Goal: Task Accomplishment & Management: Manage account settings

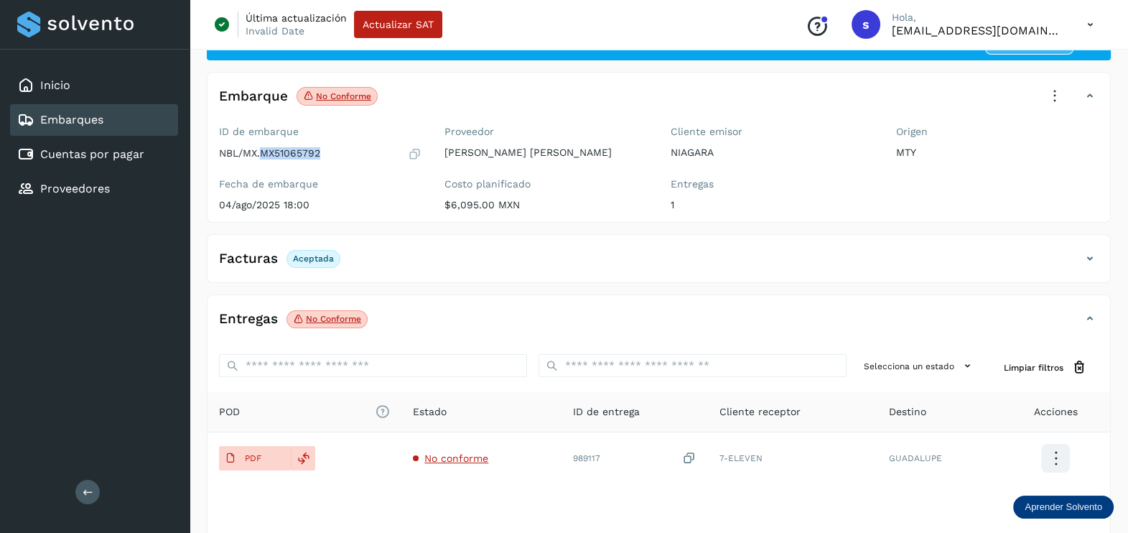
scroll to position [149, 0]
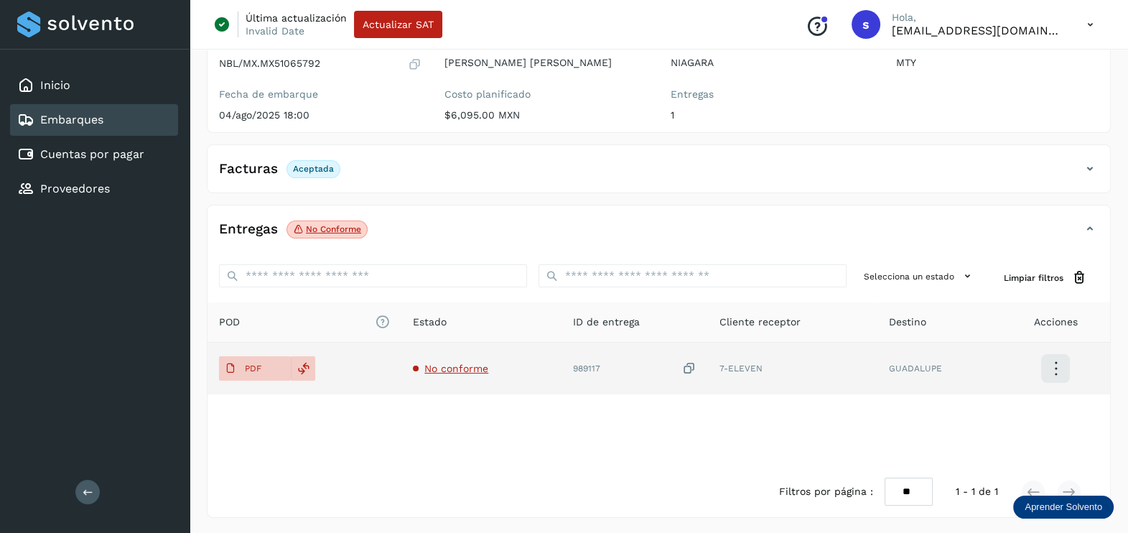
click at [456, 364] on span "No conforme" at bounding box center [456, 368] width 64 height 11
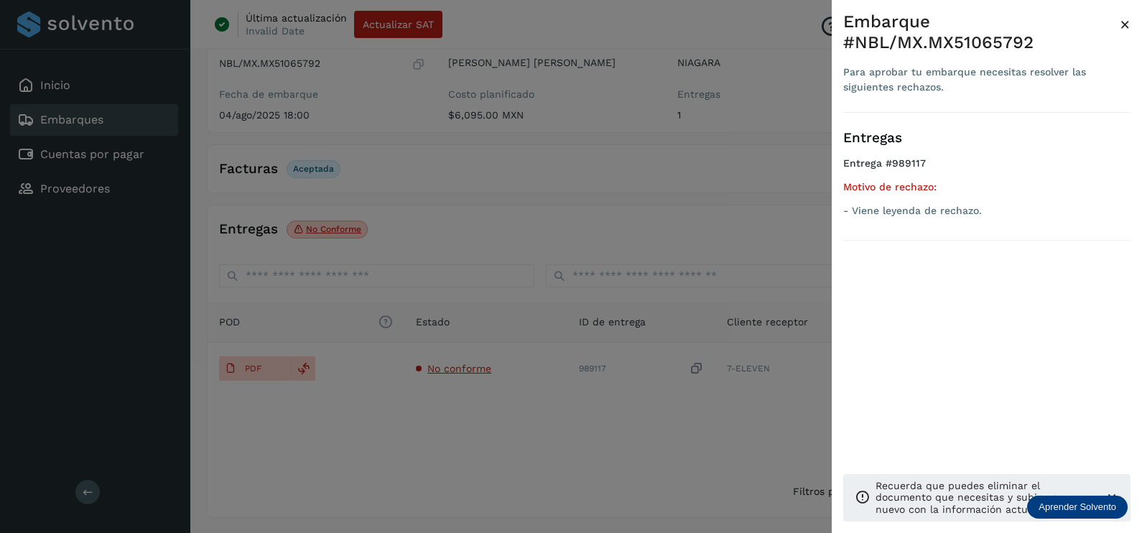
click at [557, 424] on div at bounding box center [571, 266] width 1142 height 533
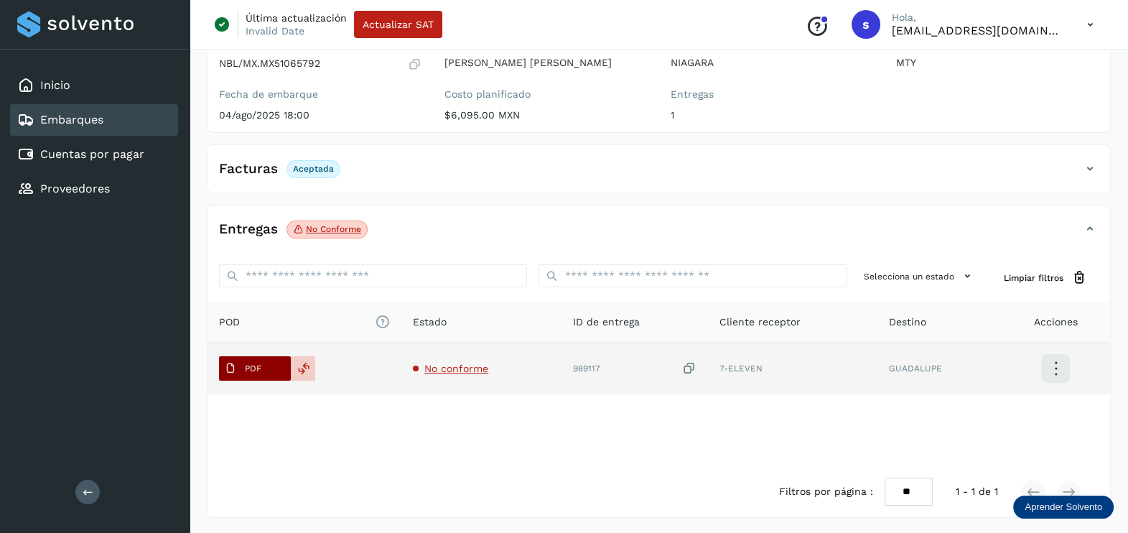
click at [274, 366] on button "PDF" at bounding box center [255, 368] width 72 height 24
drag, startPoint x: 693, startPoint y: 359, endPoint x: 686, endPoint y: 385, distance: 26.8
click at [708, 378] on td "989117" at bounding box center [792, 369] width 169 height 52
click at [692, 367] on icon at bounding box center [689, 368] width 14 height 15
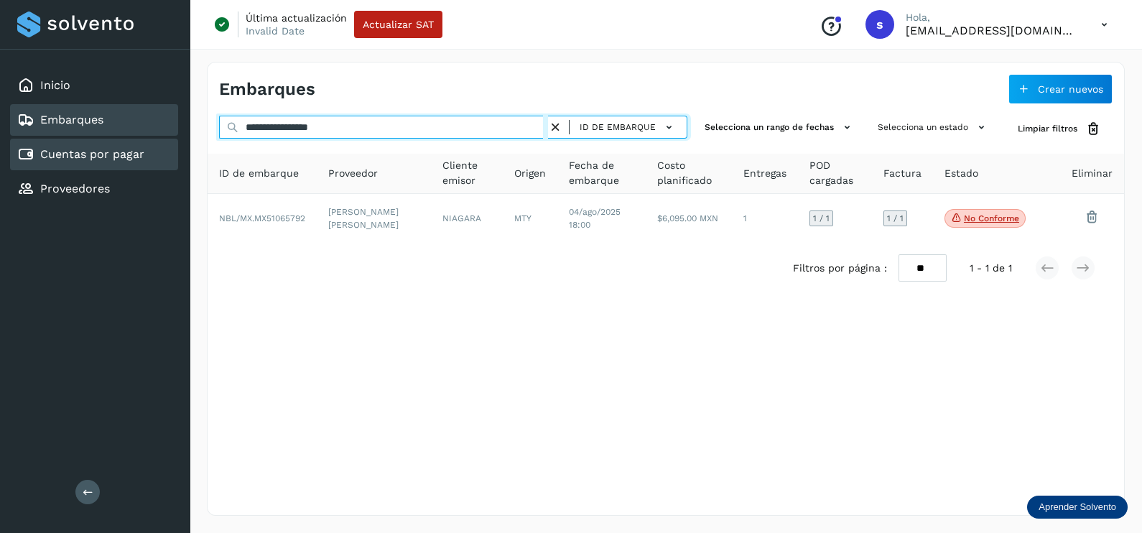
drag, startPoint x: 271, startPoint y: 136, endPoint x: 135, endPoint y: 140, distance: 135.8
click at [136, 140] on div "**********" at bounding box center [571, 266] width 1142 height 533
paste input "text"
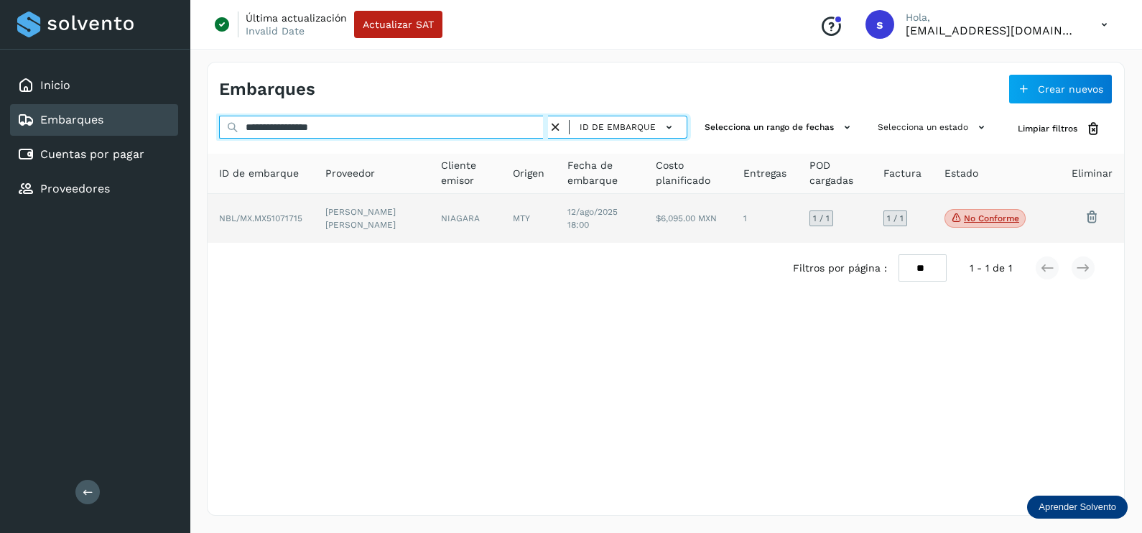
type input "**********"
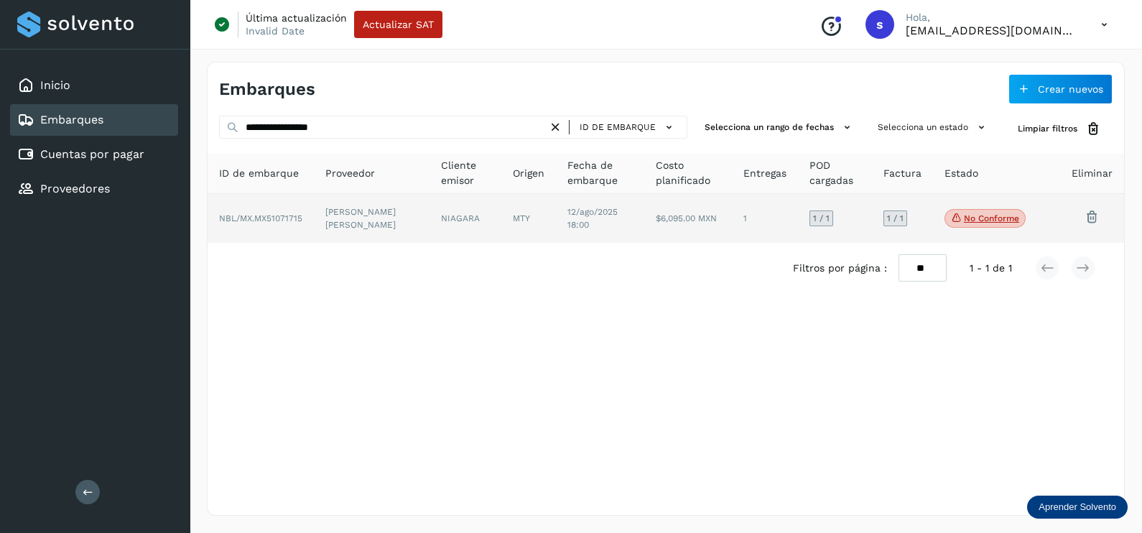
click at [501, 230] on td "NIAGARA" at bounding box center [528, 218] width 55 height 49
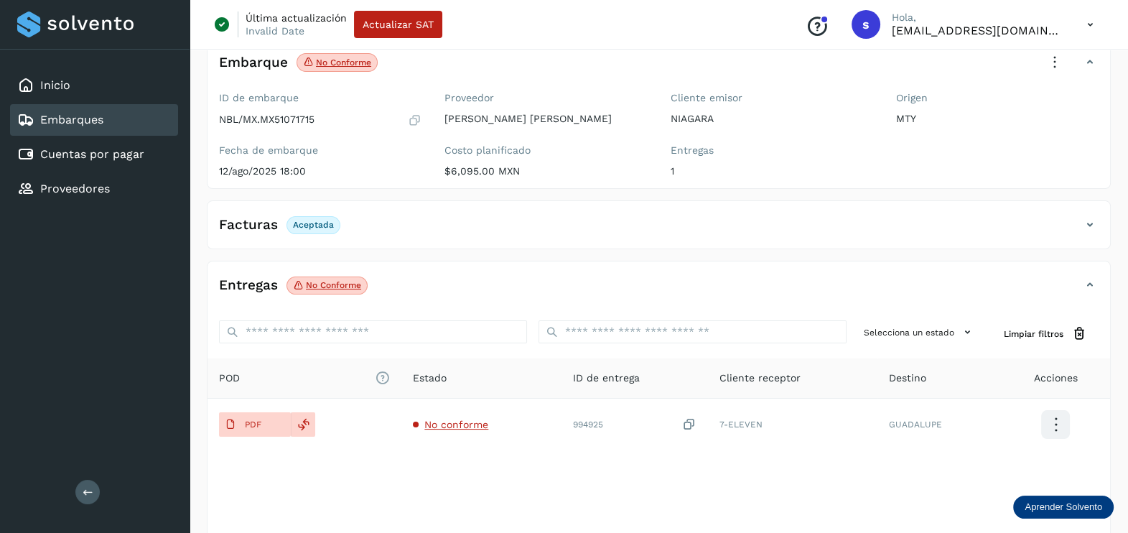
scroll to position [149, 0]
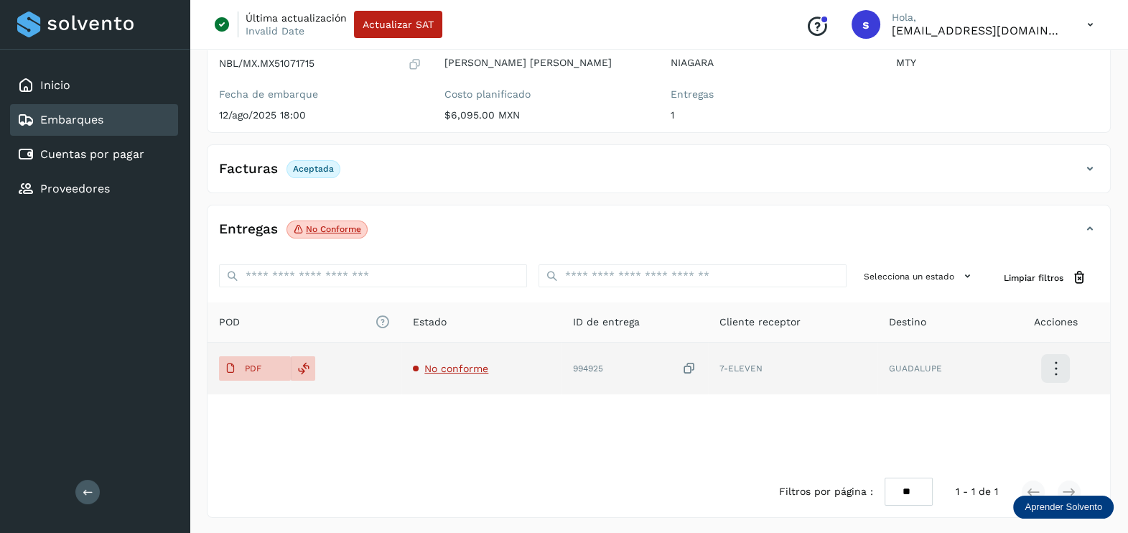
click at [473, 370] on span "No conforme" at bounding box center [456, 368] width 64 height 11
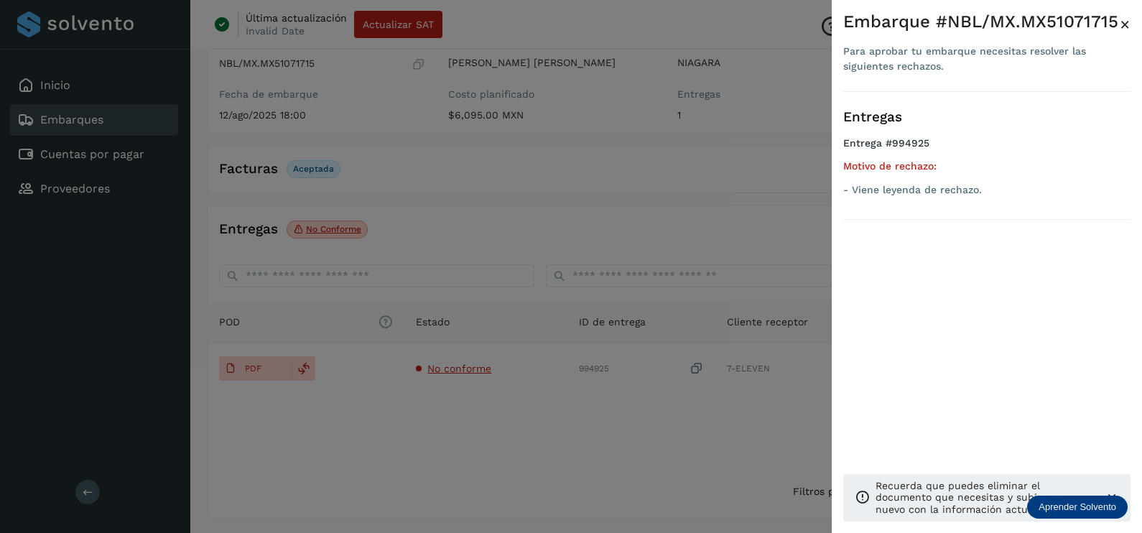
click at [550, 445] on div at bounding box center [571, 266] width 1142 height 533
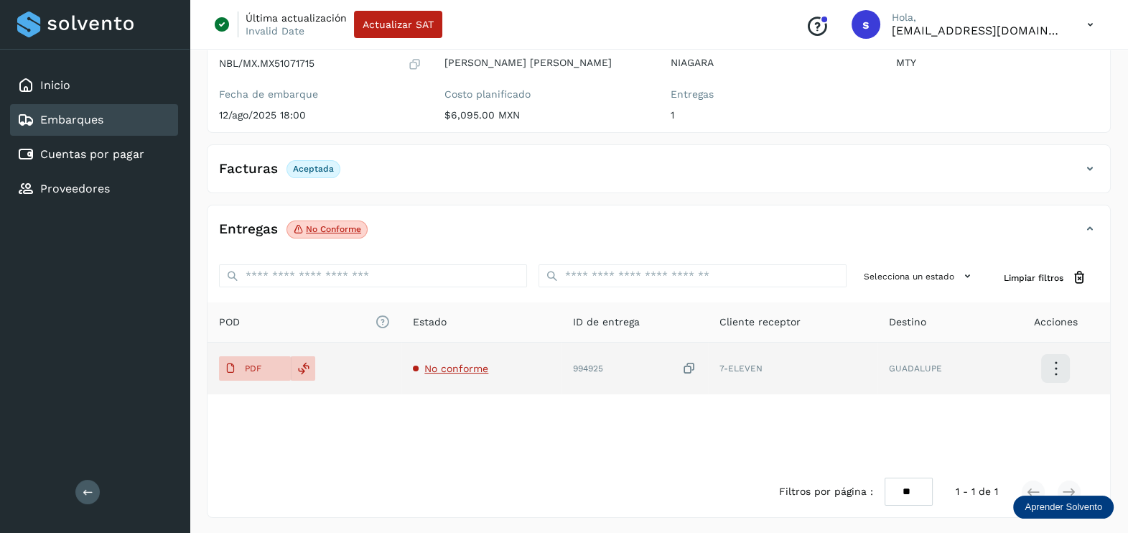
click at [696, 367] on icon at bounding box center [689, 368] width 14 height 15
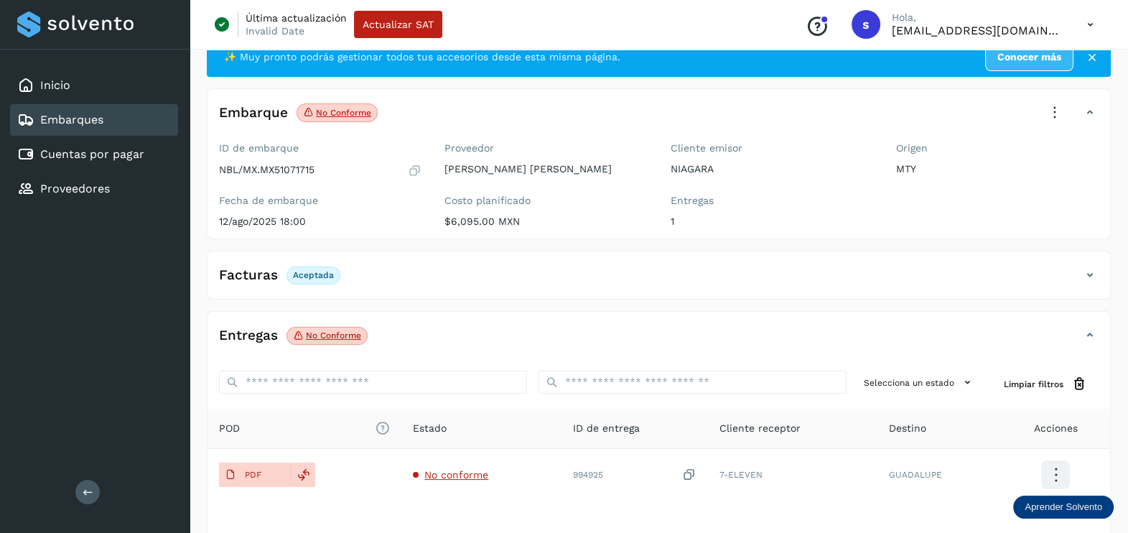
scroll to position [0, 0]
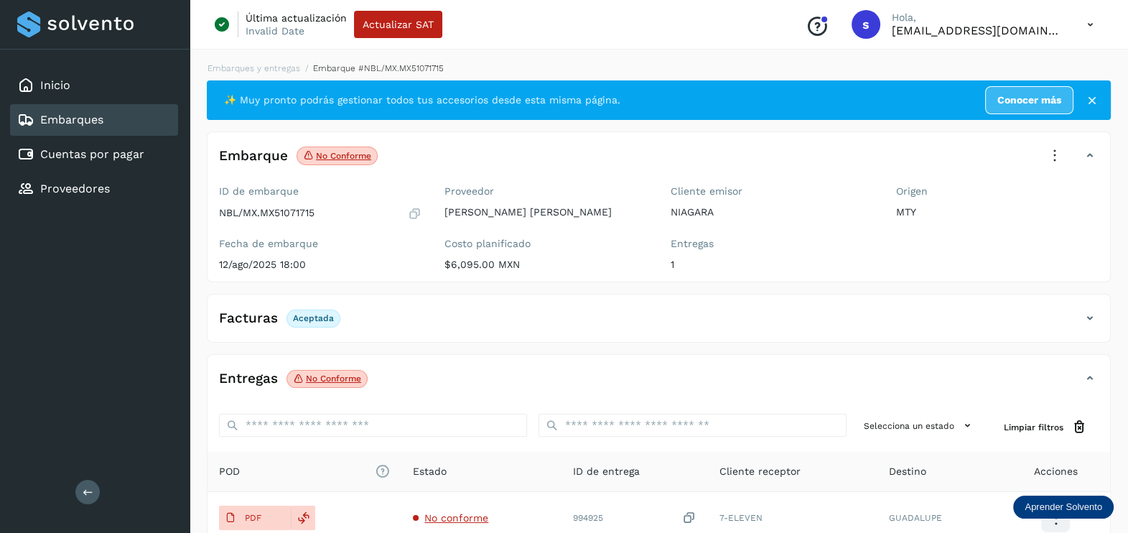
click at [1052, 152] on icon at bounding box center [1055, 156] width 32 height 32
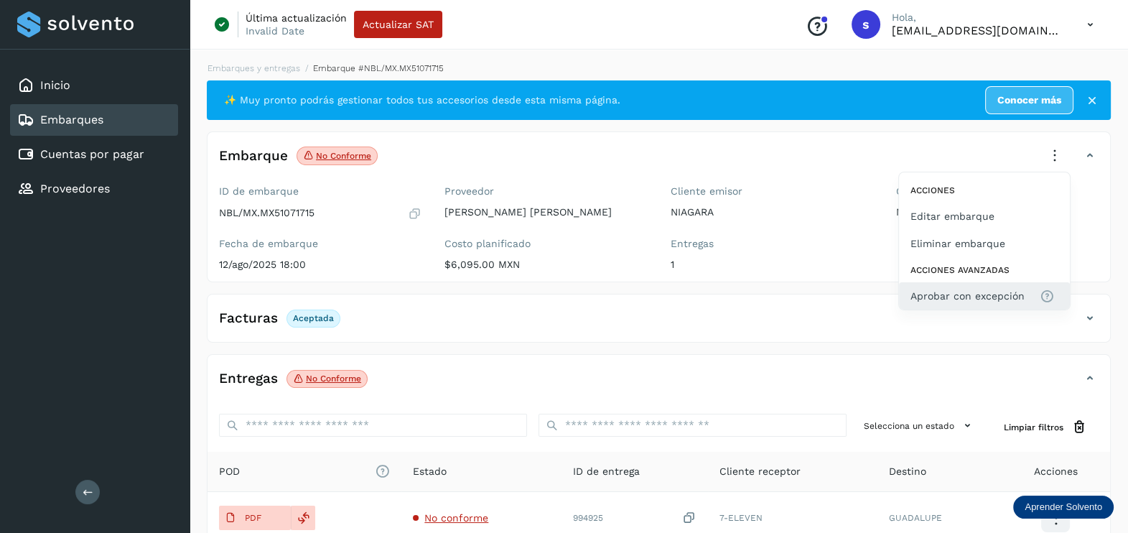
click at [966, 301] on span "Aprobar con excepción" at bounding box center [968, 296] width 114 height 16
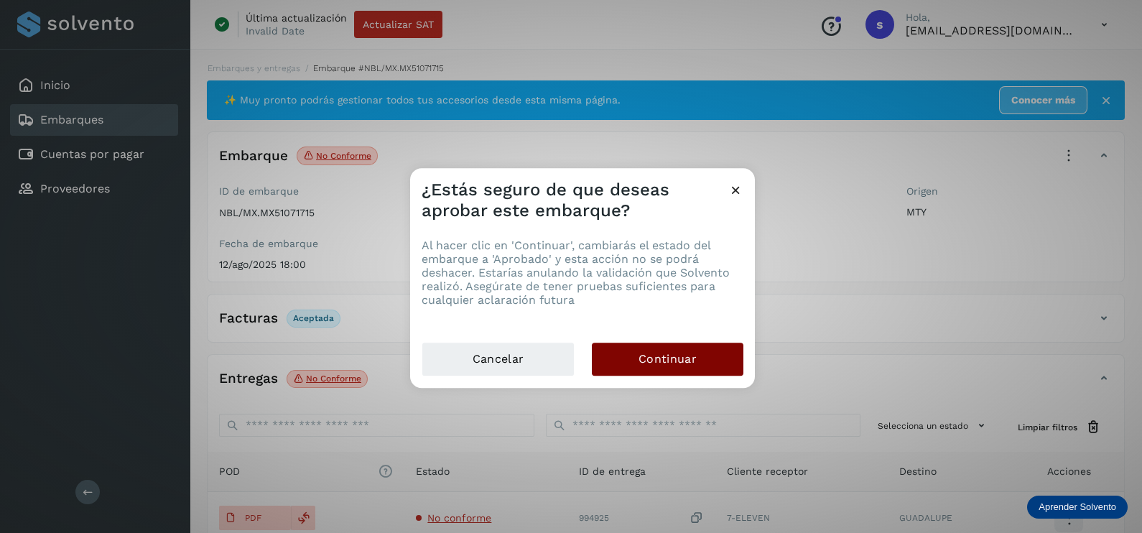
click at [729, 374] on button "Continuar" at bounding box center [668, 359] width 152 height 33
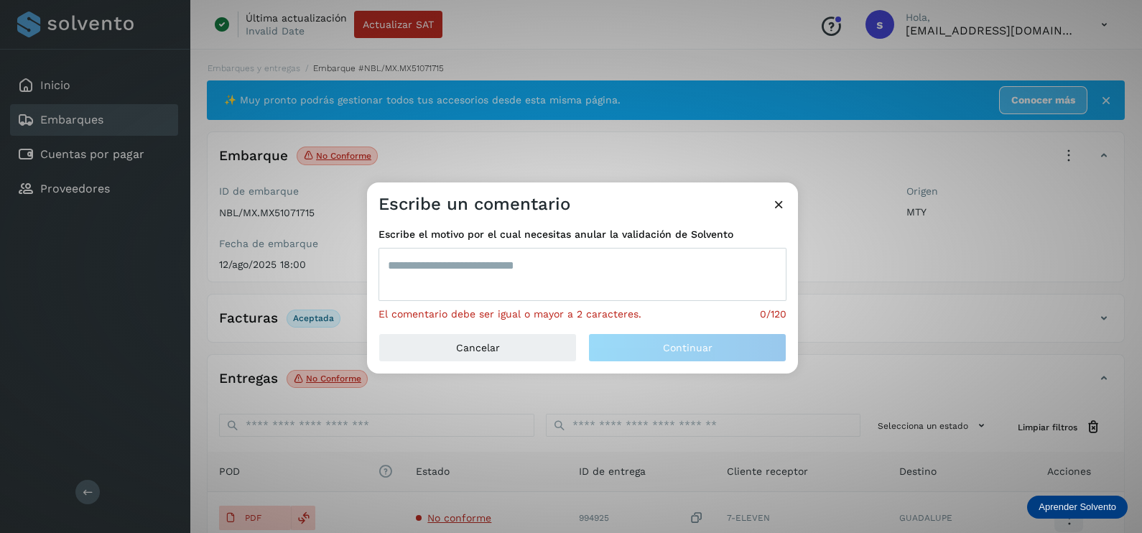
click at [524, 294] on textarea at bounding box center [582, 274] width 408 height 53
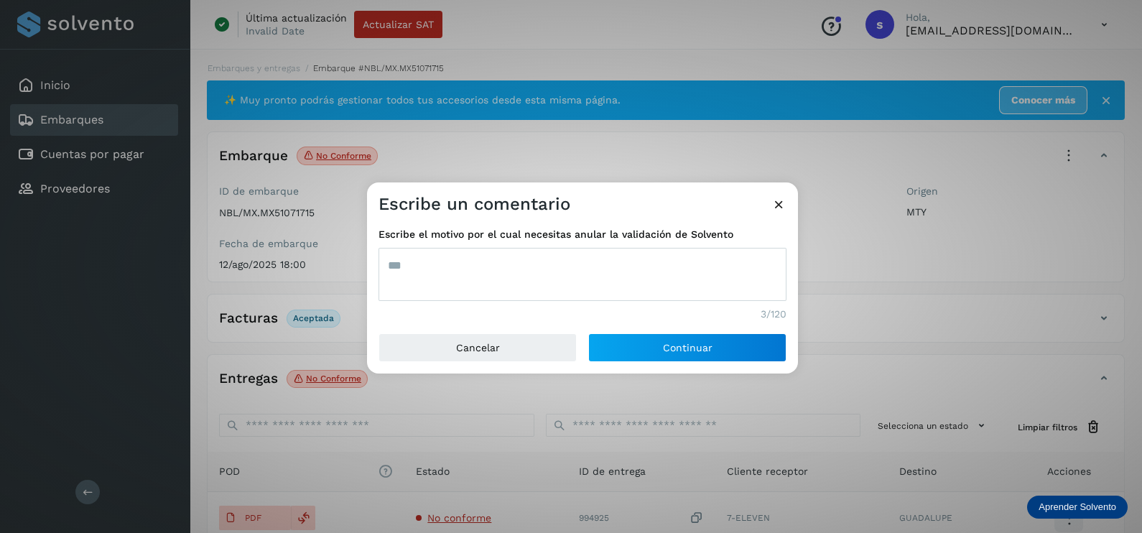
type textarea "***"
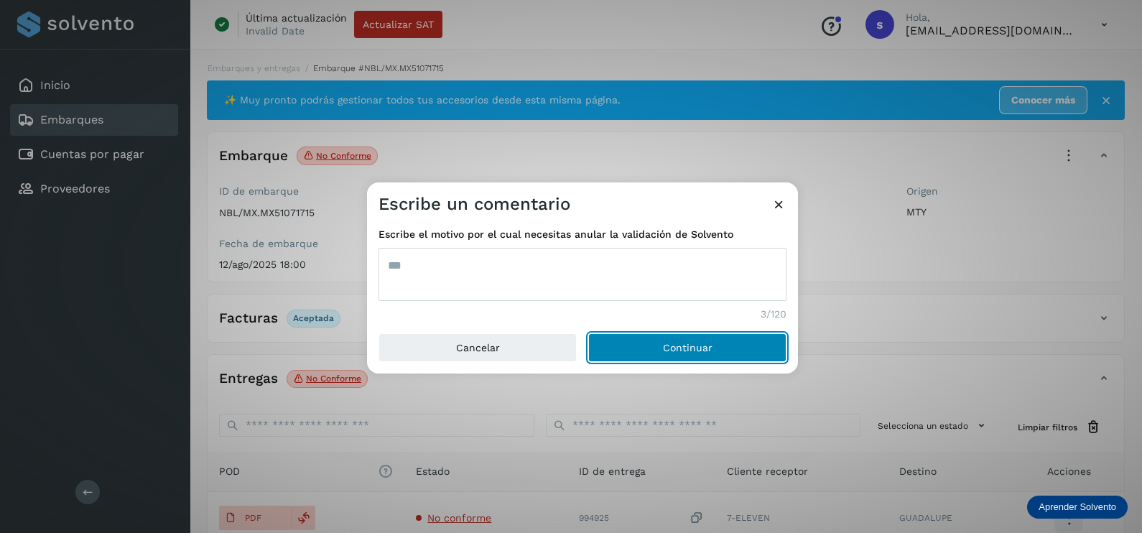
click at [588, 333] on button "Continuar" at bounding box center [687, 347] width 198 height 29
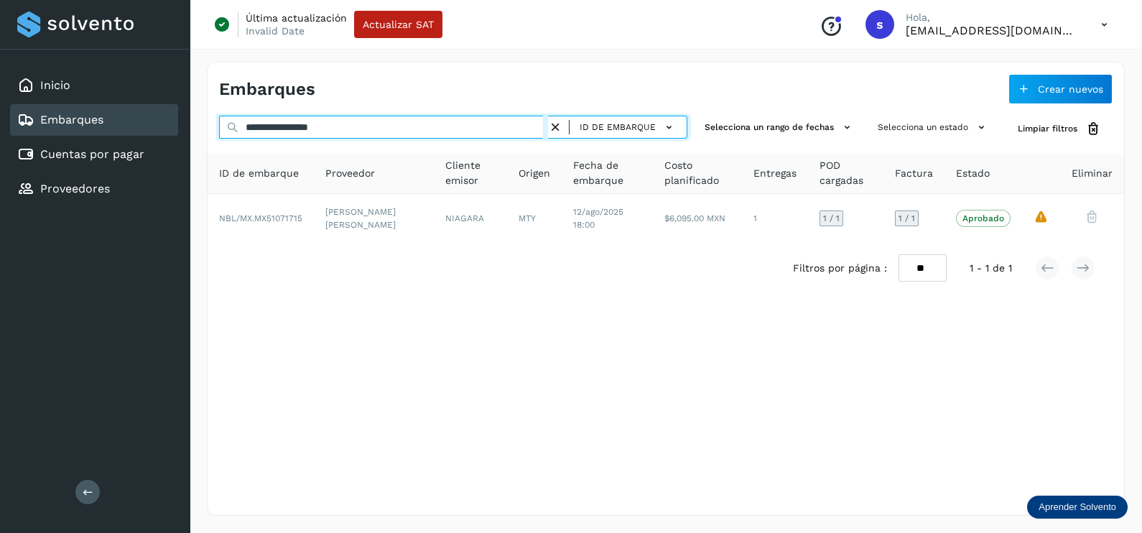
drag, startPoint x: 429, startPoint y: 126, endPoint x: 180, endPoint y: 122, distance: 248.5
click at [194, 125] on div "**********" at bounding box center [666, 289] width 952 height 488
paste input "text"
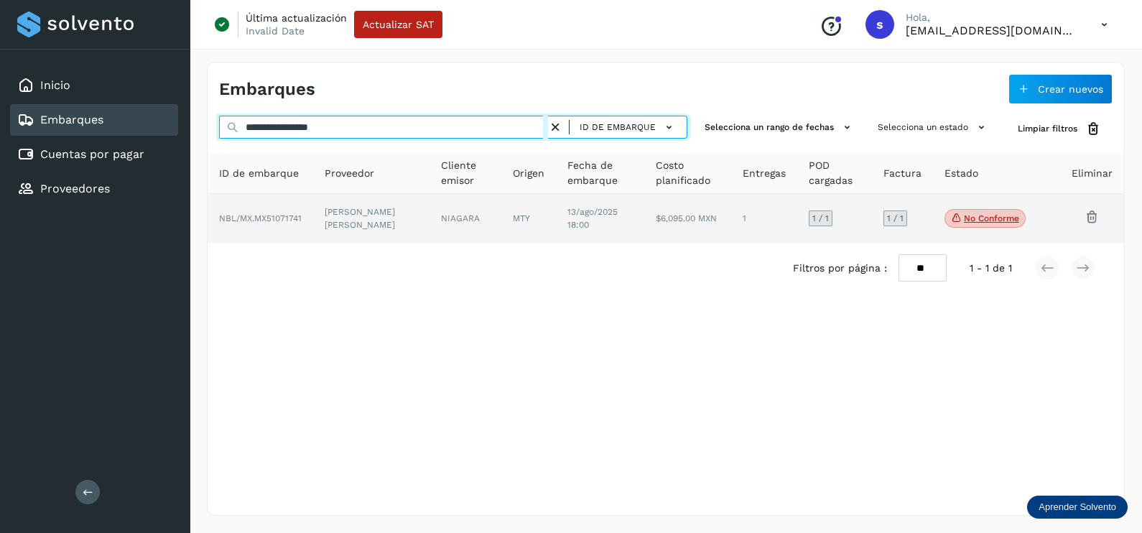
type input "**********"
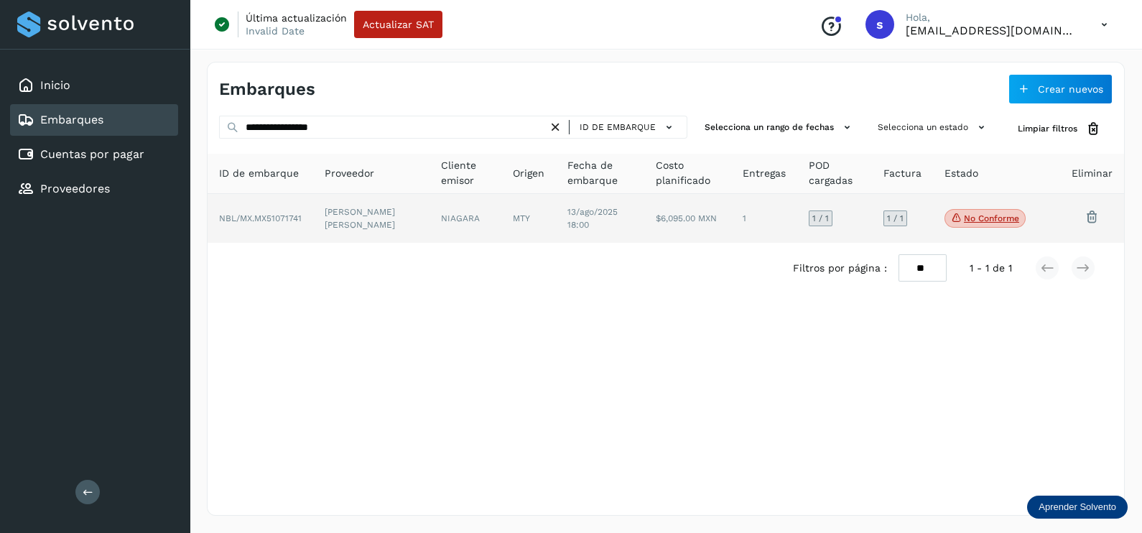
click at [429, 215] on td "[PERSON_NAME] [PERSON_NAME]" at bounding box center [465, 218] width 72 height 49
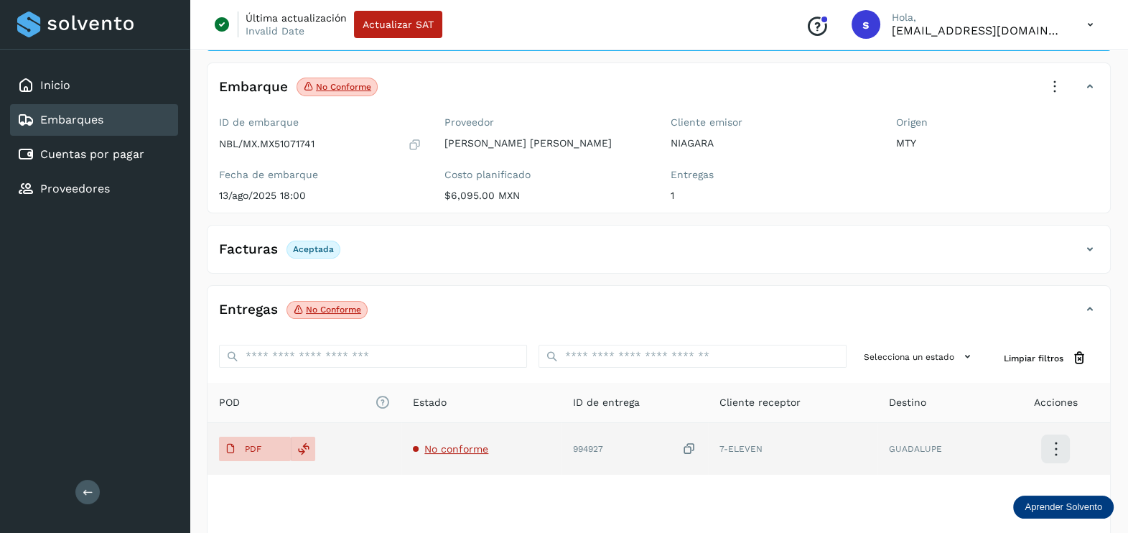
scroll to position [149, 0]
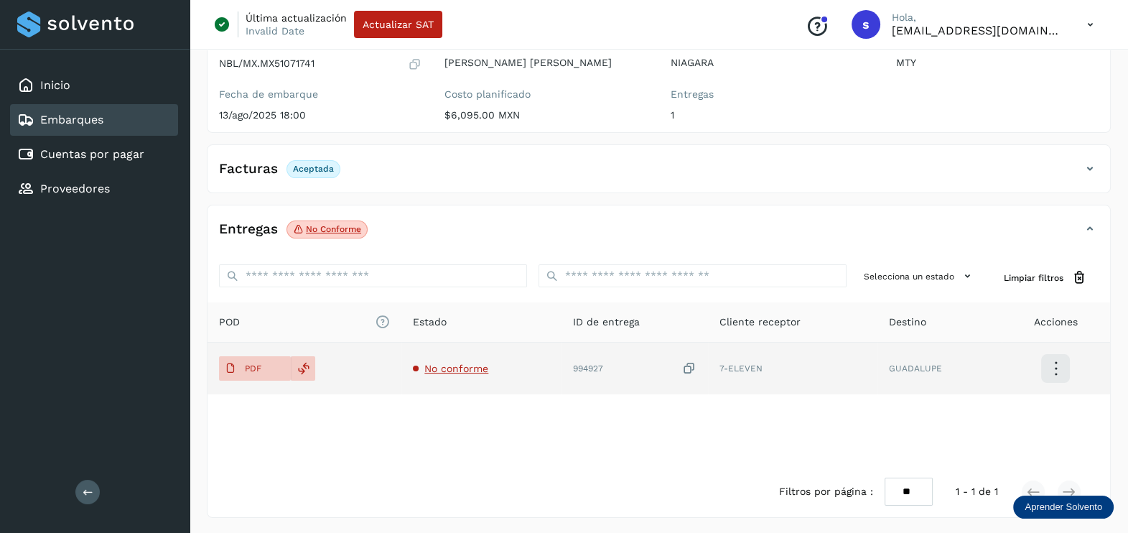
click at [693, 365] on icon at bounding box center [689, 368] width 14 height 15
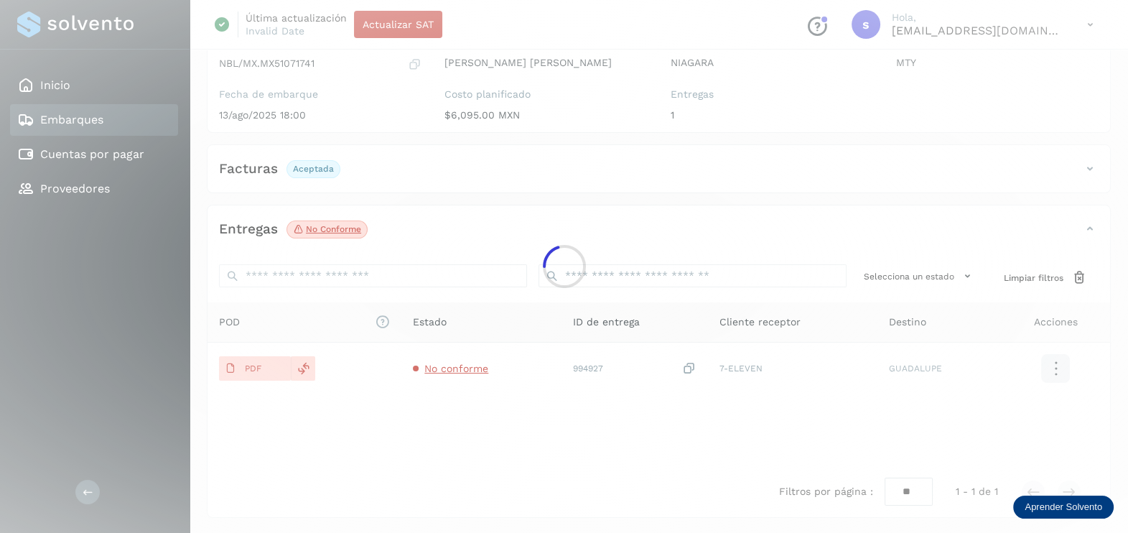
click at [441, 358] on div at bounding box center [564, 266] width 1128 height 533
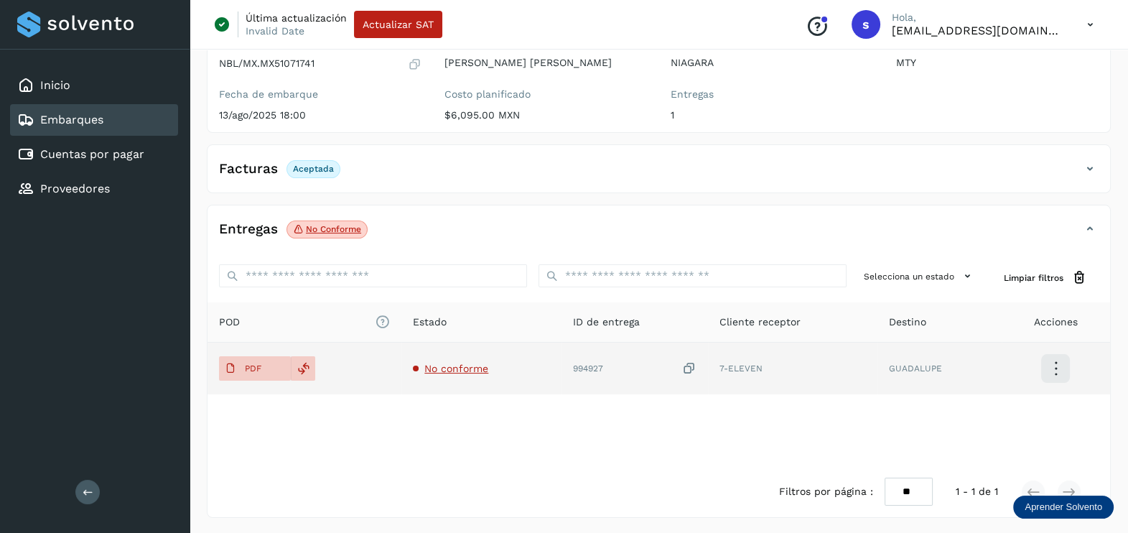
click at [445, 363] on span "No conforme" at bounding box center [456, 368] width 64 height 11
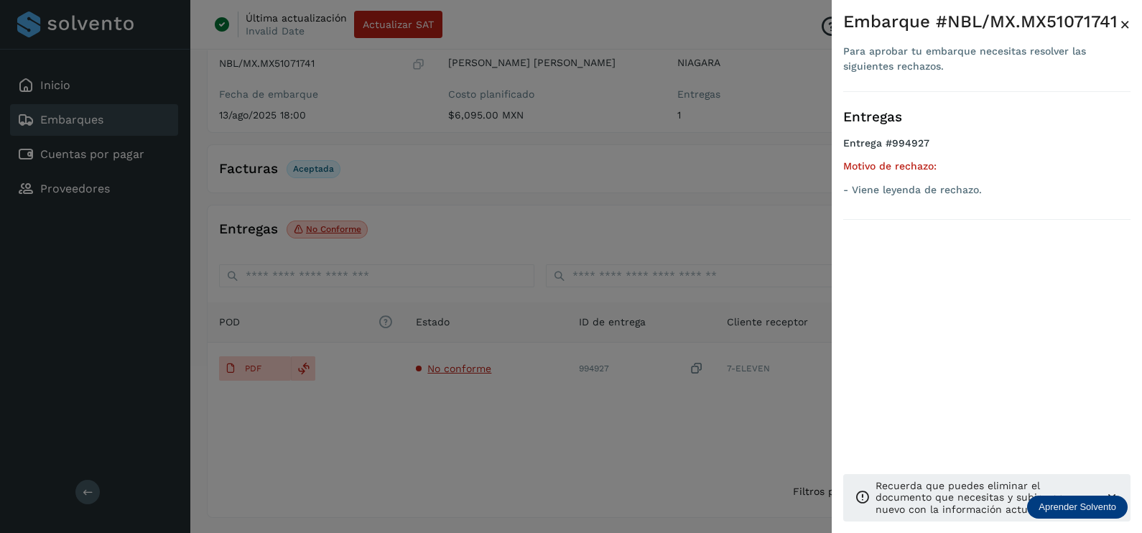
drag, startPoint x: 658, startPoint y: 173, endPoint x: 685, endPoint y: 141, distance: 41.7
click at [659, 170] on div at bounding box center [571, 266] width 1142 height 533
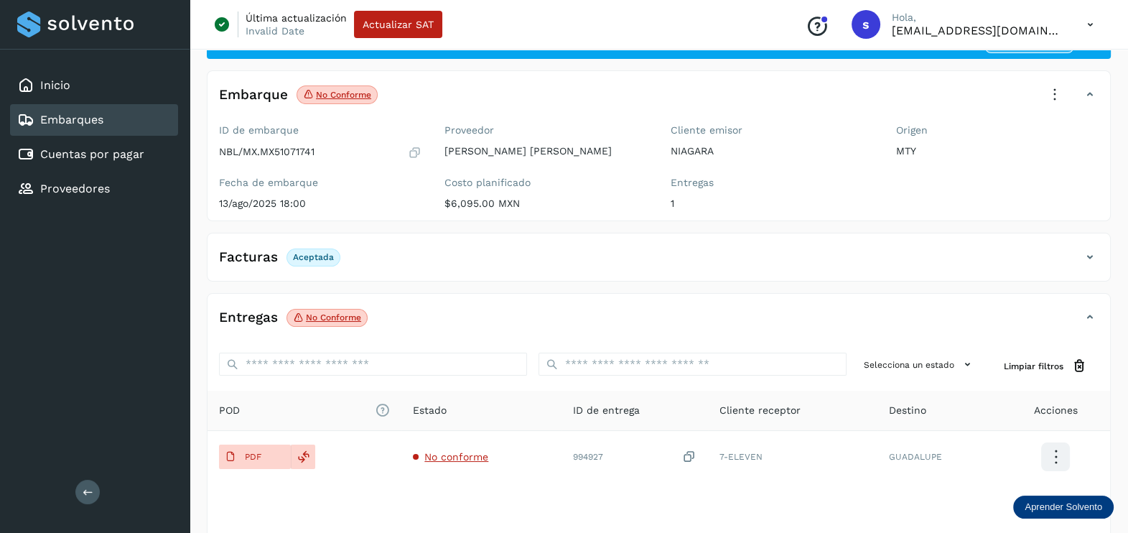
scroll to position [0, 0]
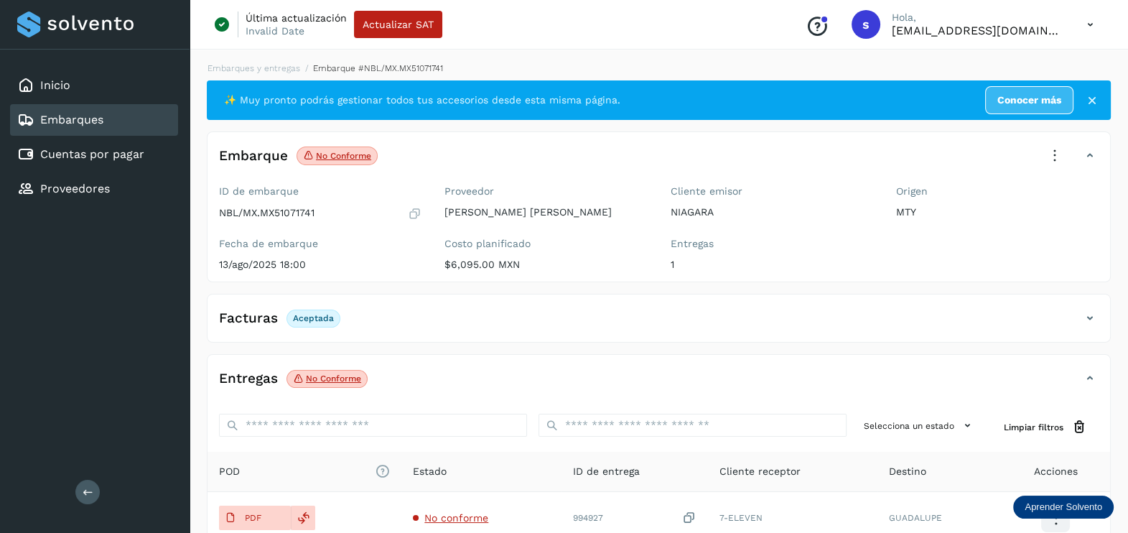
click at [1055, 155] on icon at bounding box center [1055, 156] width 32 height 32
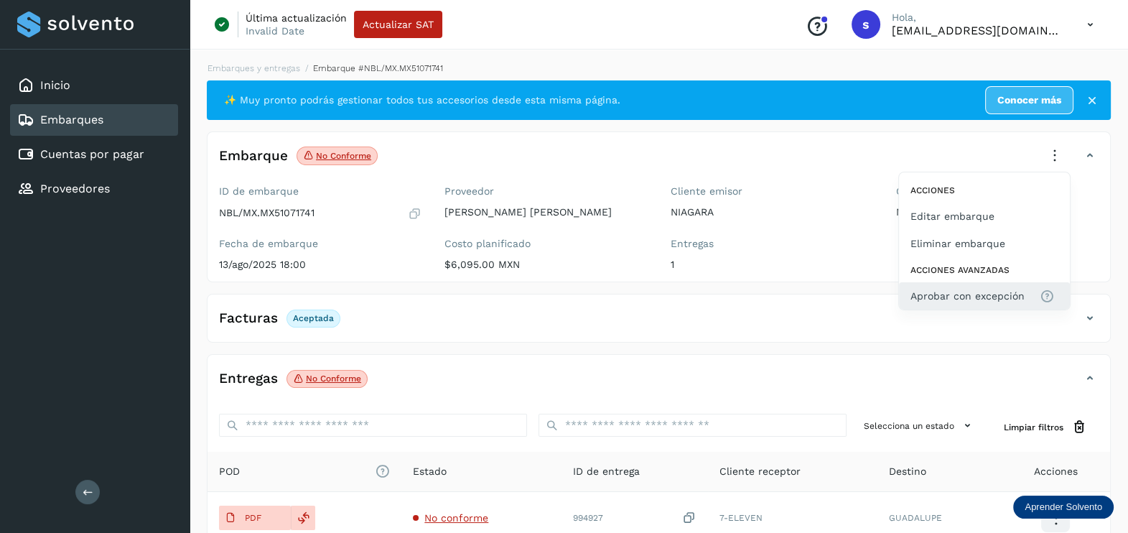
click at [961, 291] on span "Aprobar con excepción" at bounding box center [968, 296] width 114 height 16
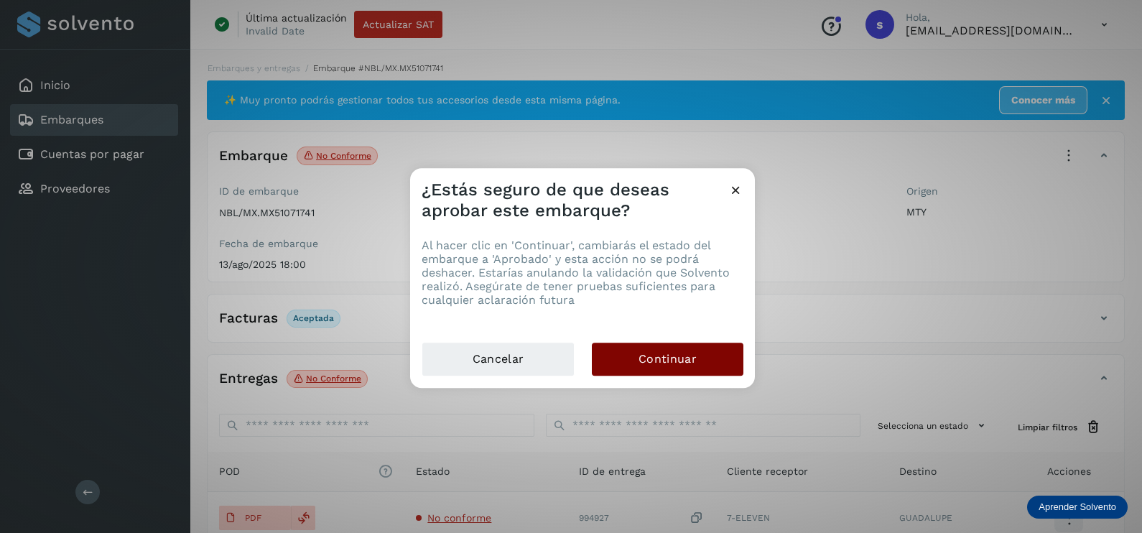
click at [704, 370] on button "Continuar" at bounding box center [668, 359] width 152 height 33
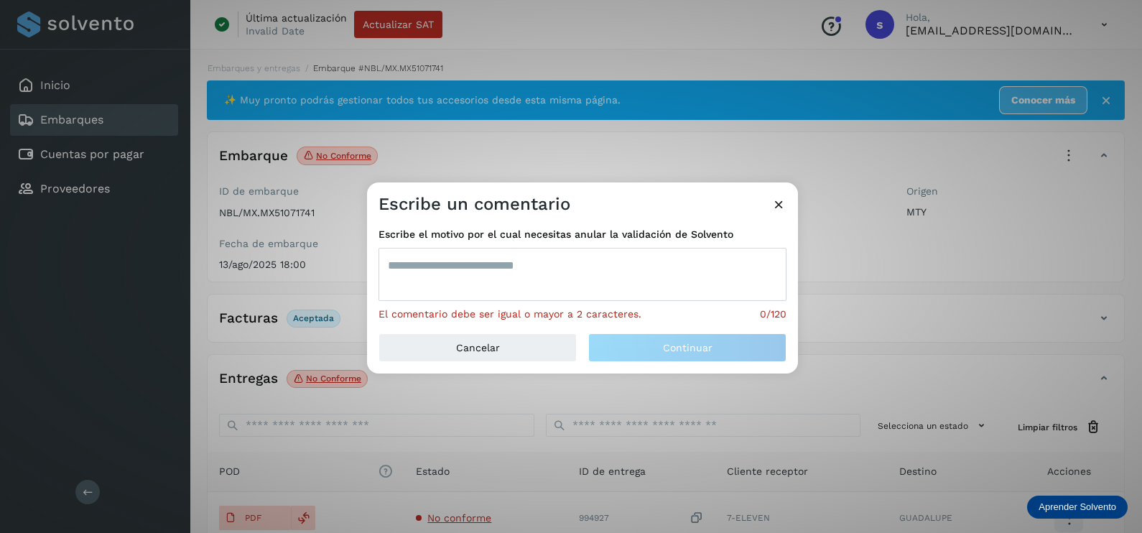
click at [554, 299] on textarea at bounding box center [582, 274] width 408 height 53
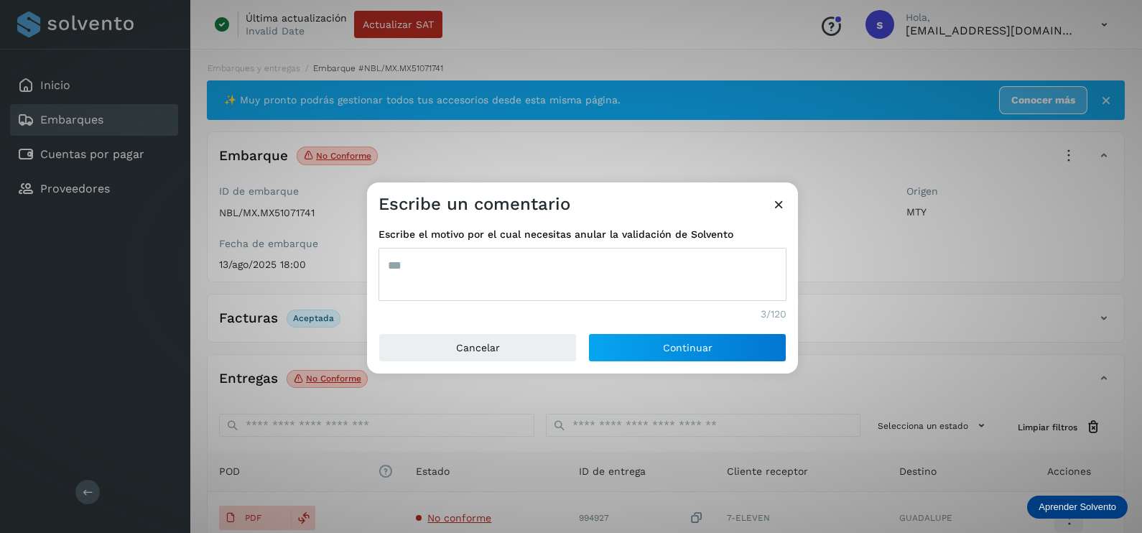
type textarea "***"
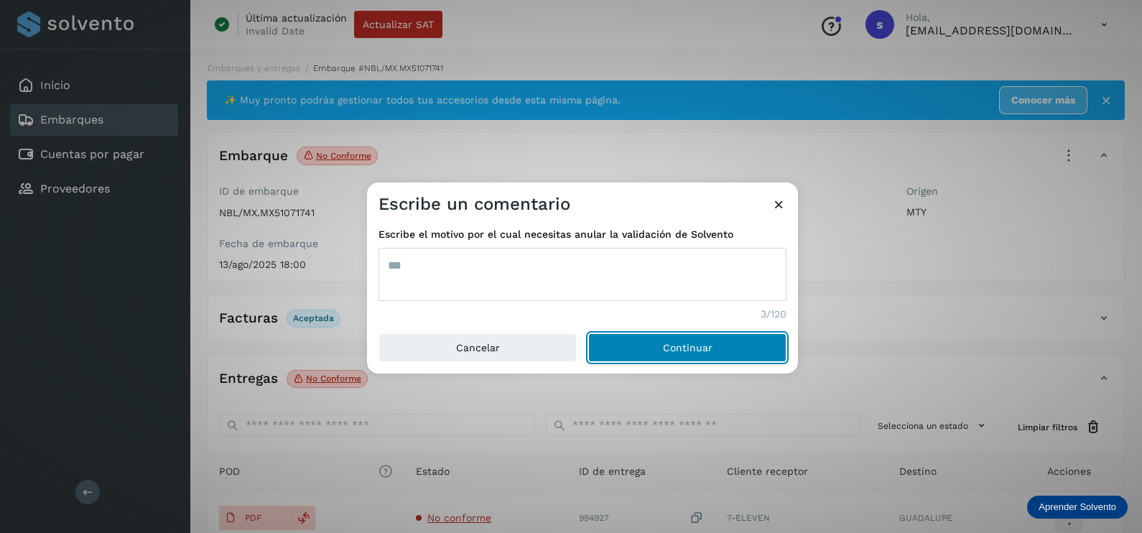
click at [588, 333] on button "Continuar" at bounding box center [687, 347] width 198 height 29
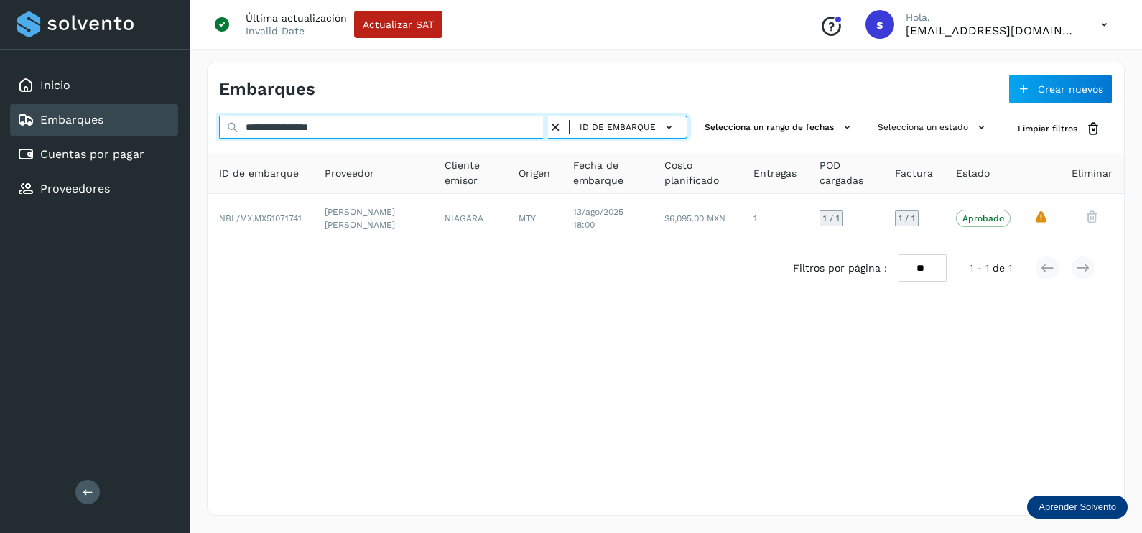
drag, startPoint x: 383, startPoint y: 126, endPoint x: 180, endPoint y: 137, distance: 204.3
click at [184, 136] on div "**********" at bounding box center [571, 266] width 1142 height 533
paste input "text"
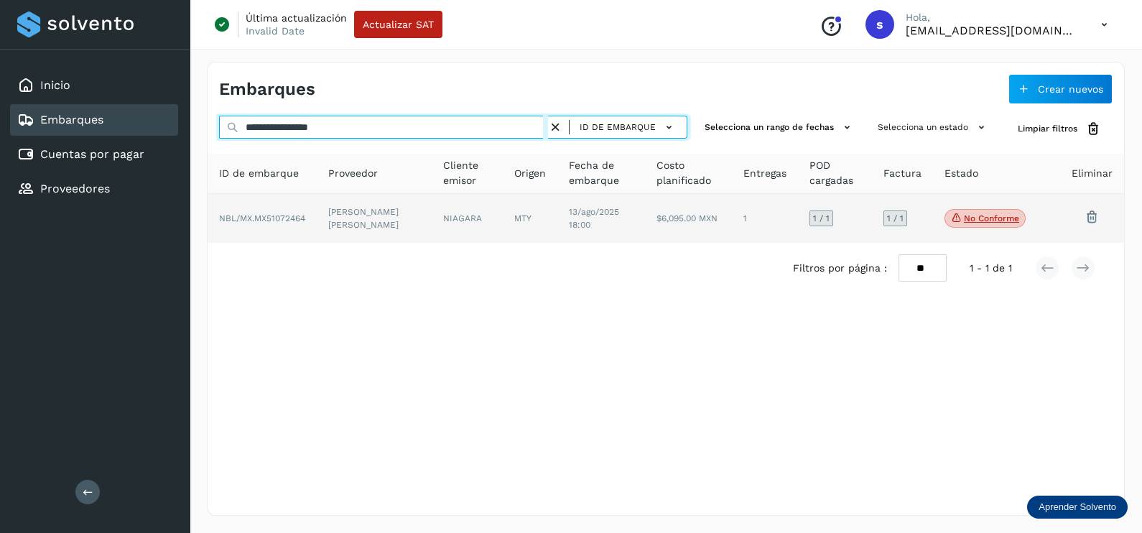
type input "**********"
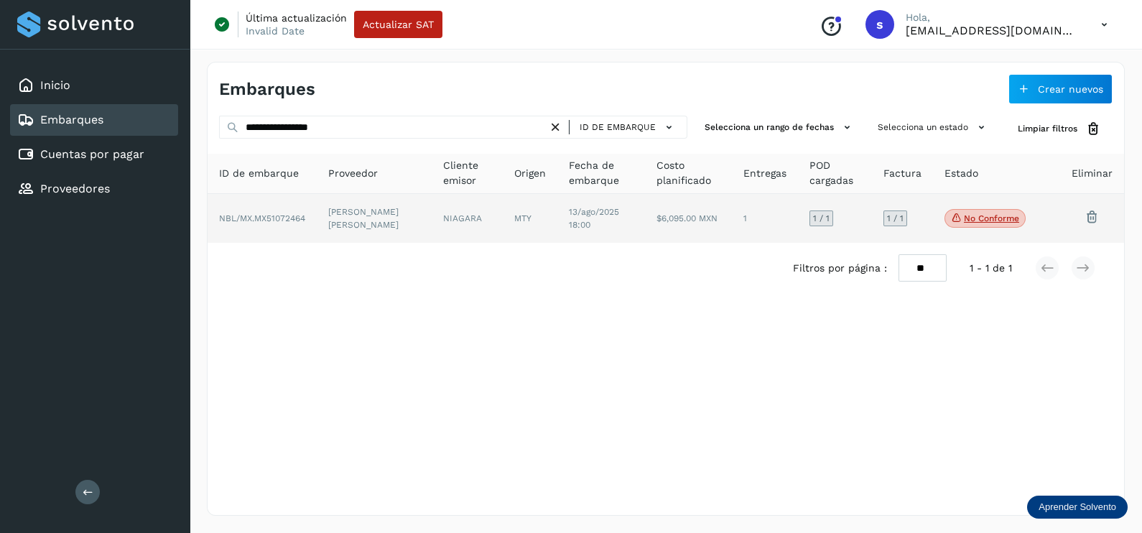
click at [432, 209] on td "[PERSON_NAME] [PERSON_NAME]" at bounding box center [467, 218] width 71 height 49
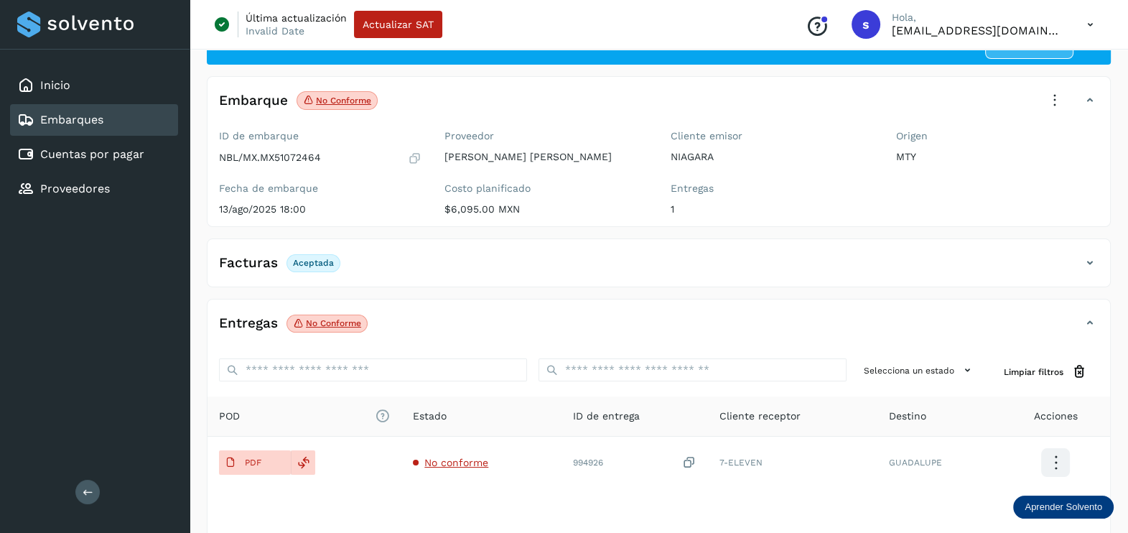
scroll to position [149, 0]
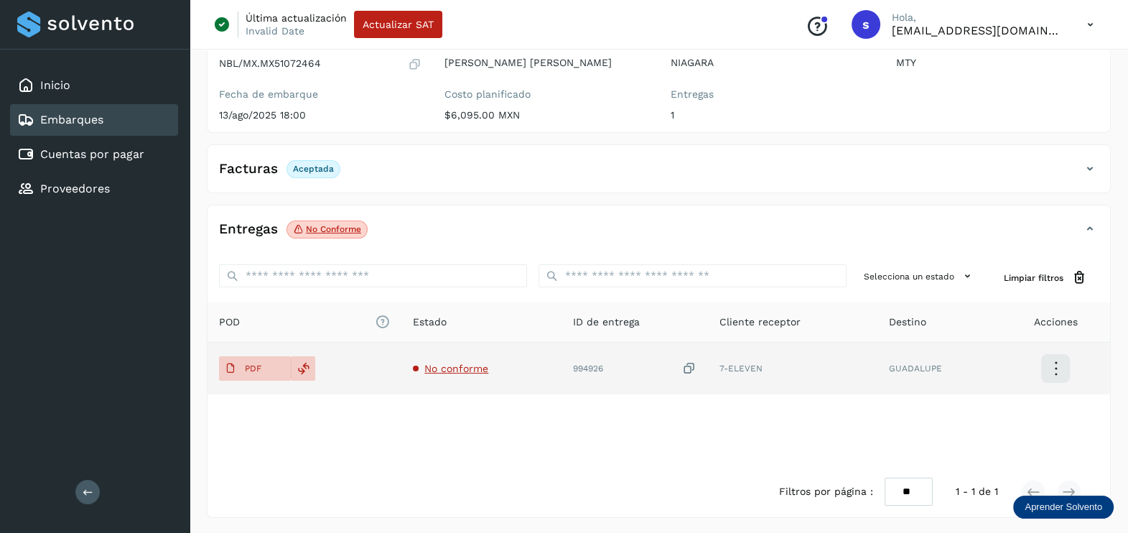
click at [457, 366] on span "No conforme" at bounding box center [456, 368] width 64 height 11
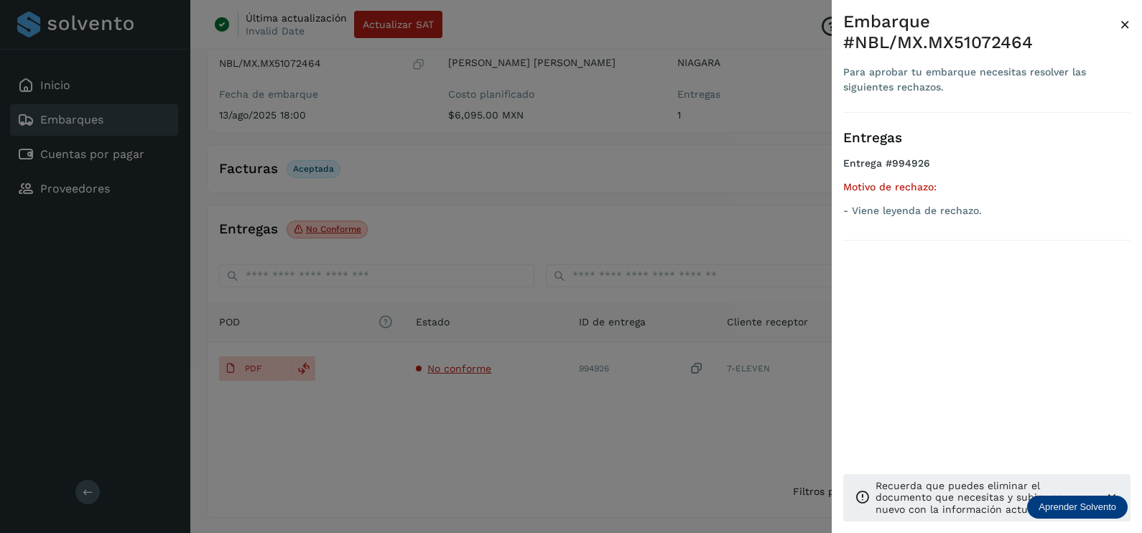
click at [613, 445] on div at bounding box center [571, 266] width 1142 height 533
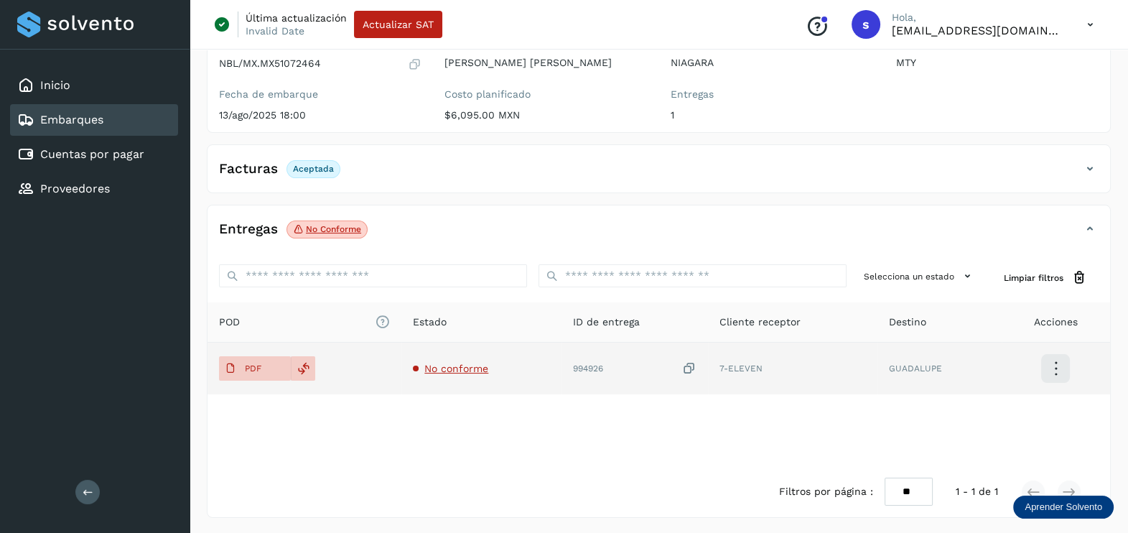
click at [694, 361] on icon at bounding box center [689, 368] width 14 height 15
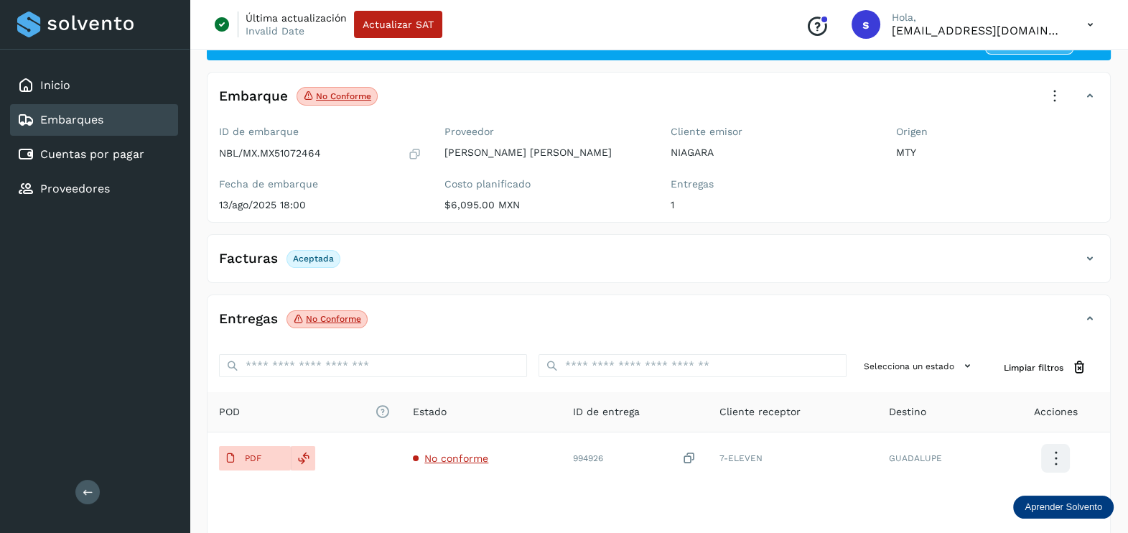
scroll to position [0, 0]
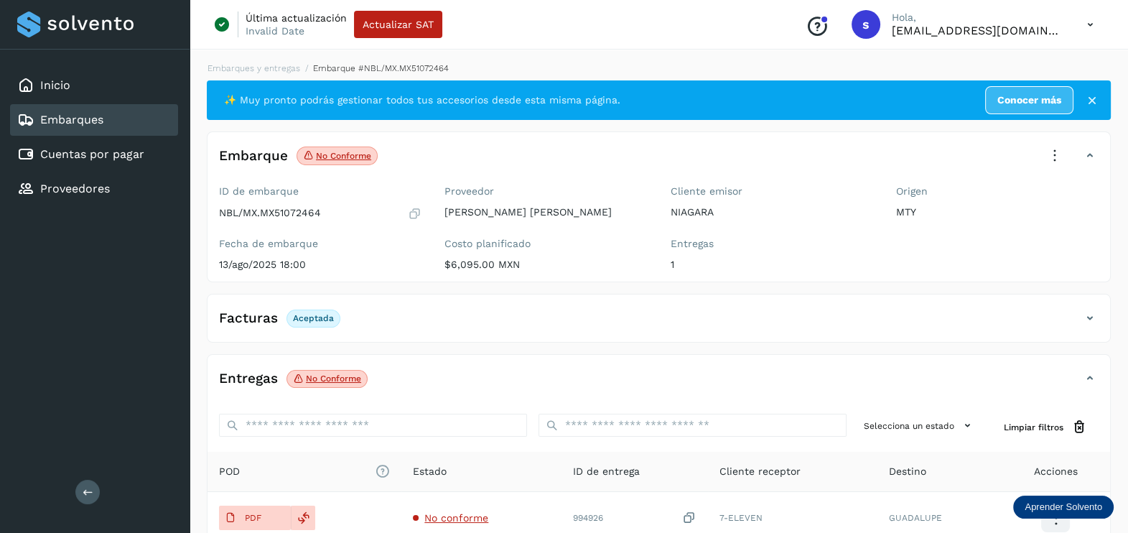
click at [1058, 151] on icon at bounding box center [1055, 156] width 32 height 32
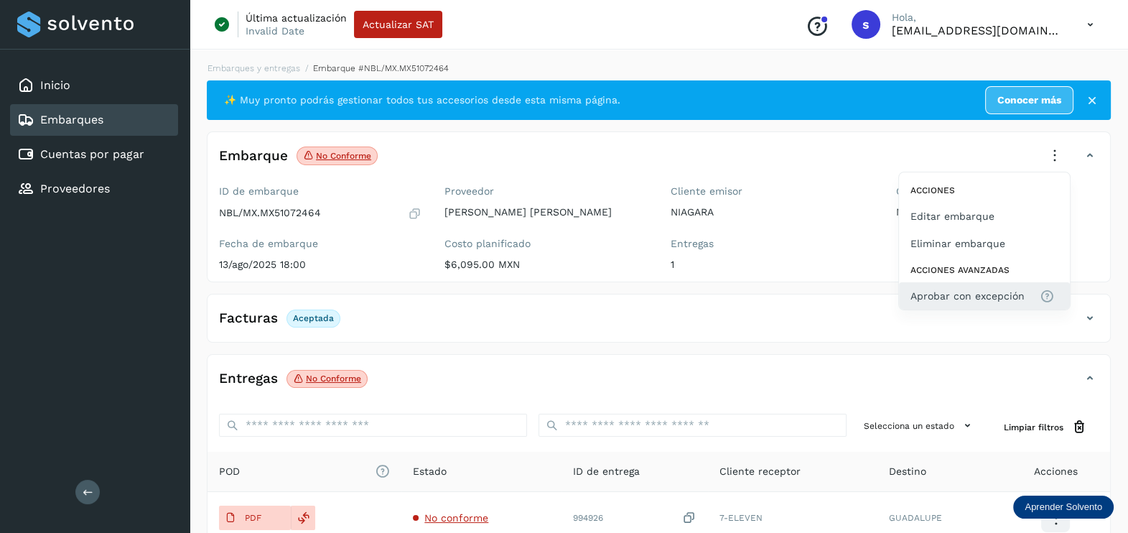
click at [977, 287] on button "Aprobar con excepción" at bounding box center [984, 295] width 171 height 27
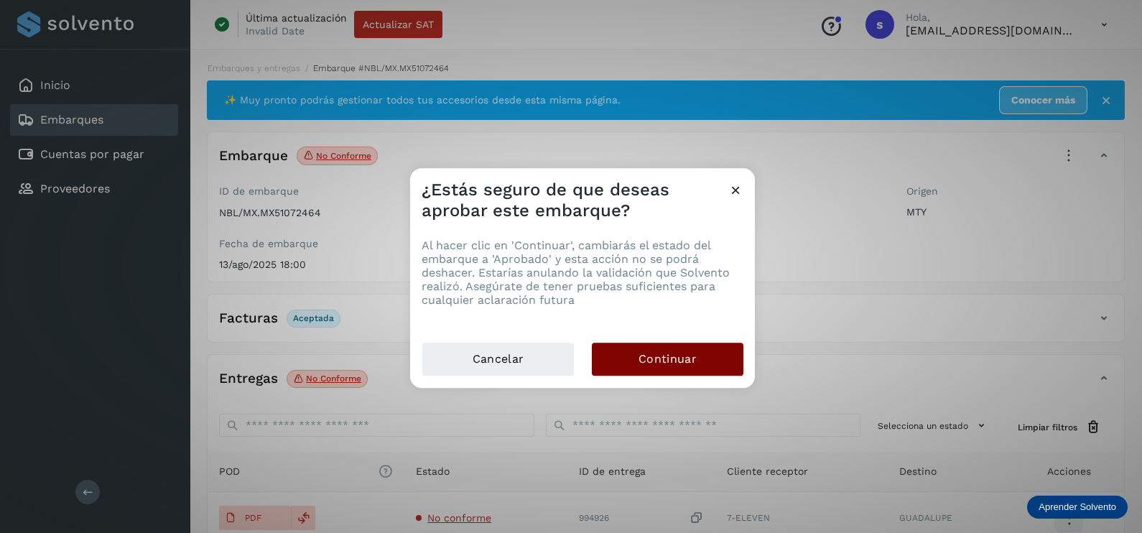
click at [700, 359] on button "Continuar" at bounding box center [668, 359] width 152 height 33
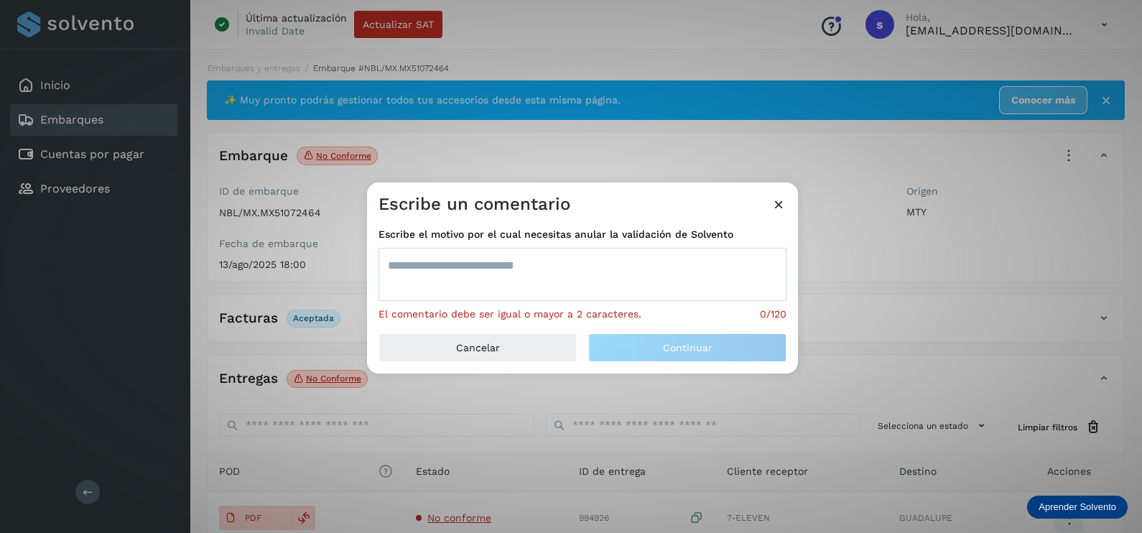
click at [564, 291] on textarea at bounding box center [582, 274] width 408 height 53
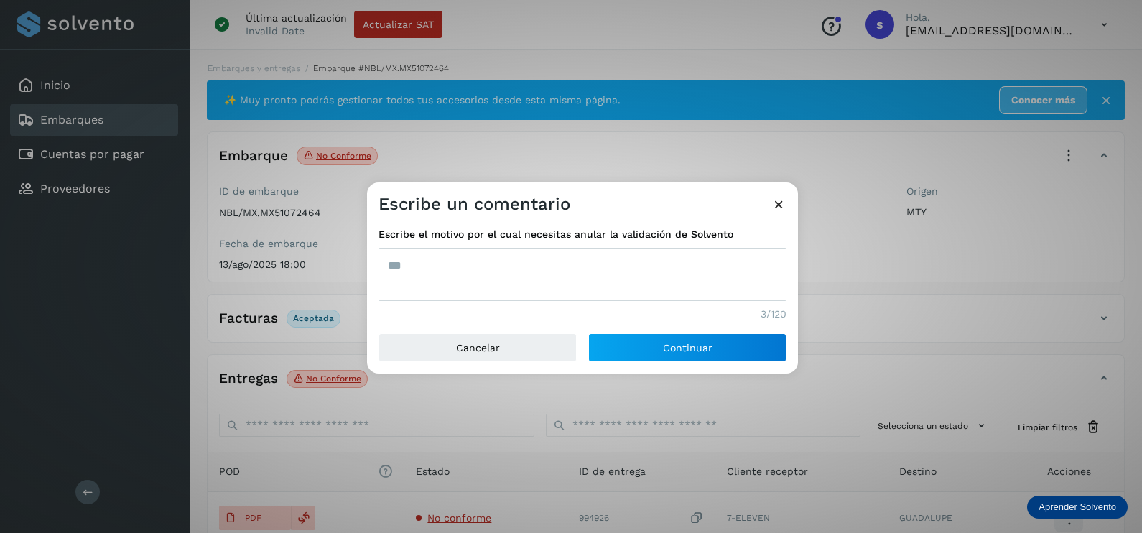
type textarea "***"
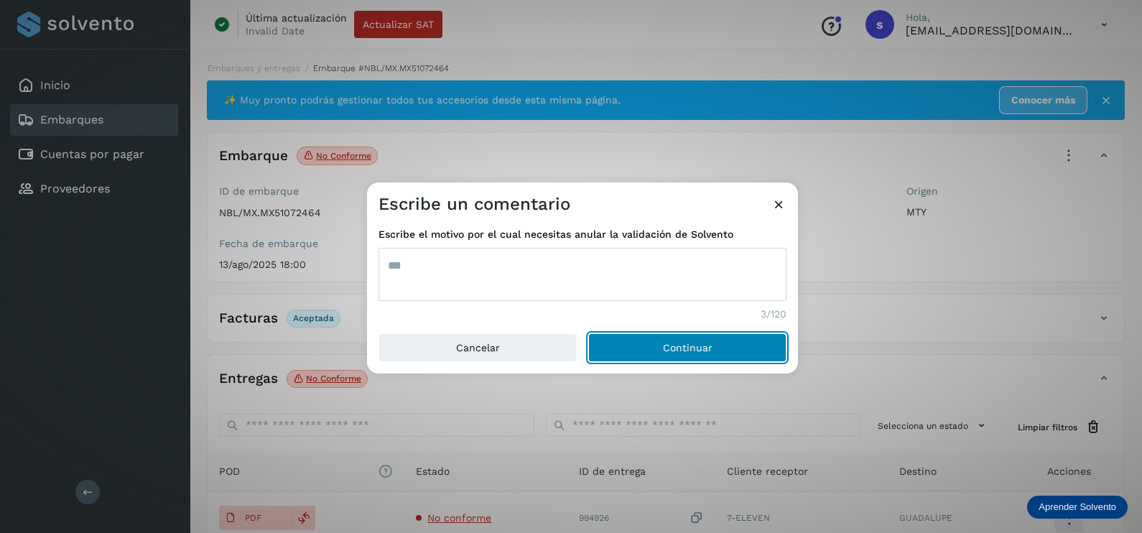
click at [588, 333] on button "Continuar" at bounding box center [687, 347] width 198 height 29
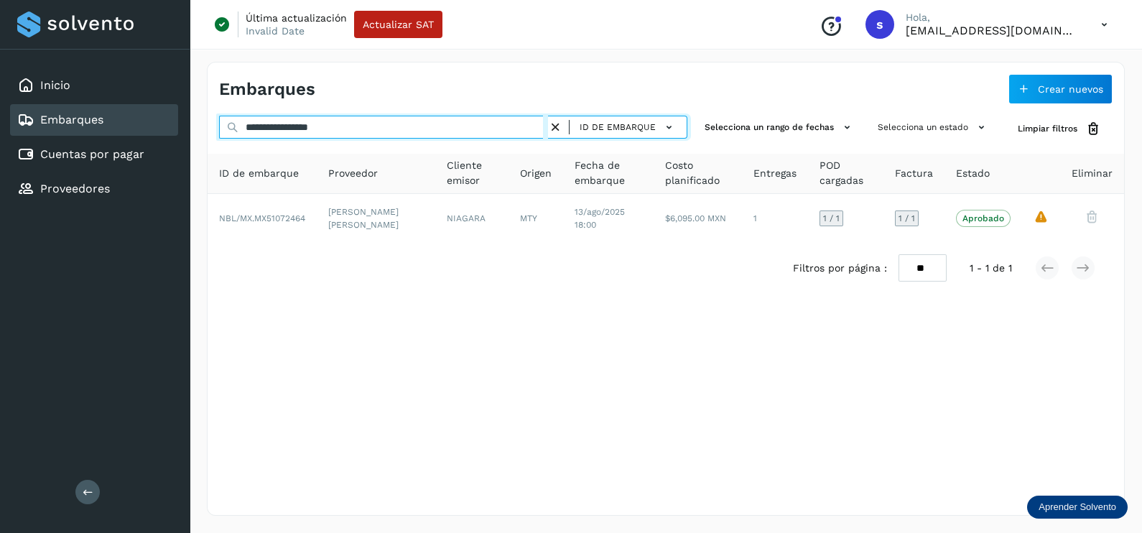
drag, startPoint x: 383, startPoint y: 127, endPoint x: 33, endPoint y: 124, distance: 350.4
click at [33, 124] on div "**********" at bounding box center [571, 266] width 1142 height 533
paste input "text"
drag, startPoint x: 378, startPoint y: 122, endPoint x: 1, endPoint y: 187, distance: 382.5
click at [0, 187] on html "**********" at bounding box center [571, 266] width 1142 height 533
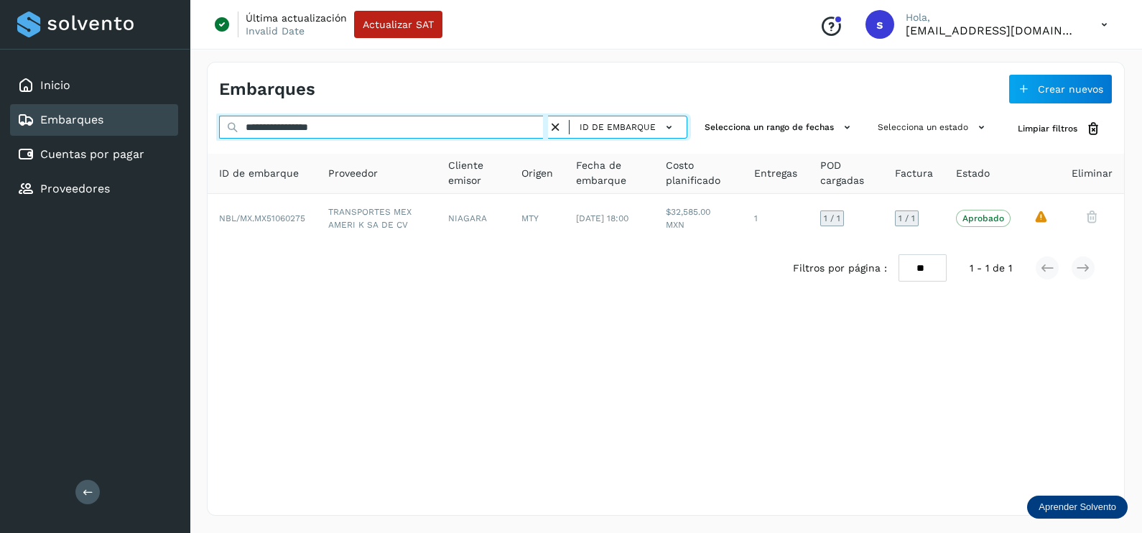
paste input "text"
drag, startPoint x: 376, startPoint y: 129, endPoint x: 139, endPoint y: 129, distance: 237.7
click at [139, 129] on div "**********" at bounding box center [571, 266] width 1142 height 533
paste input "text"
drag, startPoint x: 414, startPoint y: 125, endPoint x: 72, endPoint y: 122, distance: 341.8
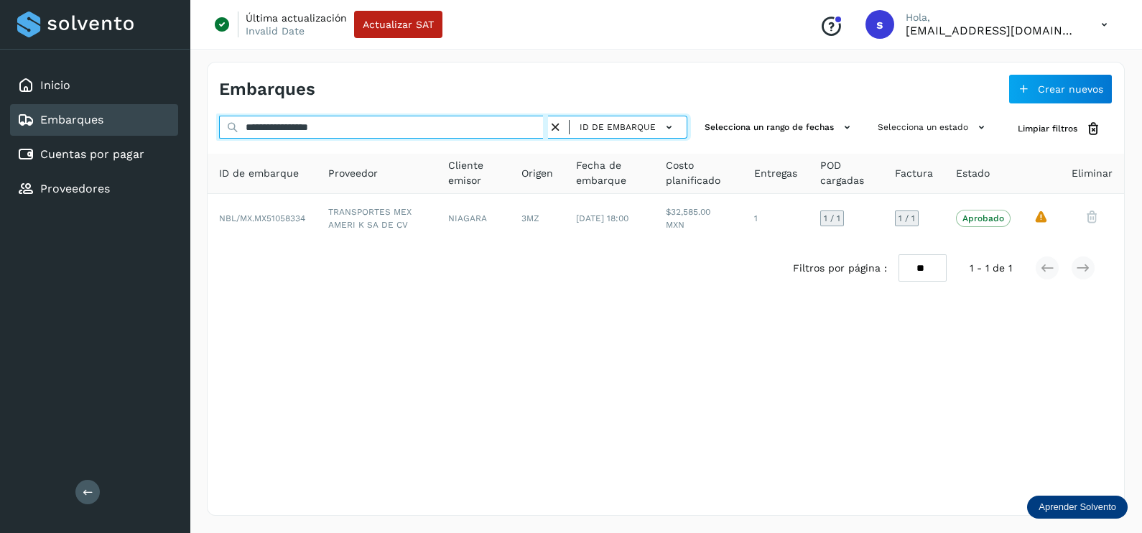
click at [72, 122] on div "**********" at bounding box center [571, 266] width 1142 height 533
paste input "text"
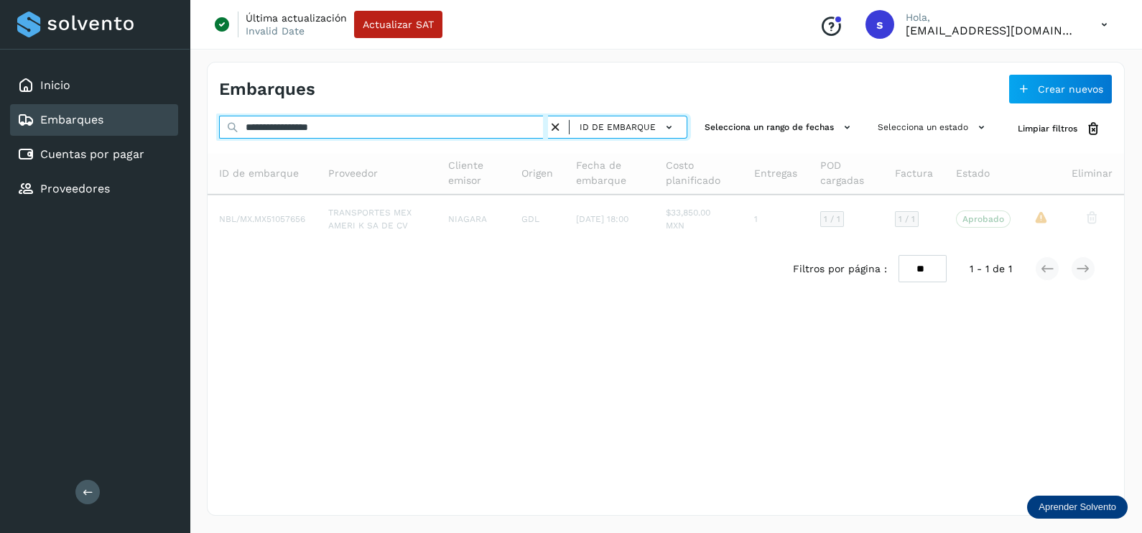
drag, startPoint x: 332, startPoint y: 131, endPoint x: 78, endPoint y: 129, distance: 254.9
click at [78, 129] on div "**********" at bounding box center [571, 266] width 1142 height 533
paste input "text"
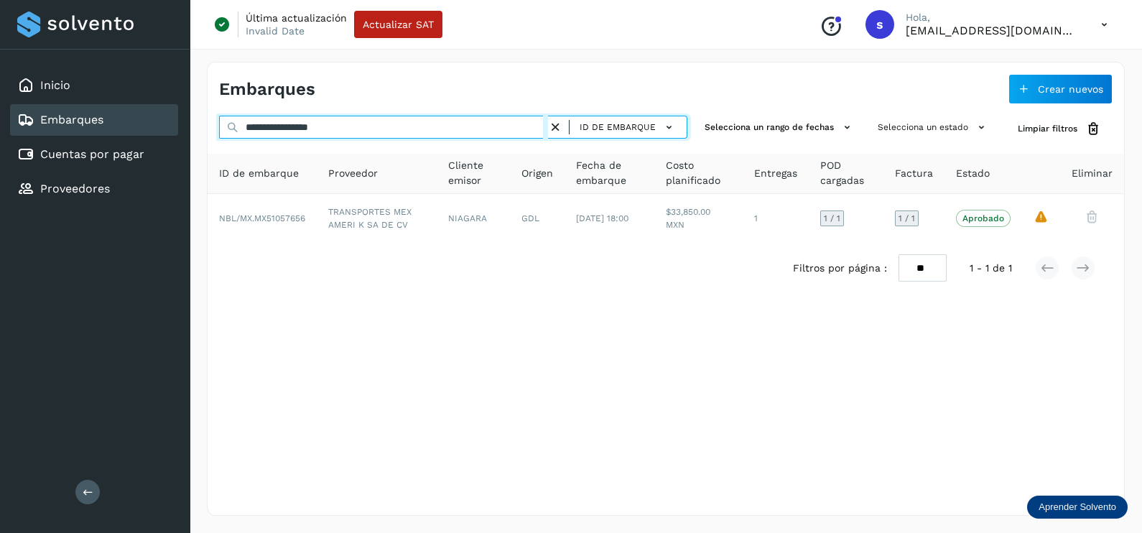
click at [391, 123] on input "**********" at bounding box center [383, 127] width 329 height 23
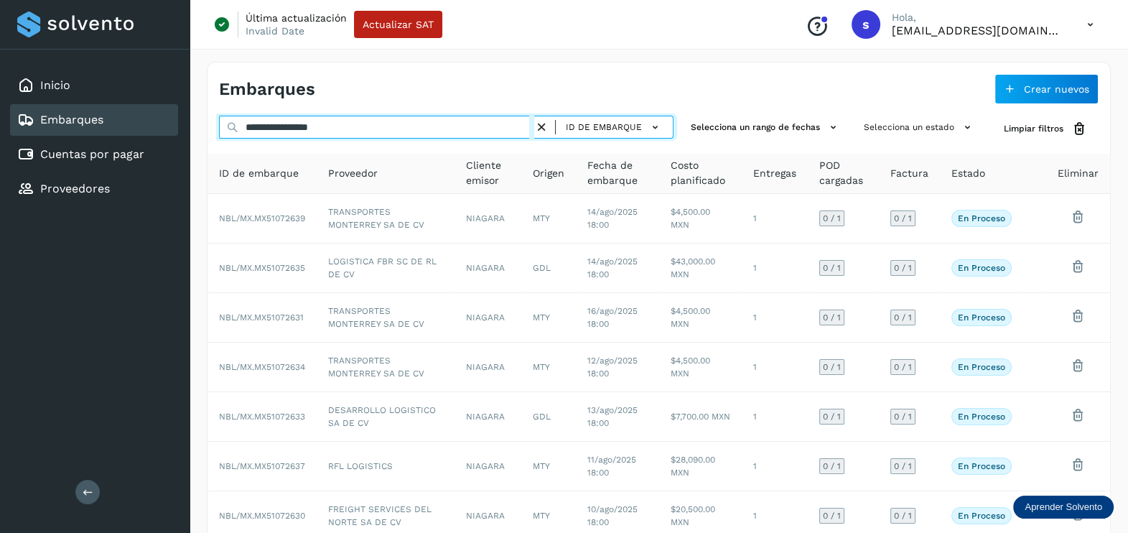
click at [400, 124] on input "**********" at bounding box center [376, 127] width 315 height 23
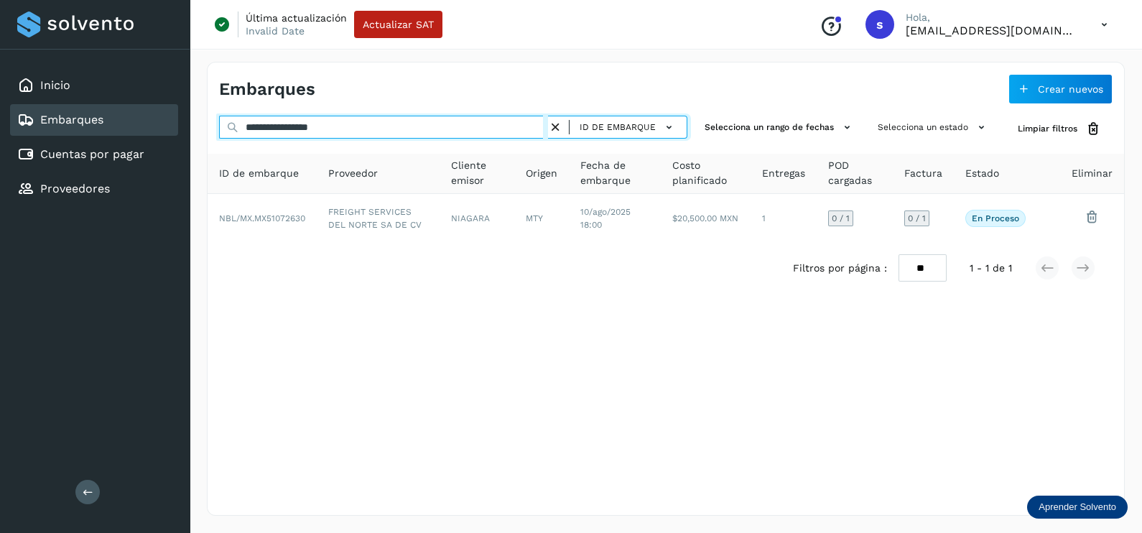
drag, startPoint x: 399, startPoint y: 130, endPoint x: 68, endPoint y: 106, distance: 331.9
click at [62, 109] on div "**********" at bounding box center [571, 266] width 1142 height 533
paste input "text"
type input "**********"
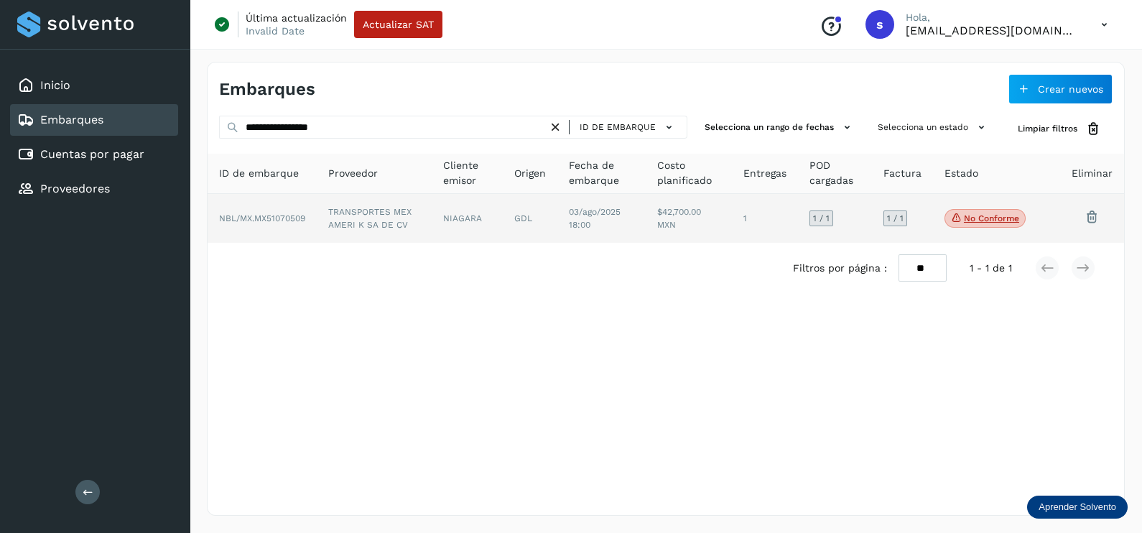
click at [503, 237] on td "NIAGARA" at bounding box center [530, 218] width 55 height 49
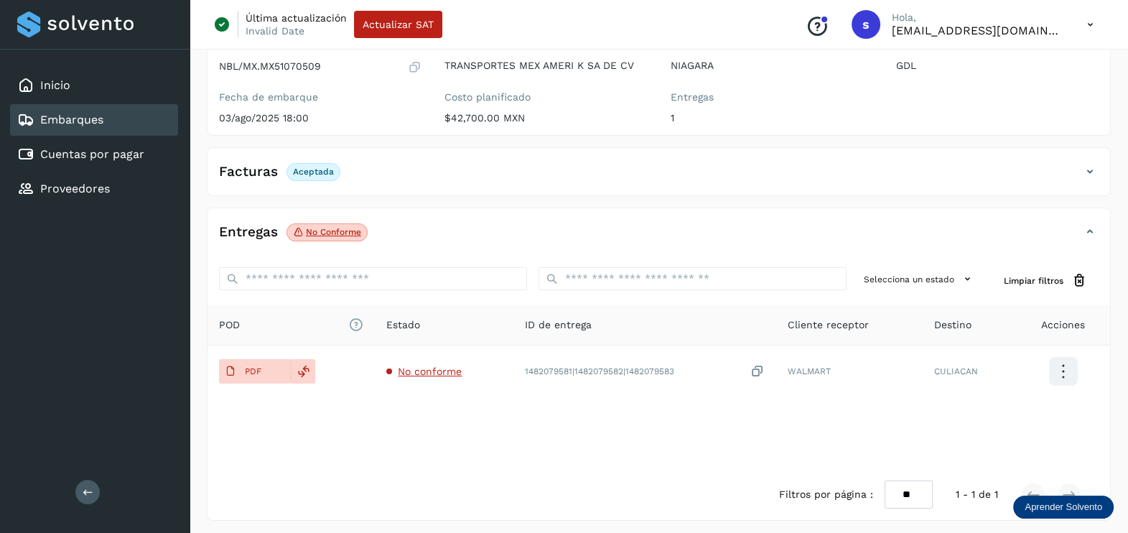
scroll to position [149, 0]
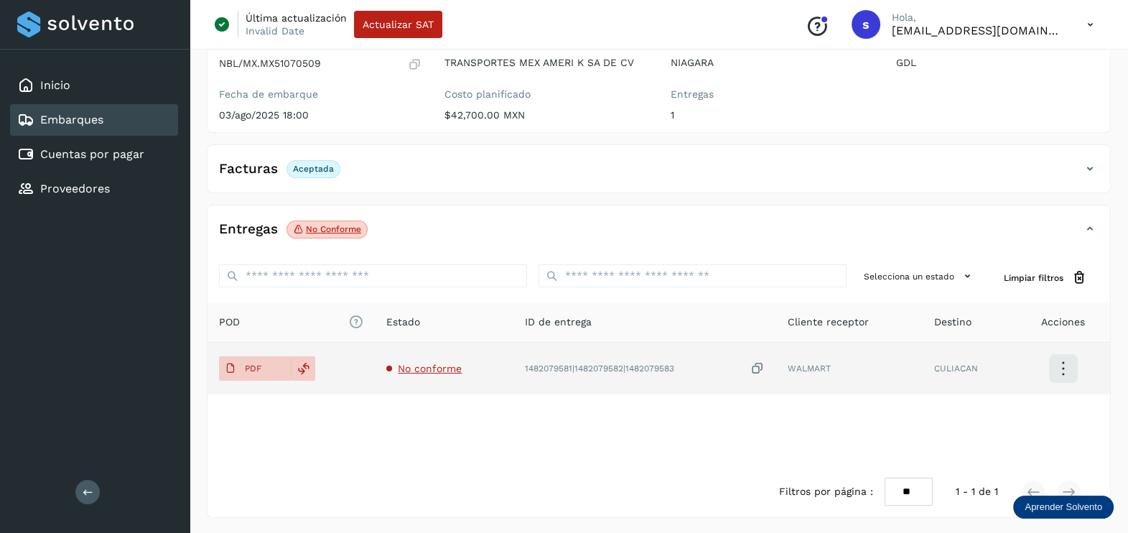
click at [438, 366] on span "No conforme" at bounding box center [430, 368] width 64 height 11
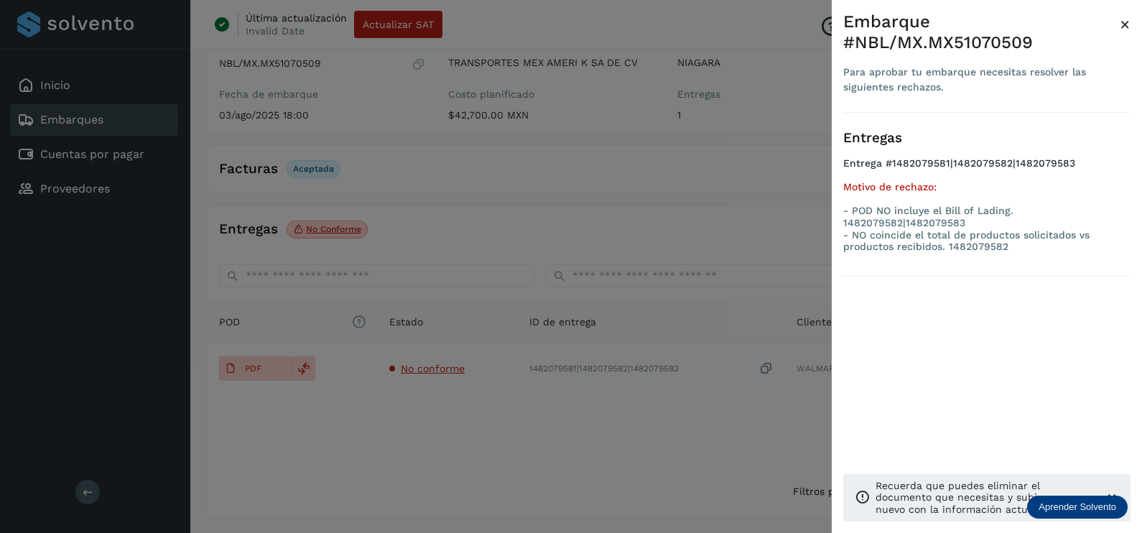
click at [509, 414] on div at bounding box center [571, 266] width 1142 height 533
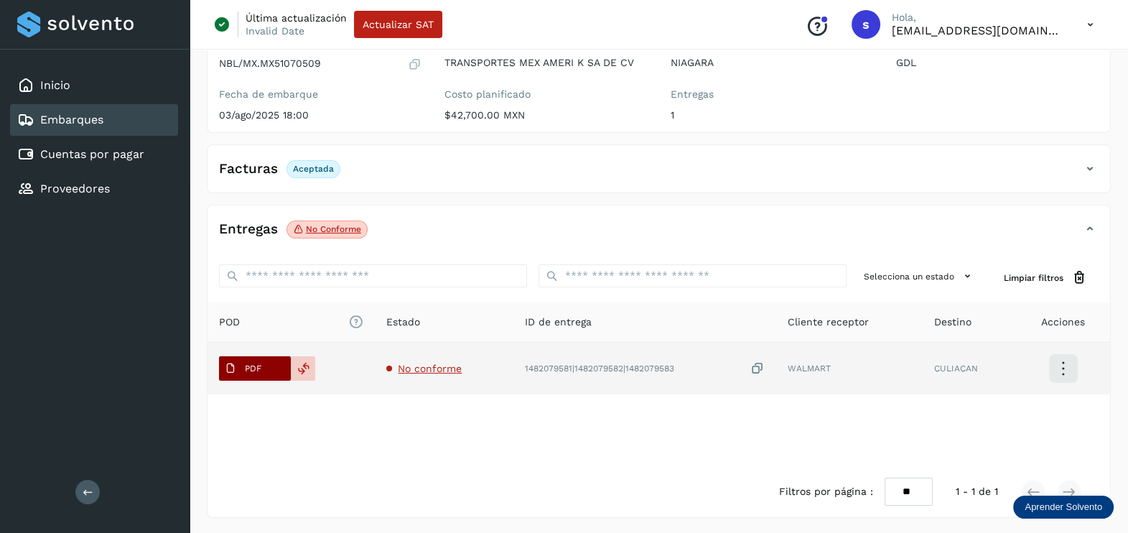
click at [241, 361] on span "PDF" at bounding box center [243, 368] width 48 height 23
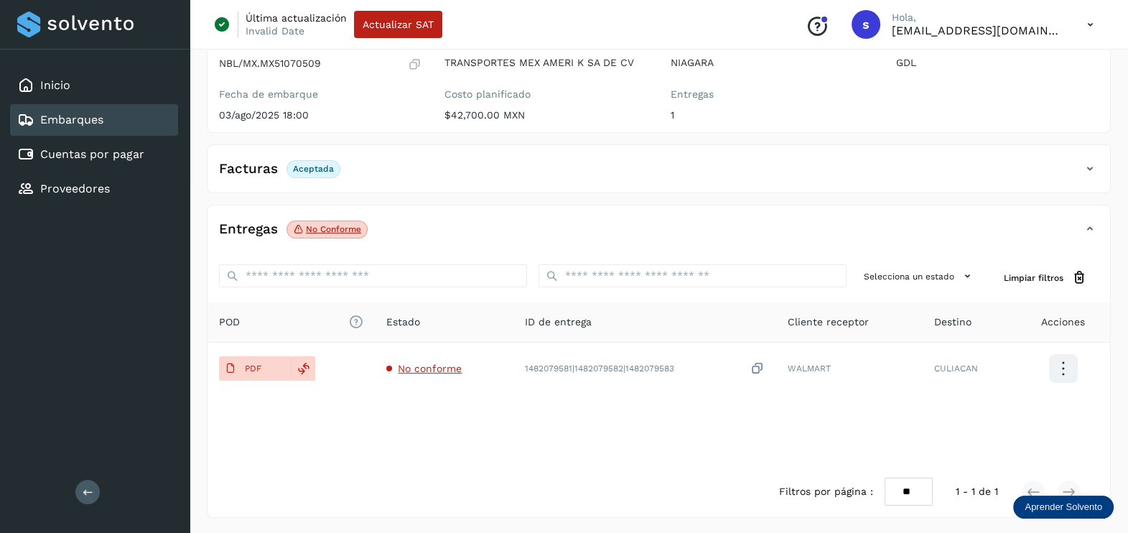
click at [605, 401] on div "POD El tamaño máximo de archivo es de 20 Mb. Estado ID de entrega Cliente recep…" at bounding box center [659, 384] width 903 height 164
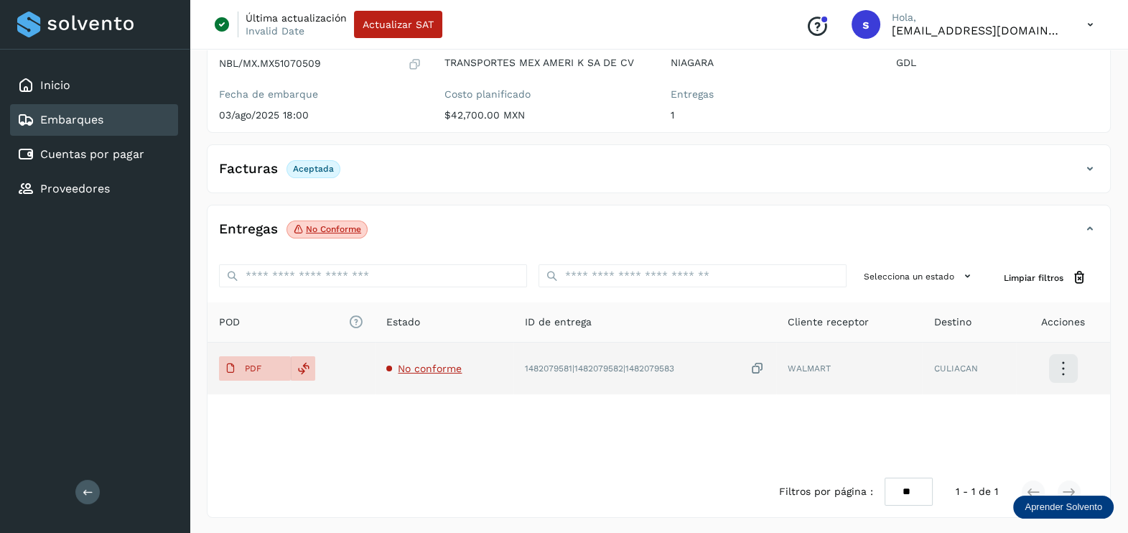
click at [776, 367] on td "1482079581|1482079582|1482079583" at bounding box center [849, 369] width 146 height 52
click at [759, 370] on icon at bounding box center [757, 368] width 14 height 15
click at [436, 365] on span "No conforme" at bounding box center [430, 368] width 64 height 11
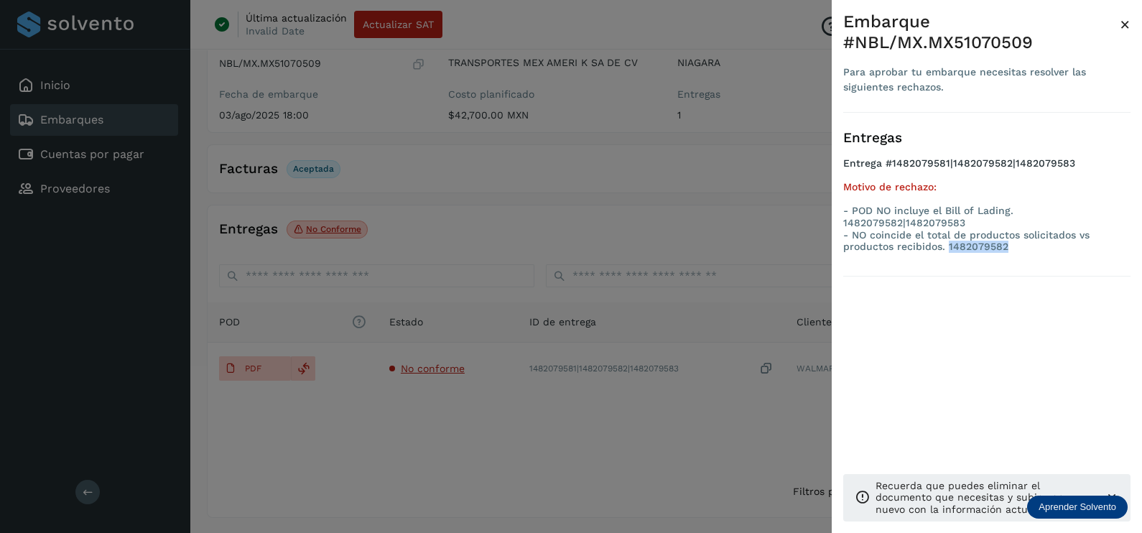
drag, startPoint x: 1010, startPoint y: 248, endPoint x: 947, endPoint y: 259, distance: 64.0
click at [947, 259] on div "Entregas Entrega #1482079581|1482079582|1482079583 Motivo de rechazo: - POD NO …" at bounding box center [986, 195] width 287 height 164
copy p "1482079582"
click at [707, 447] on div at bounding box center [571, 266] width 1142 height 533
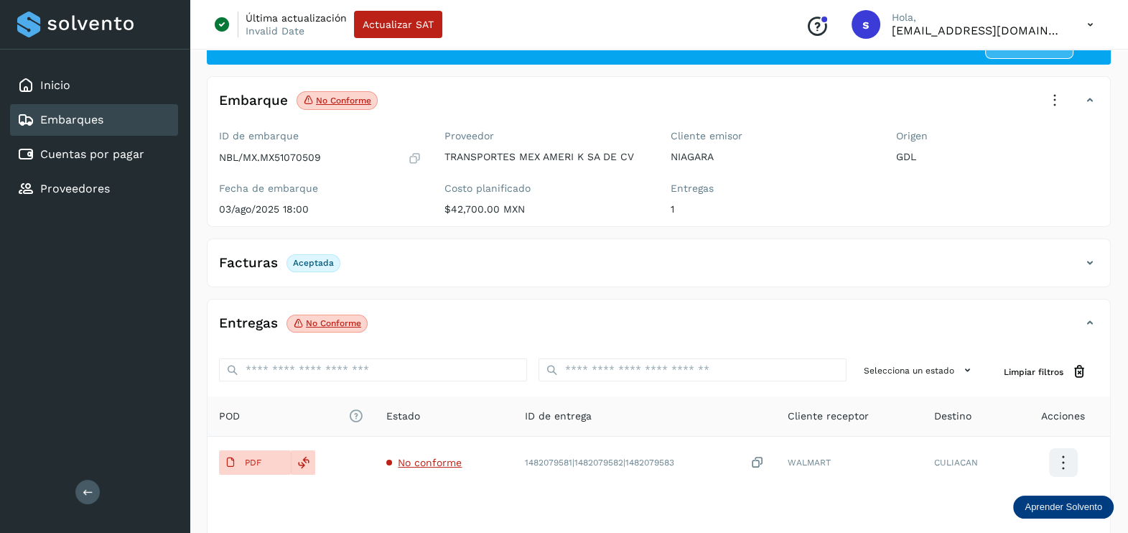
scroll to position [0, 0]
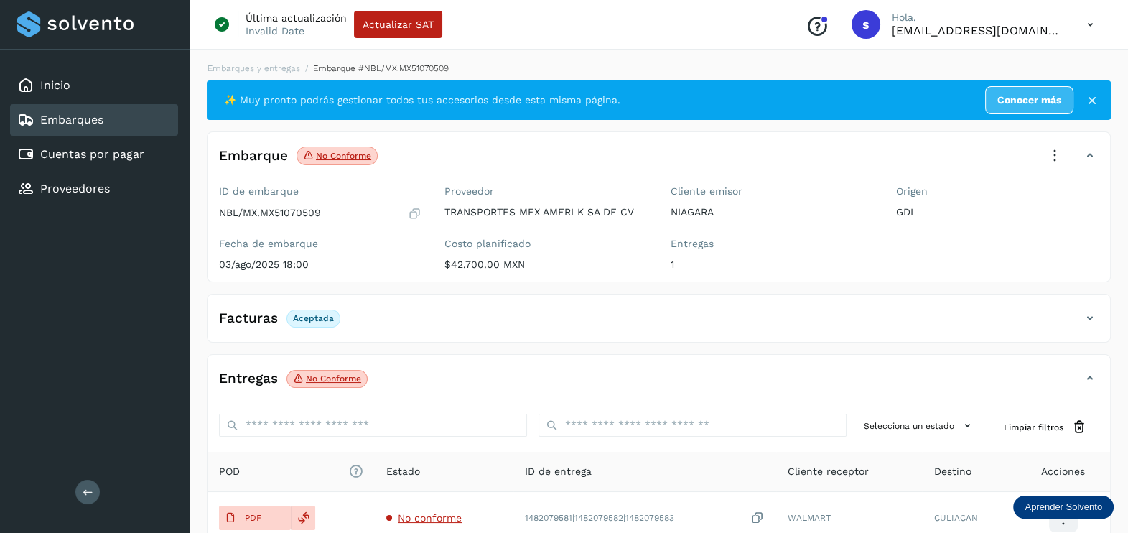
click at [1046, 147] on icon at bounding box center [1055, 156] width 32 height 32
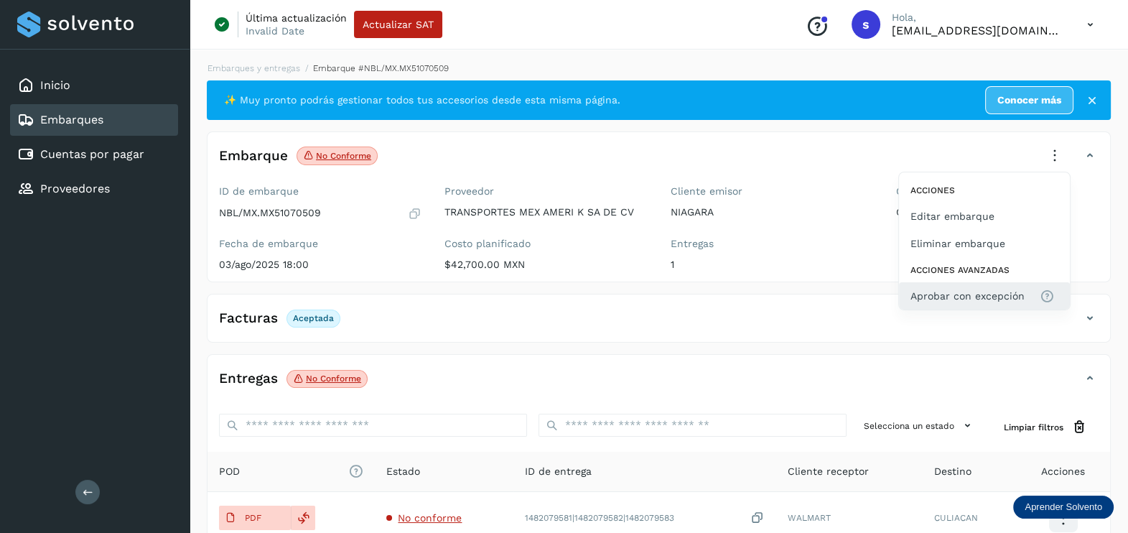
click at [980, 288] on span "Aprobar con excepción" at bounding box center [968, 296] width 114 height 16
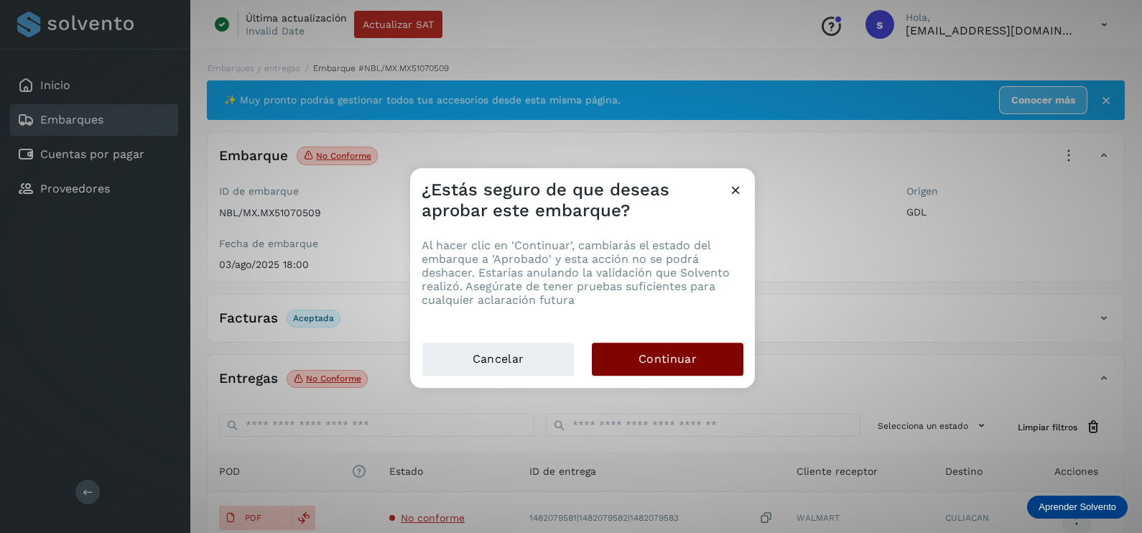
click at [694, 343] on button "Continuar" at bounding box center [668, 359] width 152 height 33
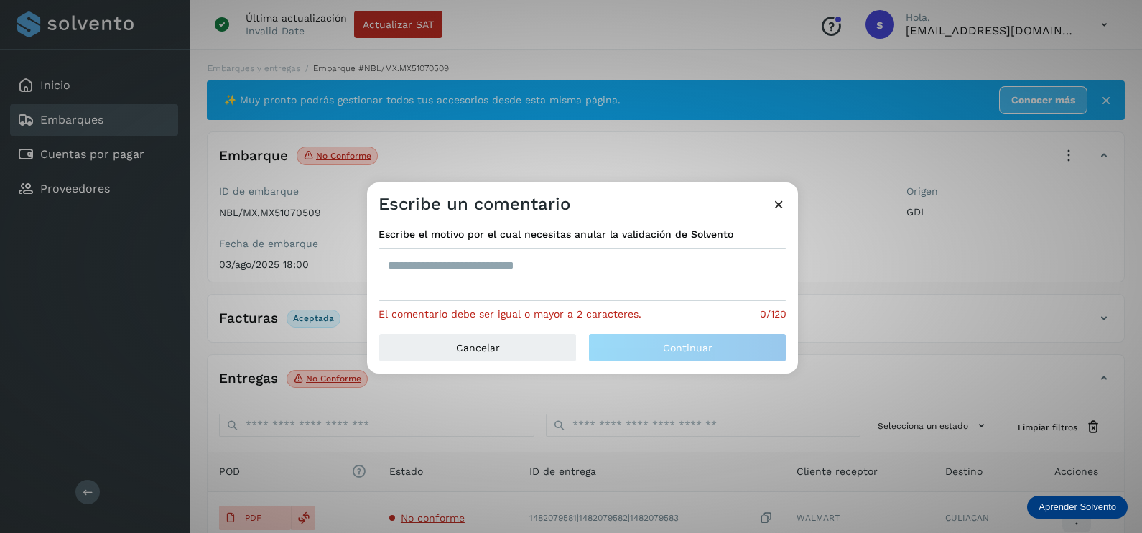
click at [512, 276] on textarea at bounding box center [582, 274] width 408 height 53
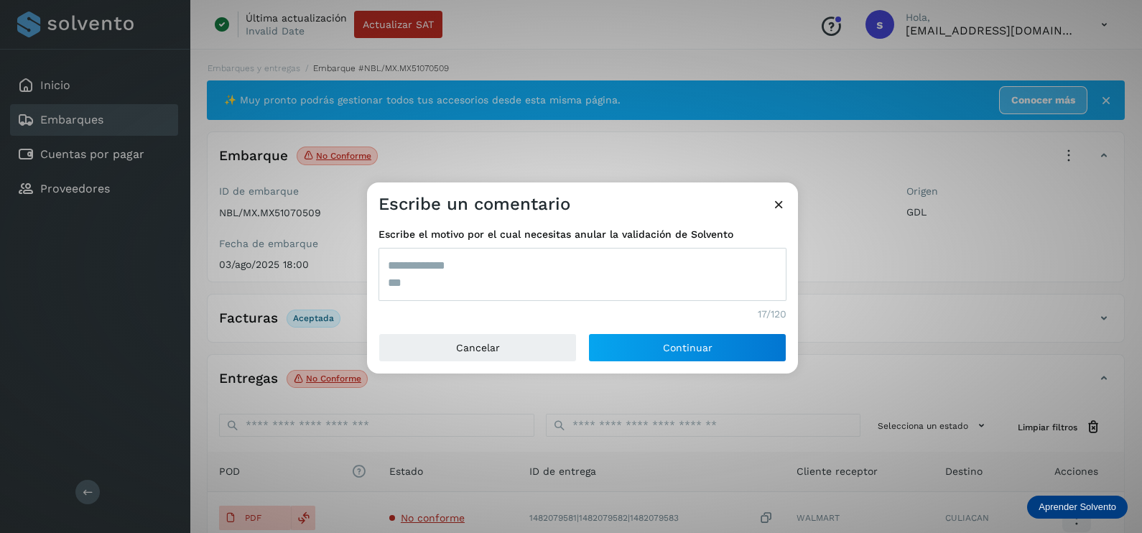
type textarea "**********"
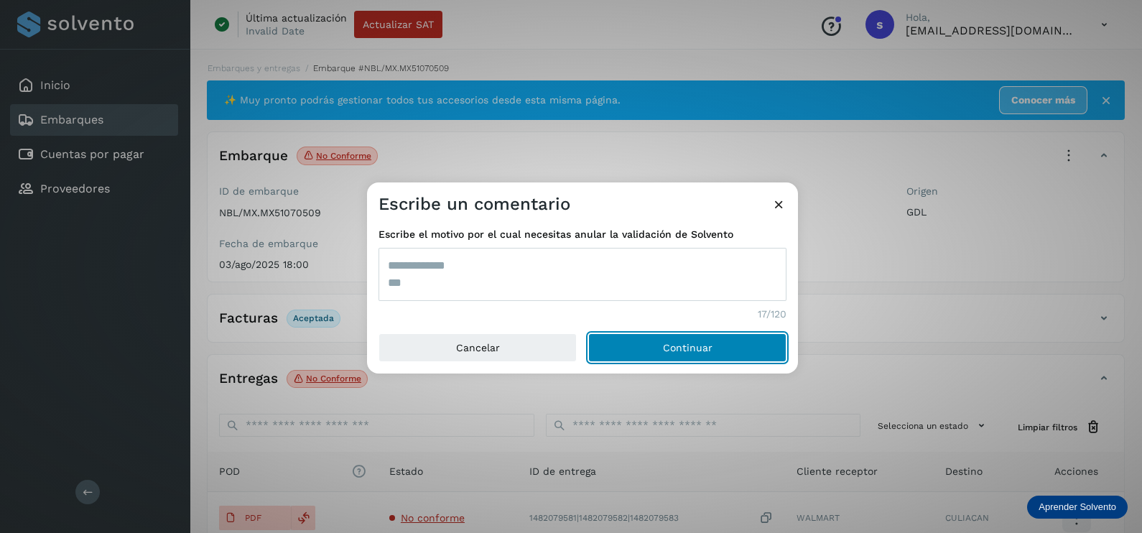
click at [588, 333] on button "Continuar" at bounding box center [687, 347] width 198 height 29
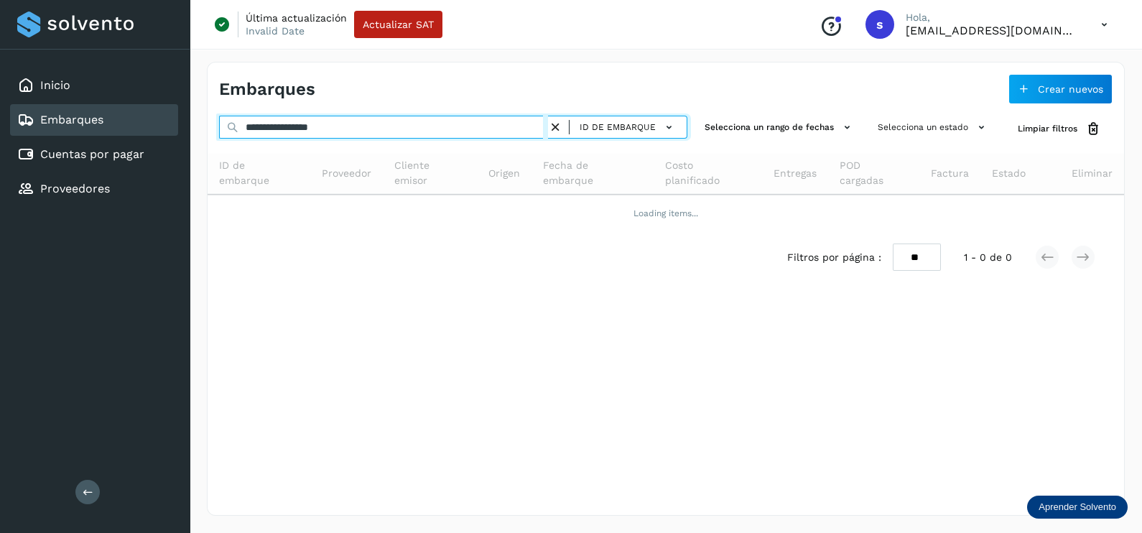
click at [61, 129] on div "**********" at bounding box center [571, 266] width 1142 height 533
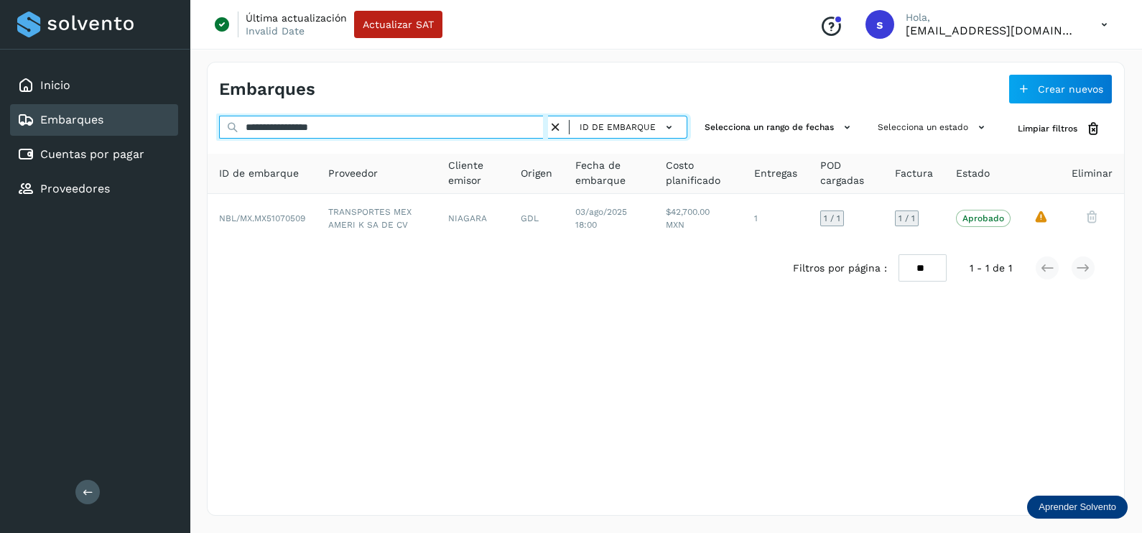
paste input "text"
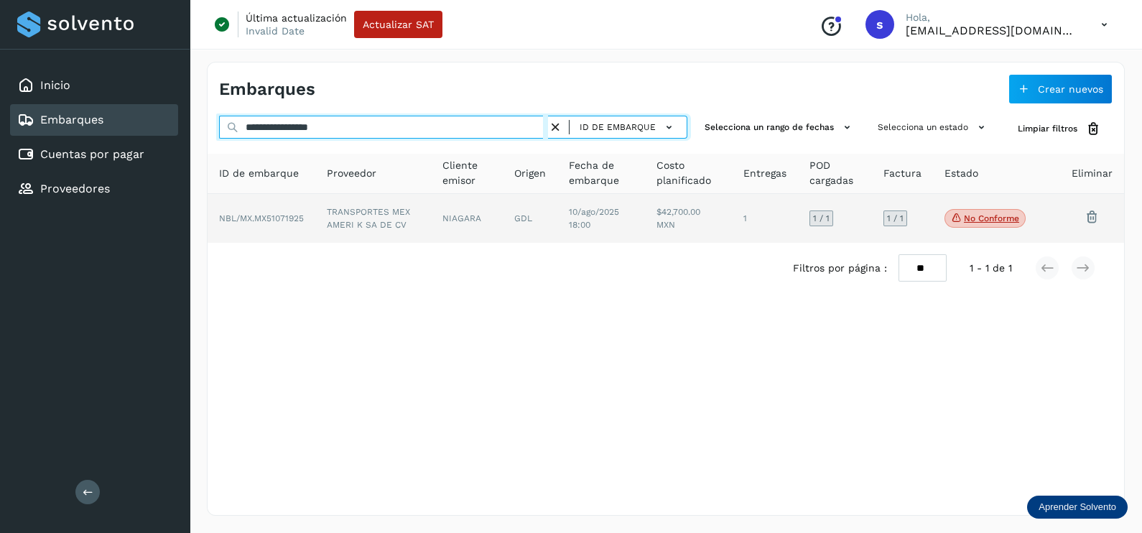
type input "**********"
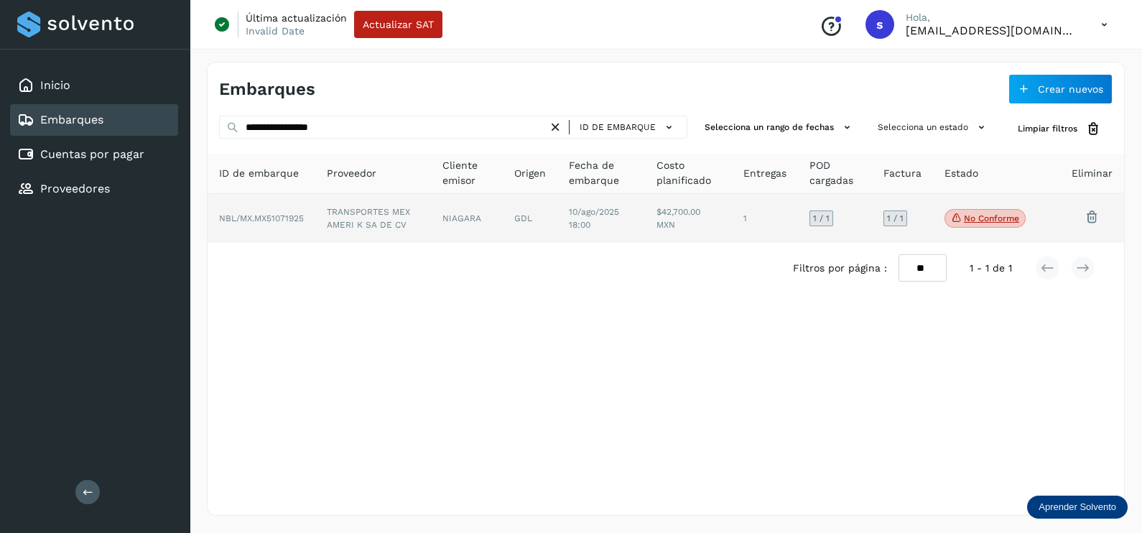
click at [645, 205] on td "10/ago/2025 18:00" at bounding box center [688, 218] width 87 height 49
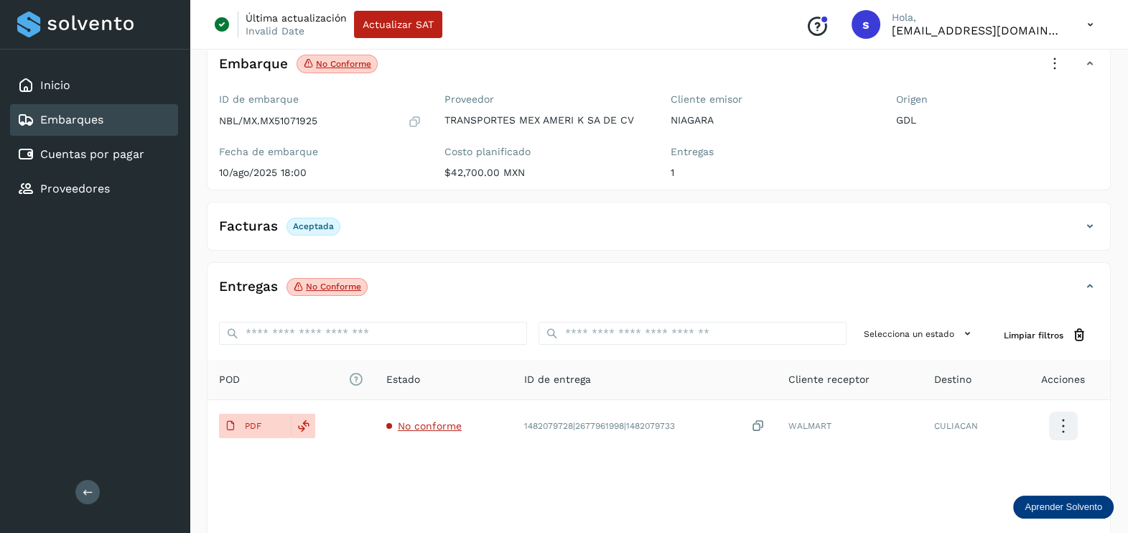
scroll to position [149, 0]
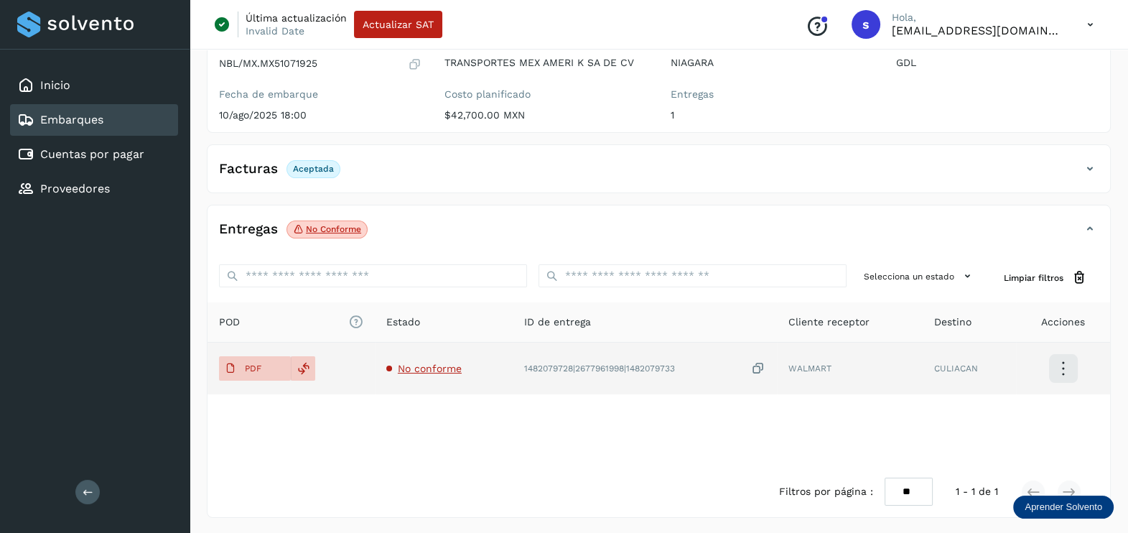
click at [451, 363] on span "No conforme" at bounding box center [430, 368] width 64 height 11
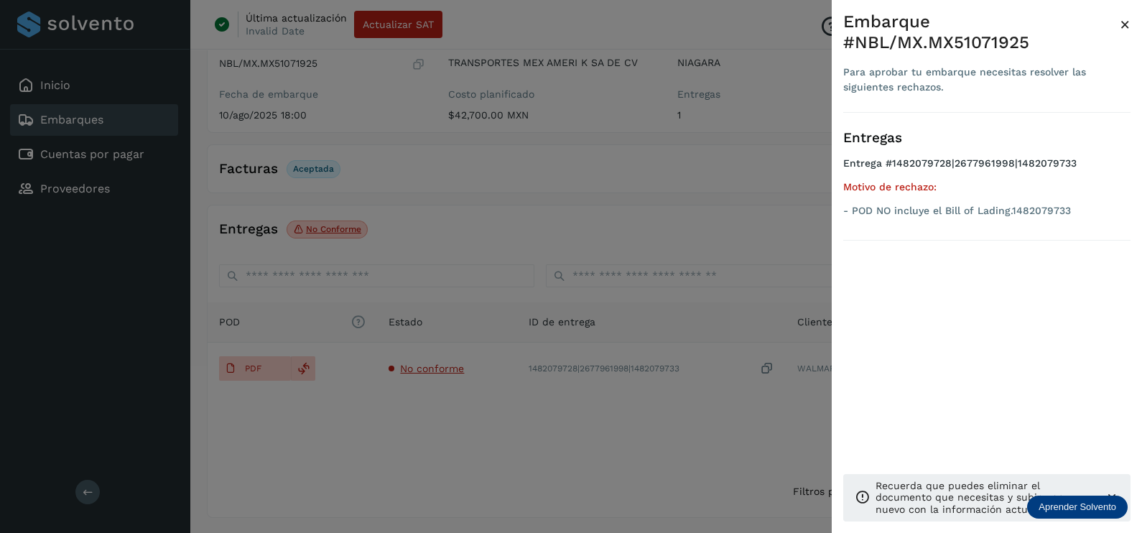
click at [526, 442] on div at bounding box center [571, 266] width 1142 height 533
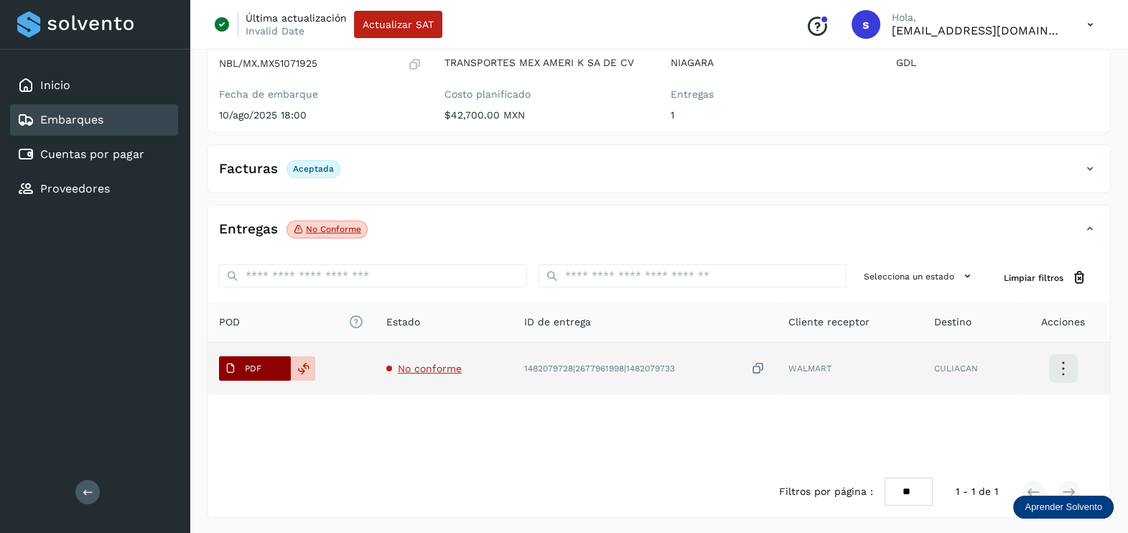
click at [262, 363] on span "PDF" at bounding box center [243, 368] width 48 height 23
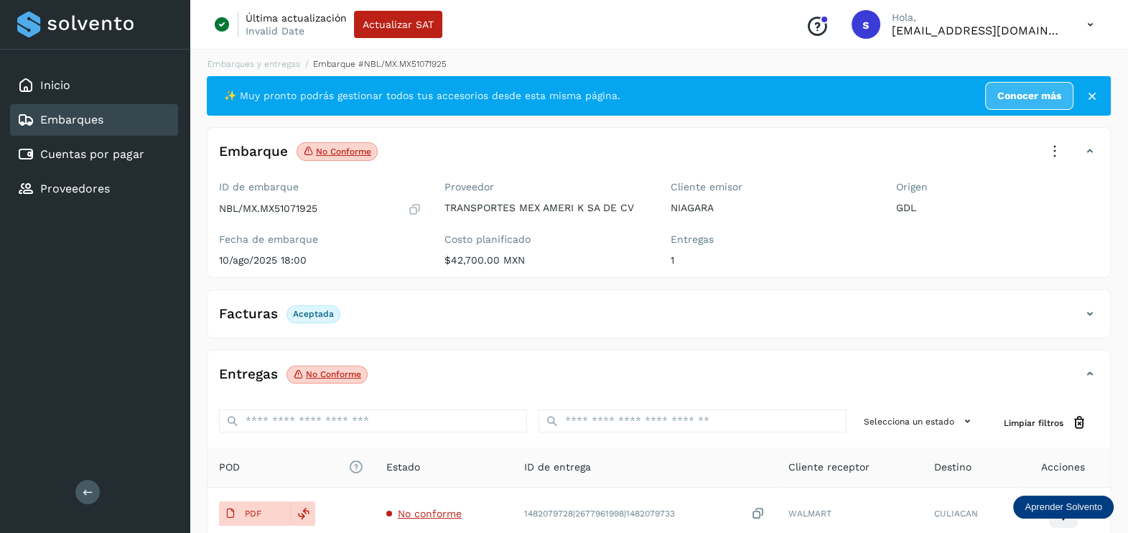
scroll to position [0, 0]
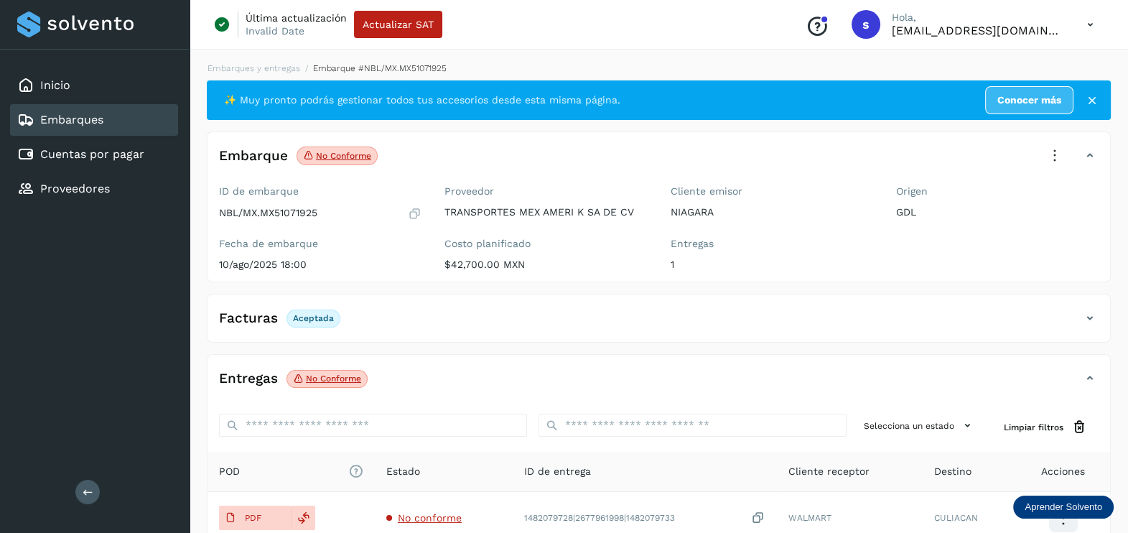
click at [1057, 152] on icon at bounding box center [1055, 156] width 32 height 32
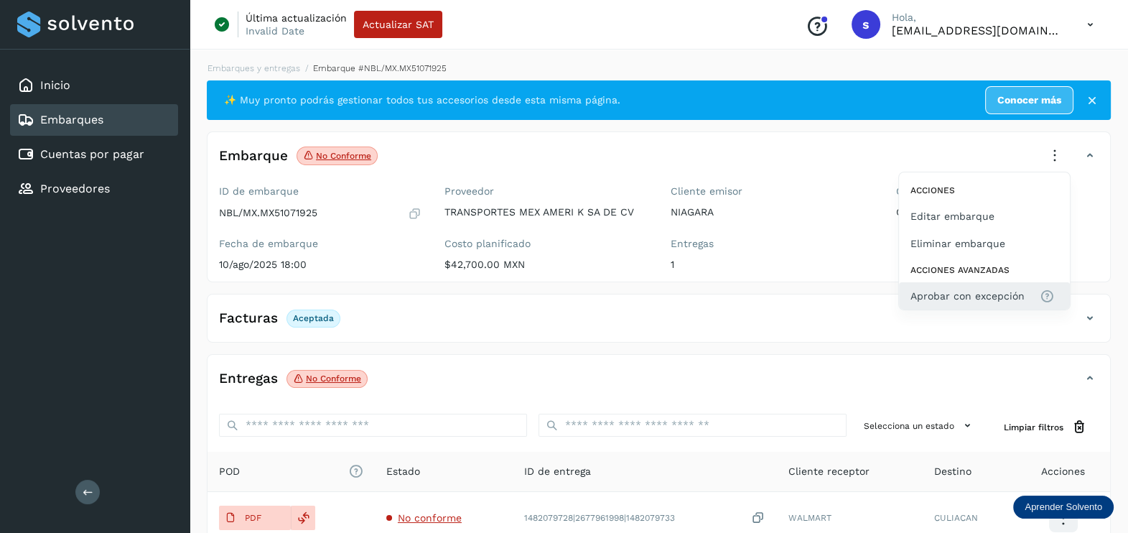
click at [995, 284] on button "Aprobar con excepción" at bounding box center [984, 295] width 171 height 27
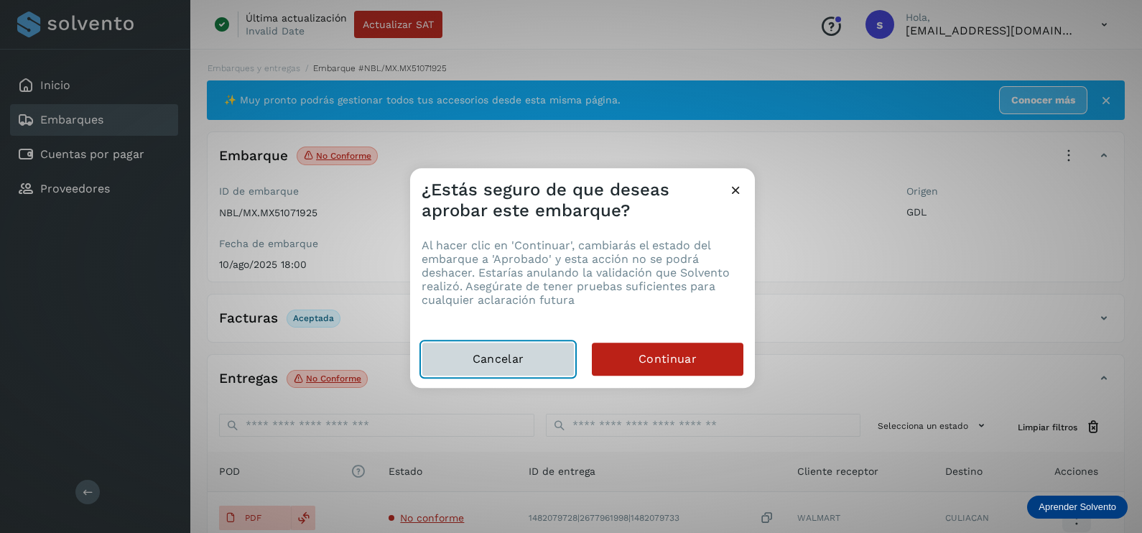
click at [510, 359] on span "Cancelar" at bounding box center [498, 359] width 51 height 16
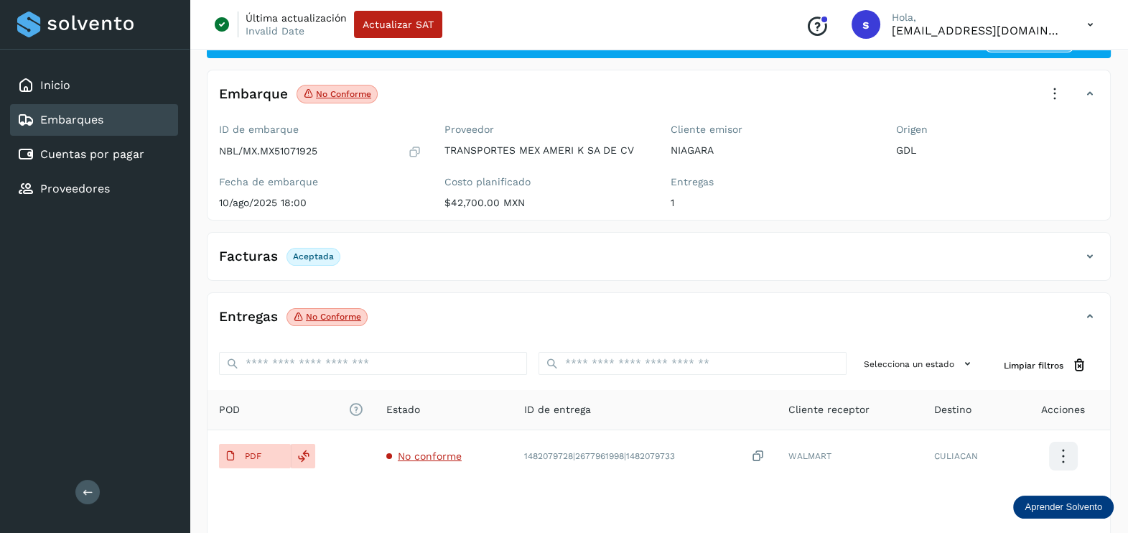
scroll to position [89, 0]
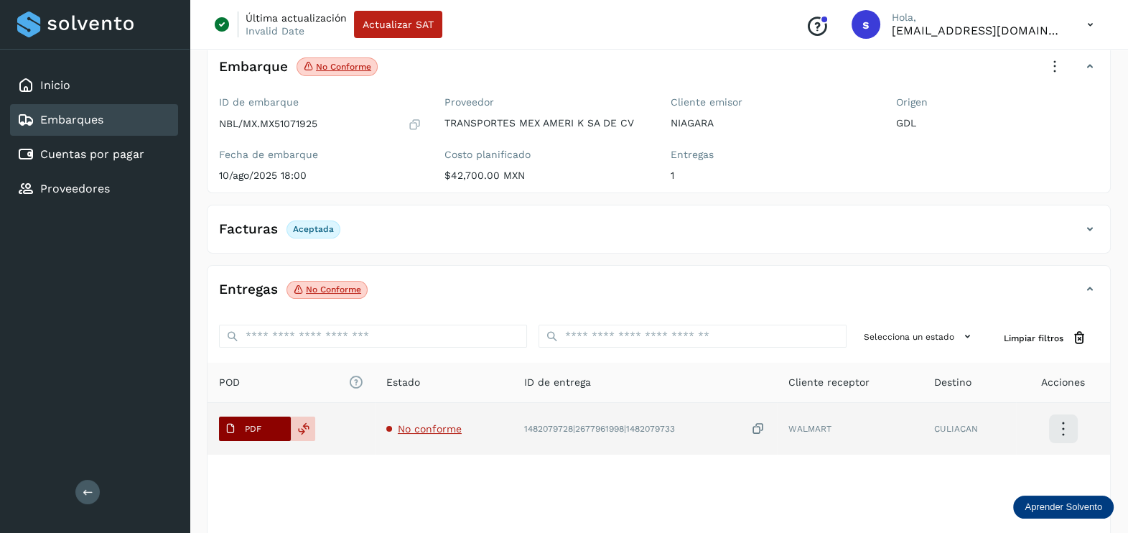
click at [256, 434] on span "PDF" at bounding box center [243, 428] width 48 height 23
click at [428, 424] on span "No conforme" at bounding box center [430, 428] width 64 height 11
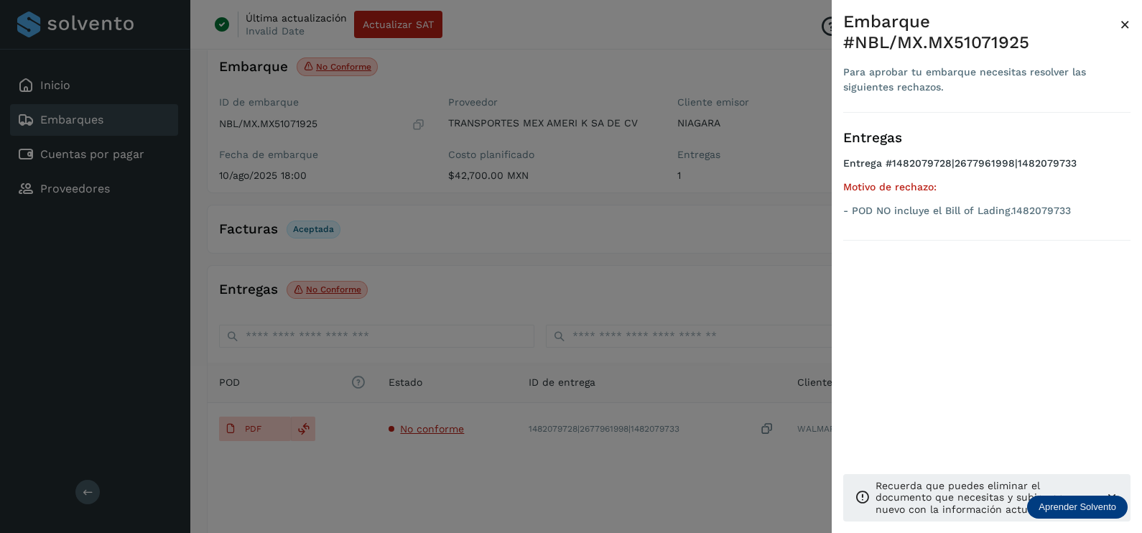
click at [756, 431] on div at bounding box center [571, 266] width 1142 height 533
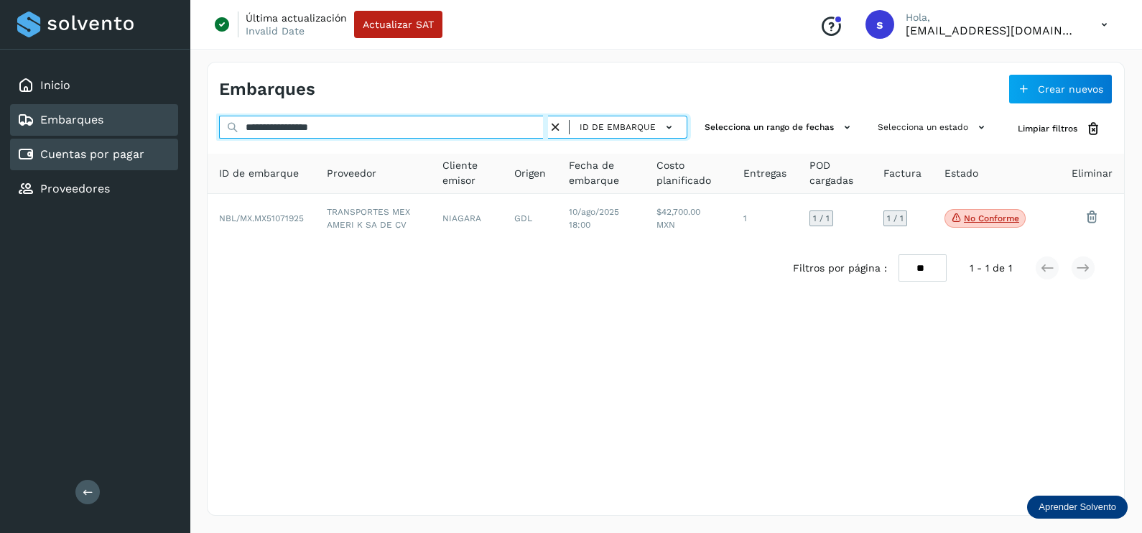
drag, startPoint x: 382, startPoint y: 122, endPoint x: 0, endPoint y: 156, distance: 383.5
click at [43, 157] on div "**********" at bounding box center [571, 266] width 1142 height 533
paste input "text"
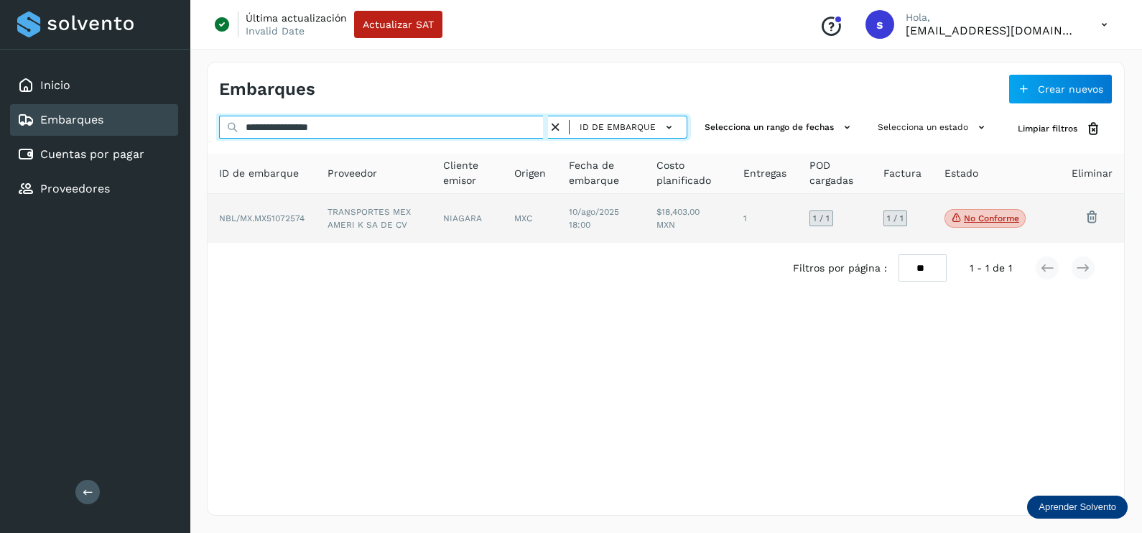
type input "**********"
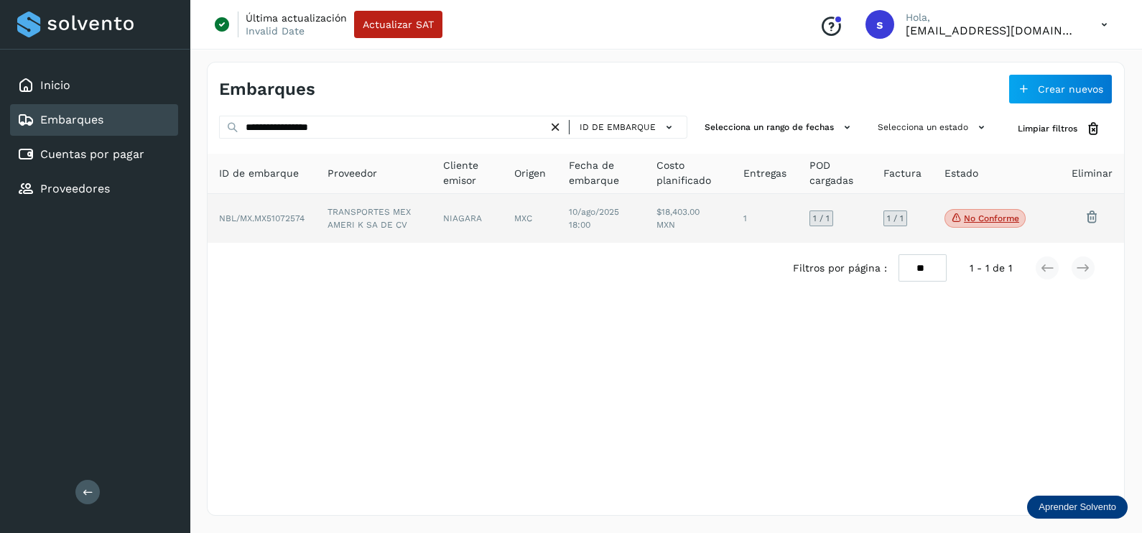
click at [432, 226] on td "TRANSPORTES MEX AMERI K SA DE CV" at bounding box center [467, 218] width 71 height 49
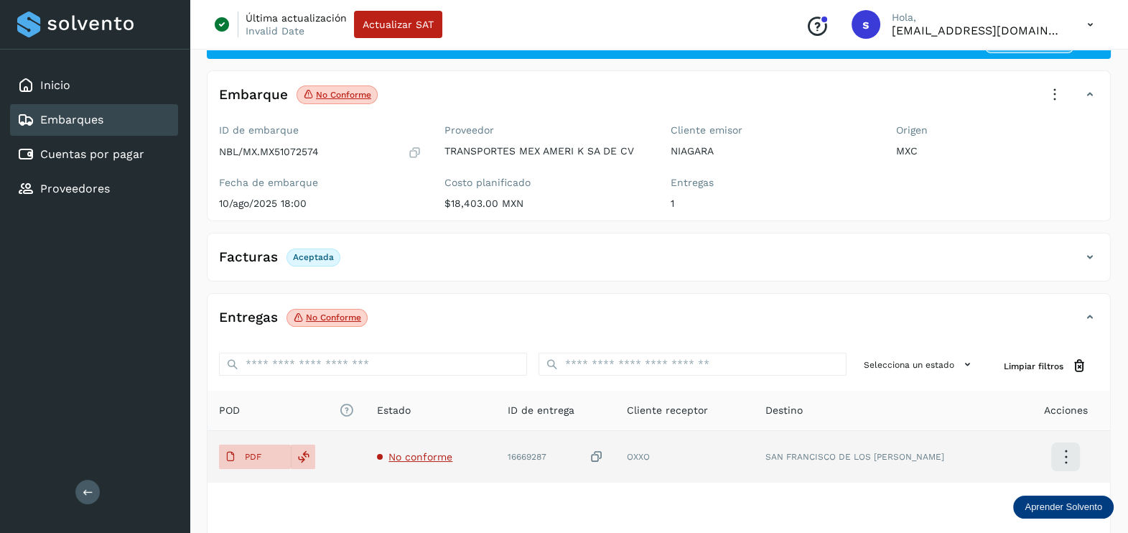
scroll to position [89, 0]
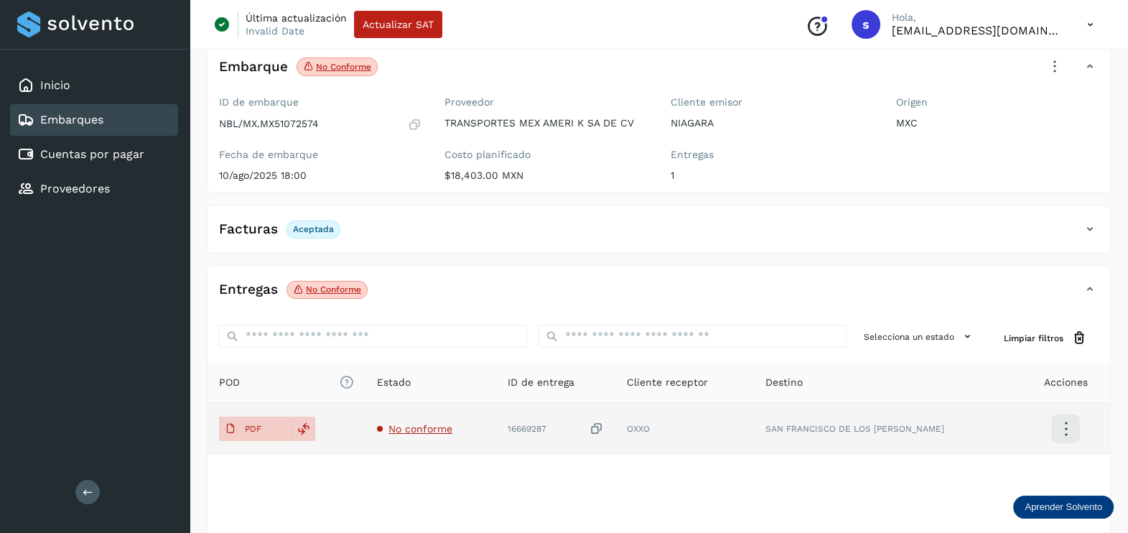
click at [450, 423] on span "No conforme" at bounding box center [420, 428] width 64 height 11
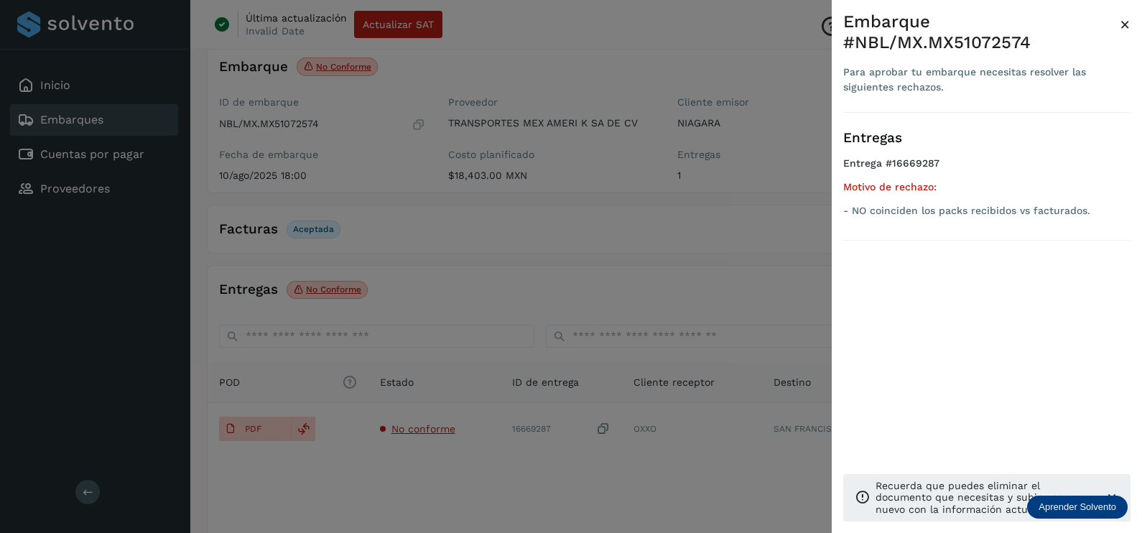
click at [473, 462] on div at bounding box center [571, 266] width 1142 height 533
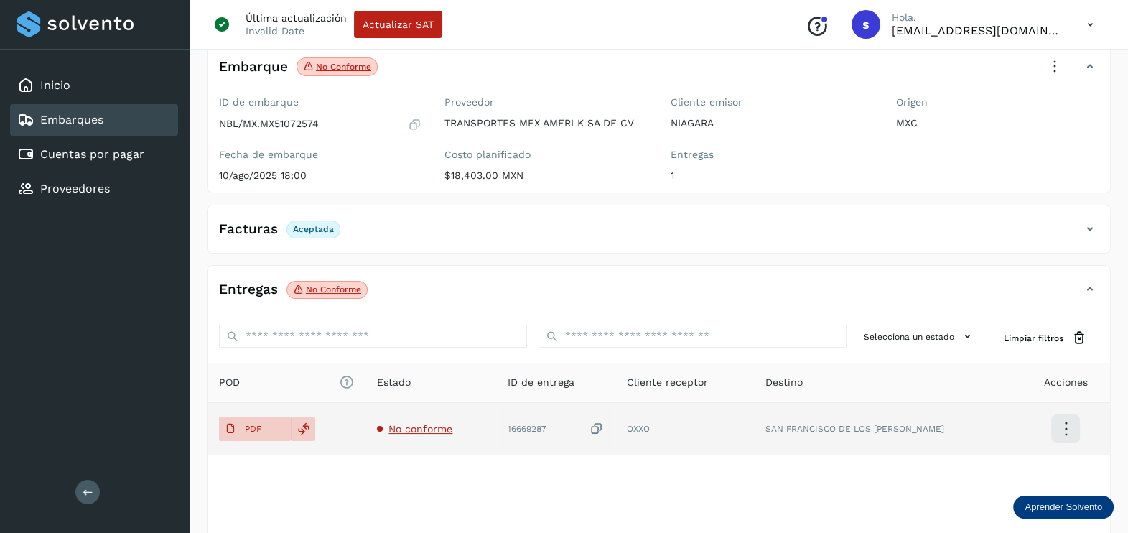
click at [604, 423] on icon at bounding box center [597, 429] width 14 height 15
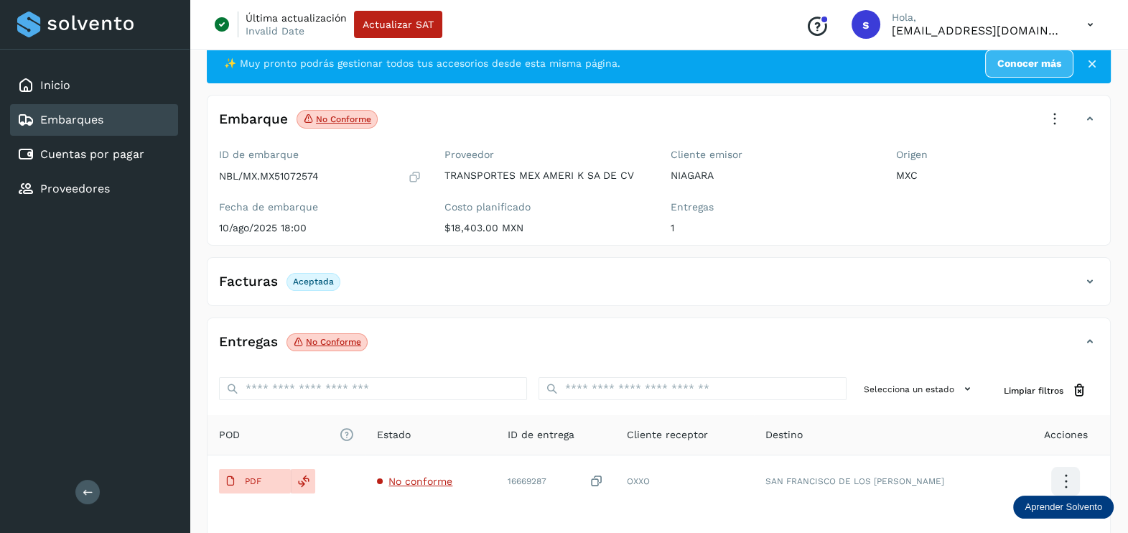
scroll to position [0, 0]
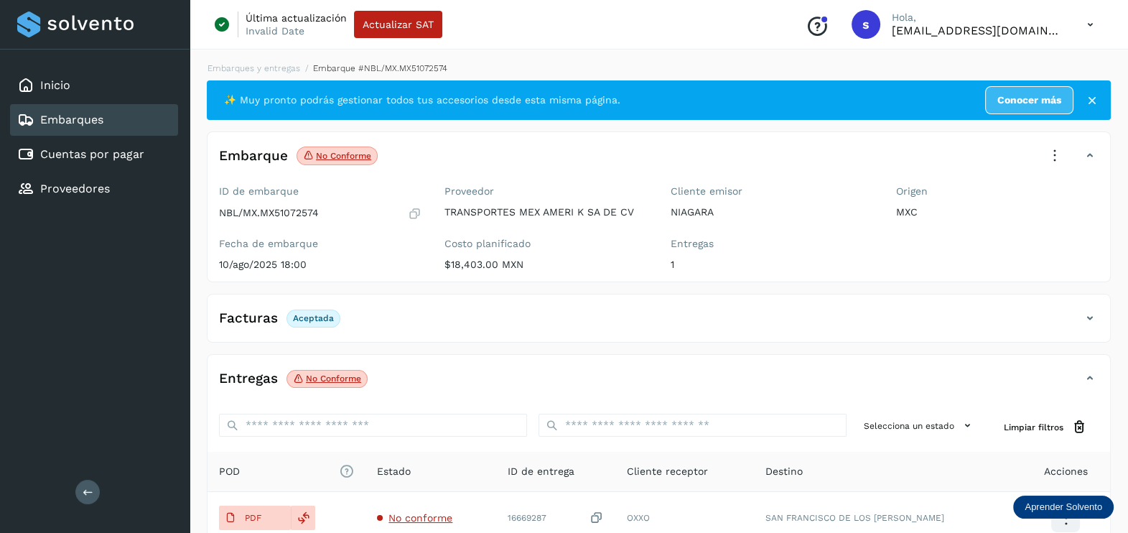
click at [1062, 152] on icon at bounding box center [1055, 156] width 32 height 32
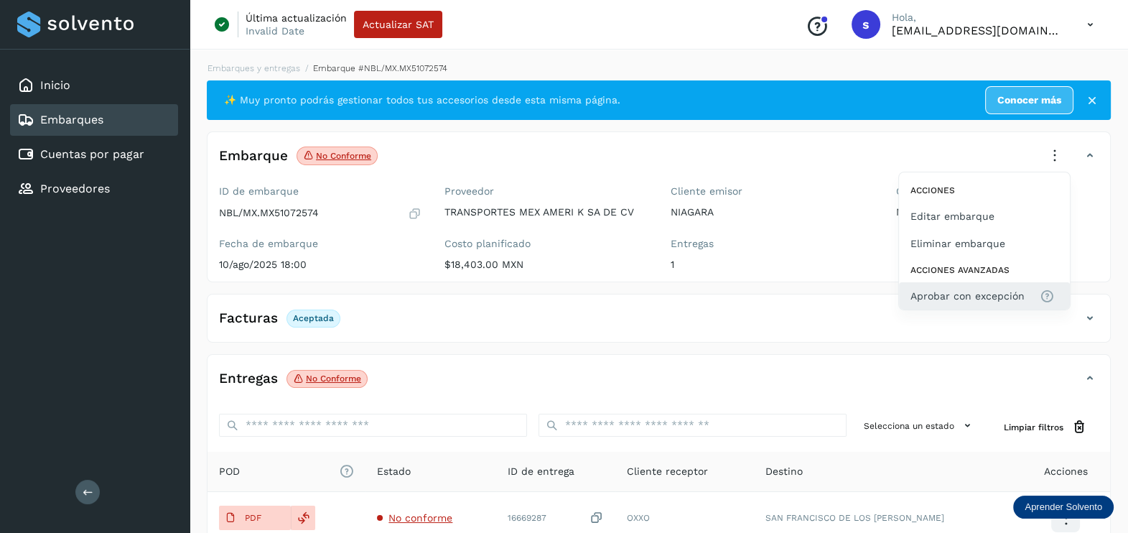
click at [995, 292] on span "Aprobar con excepción" at bounding box center [968, 296] width 114 height 16
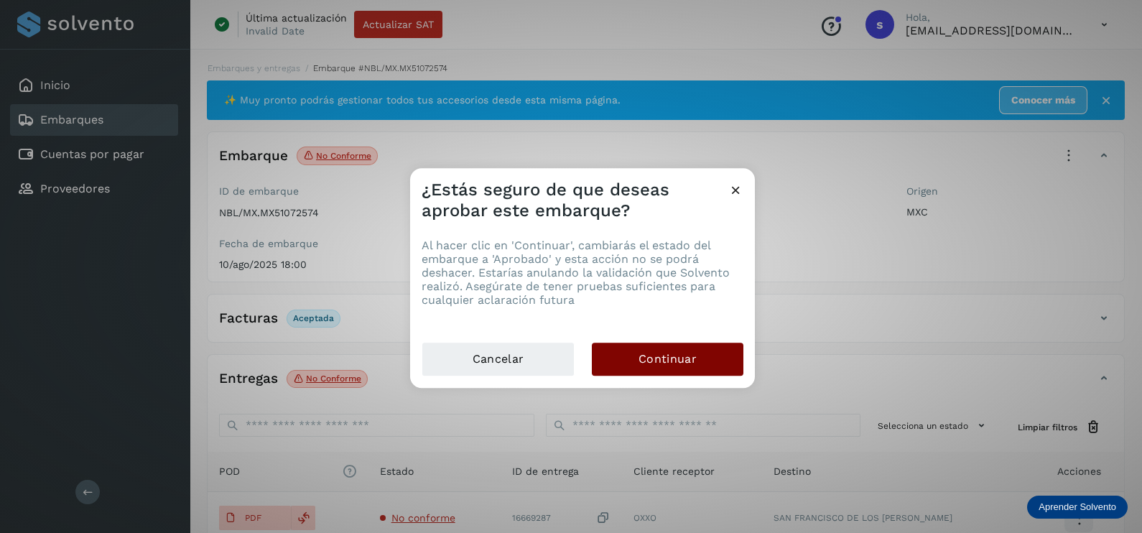
click at [689, 353] on span "Continuar" at bounding box center [667, 359] width 58 height 16
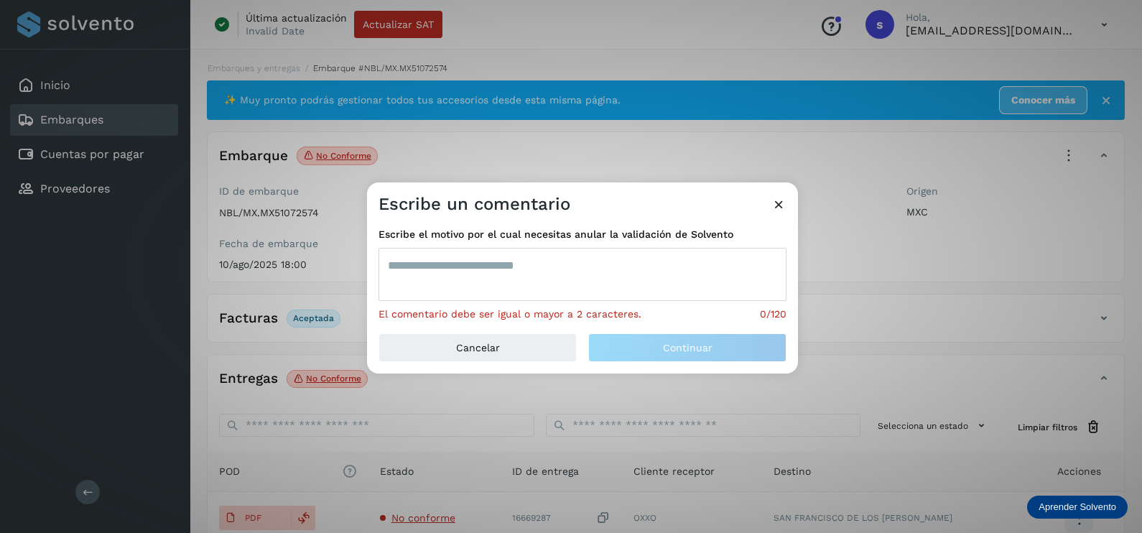
click at [554, 281] on textarea at bounding box center [582, 274] width 408 height 53
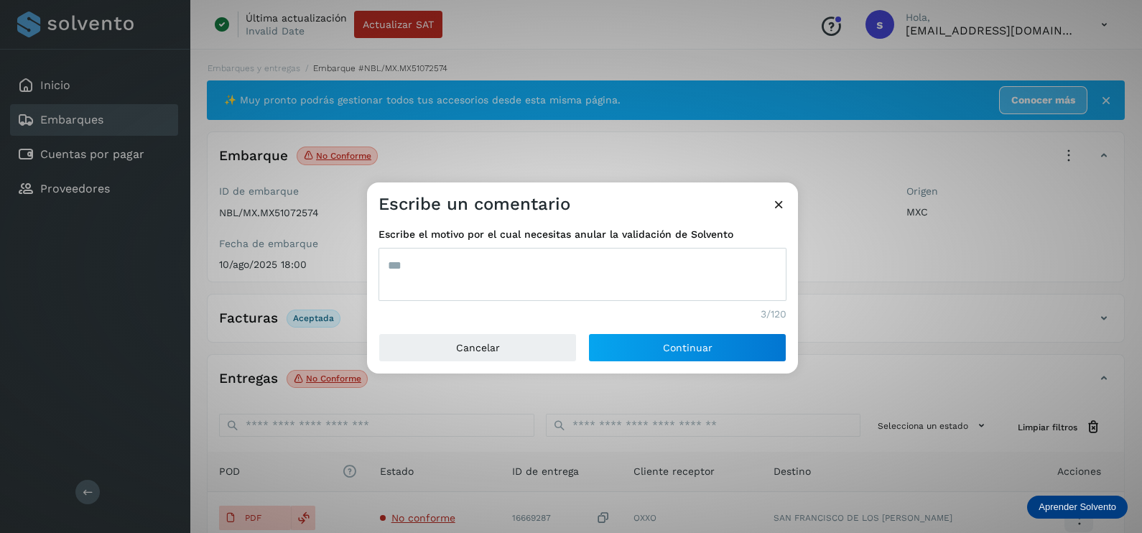
type textarea "***"
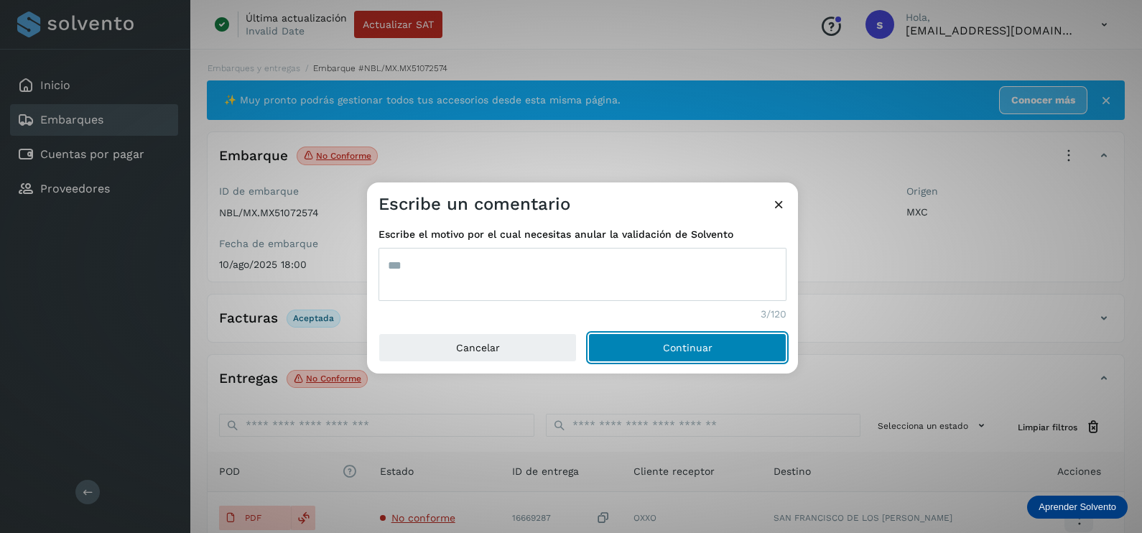
click at [588, 333] on button "Continuar" at bounding box center [687, 347] width 198 height 29
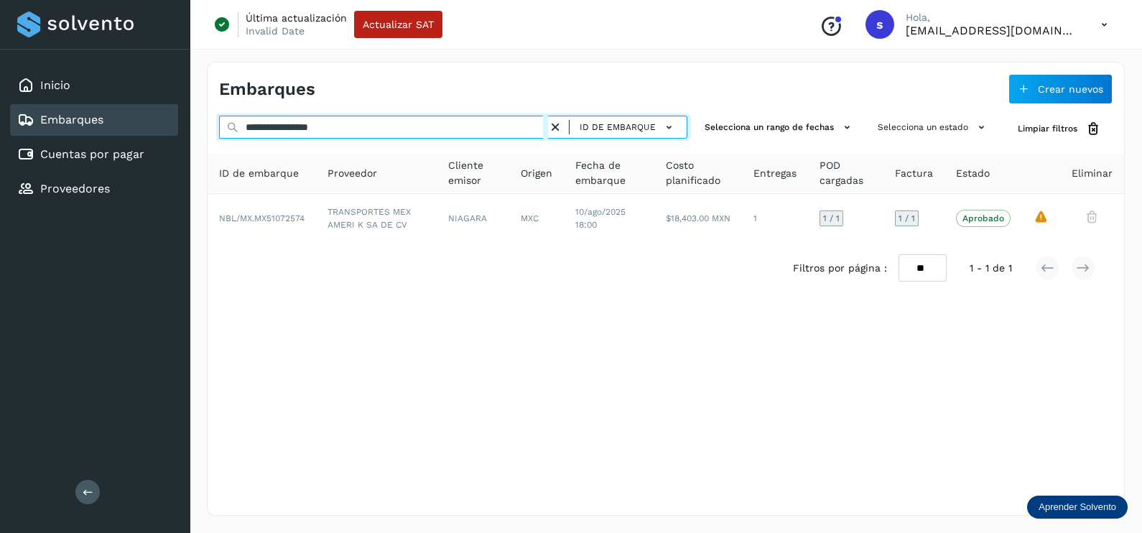
drag, startPoint x: 422, startPoint y: 126, endPoint x: 164, endPoint y: 136, distance: 258.0
click at [164, 136] on div "**********" at bounding box center [571, 266] width 1142 height 533
paste input "text"
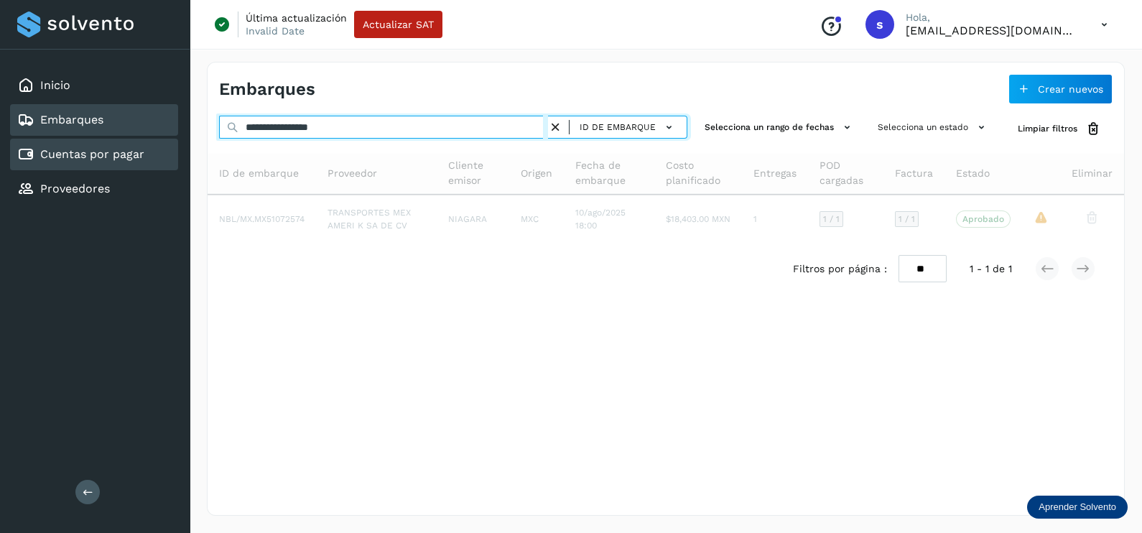
type input "**********"
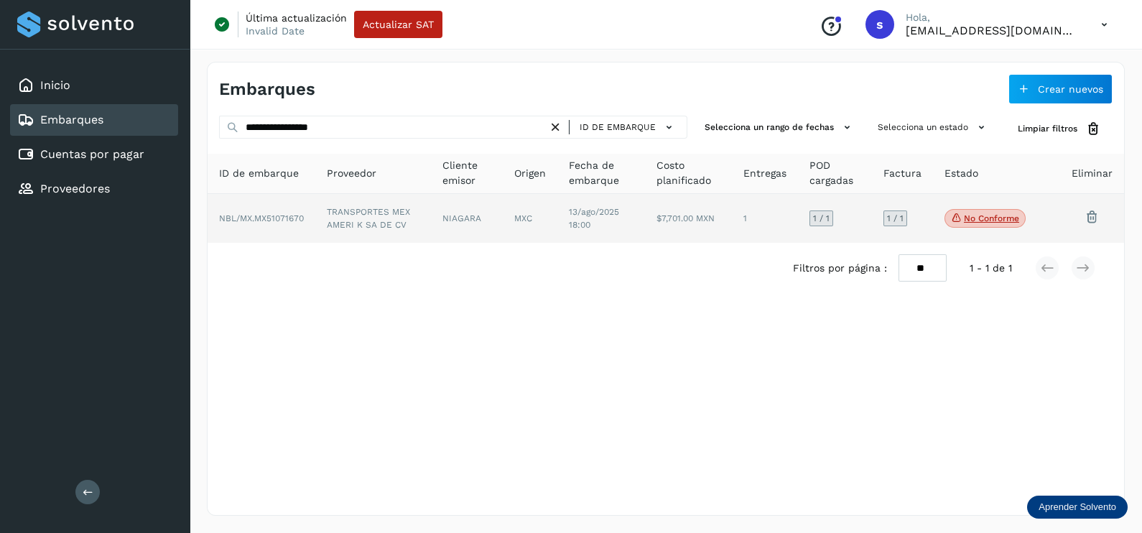
click at [431, 234] on td "TRANSPORTES MEX AMERI K SA DE CV" at bounding box center [467, 218] width 72 height 49
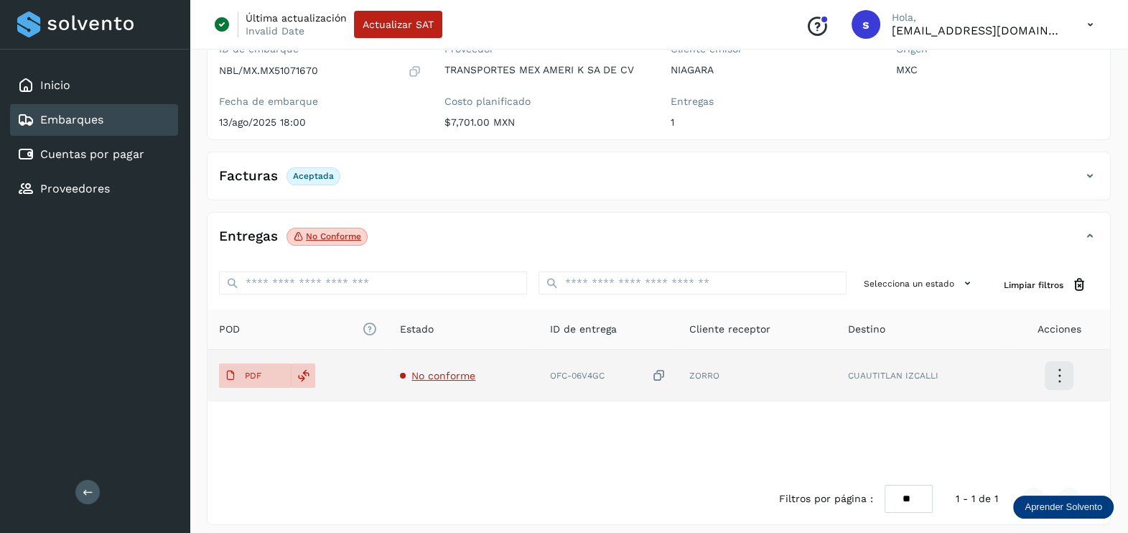
scroll to position [149, 0]
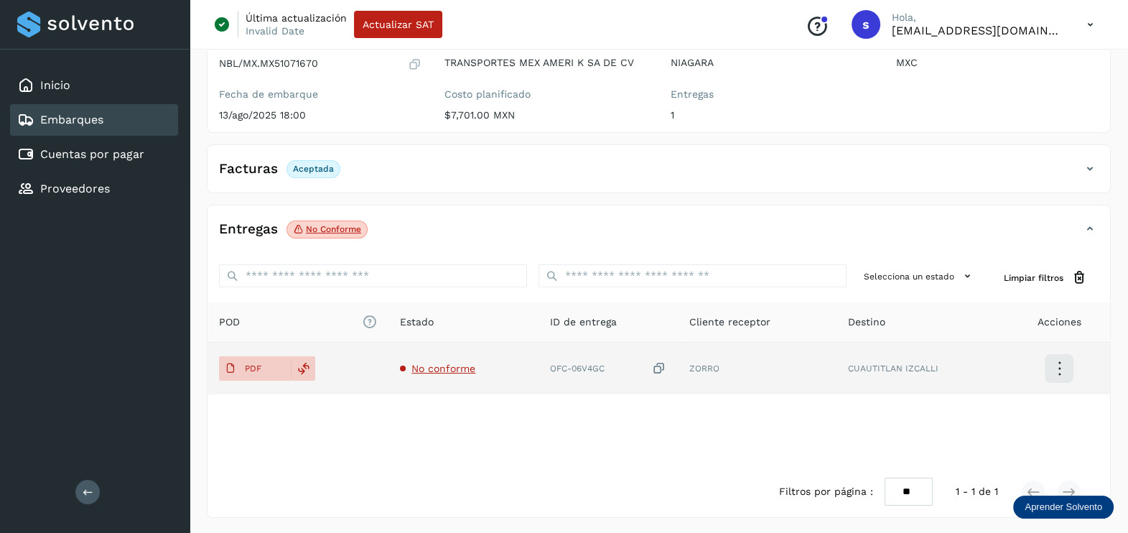
click at [417, 366] on span "No conforme" at bounding box center [443, 368] width 64 height 11
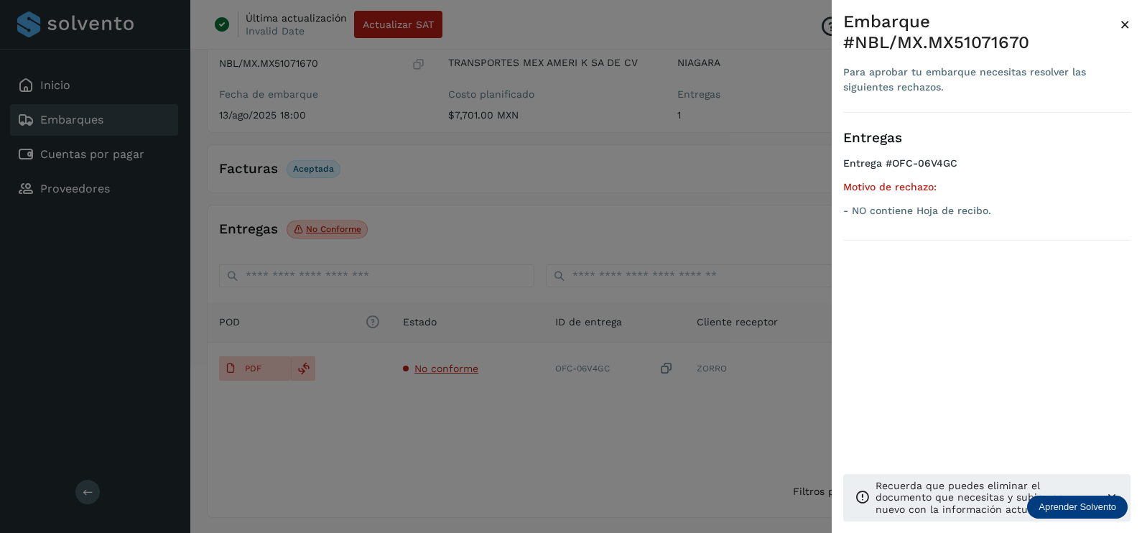
click at [587, 419] on div at bounding box center [571, 266] width 1142 height 533
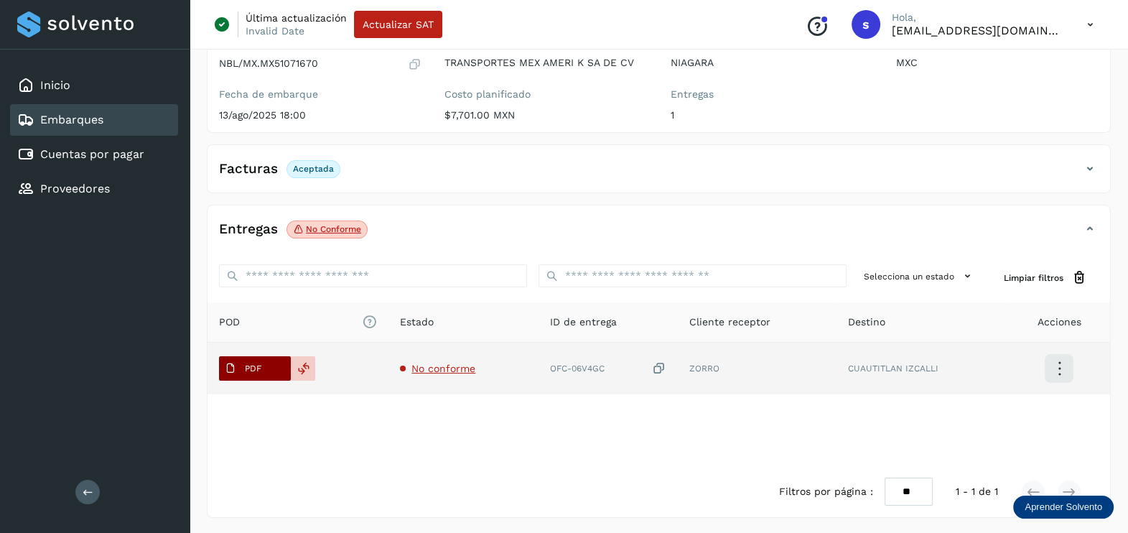
click at [264, 367] on span "PDF" at bounding box center [243, 368] width 48 height 23
click at [664, 366] on icon at bounding box center [659, 368] width 14 height 15
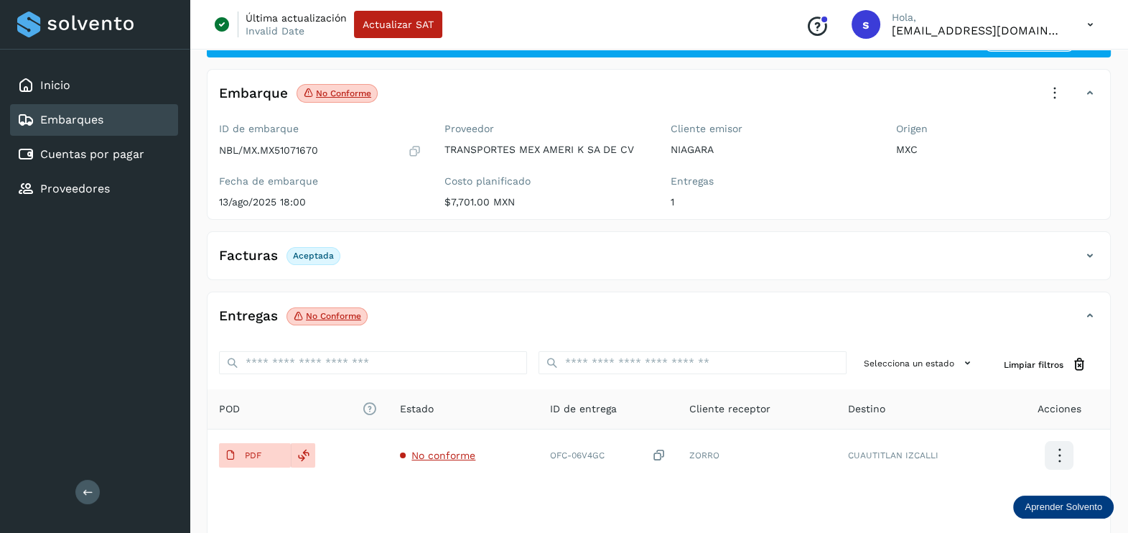
scroll to position [0, 0]
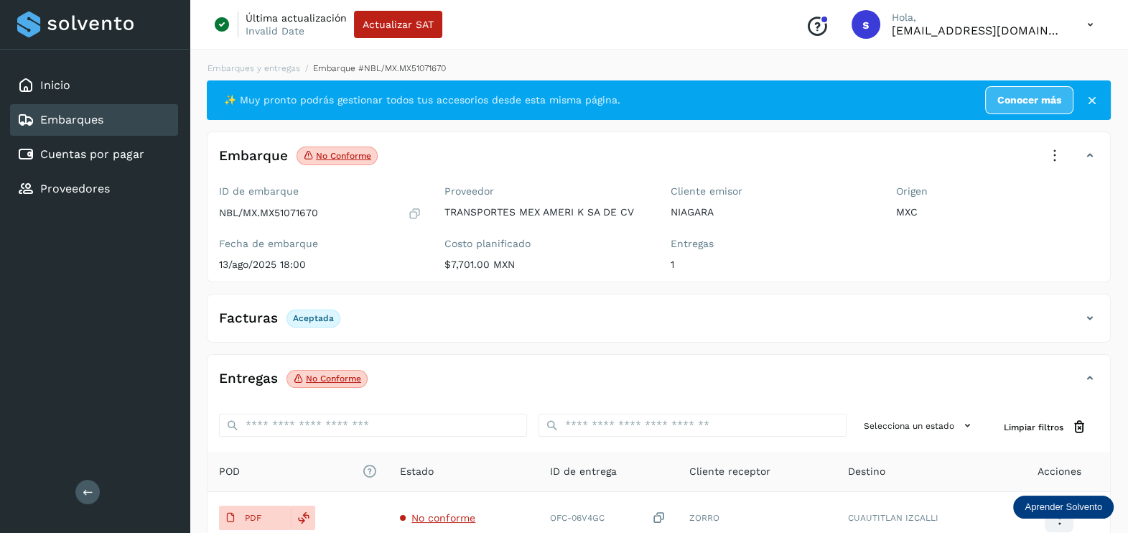
click at [1044, 154] on icon at bounding box center [1055, 156] width 32 height 32
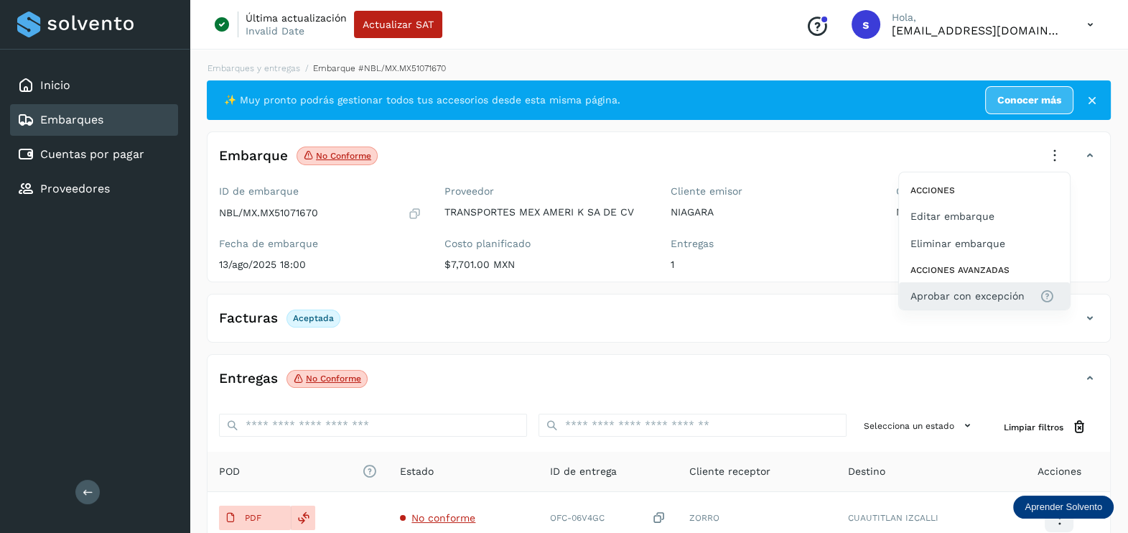
click at [980, 294] on span "Aprobar con excepción" at bounding box center [968, 296] width 114 height 16
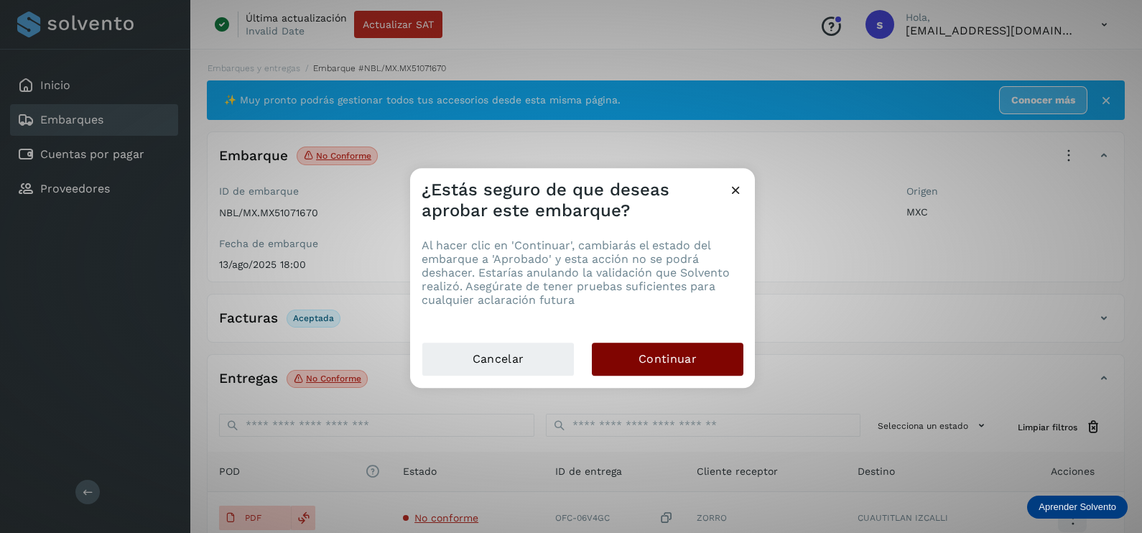
click at [692, 366] on span "Continuar" at bounding box center [667, 359] width 58 height 16
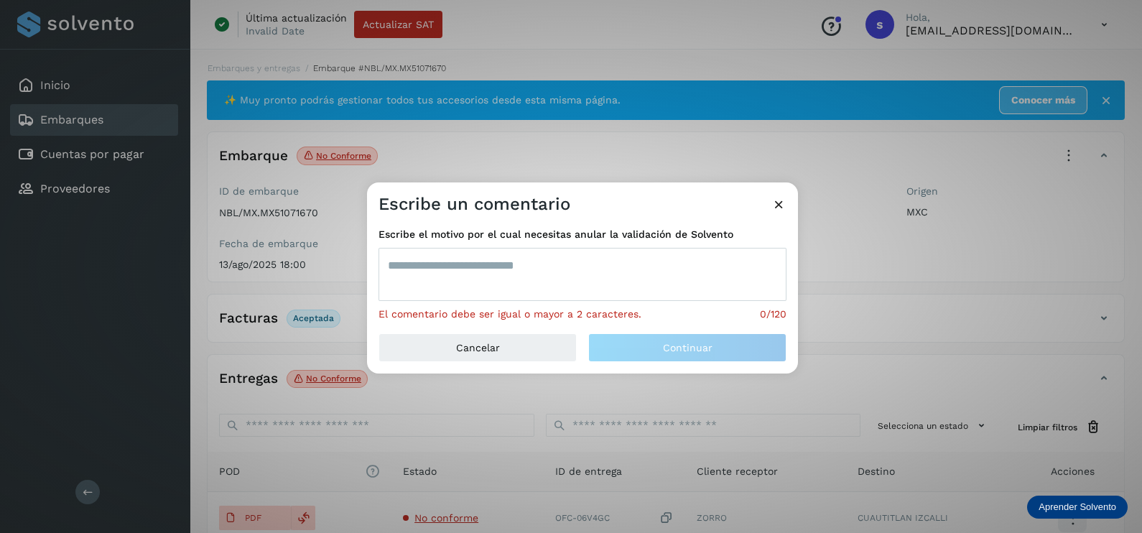
drag, startPoint x: 457, startPoint y: 271, endPoint x: 445, endPoint y: 246, distance: 27.9
click at [456, 269] on textarea at bounding box center [582, 274] width 408 height 53
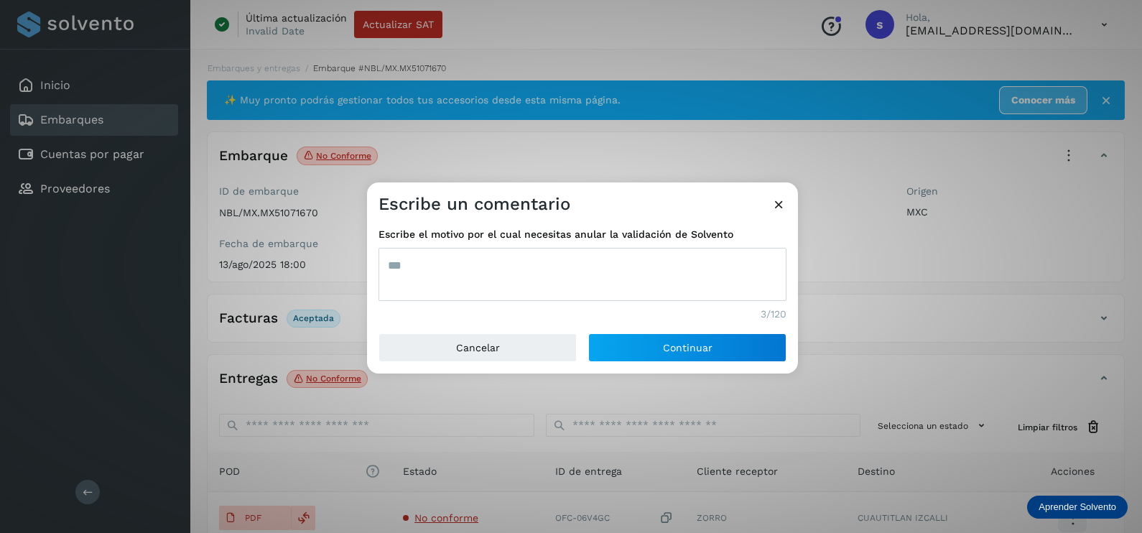
type textarea "***"
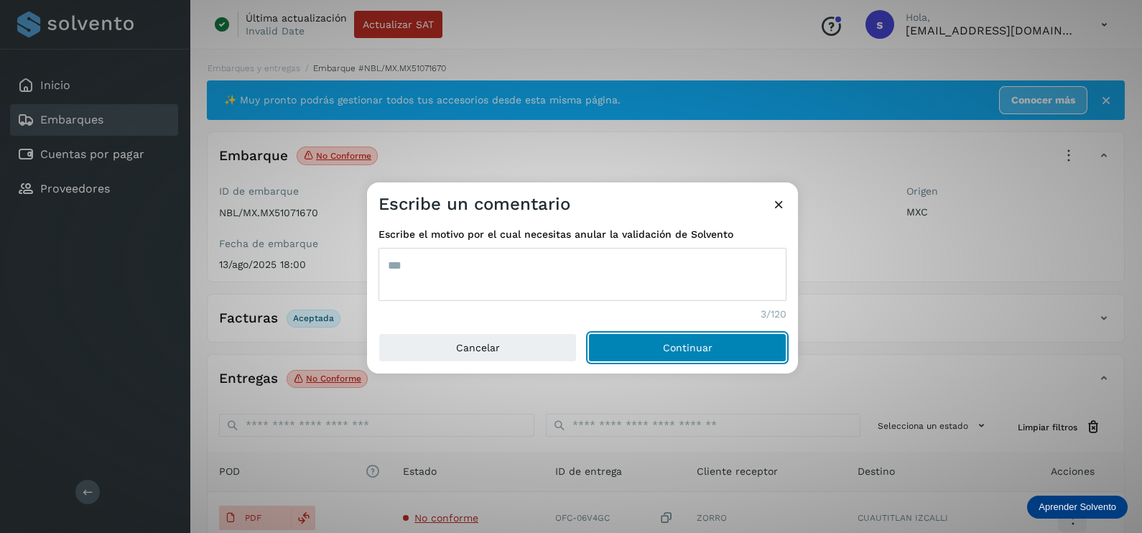
click at [588, 333] on button "Continuar" at bounding box center [687, 347] width 198 height 29
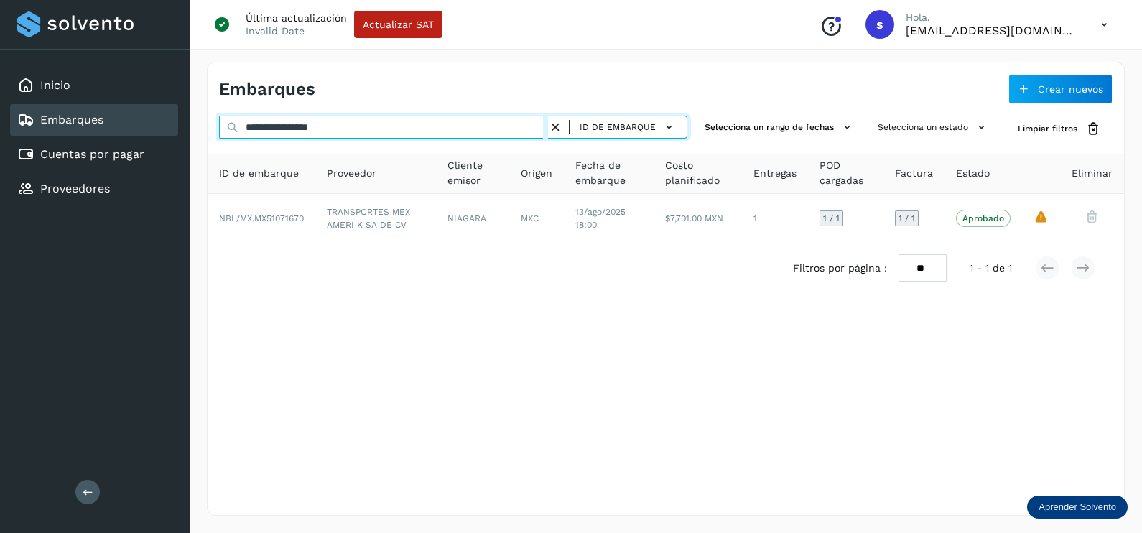
click at [148, 127] on div "**********" at bounding box center [571, 266] width 1142 height 533
paste input "text"
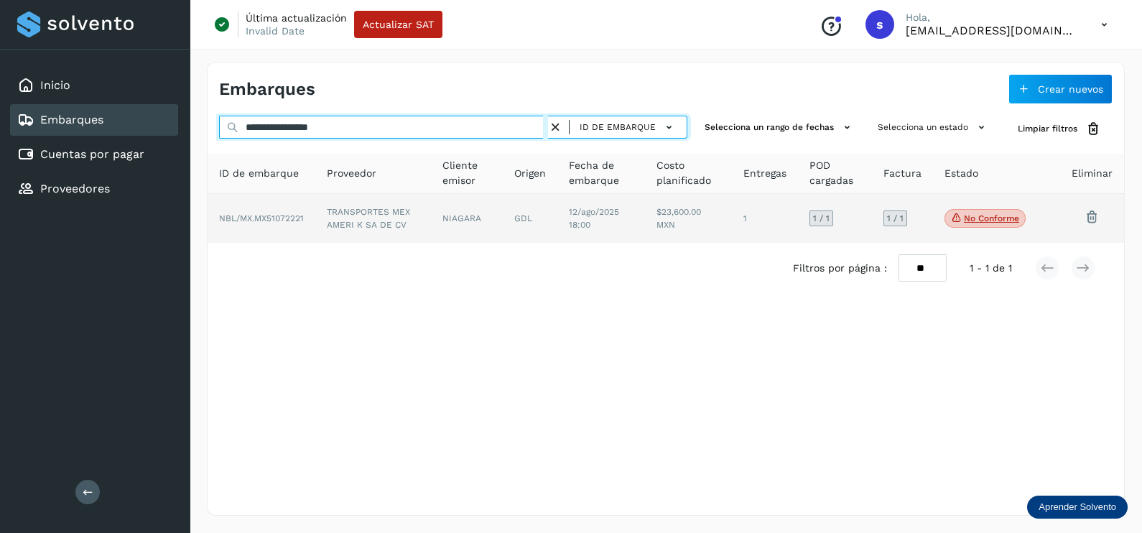
type input "**********"
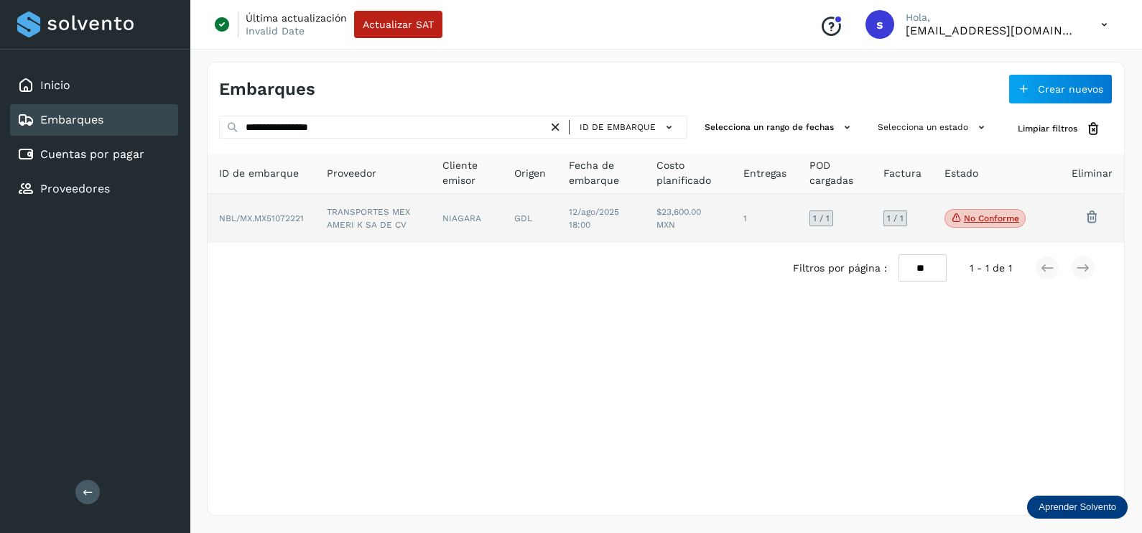
click at [580, 226] on span "12/ago/2025 18:00" at bounding box center [594, 218] width 50 height 23
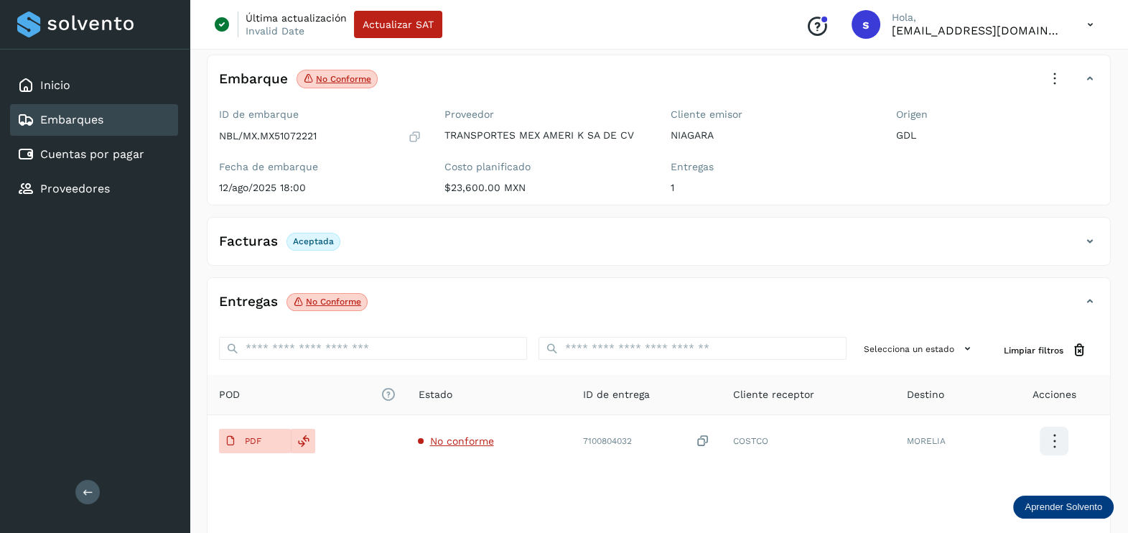
scroll to position [149, 0]
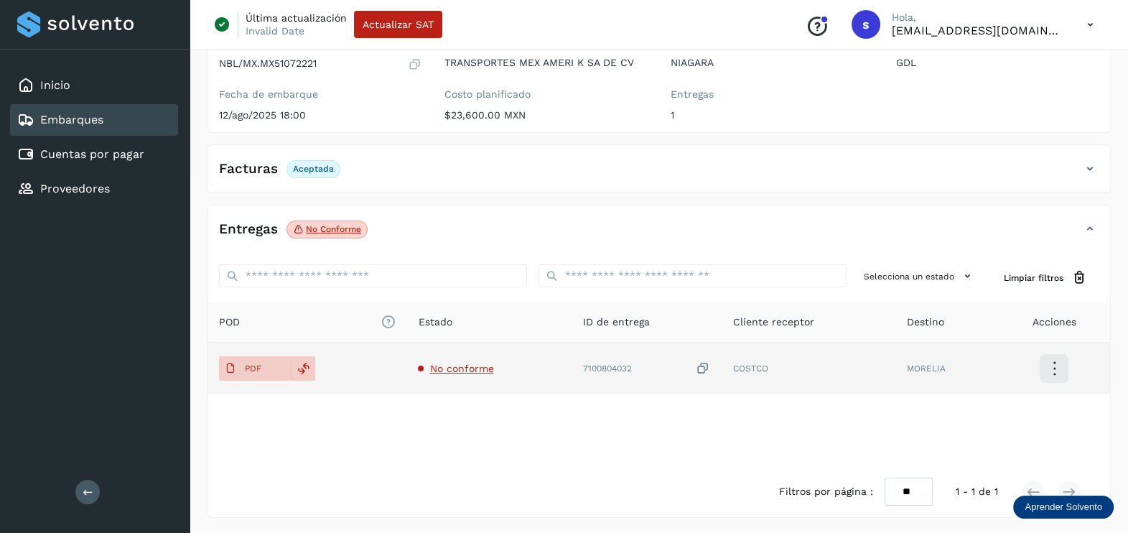
click at [452, 370] on span "No conforme" at bounding box center [461, 368] width 64 height 11
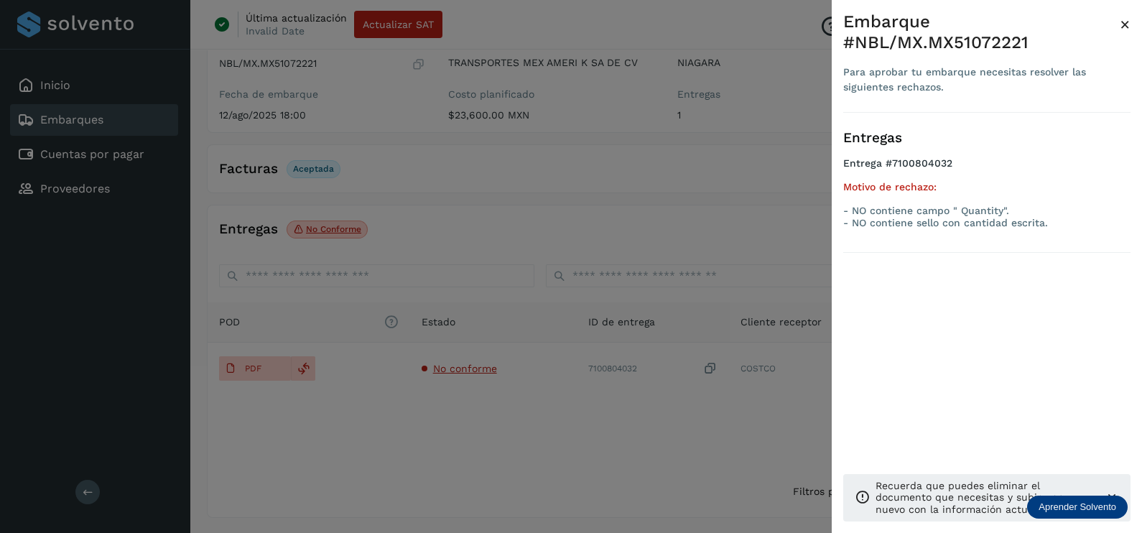
click at [580, 406] on div at bounding box center [571, 266] width 1142 height 533
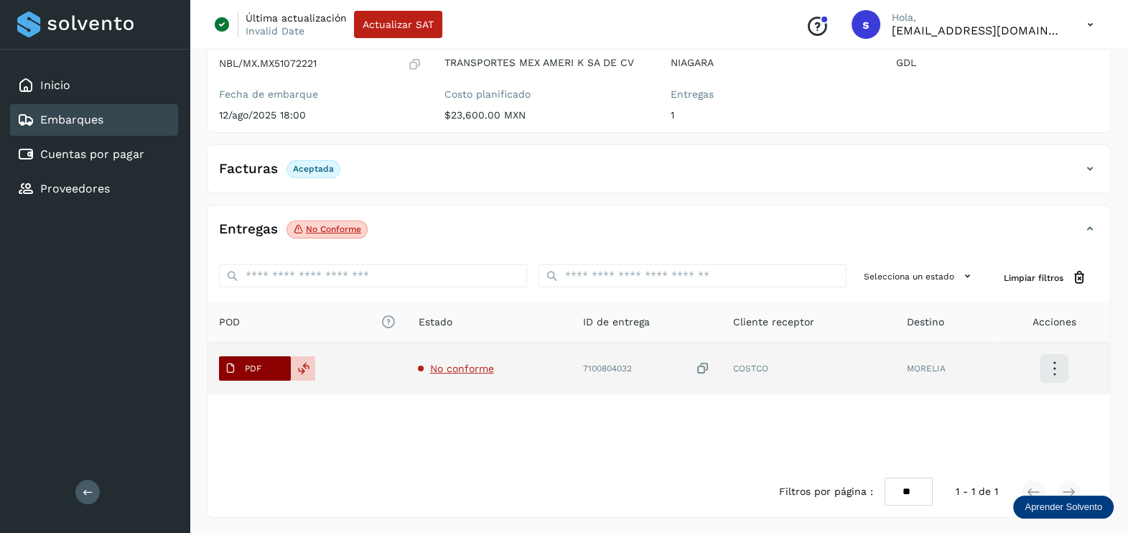
click at [267, 371] on button "PDF" at bounding box center [255, 368] width 72 height 24
click at [406, 352] on td "PDF" at bounding box center [488, 369] width 164 height 52
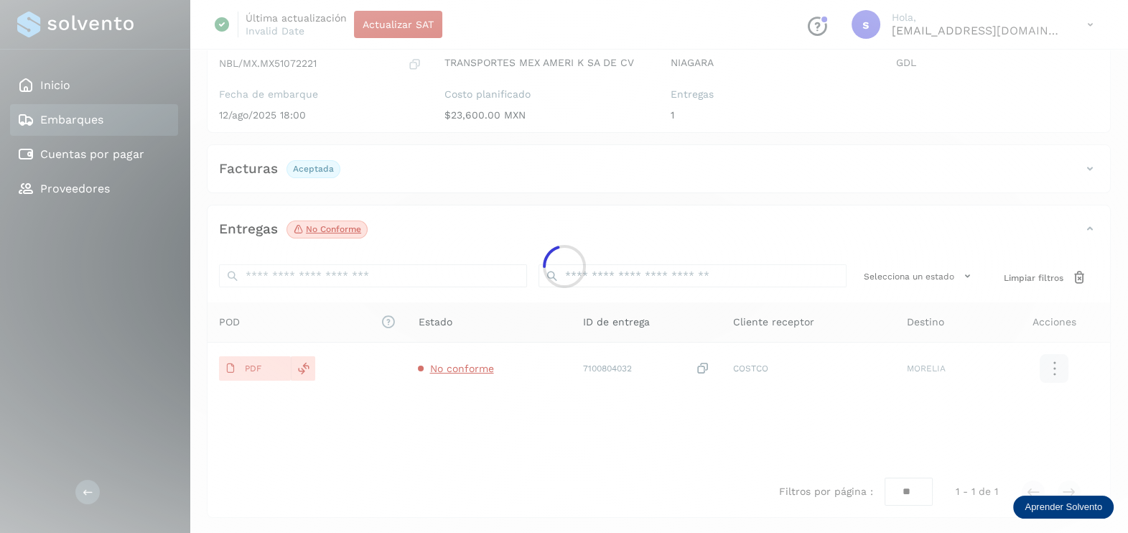
click at [476, 366] on div at bounding box center [564, 266] width 1128 height 533
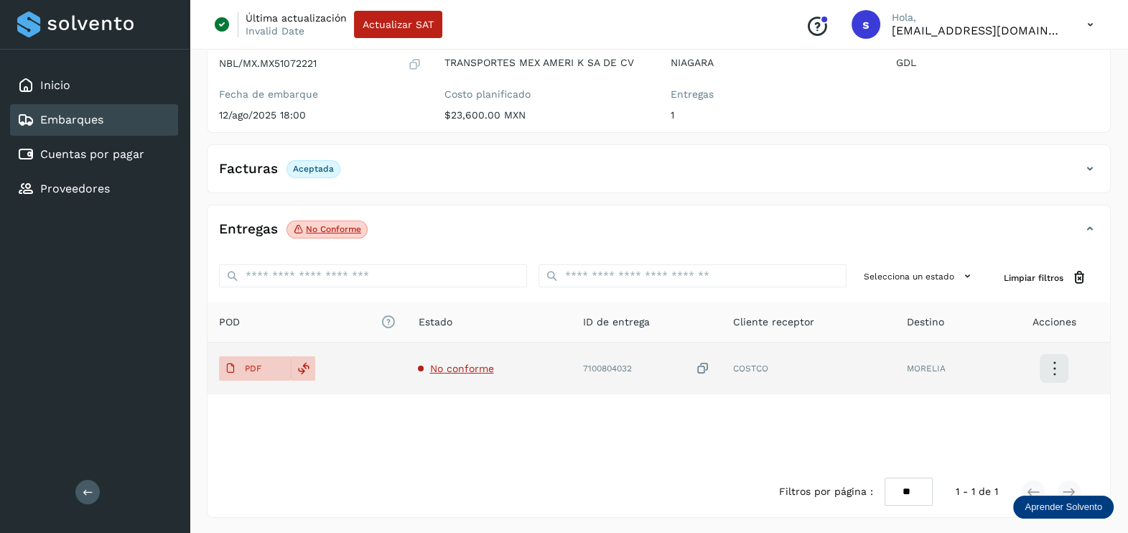
click at [475, 370] on span "No conforme" at bounding box center [461, 368] width 64 height 11
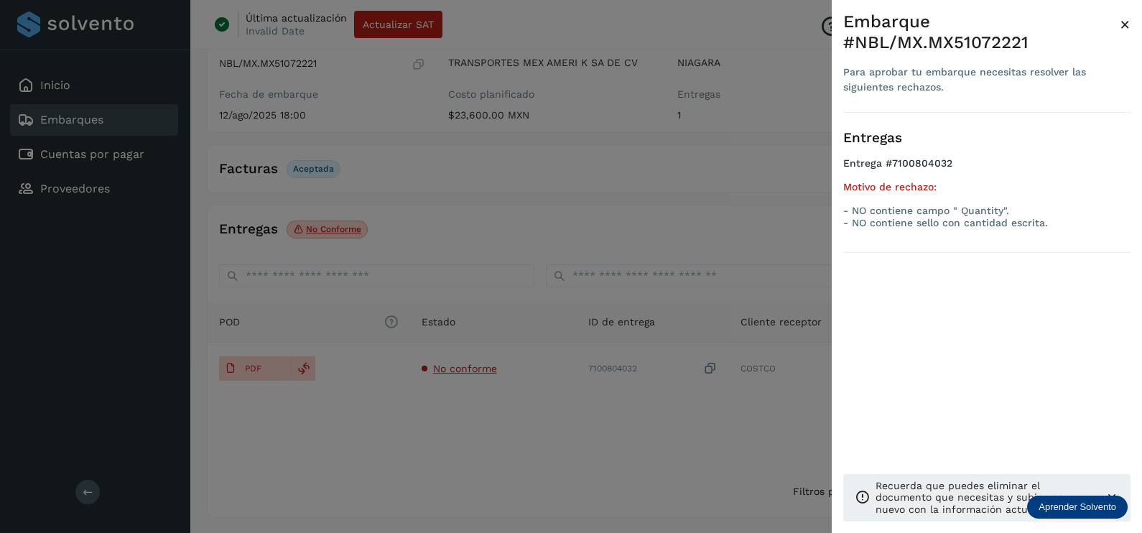
click at [570, 430] on div at bounding box center [571, 266] width 1142 height 533
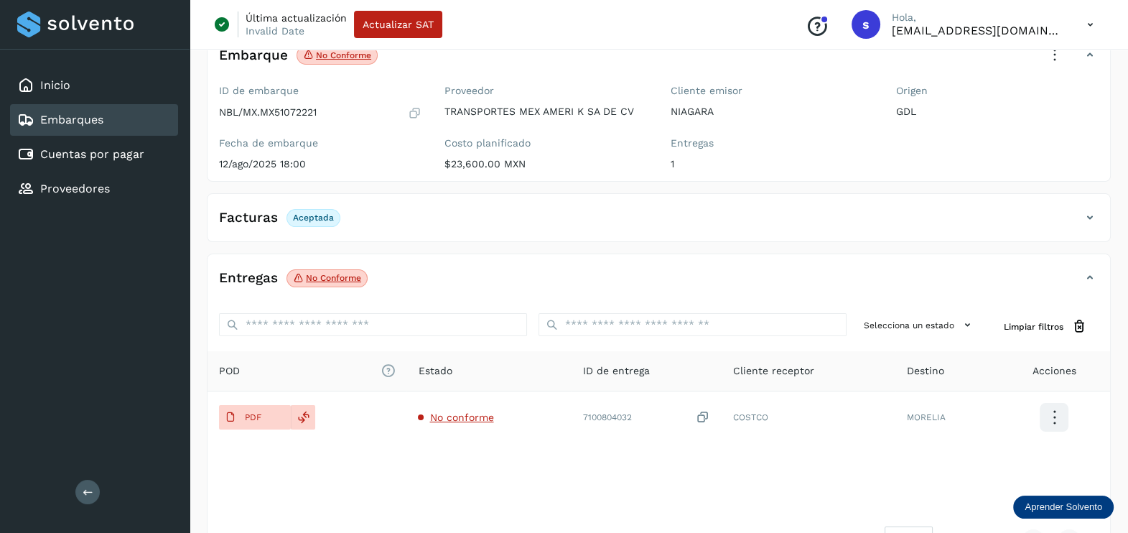
scroll to position [0, 0]
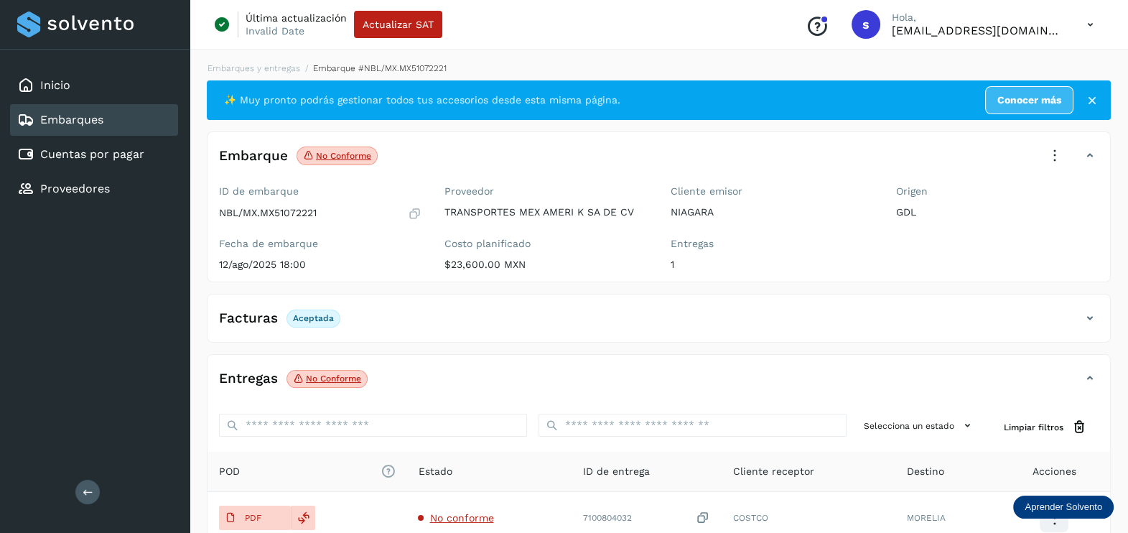
click at [1058, 149] on icon at bounding box center [1055, 156] width 32 height 32
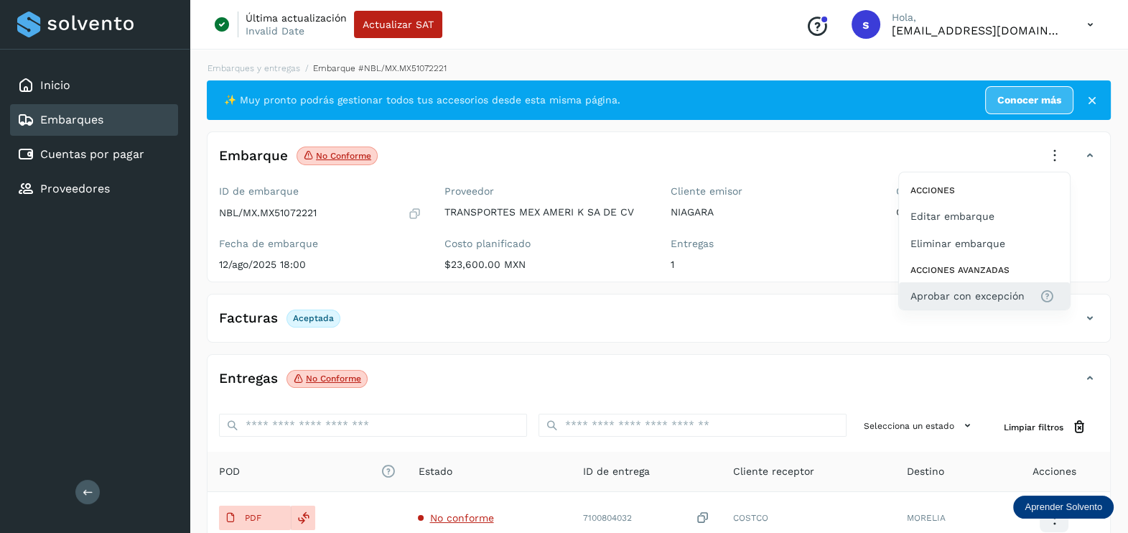
click at [959, 295] on span "Aprobar con excepción" at bounding box center [968, 296] width 114 height 16
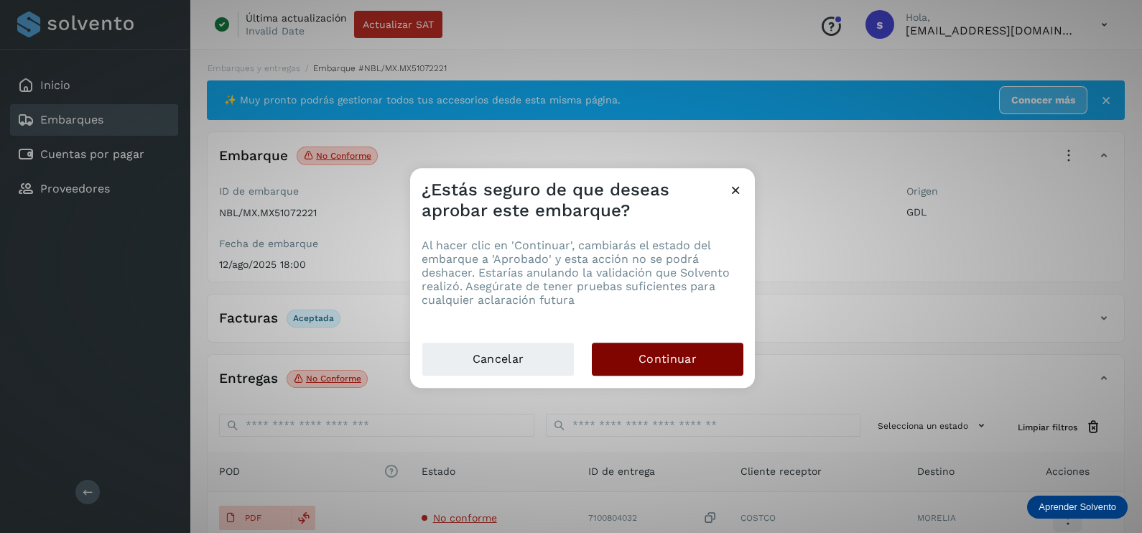
click at [689, 355] on span "Continuar" at bounding box center [667, 359] width 58 height 16
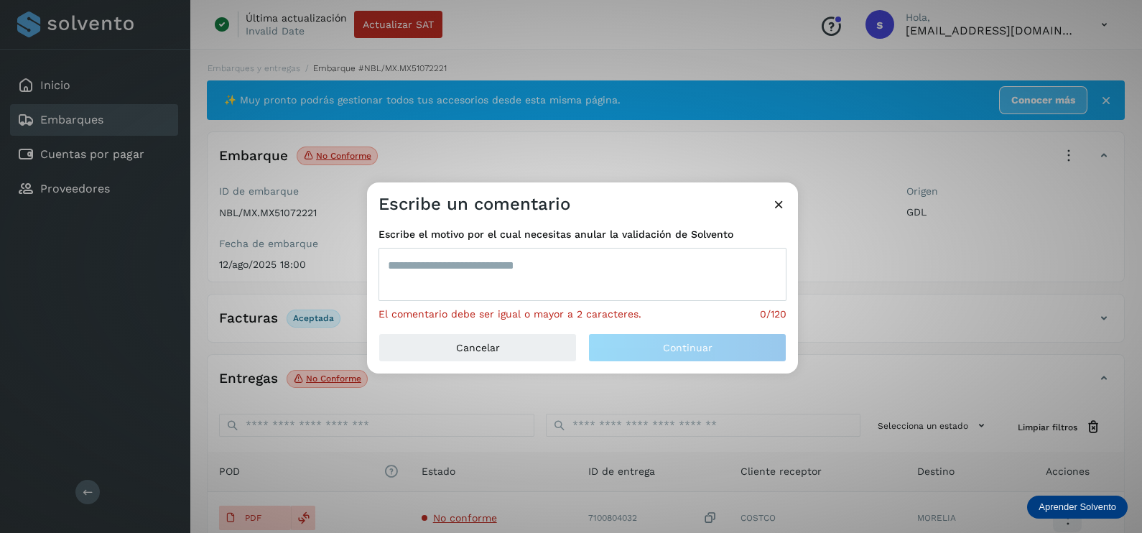
click at [513, 293] on textarea at bounding box center [582, 274] width 408 height 53
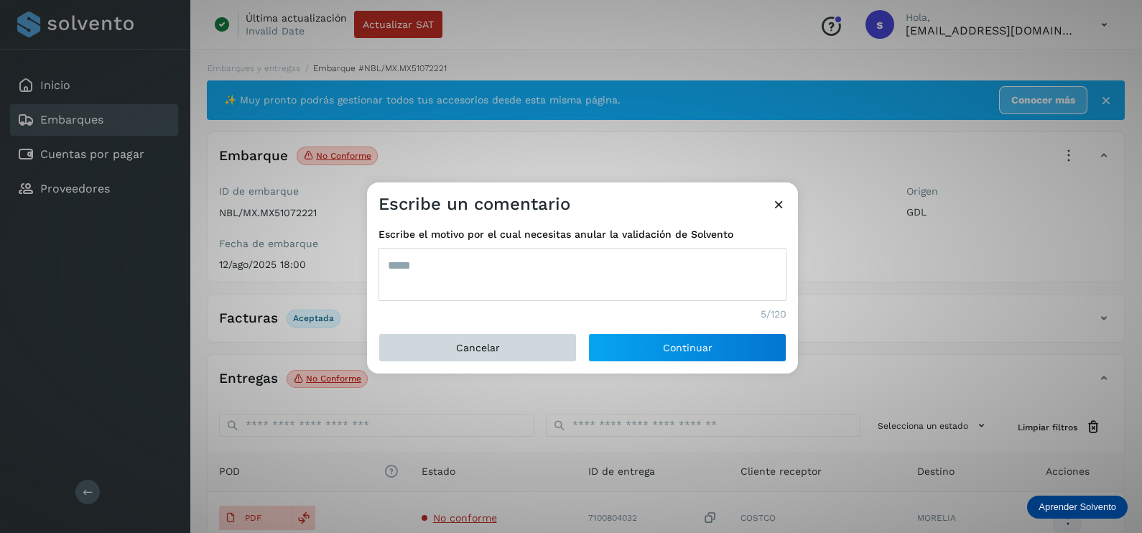
type textarea "*****"
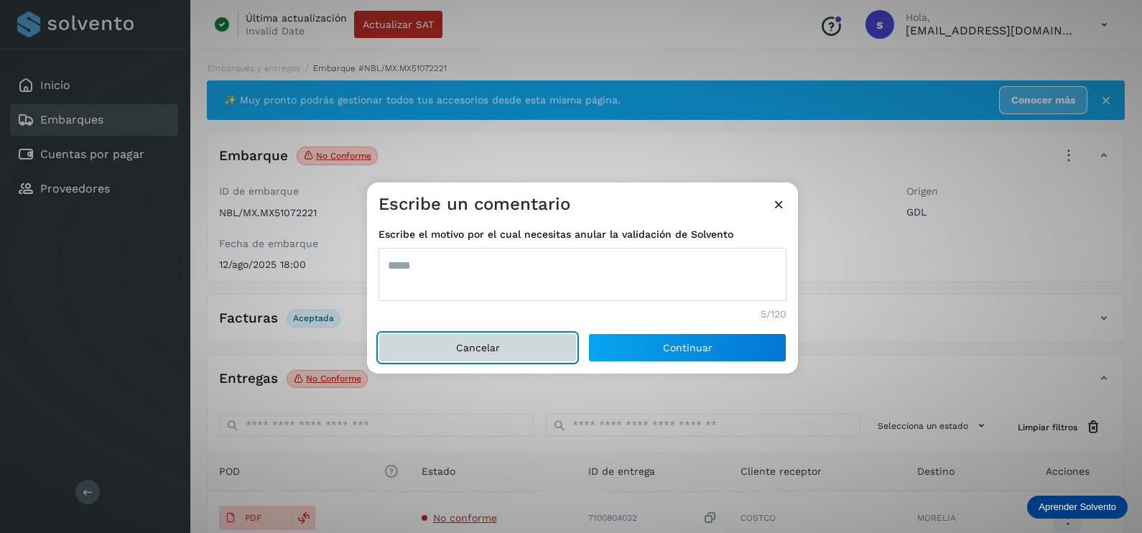
click at [484, 338] on button "Cancelar" at bounding box center [477, 347] width 198 height 29
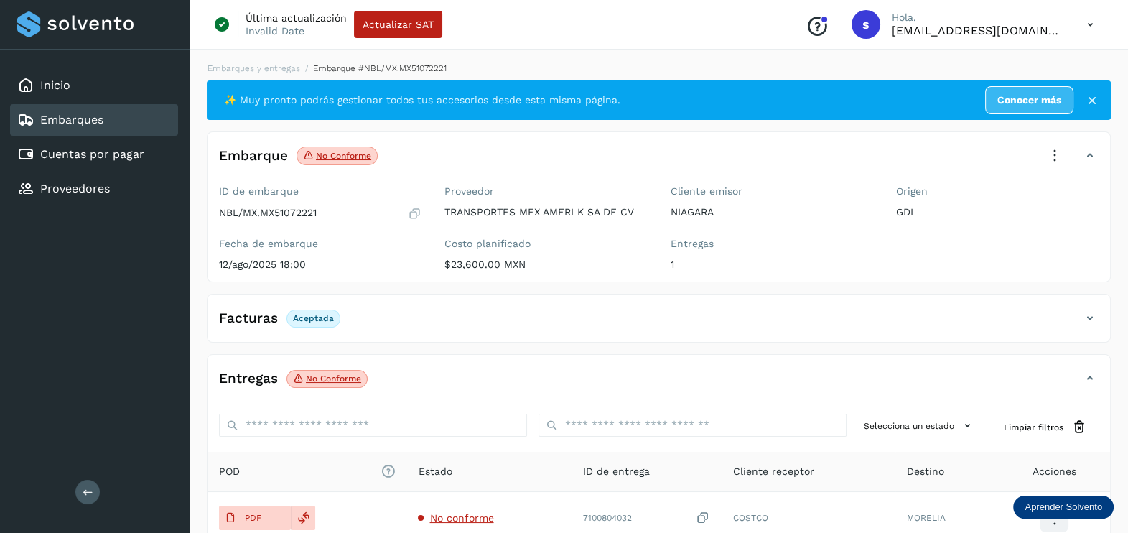
click at [1056, 155] on icon at bounding box center [1055, 156] width 32 height 32
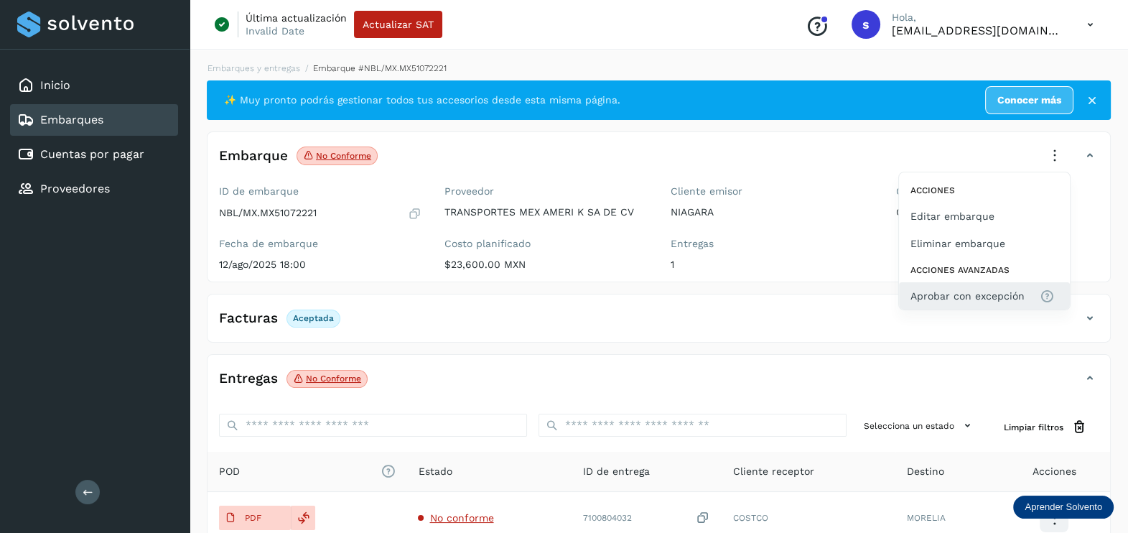
click at [960, 285] on button "Aprobar con excepción" at bounding box center [984, 295] width 171 height 27
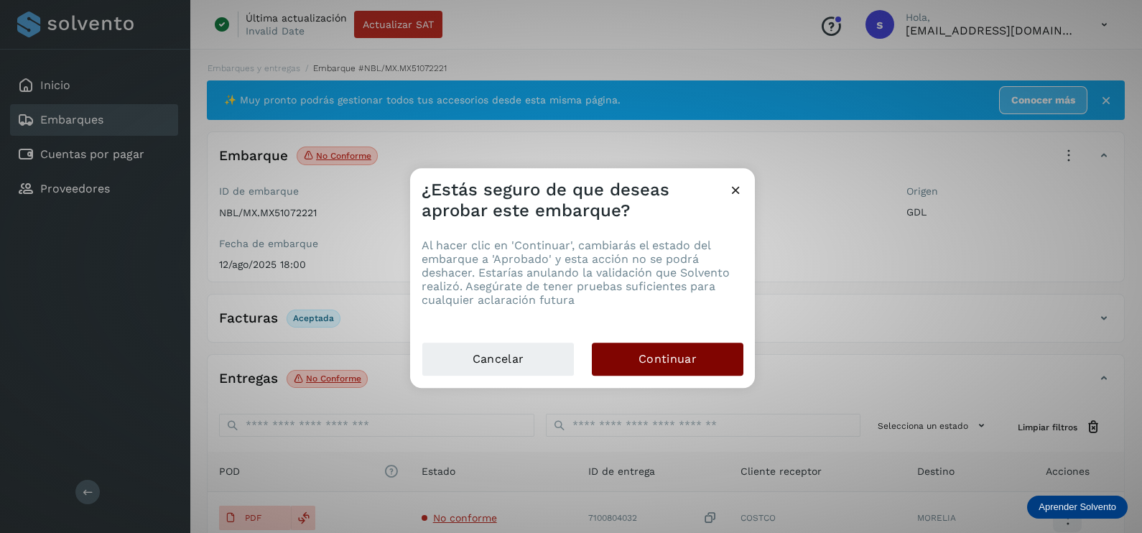
click at [727, 350] on button "Continuar" at bounding box center [668, 359] width 152 height 33
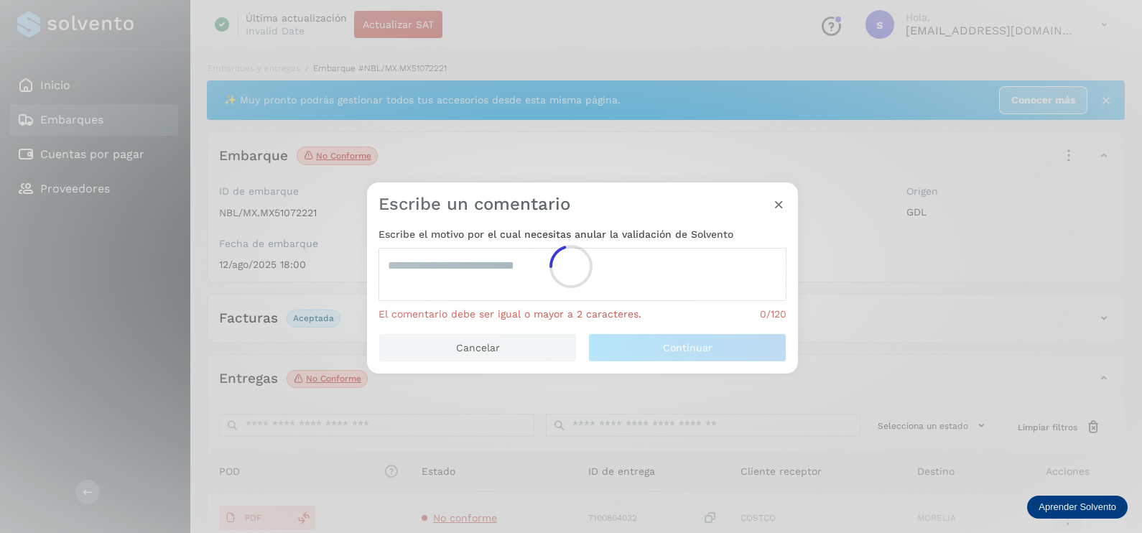
click at [510, 283] on div at bounding box center [571, 266] width 1142 height 533
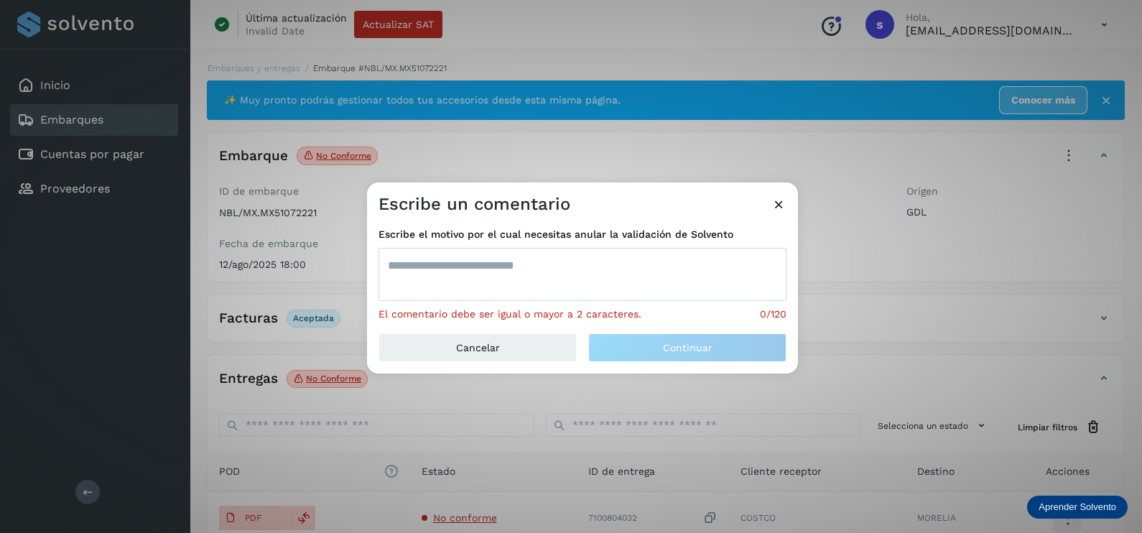
click at [434, 264] on textarea at bounding box center [582, 274] width 408 height 53
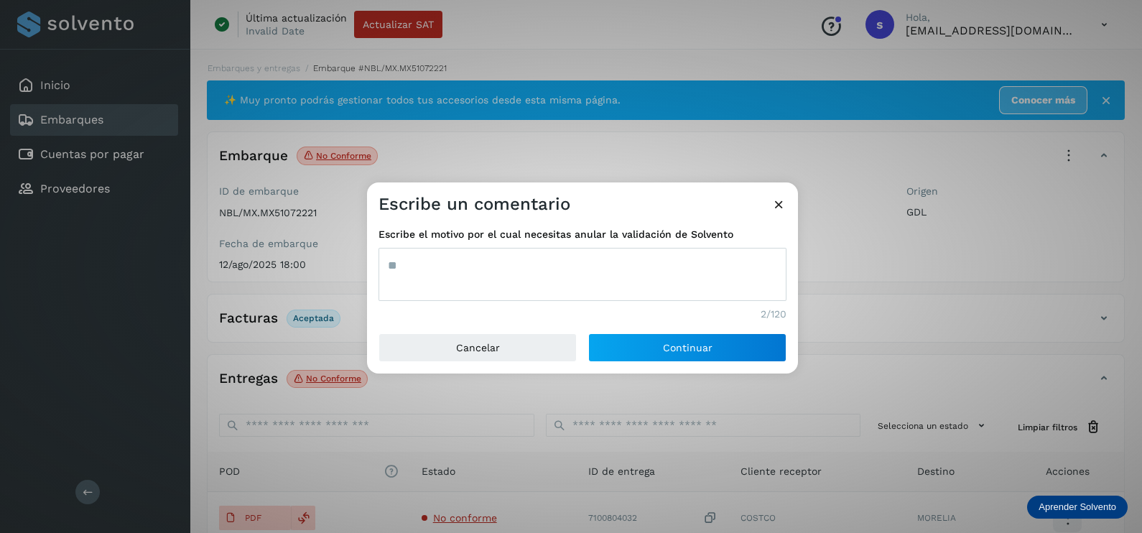
type textarea "*"
type textarea "**********"
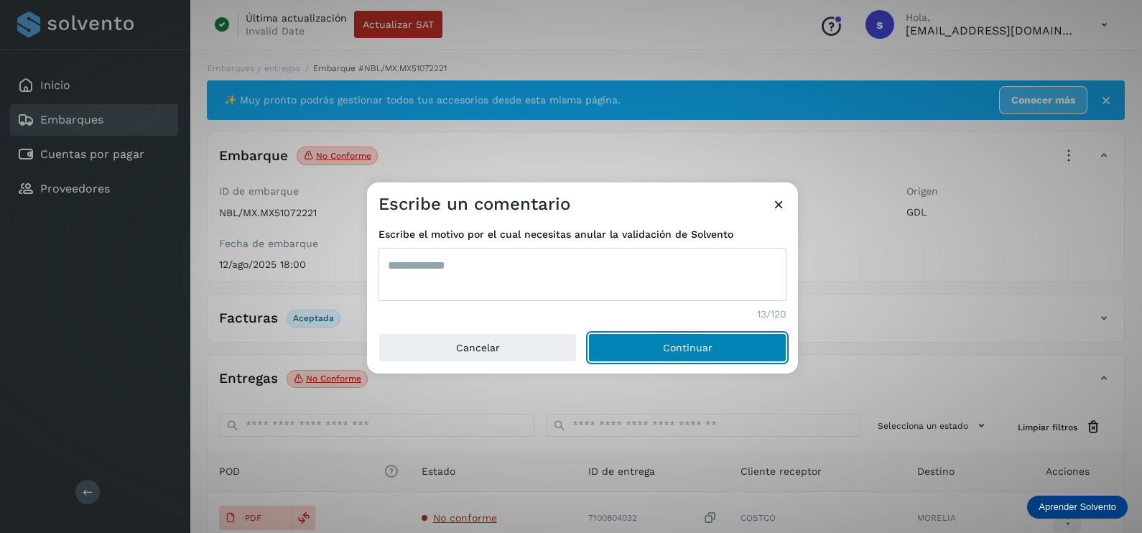
click at [588, 333] on button "Continuar" at bounding box center [687, 347] width 198 height 29
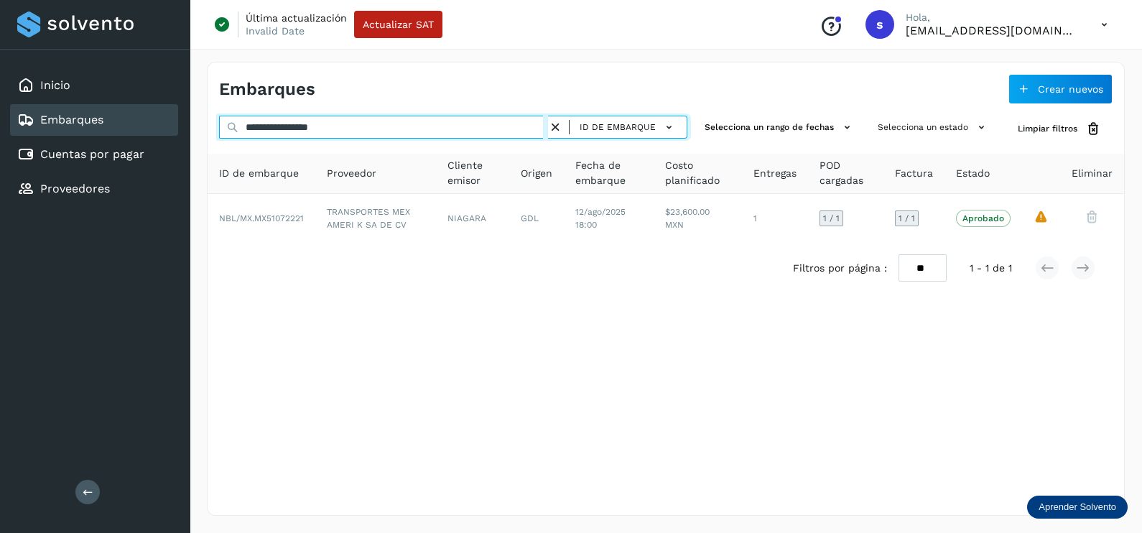
drag, startPoint x: 366, startPoint y: 132, endPoint x: 39, endPoint y: 134, distance: 326.7
click at [44, 134] on div "**********" at bounding box center [571, 266] width 1142 height 533
paste input "text"
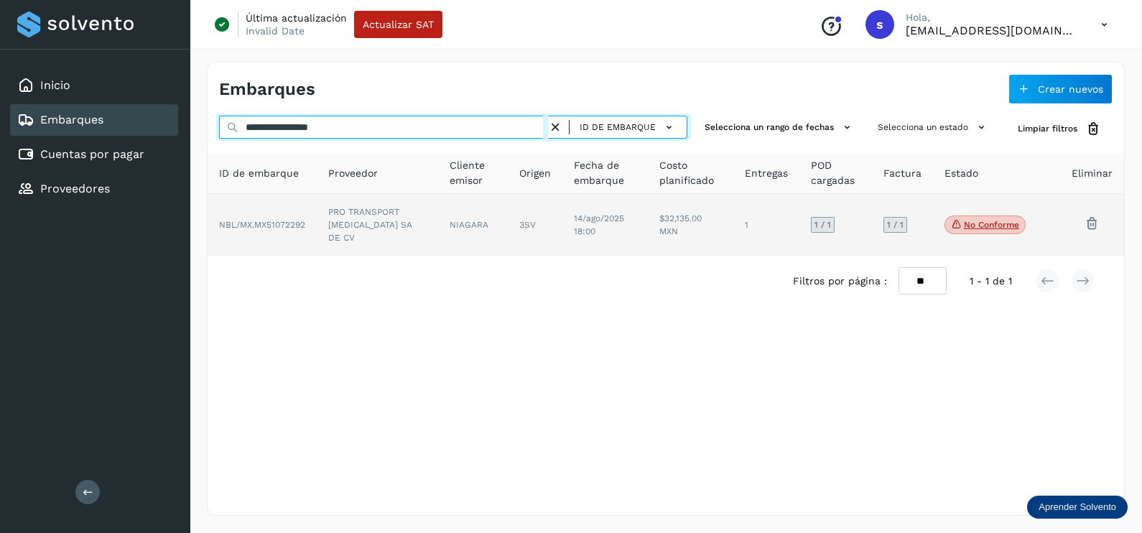
type input "**********"
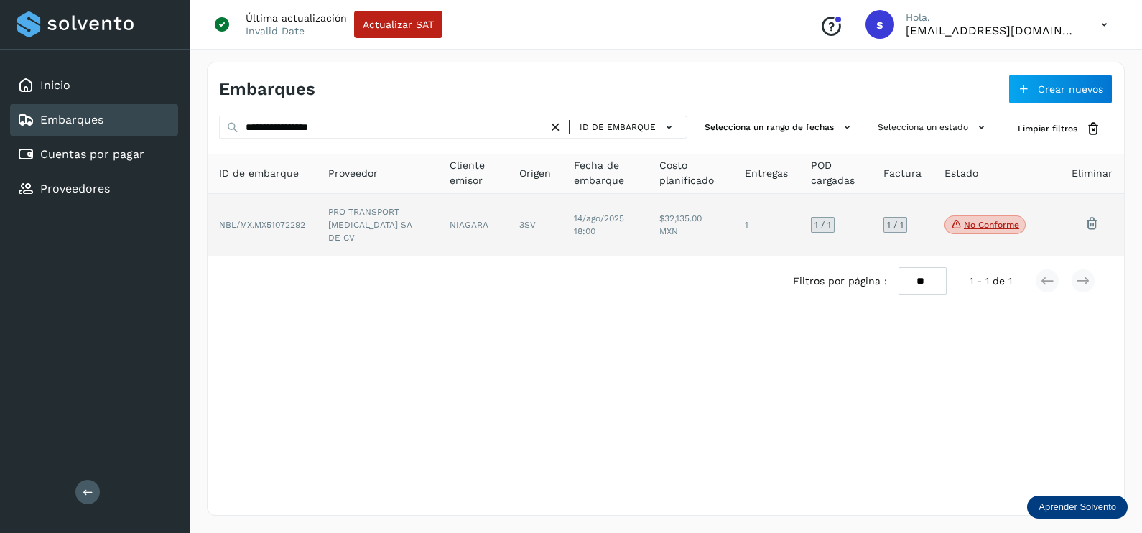
click at [508, 232] on td "NIAGARA" at bounding box center [535, 225] width 55 height 62
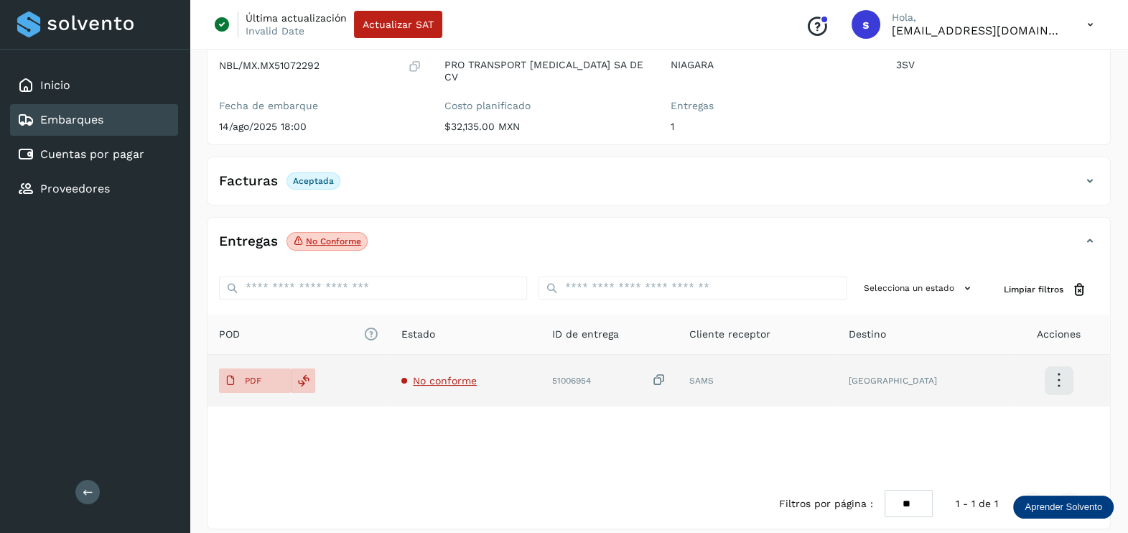
scroll to position [149, 0]
click at [438, 373] on span "No conforme" at bounding box center [445, 378] width 64 height 11
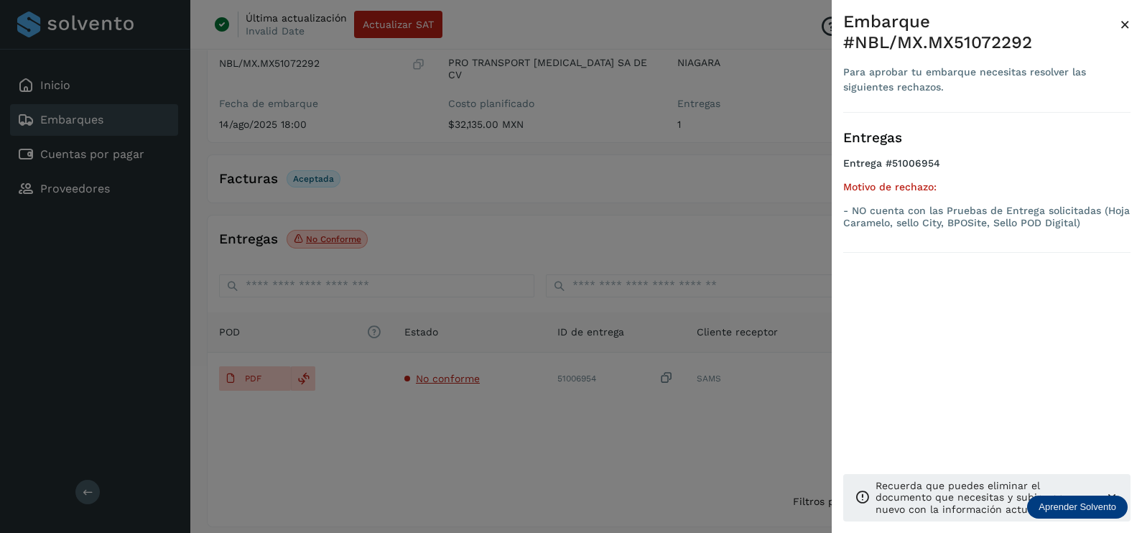
click at [508, 438] on div at bounding box center [571, 266] width 1142 height 533
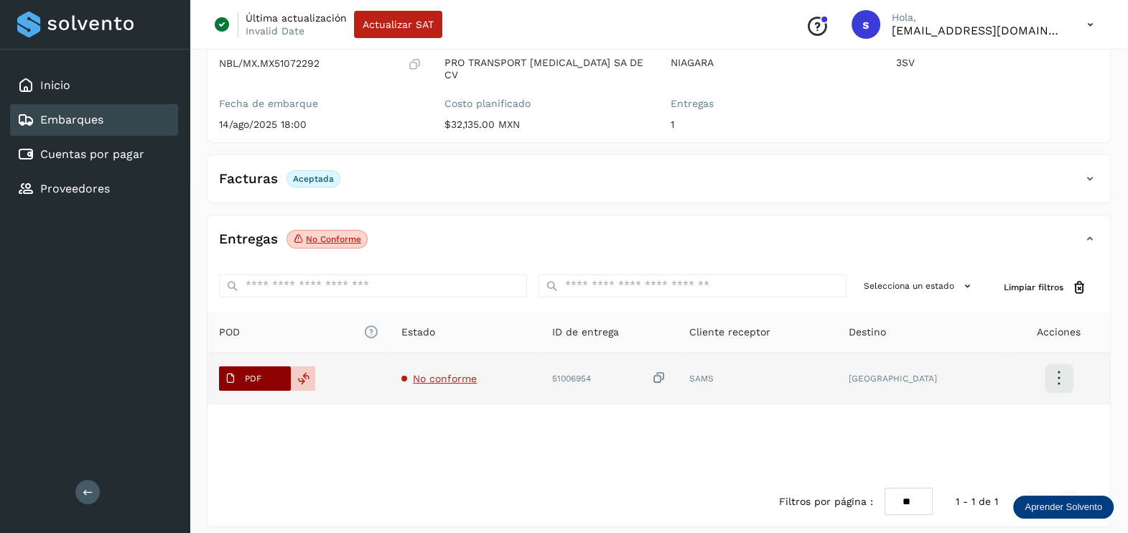
click at [245, 373] on p "PDF" at bounding box center [253, 378] width 17 height 10
click at [666, 371] on icon at bounding box center [659, 378] width 14 height 15
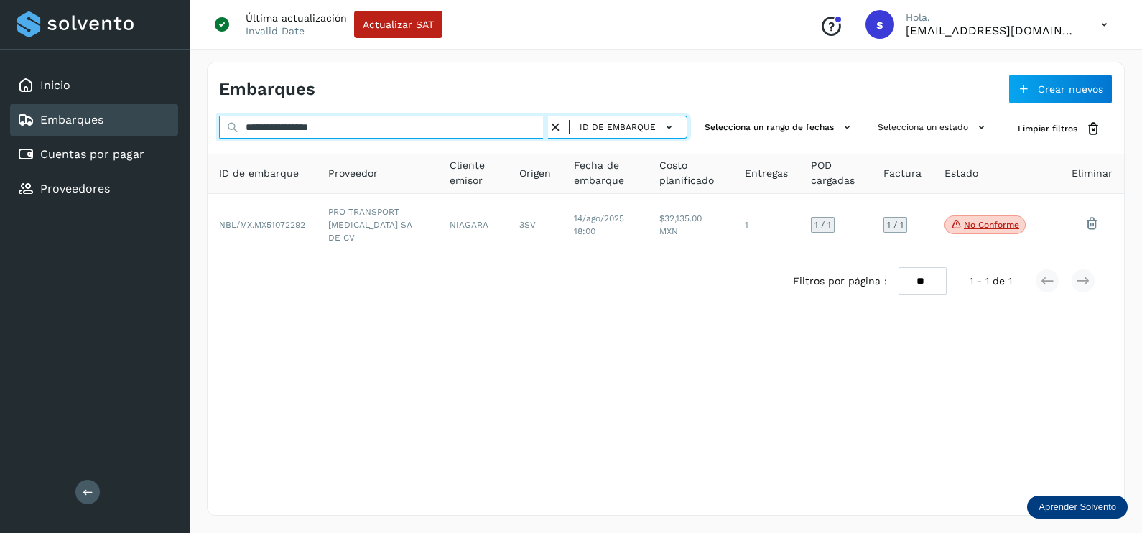
drag, startPoint x: 363, startPoint y: 118, endPoint x: 78, endPoint y: 120, distance: 284.4
click at [78, 120] on div "**********" at bounding box center [571, 266] width 1142 height 533
paste input "text"
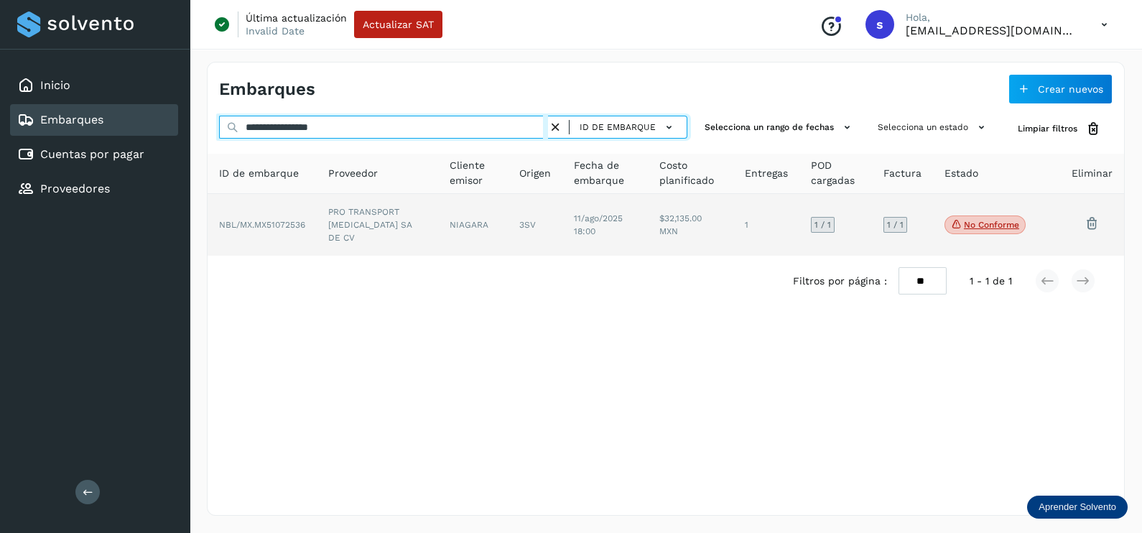
type input "**********"
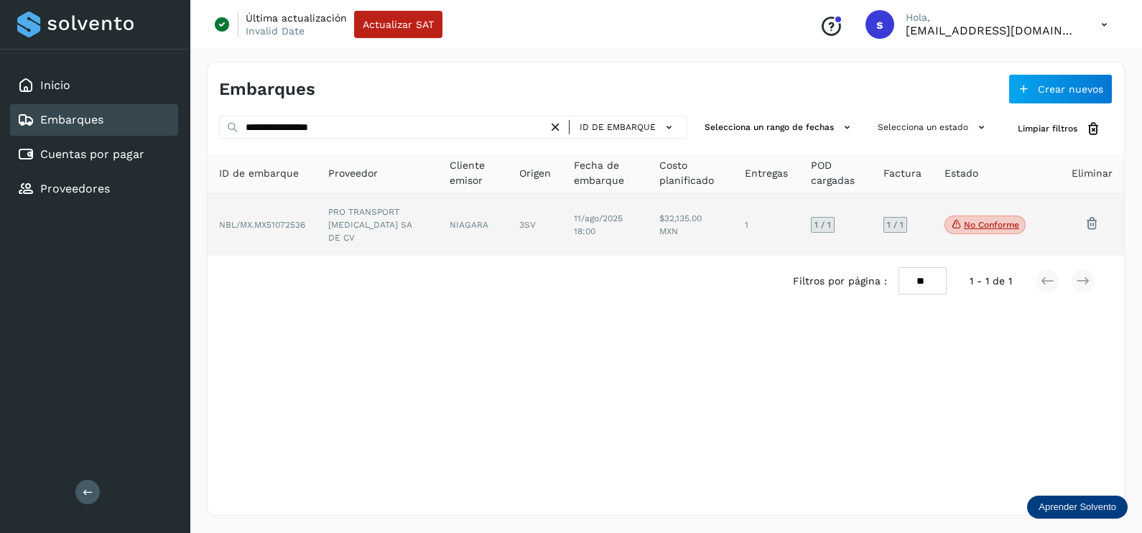
click at [438, 222] on td "PRO TRANSPORT [MEDICAL_DATA] SA DE CV" at bounding box center [473, 225] width 70 height 62
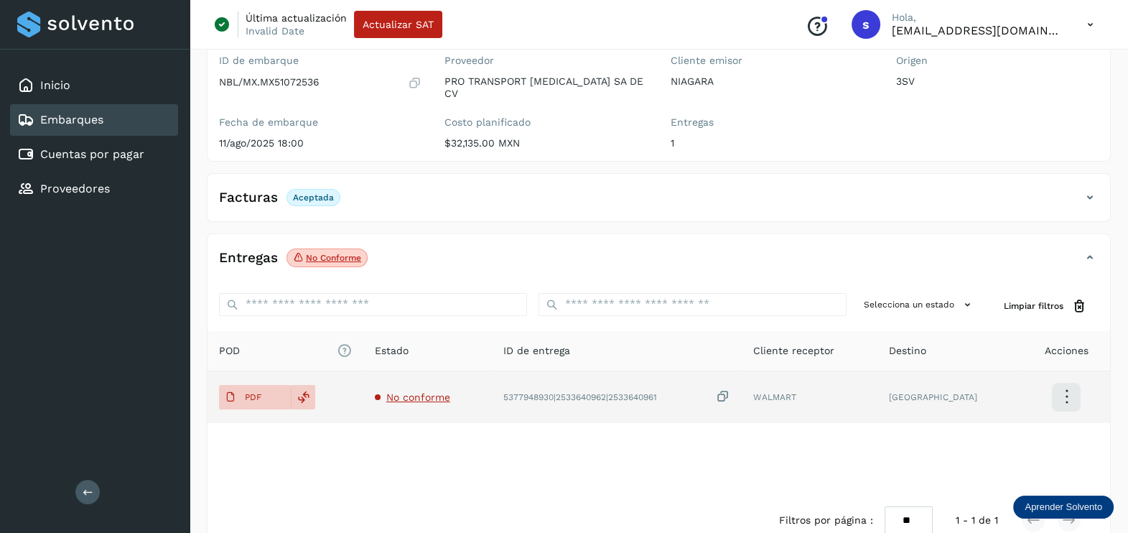
scroll to position [149, 0]
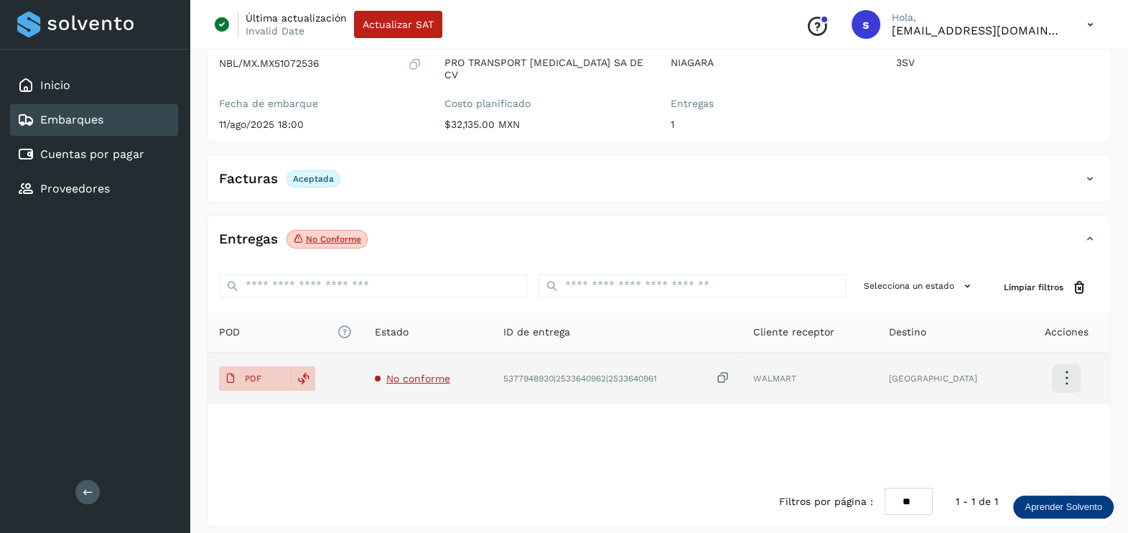
click at [406, 373] on span "No conforme" at bounding box center [418, 378] width 64 height 11
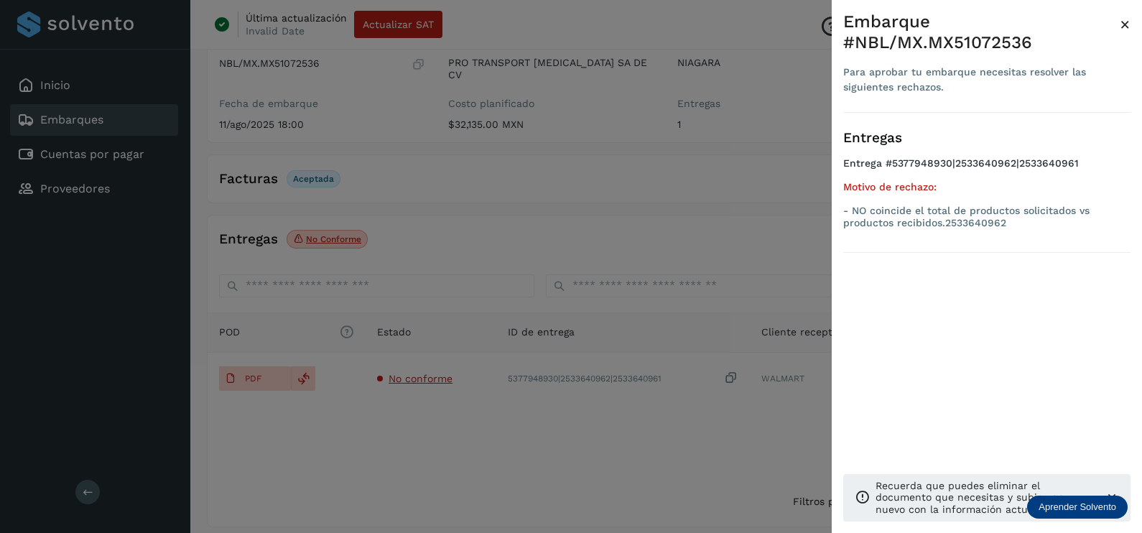
click at [574, 407] on div at bounding box center [571, 266] width 1142 height 533
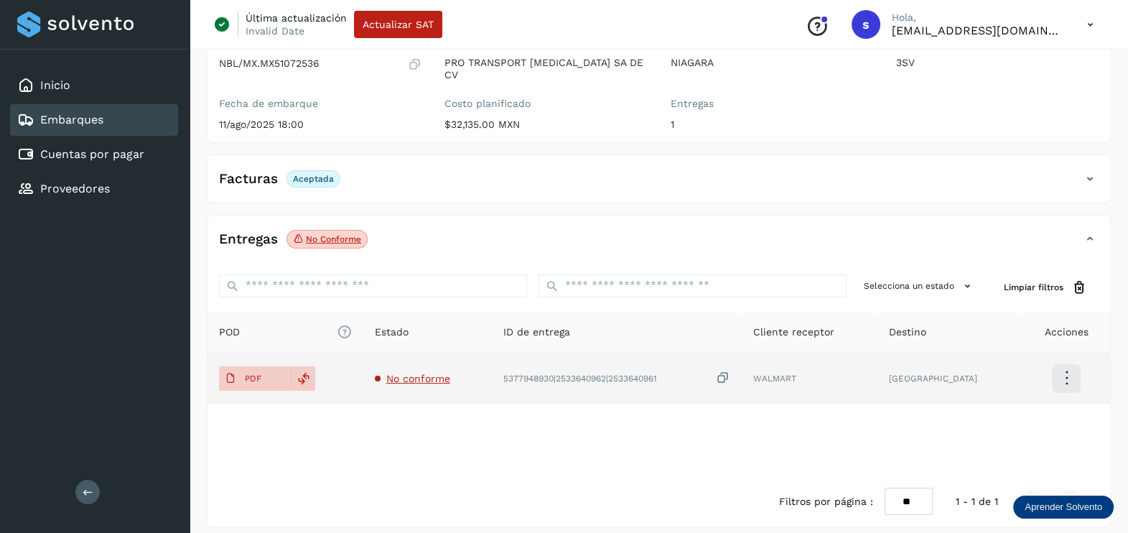
click at [730, 371] on icon at bounding box center [722, 378] width 14 height 15
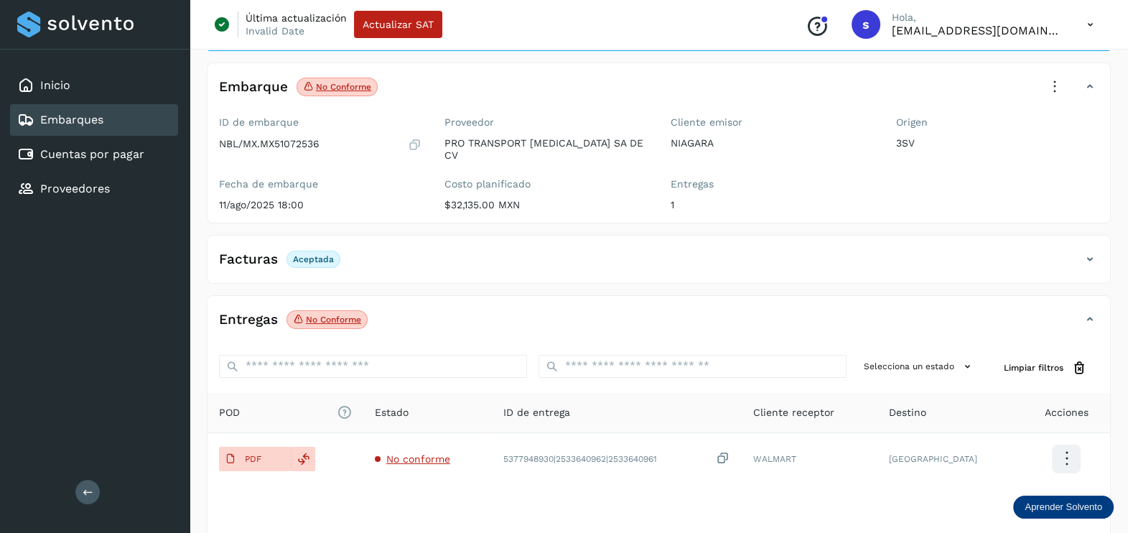
scroll to position [0, 0]
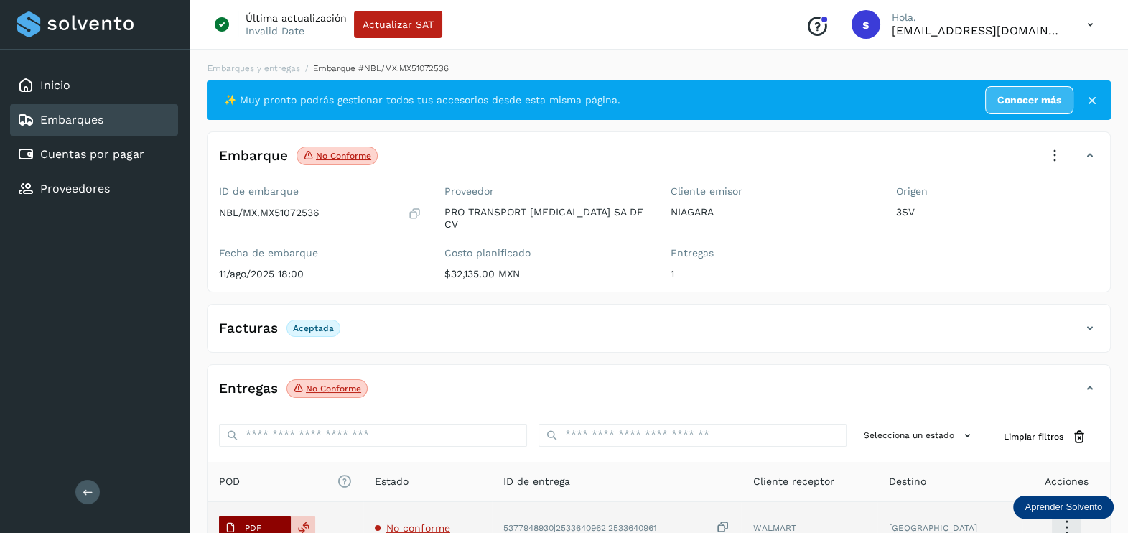
click at [253, 516] on span "PDF" at bounding box center [243, 527] width 48 height 23
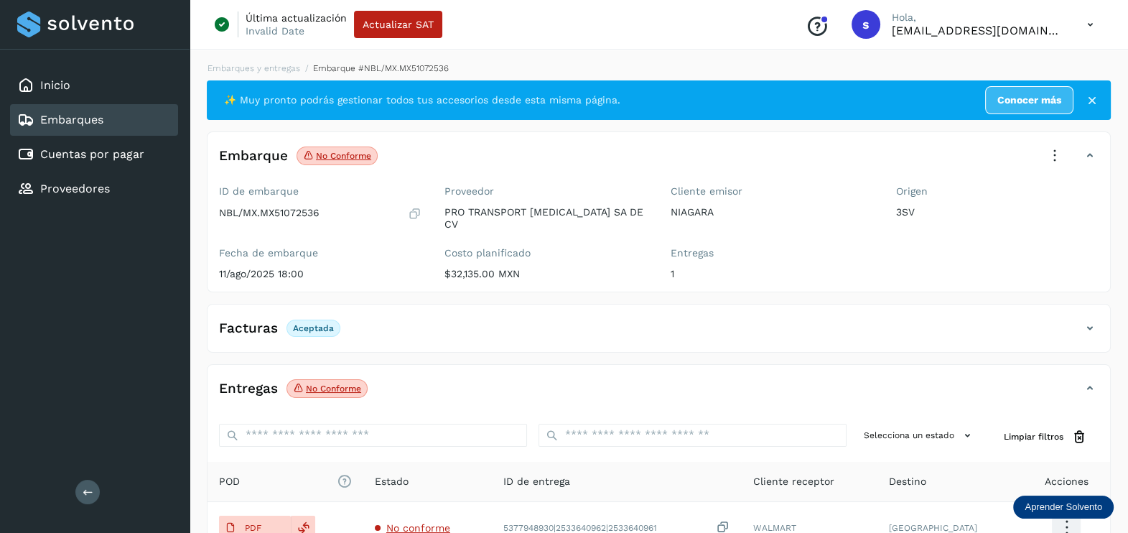
click at [1048, 154] on icon at bounding box center [1055, 156] width 32 height 32
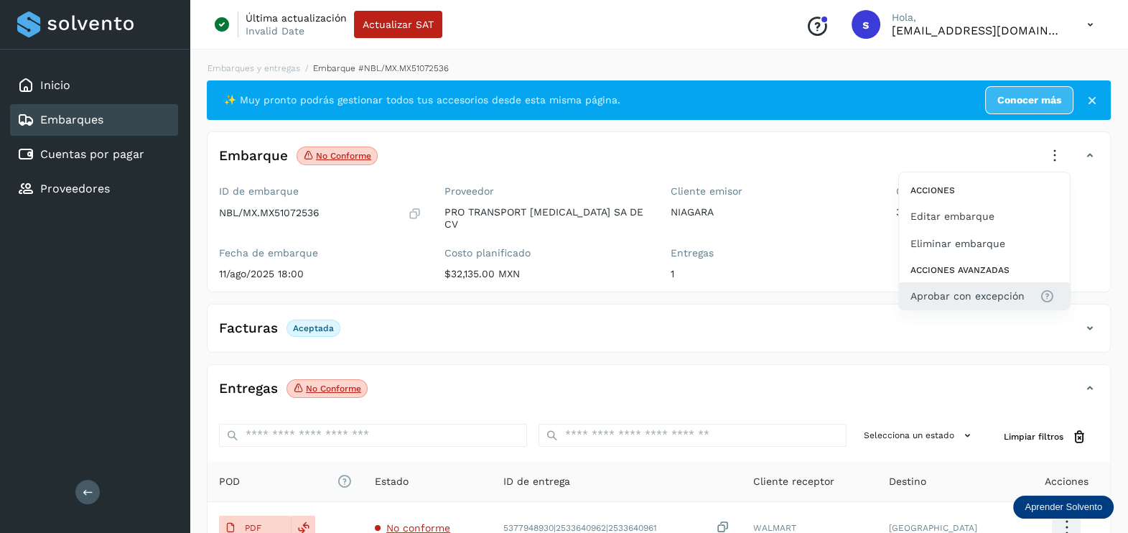
click at [957, 289] on span "Aprobar con excepción" at bounding box center [968, 296] width 114 height 16
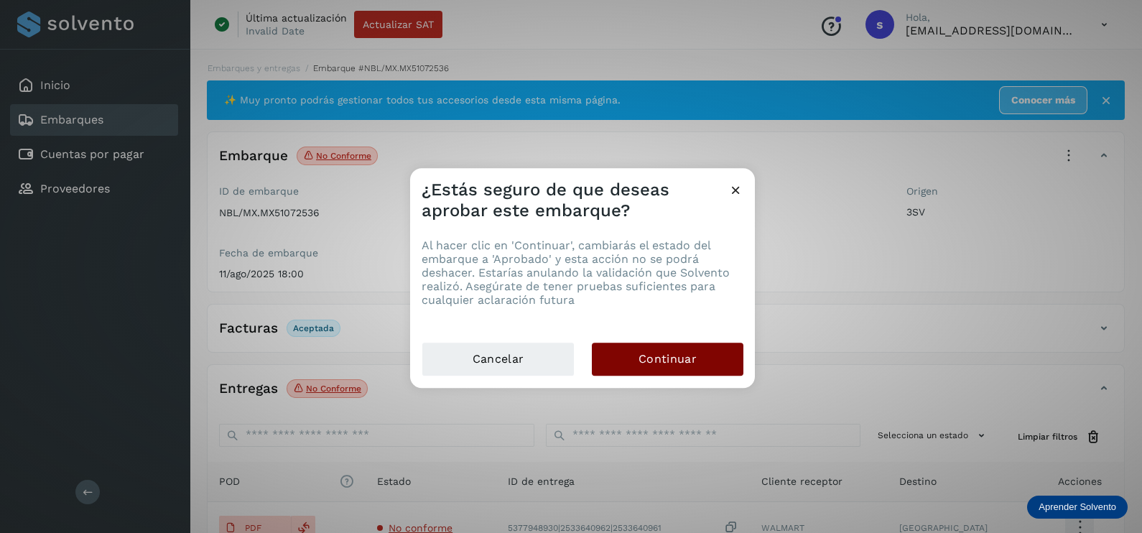
click at [730, 357] on button "Continuar" at bounding box center [668, 359] width 152 height 33
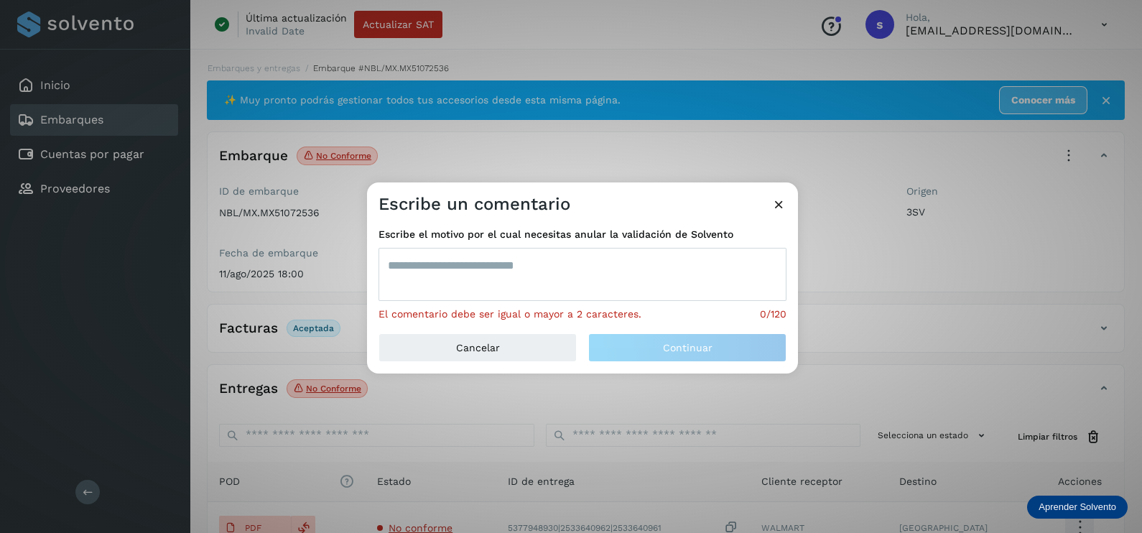
drag, startPoint x: 730, startPoint y: 357, endPoint x: 570, endPoint y: 266, distance: 183.7
click at [570, 266] on textarea at bounding box center [582, 274] width 408 height 53
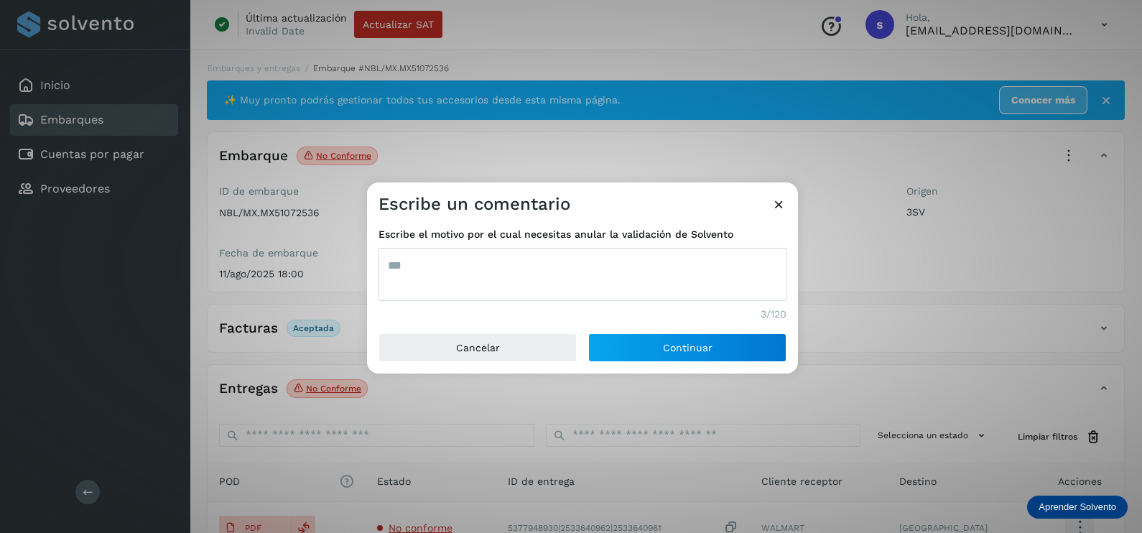
type textarea "***"
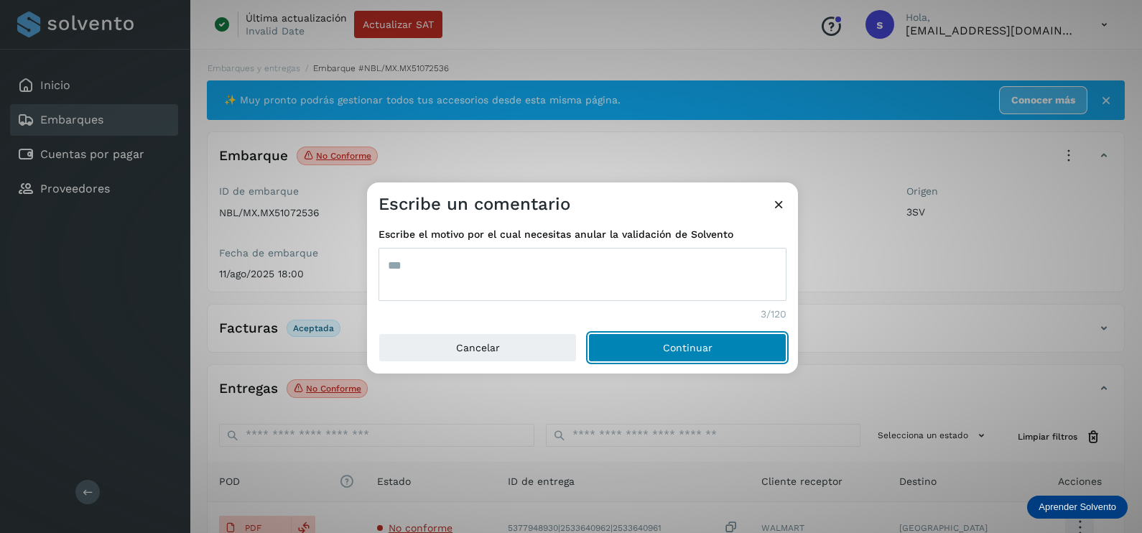
click at [588, 333] on button "Continuar" at bounding box center [687, 347] width 198 height 29
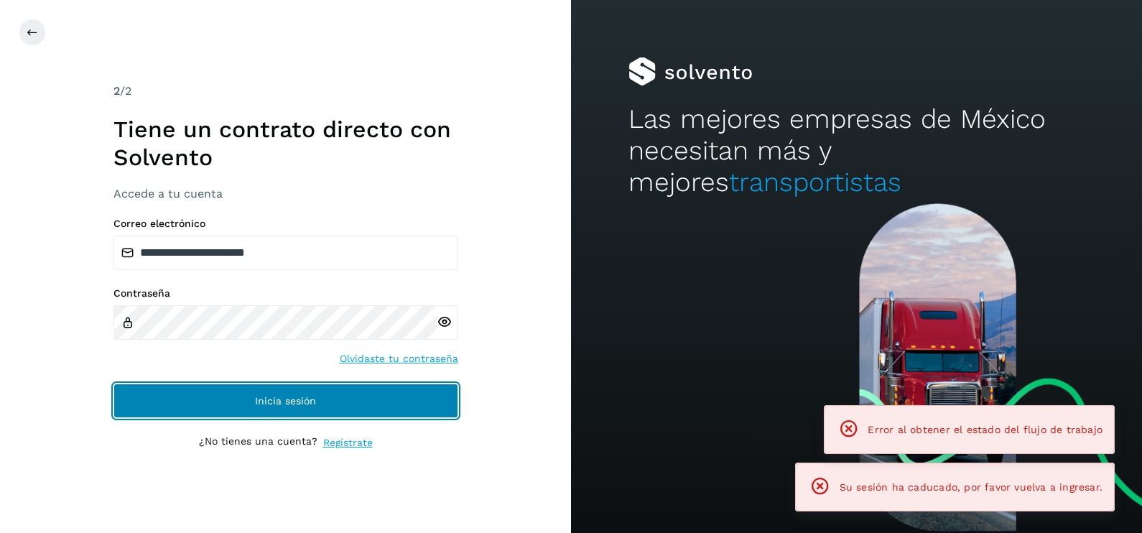
click at [363, 401] on button "Inicia sesión" at bounding box center [285, 400] width 345 height 34
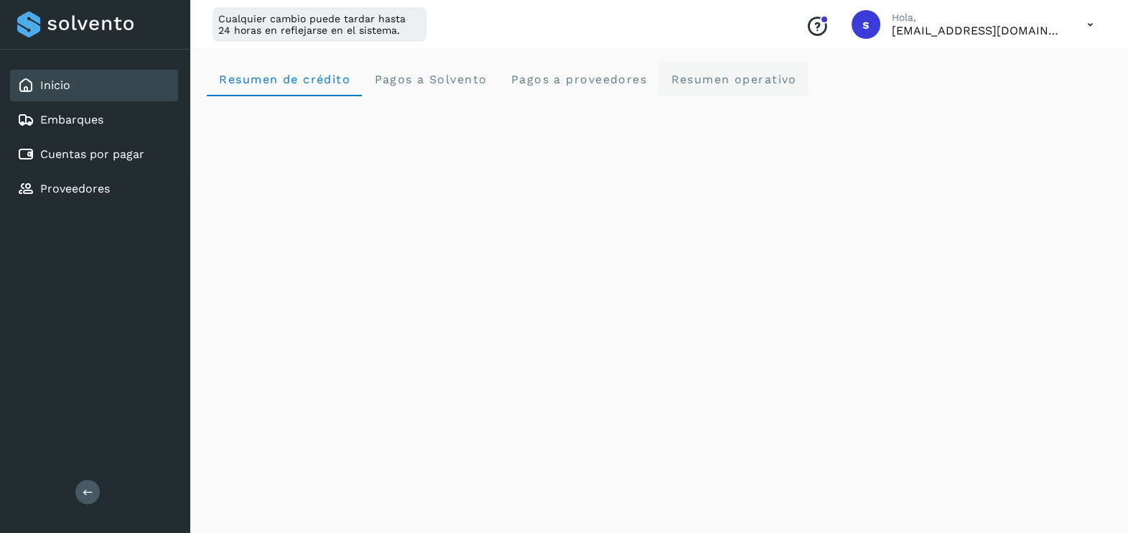
click at [745, 76] on span "Resumen operativo" at bounding box center [733, 80] width 127 height 14
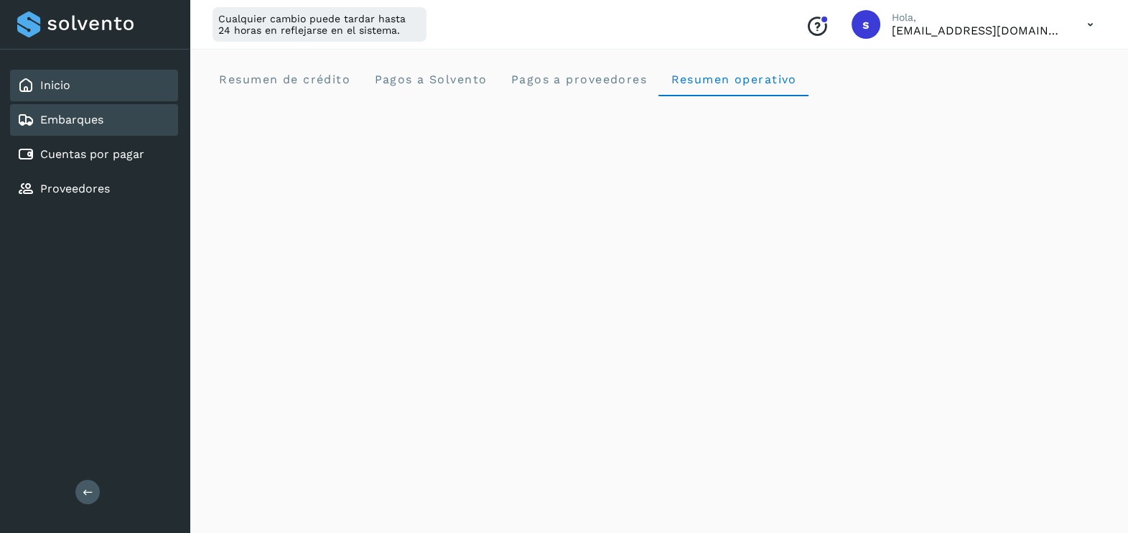
click at [116, 110] on div "Embarques" at bounding box center [94, 120] width 168 height 32
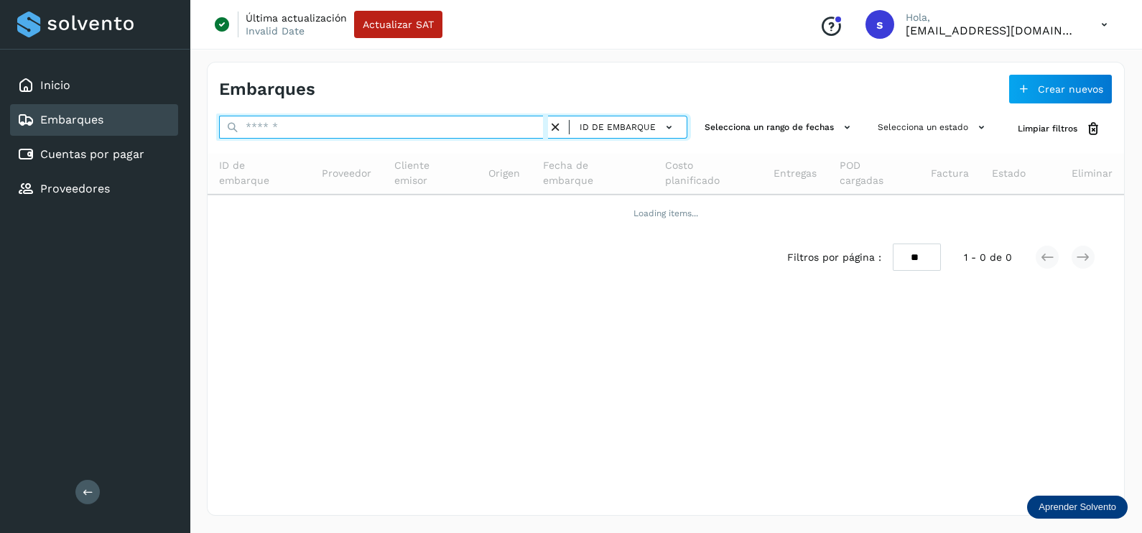
click at [363, 131] on input "text" at bounding box center [383, 127] width 329 height 23
paste input "**********"
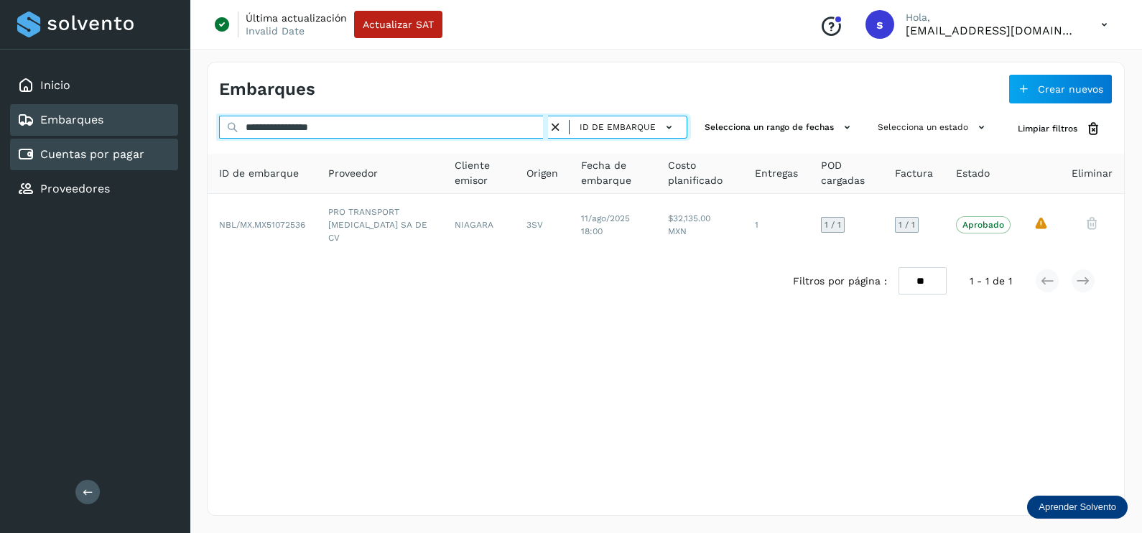
drag, startPoint x: 334, startPoint y: 125, endPoint x: 70, endPoint y: 140, distance: 264.7
click at [70, 140] on div "**********" at bounding box center [571, 266] width 1142 height 533
paste input "text"
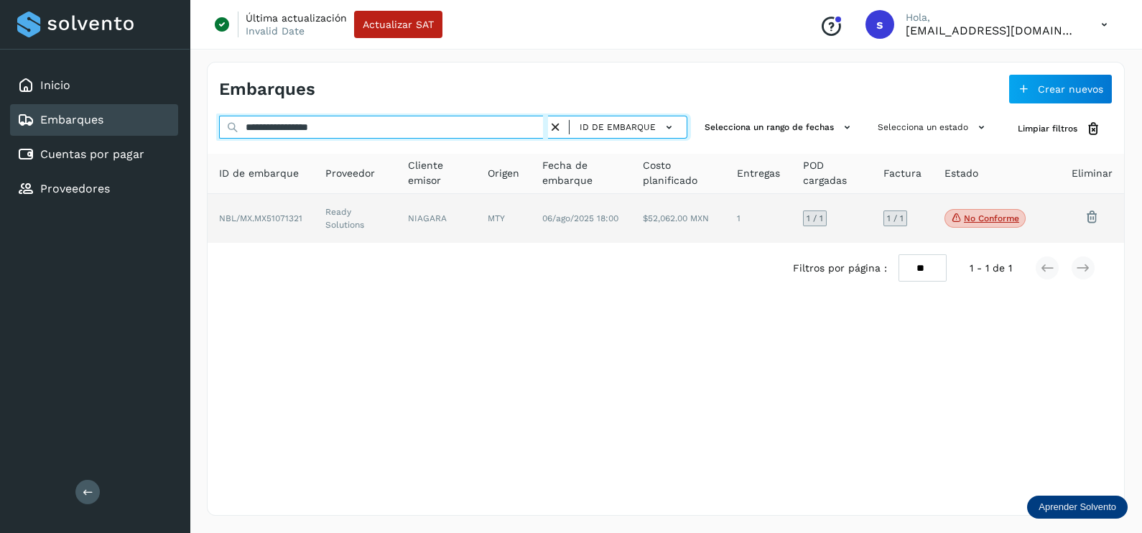
type input "**********"
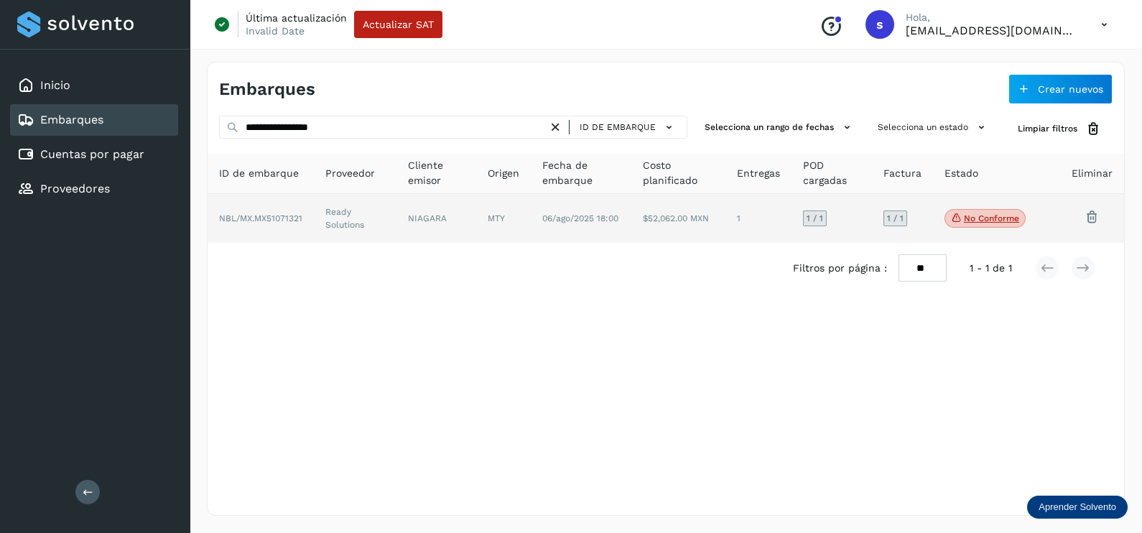
click at [396, 232] on td "Ready Solutions" at bounding box center [436, 218] width 80 height 49
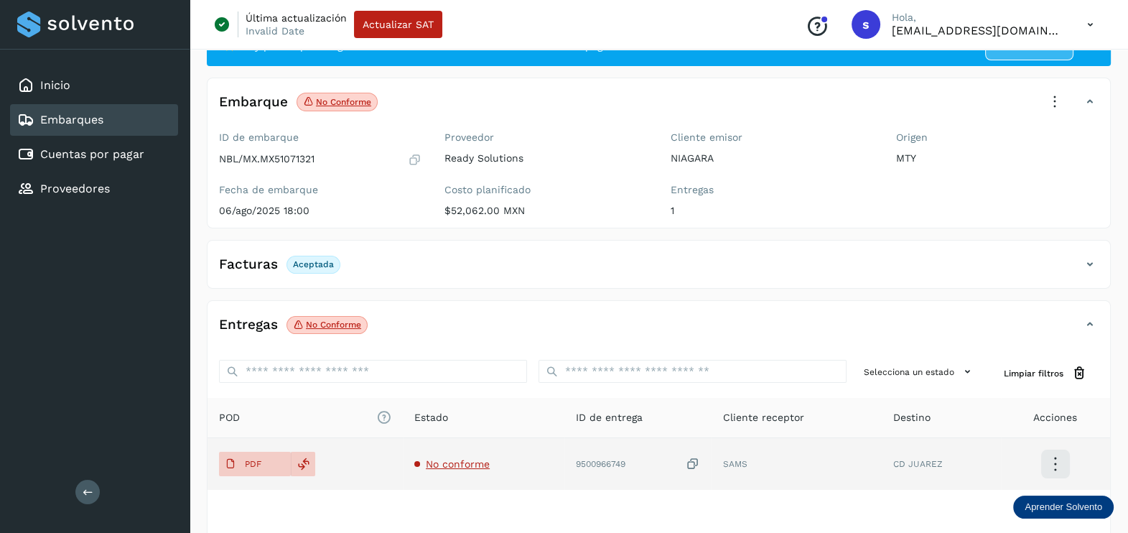
scroll to position [149, 0]
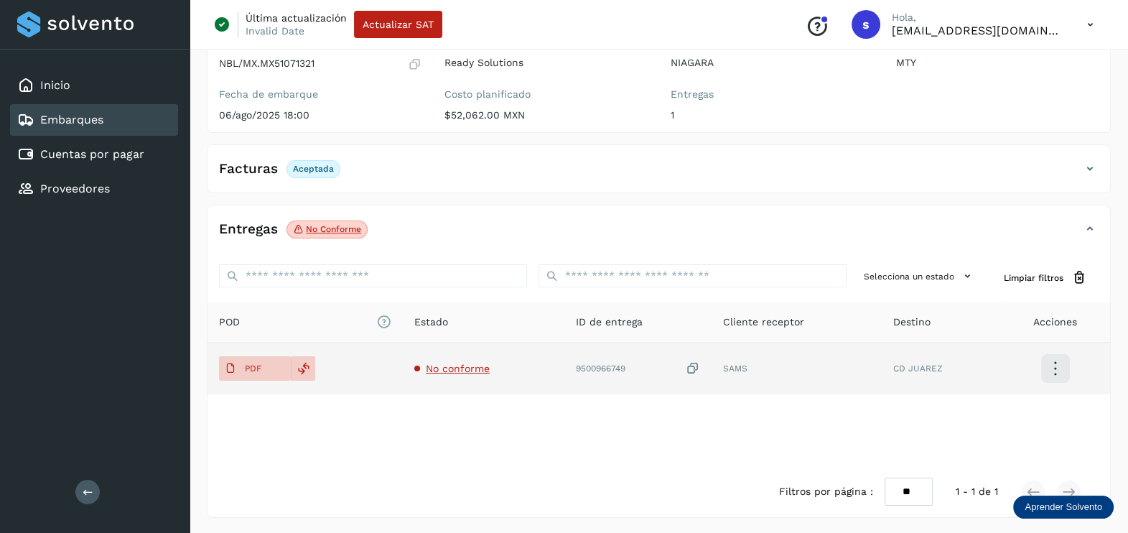
click at [449, 371] on span "No conforme" at bounding box center [458, 368] width 64 height 11
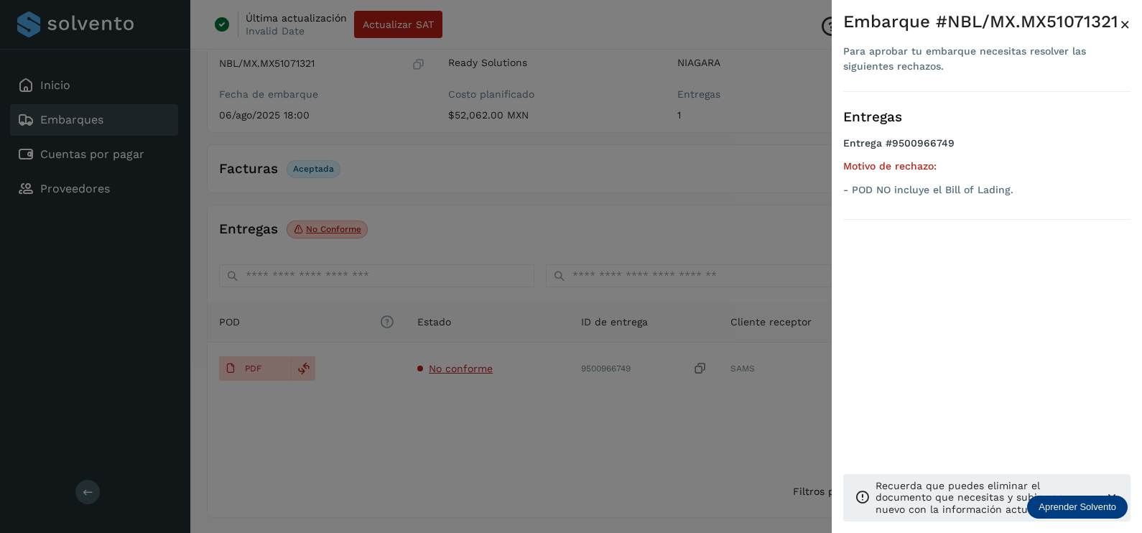
click at [391, 442] on div at bounding box center [571, 266] width 1142 height 533
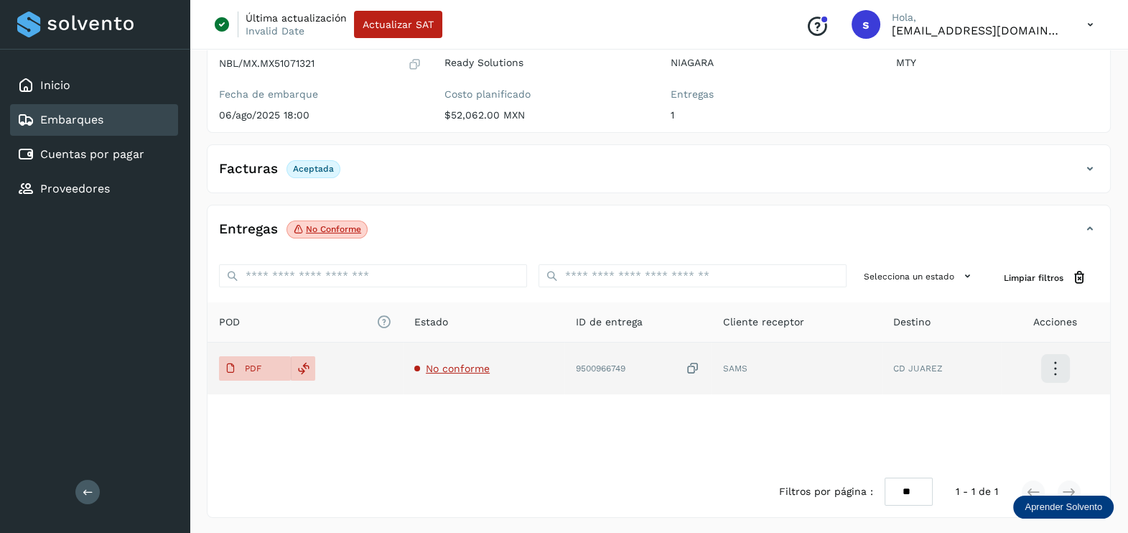
drag, startPoint x: 236, startPoint y: 361, endPoint x: 278, endPoint y: 345, distance: 44.5
click at [236, 360] on span "PDF" at bounding box center [243, 368] width 48 height 23
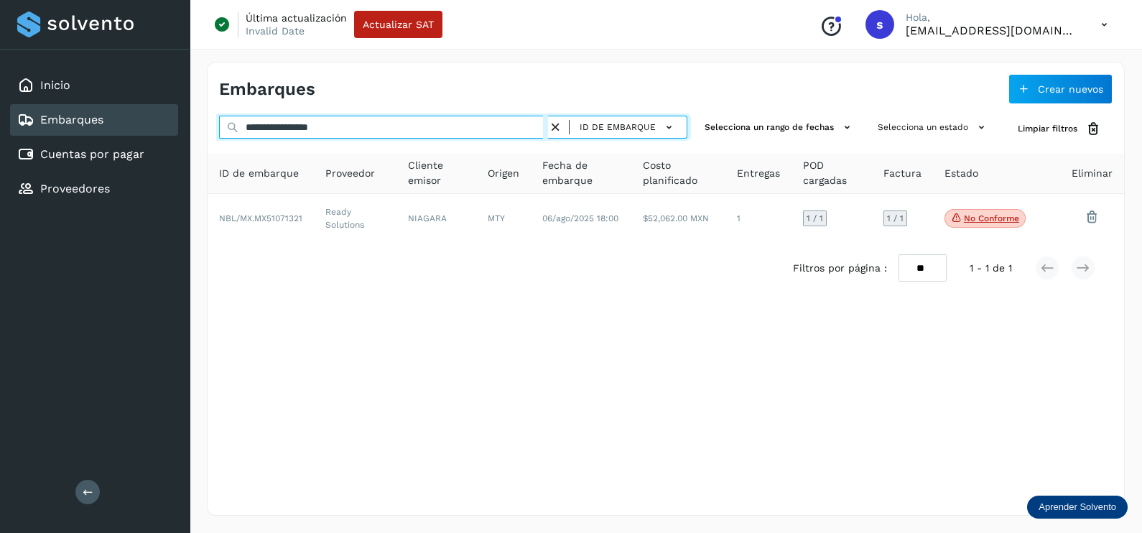
drag, startPoint x: 323, startPoint y: 127, endPoint x: 151, endPoint y: 127, distance: 172.3
click at [176, 127] on div "**********" at bounding box center [571, 266] width 1142 height 533
paste input "text"
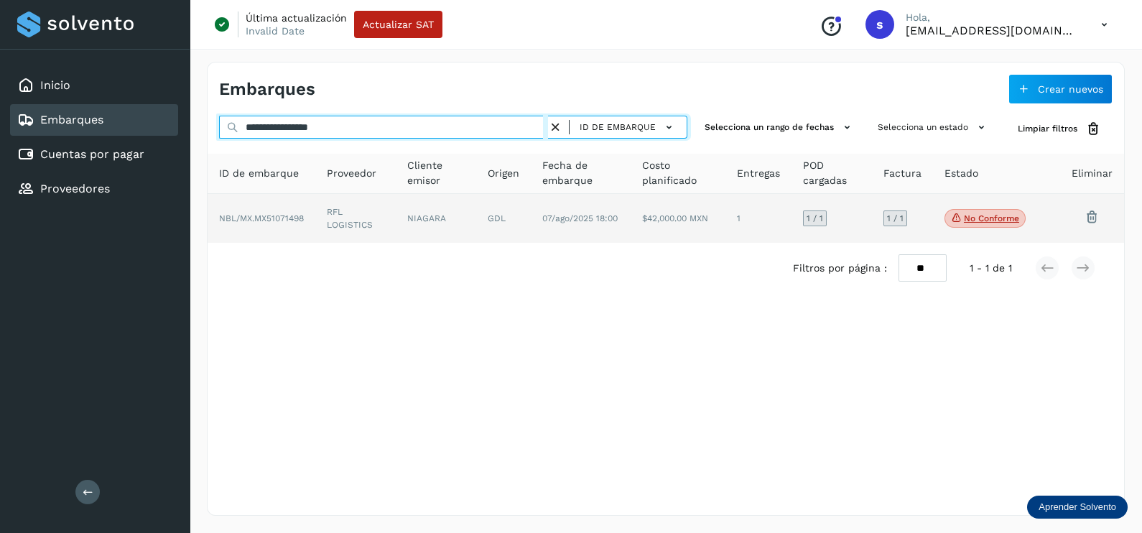
type input "**********"
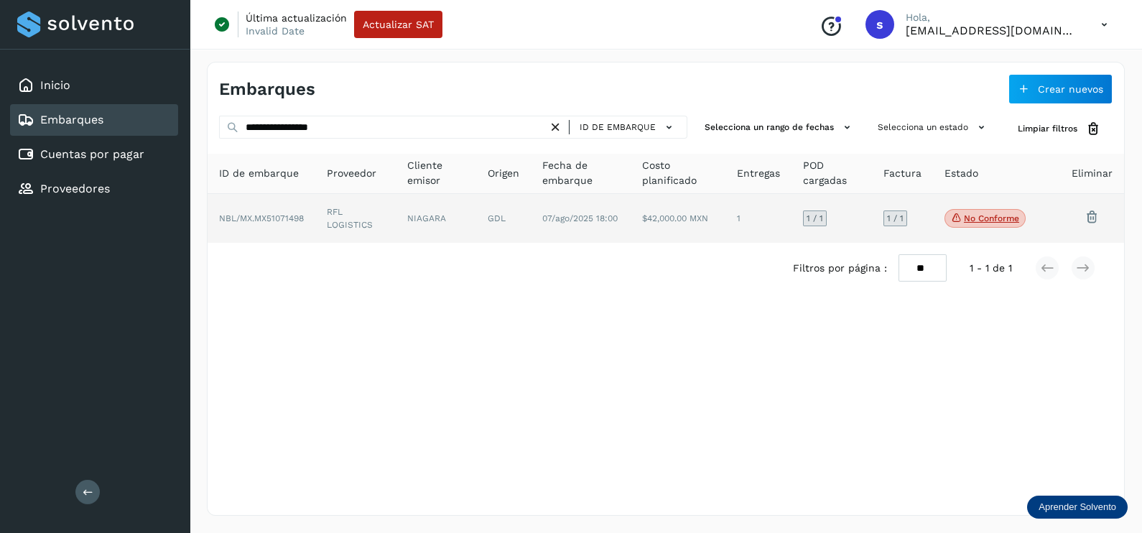
click at [396, 209] on td "RFL LOGISTICS" at bounding box center [436, 218] width 80 height 49
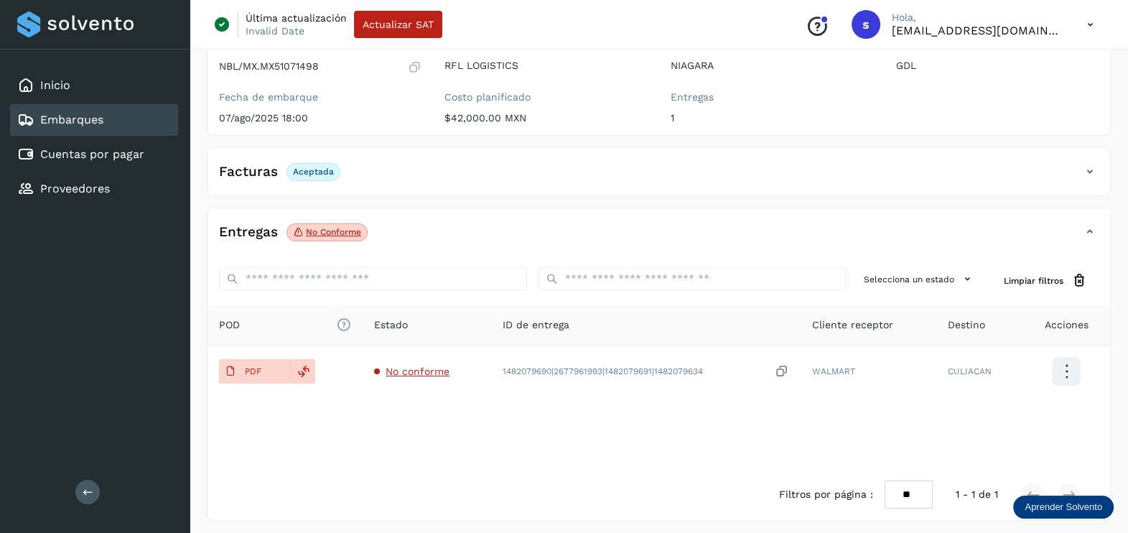
scroll to position [149, 0]
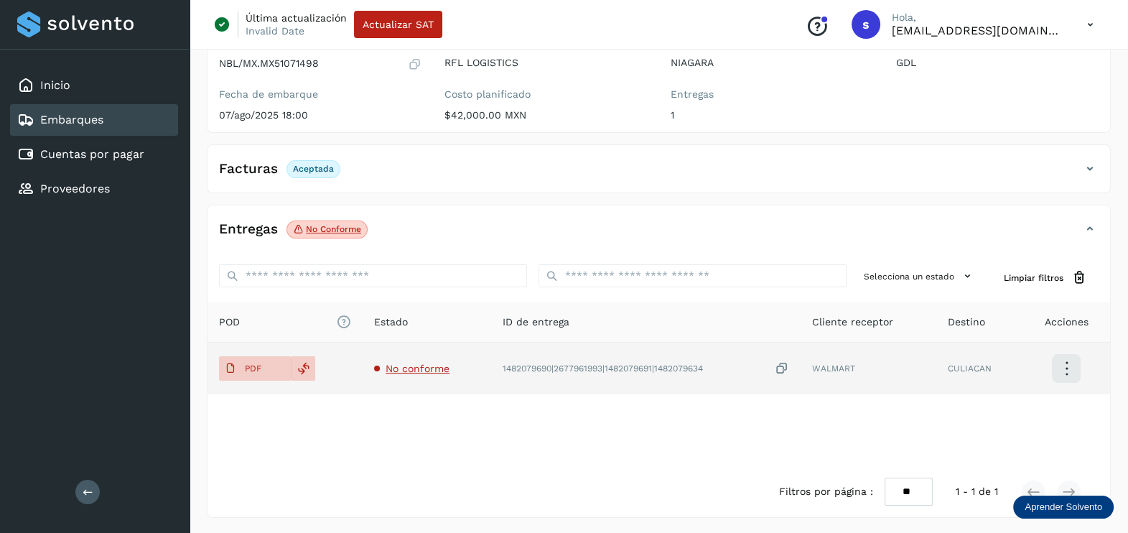
click at [417, 367] on span "No conforme" at bounding box center [418, 368] width 64 height 11
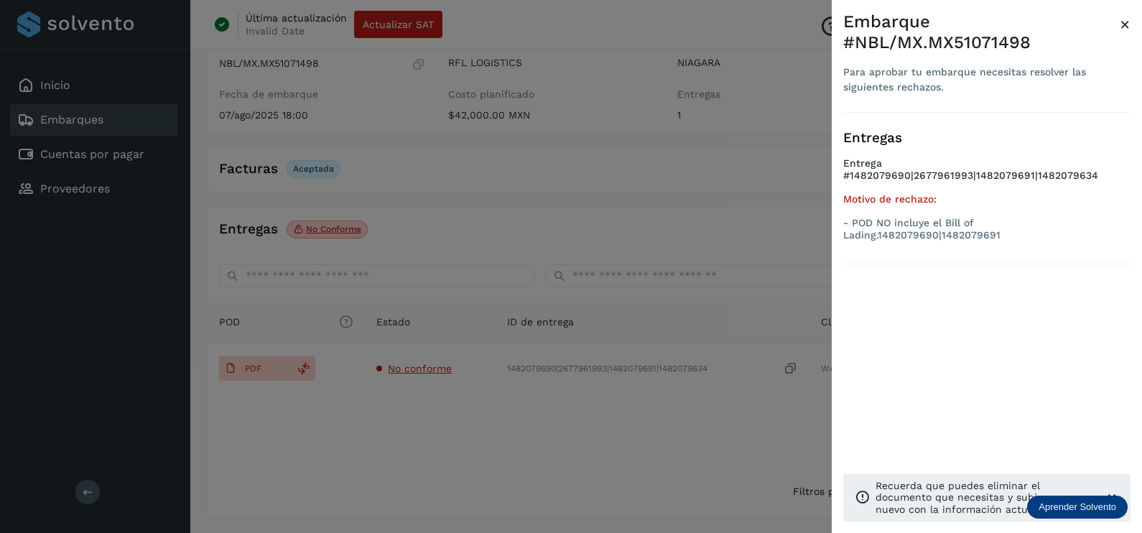
click at [531, 404] on div at bounding box center [571, 266] width 1142 height 533
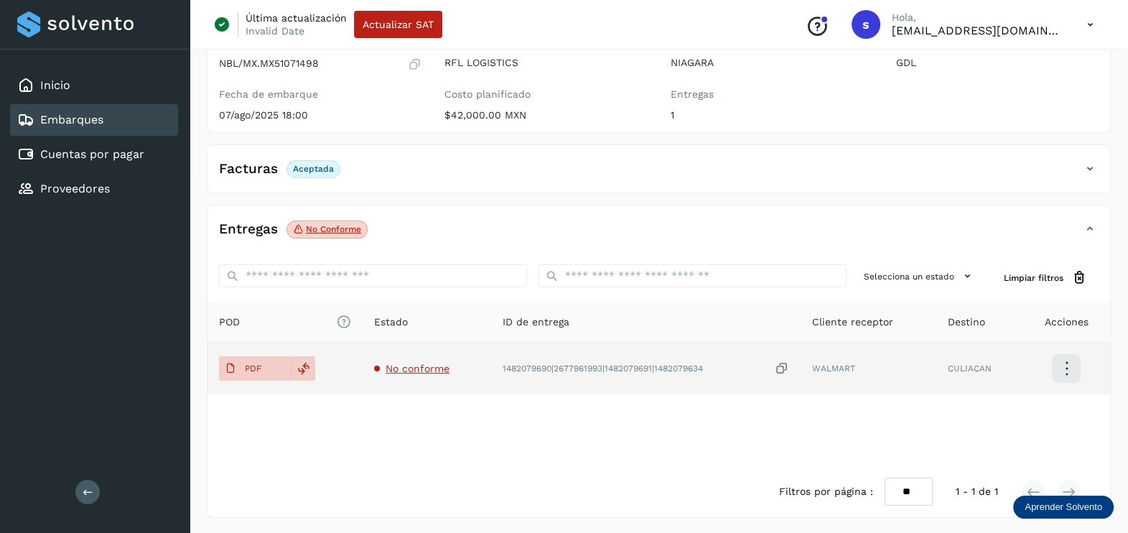
click at [412, 367] on span "No conforme" at bounding box center [418, 368] width 64 height 11
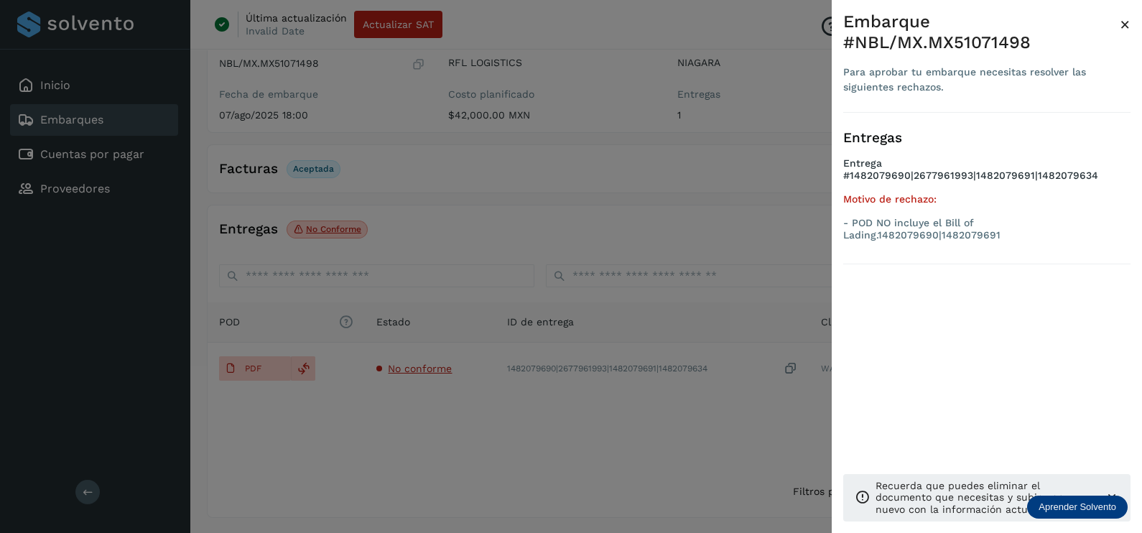
click at [544, 438] on div at bounding box center [571, 266] width 1142 height 533
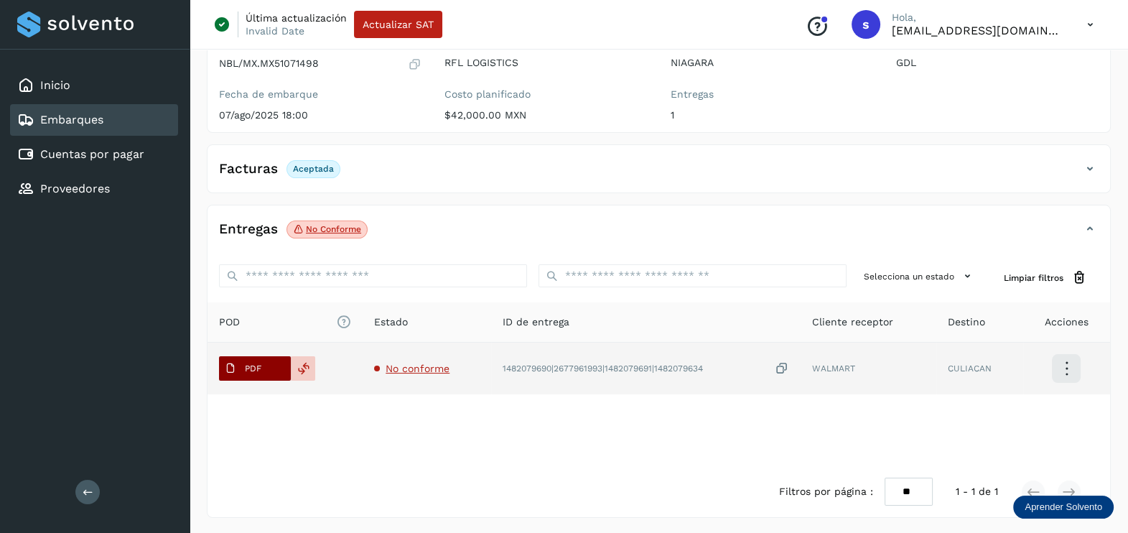
click at [239, 359] on span "PDF" at bounding box center [243, 368] width 48 height 23
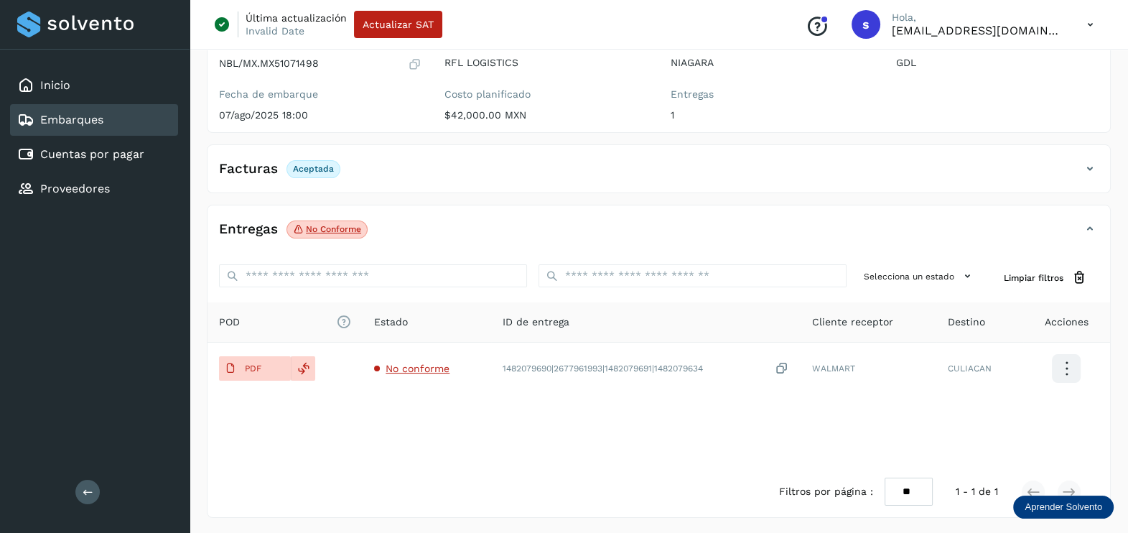
click at [606, 428] on div "POD El tamaño máximo de archivo es de 20 Mb. Estado ID de entrega Cliente recep…" at bounding box center [659, 384] width 903 height 164
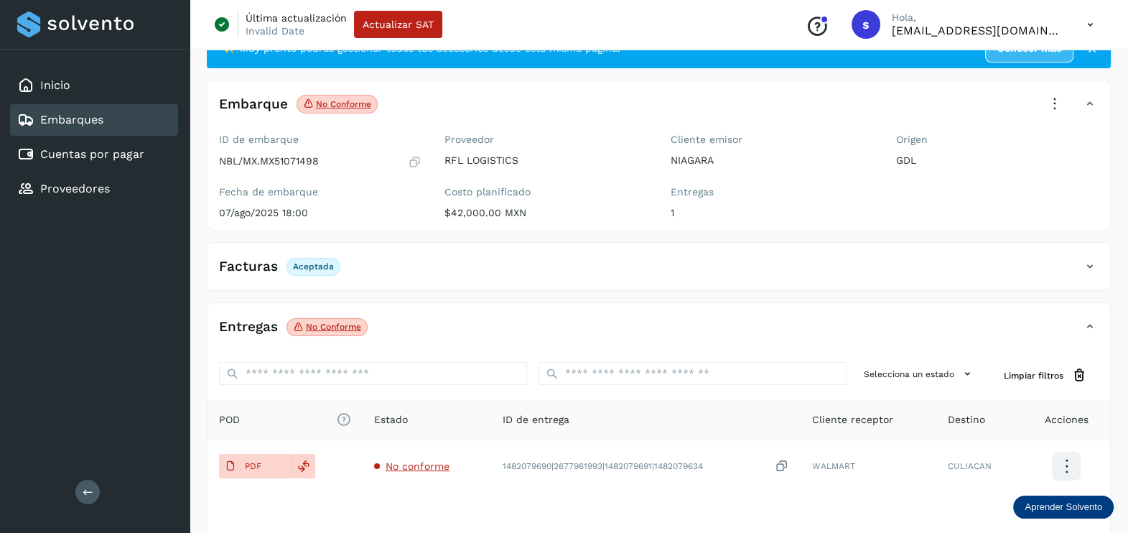
scroll to position [89, 0]
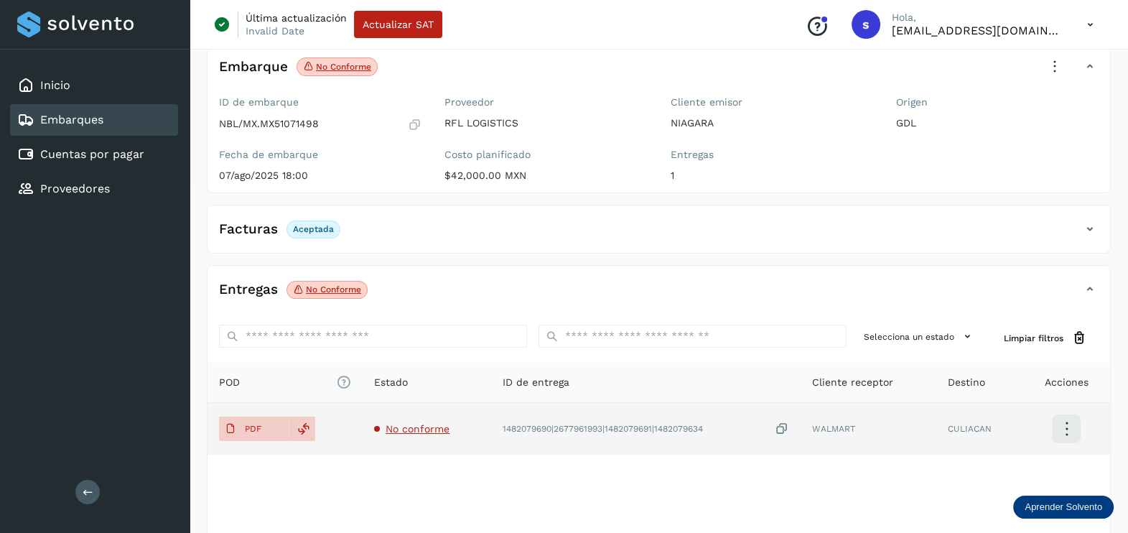
click at [411, 427] on span "No conforme" at bounding box center [418, 428] width 64 height 11
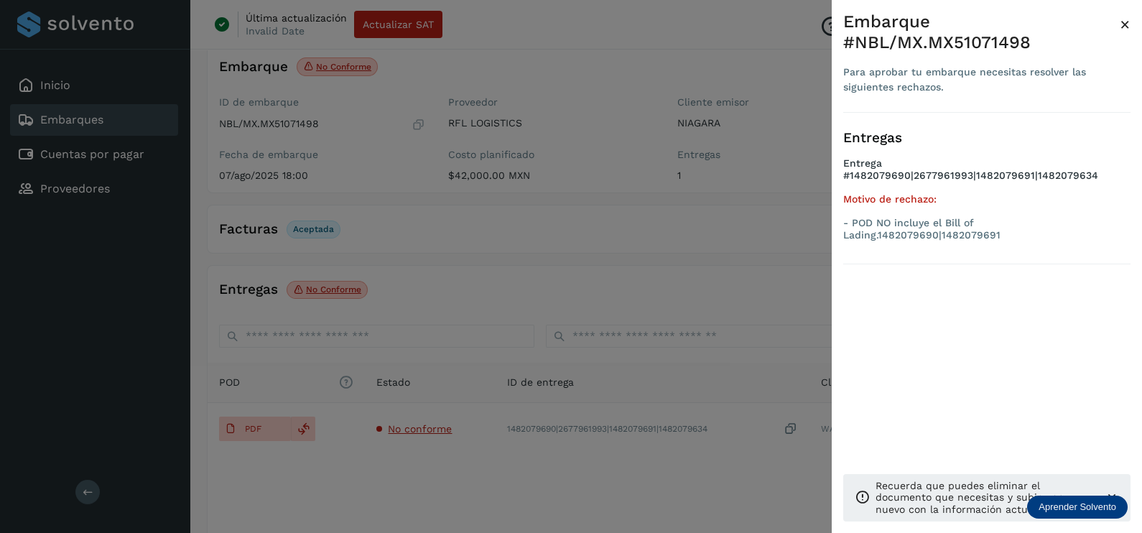
click at [786, 262] on div at bounding box center [571, 266] width 1142 height 533
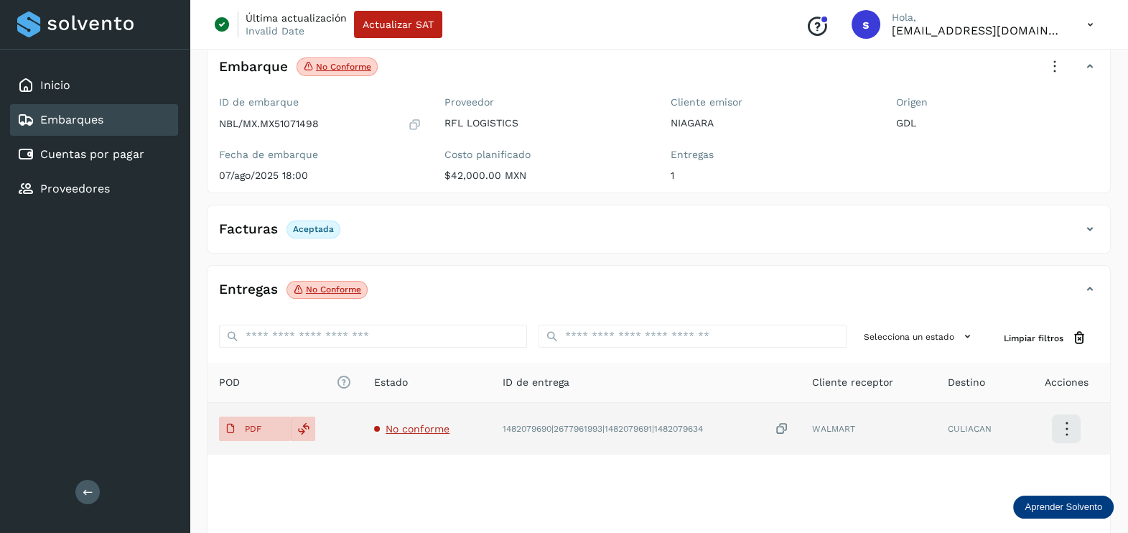
click at [431, 429] on span "No conforme" at bounding box center [418, 428] width 64 height 11
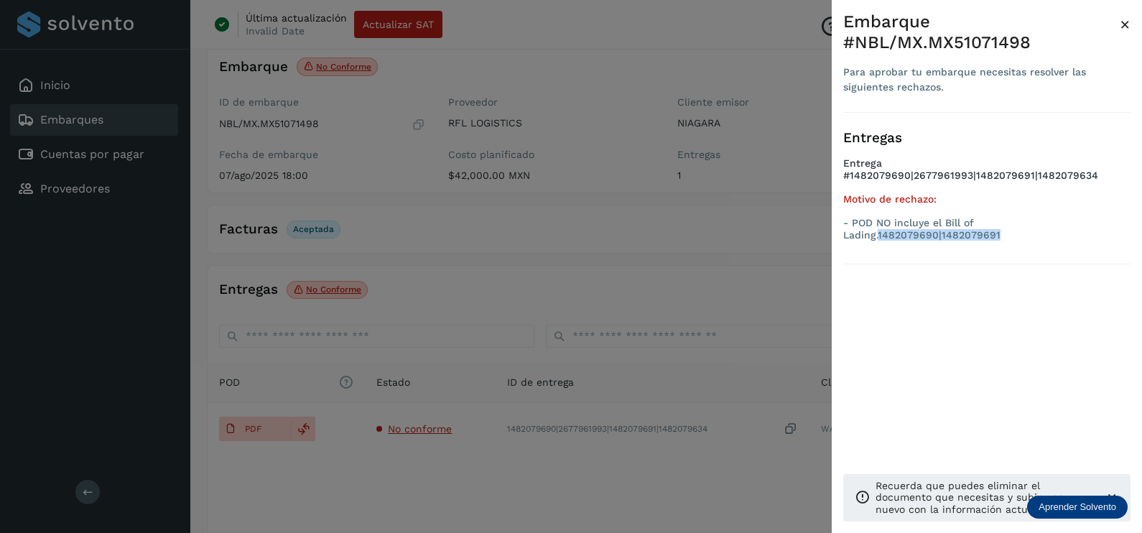
drag, startPoint x: 1129, startPoint y: 223, endPoint x: 1011, endPoint y: 233, distance: 118.3
click at [1011, 233] on ul "Entrega #1482079690|2677961993|1482079691|1482079634 Motivo de rechazo: - POD N…" at bounding box center [986, 201] width 287 height 89
copy p "1482079690|1482079691"
drag, startPoint x: 498, startPoint y: 151, endPoint x: 489, endPoint y: 138, distance: 15.9
click at [495, 147] on div at bounding box center [571, 266] width 1142 height 533
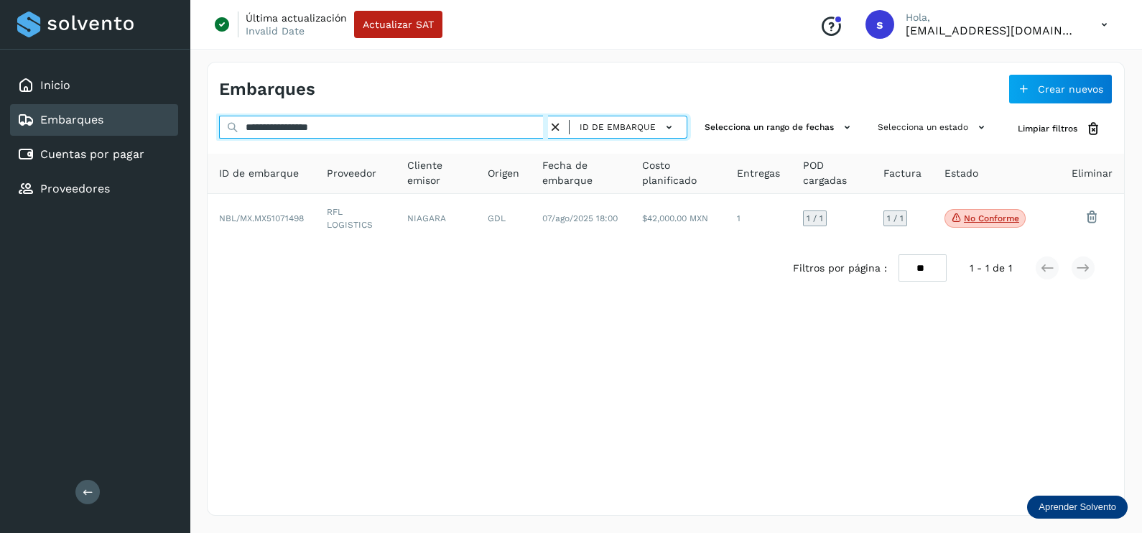
drag, startPoint x: 284, startPoint y: 128, endPoint x: 149, endPoint y: 126, distance: 135.0
click at [149, 126] on div "**********" at bounding box center [571, 266] width 1142 height 533
paste input "text"
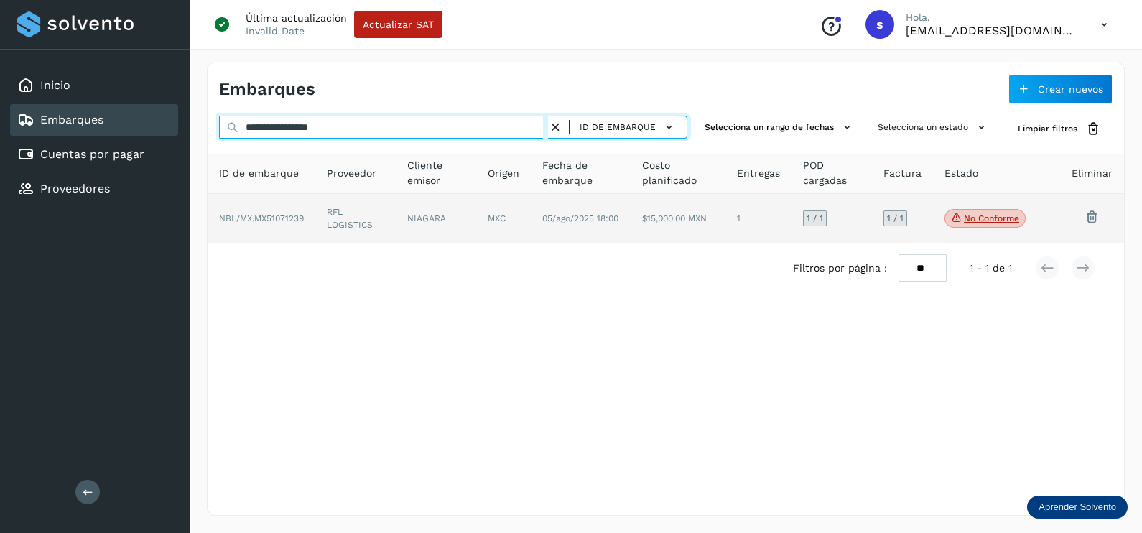
type input "**********"
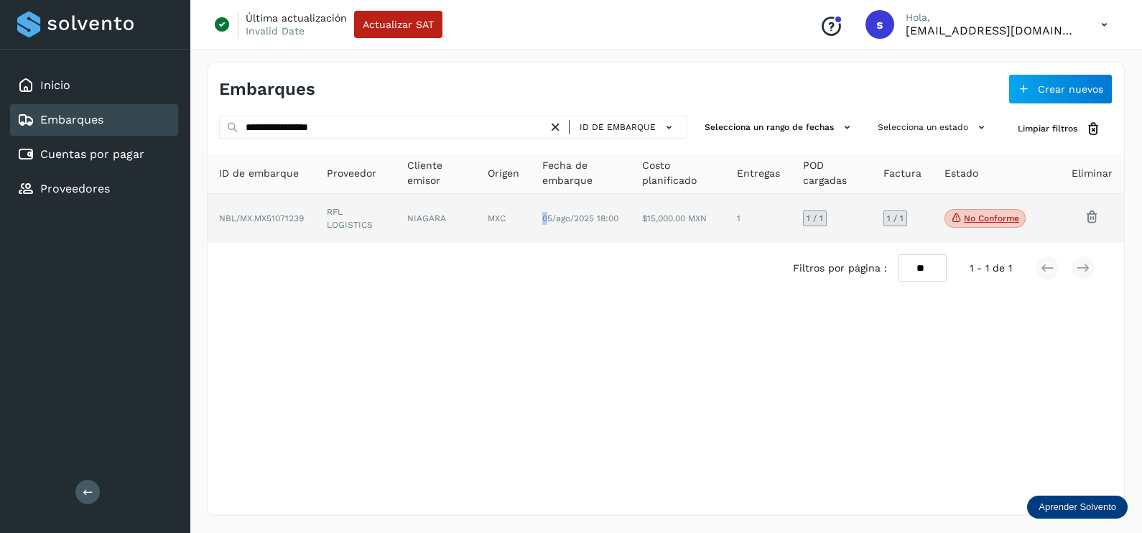
click at [630, 226] on td "05/ago/2025 18:00" at bounding box center [677, 218] width 95 height 49
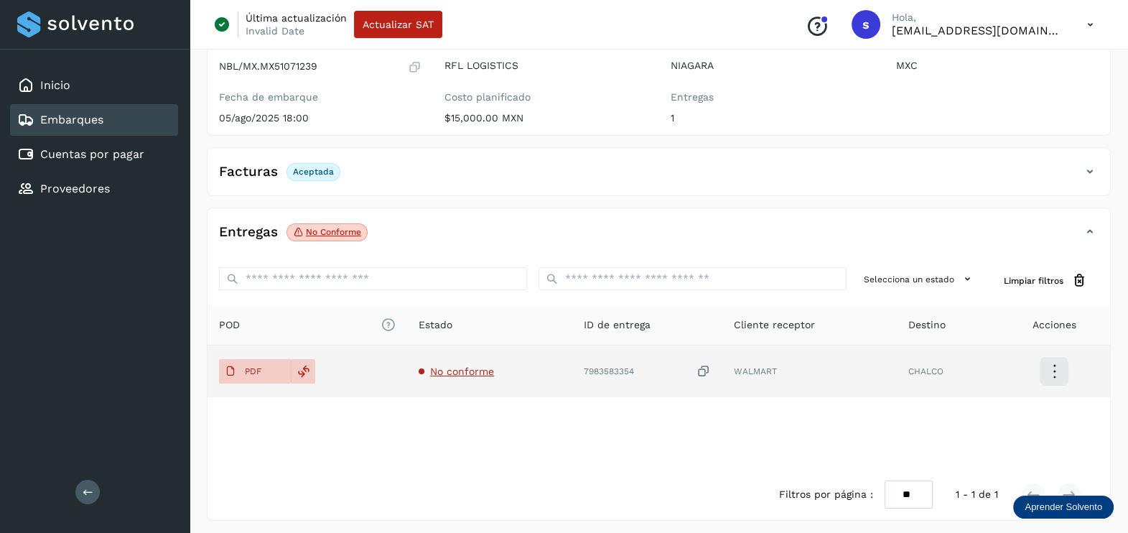
scroll to position [149, 0]
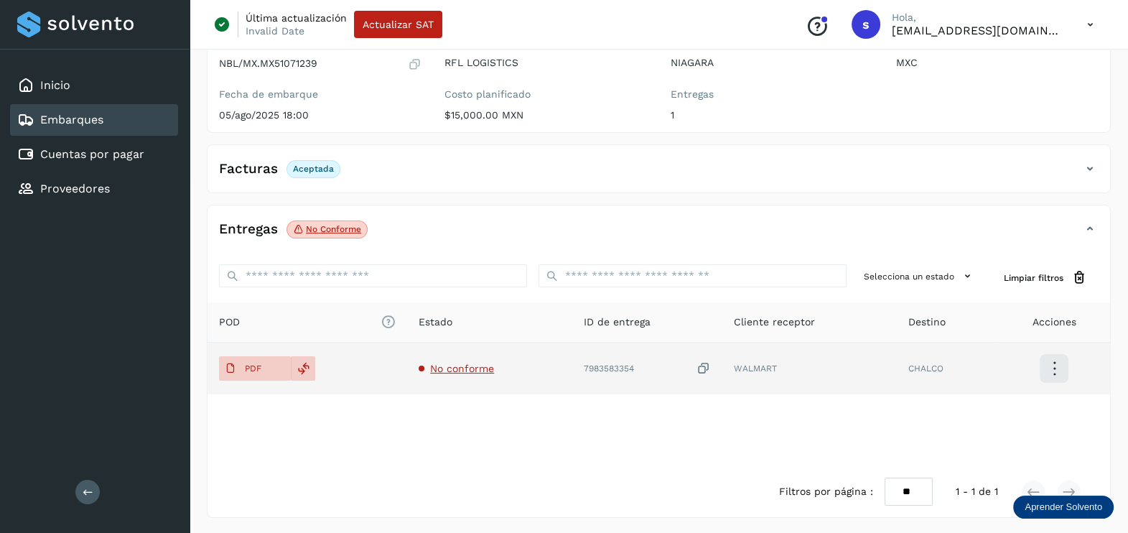
click at [467, 371] on span "No conforme" at bounding box center [462, 368] width 64 height 11
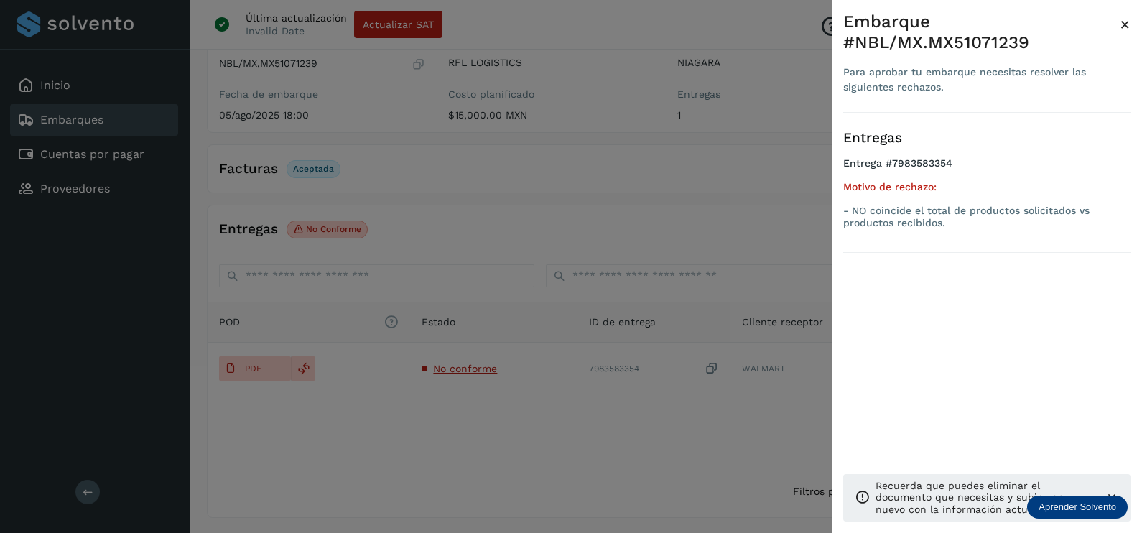
drag, startPoint x: 590, startPoint y: 432, endPoint x: 705, endPoint y: 378, distance: 127.2
click at [590, 431] on div at bounding box center [571, 266] width 1142 height 533
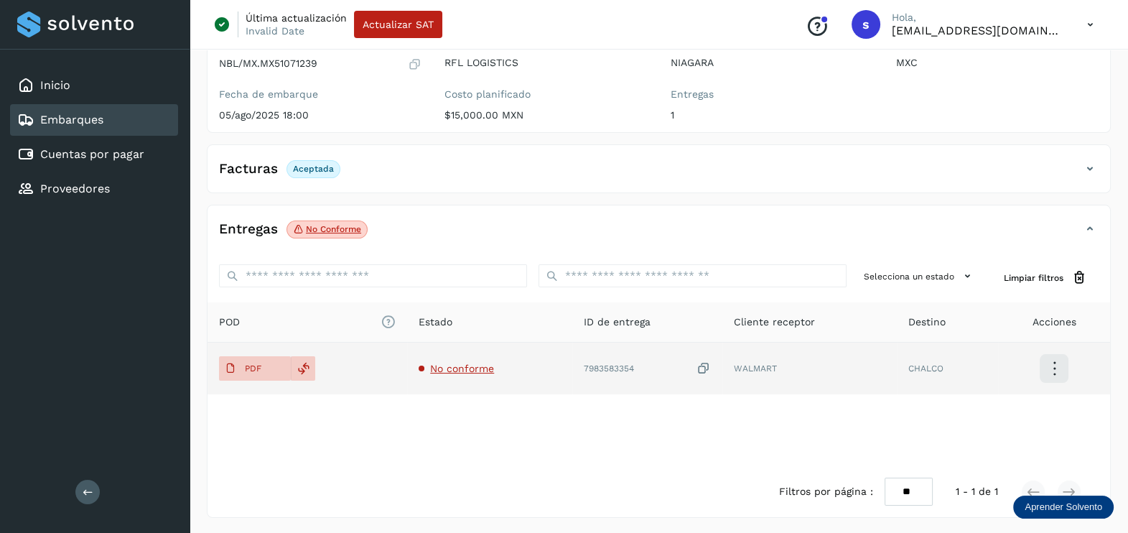
click at [700, 361] on icon at bounding box center [704, 368] width 14 height 15
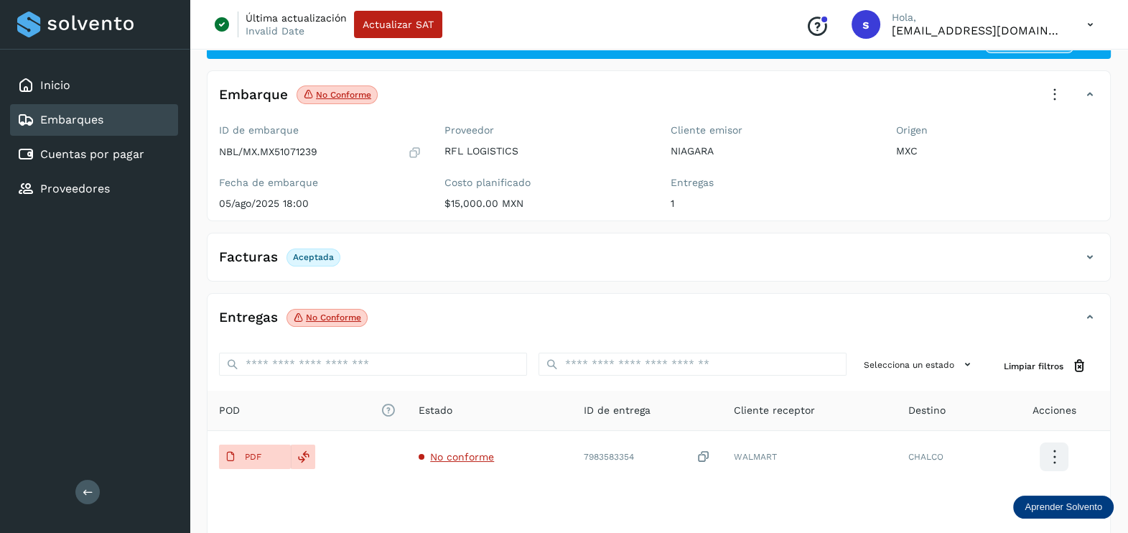
scroll to position [0, 0]
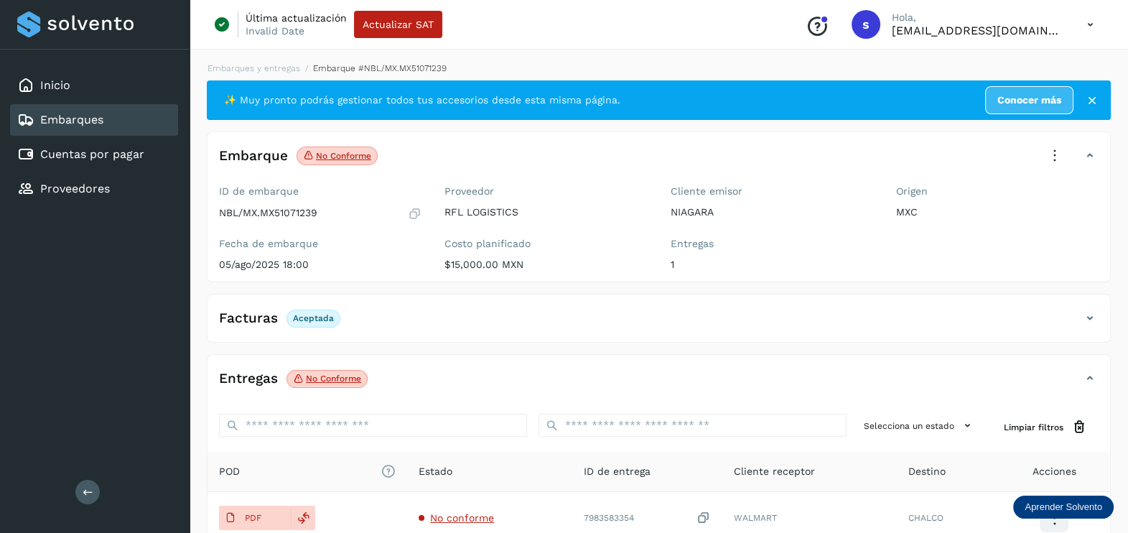
click at [1058, 149] on icon at bounding box center [1055, 156] width 32 height 32
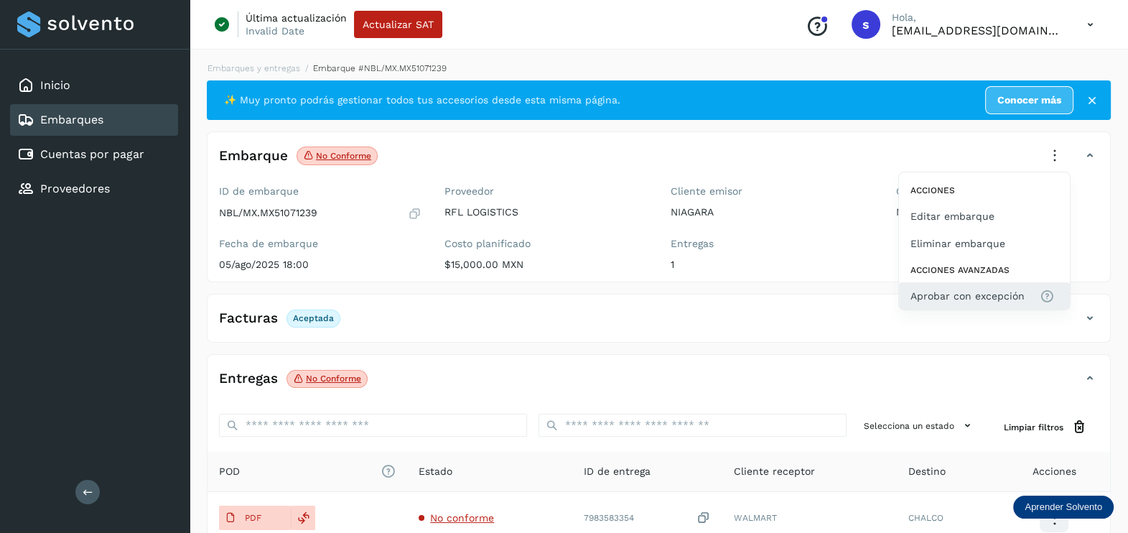
click at [992, 289] on span "Aprobar con excepción" at bounding box center [968, 296] width 114 height 16
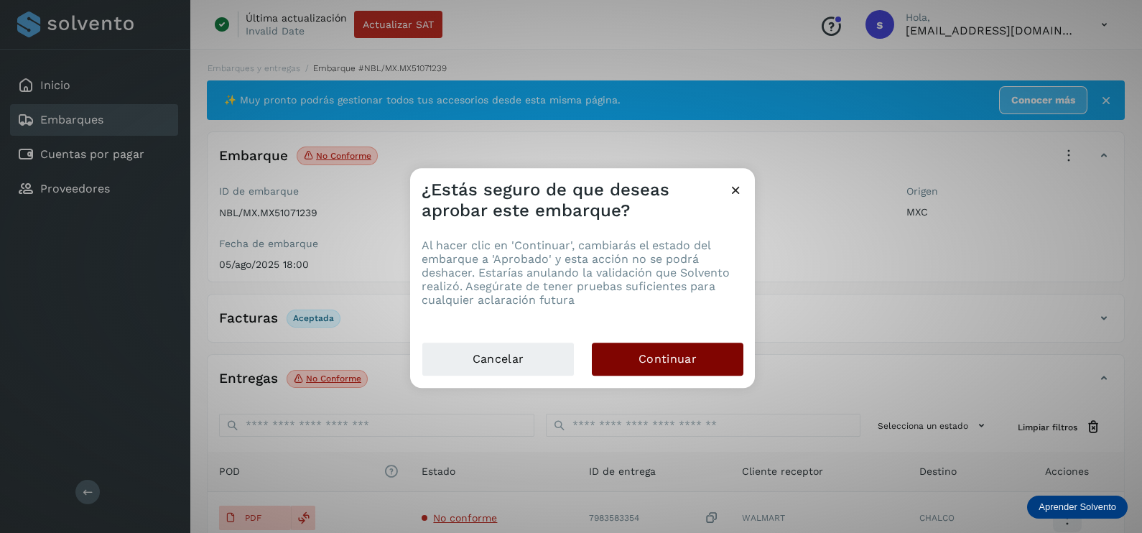
click at [725, 355] on button "Continuar" at bounding box center [668, 359] width 152 height 33
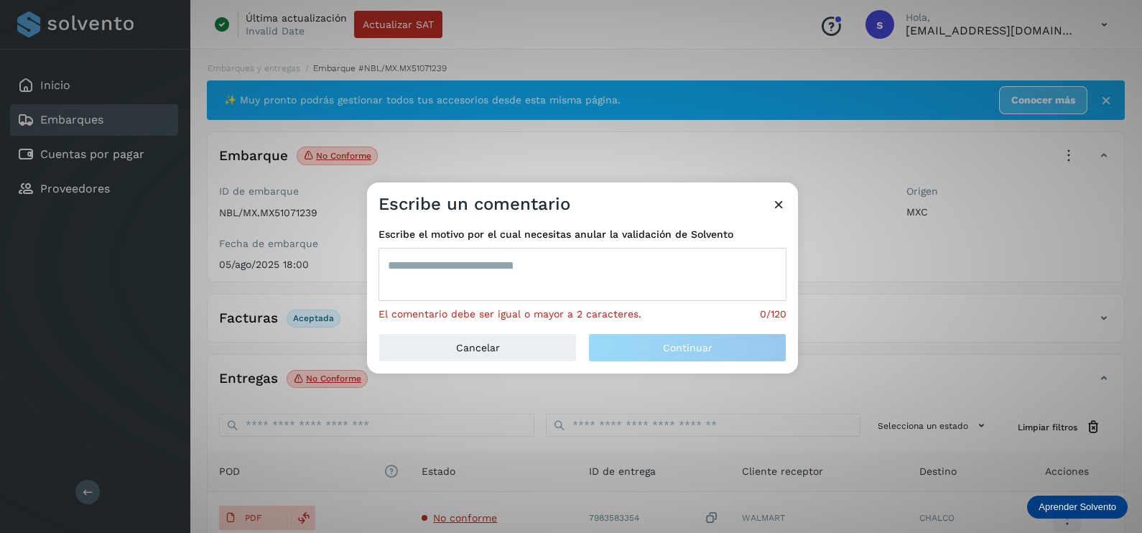
click at [580, 241] on span "Escribe el motivo por el cual necesitas anular la validación de Solvento" at bounding box center [582, 234] width 408 height 15
click at [541, 269] on textarea at bounding box center [582, 274] width 408 height 53
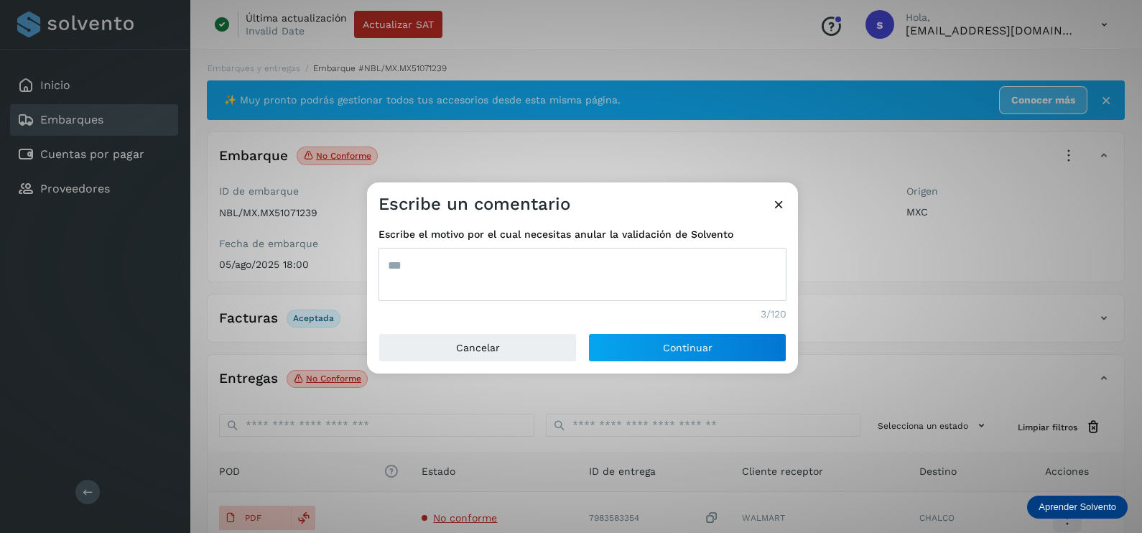
type textarea "***"
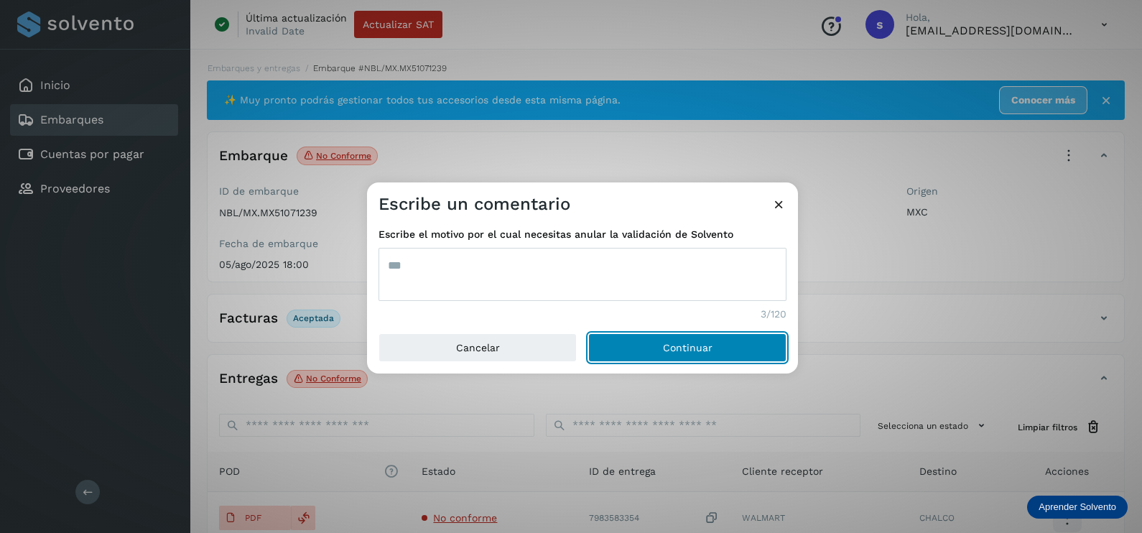
click at [588, 333] on button "Continuar" at bounding box center [687, 347] width 198 height 29
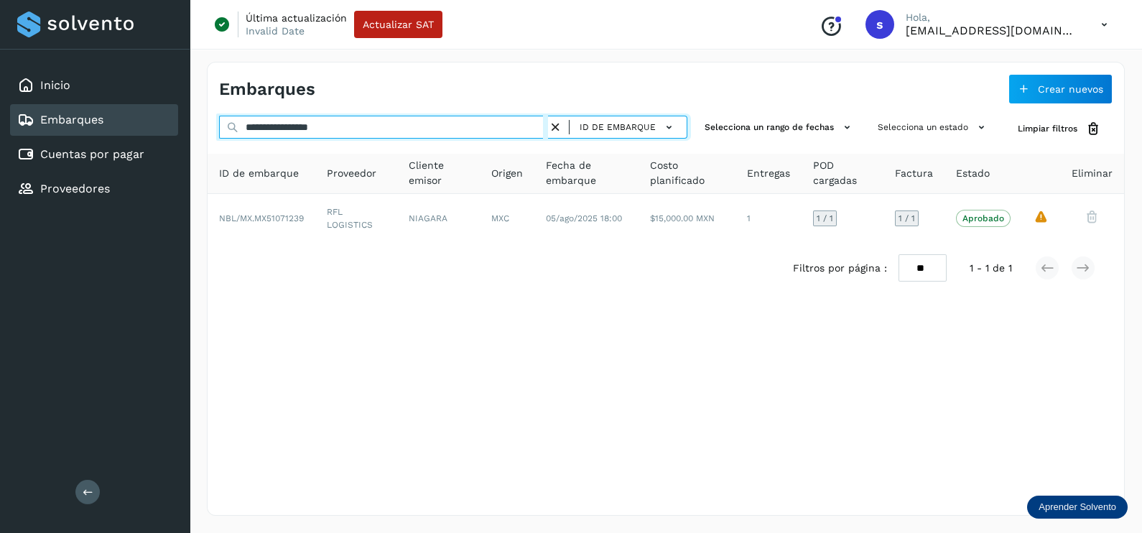
click at [238, 132] on div "**********" at bounding box center [453, 129] width 468 height 27
paste input "text"
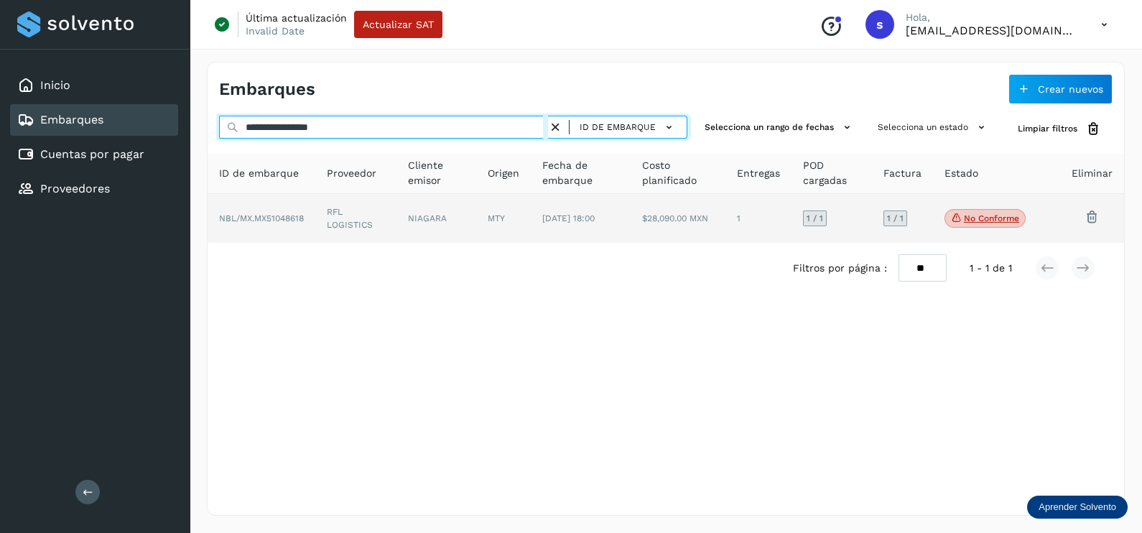
type input "**********"
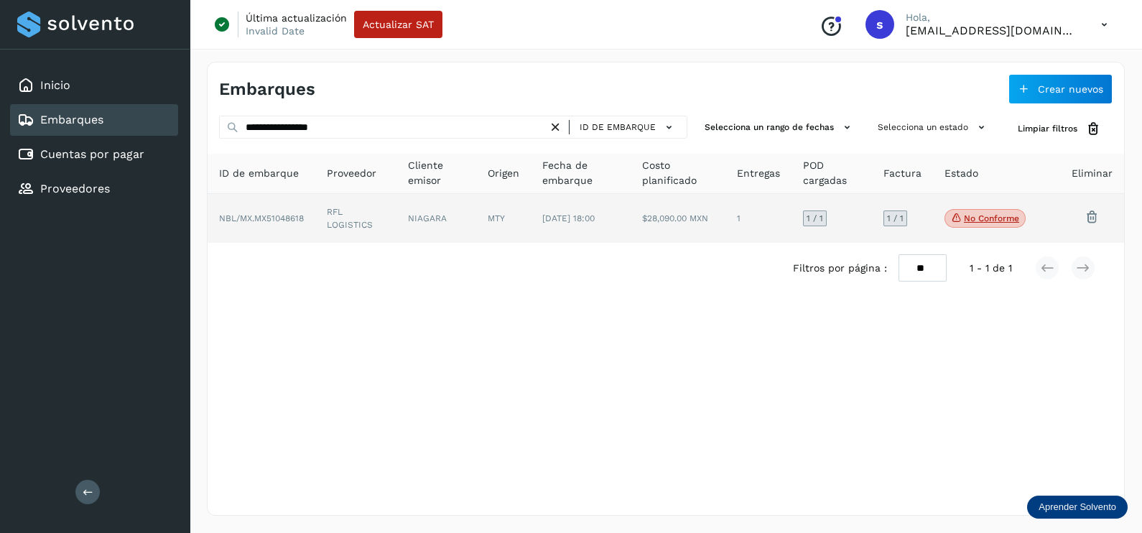
click at [476, 219] on td "NIAGARA" at bounding box center [503, 218] width 55 height 49
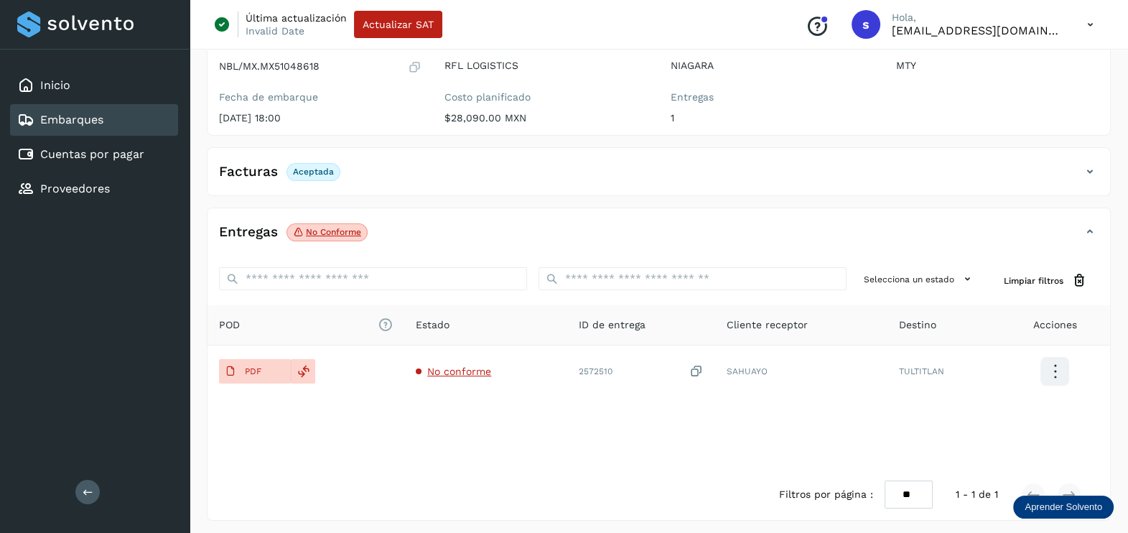
scroll to position [149, 0]
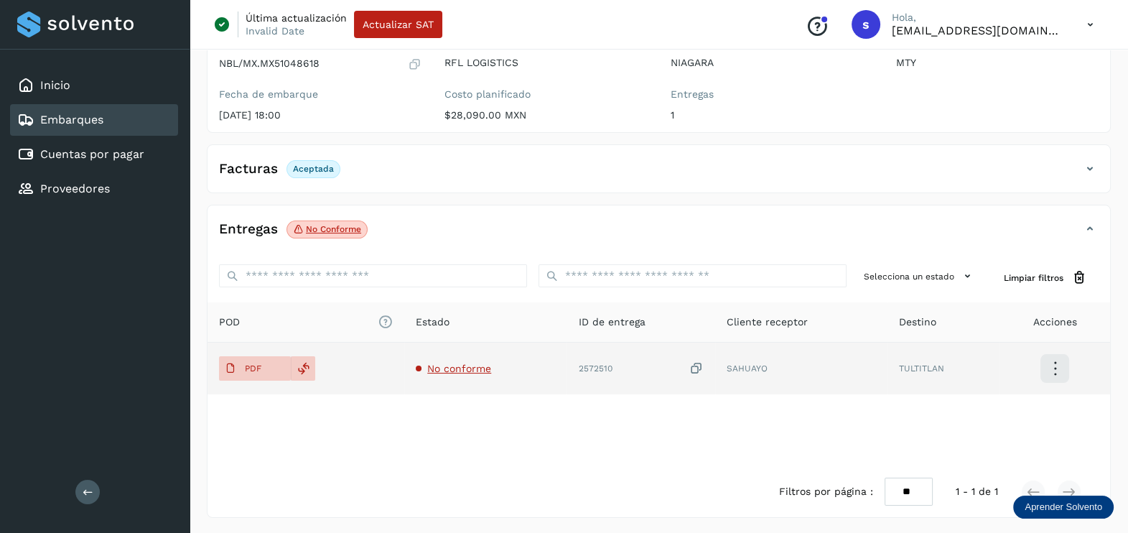
click at [460, 371] on span "No conforme" at bounding box center [459, 368] width 64 height 11
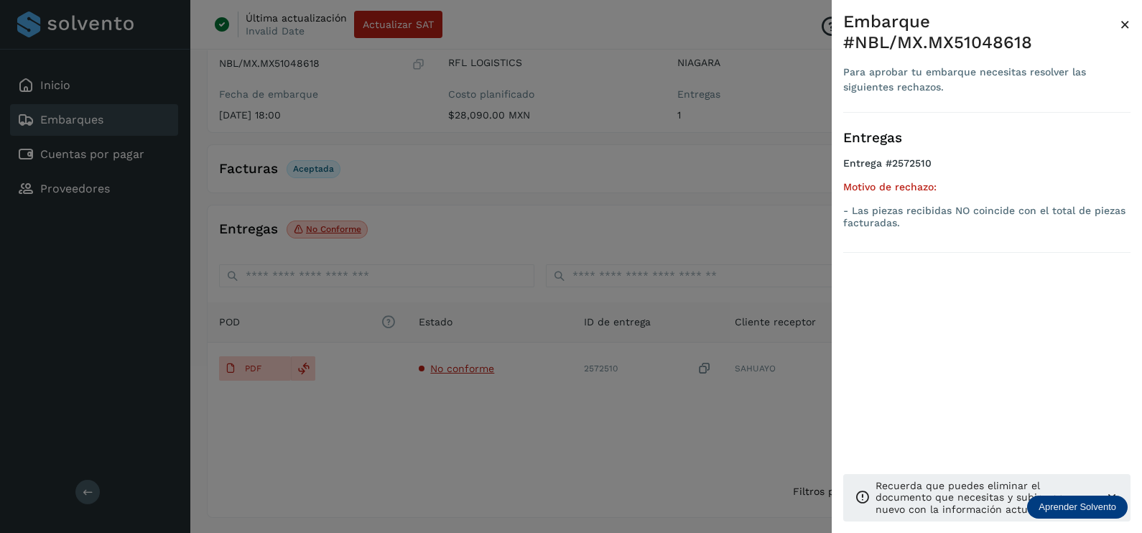
drag, startPoint x: 467, startPoint y: 438, endPoint x: 494, endPoint y: 435, distance: 27.4
click at [467, 438] on div at bounding box center [571, 266] width 1142 height 533
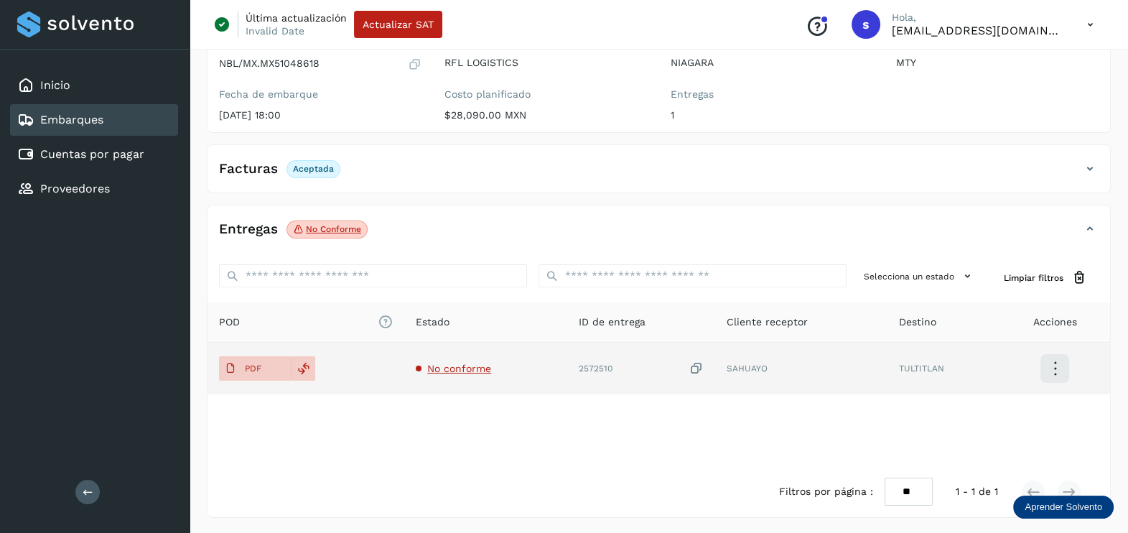
click at [700, 363] on icon at bounding box center [696, 368] width 14 height 15
click at [465, 363] on span "No conforme" at bounding box center [459, 368] width 64 height 11
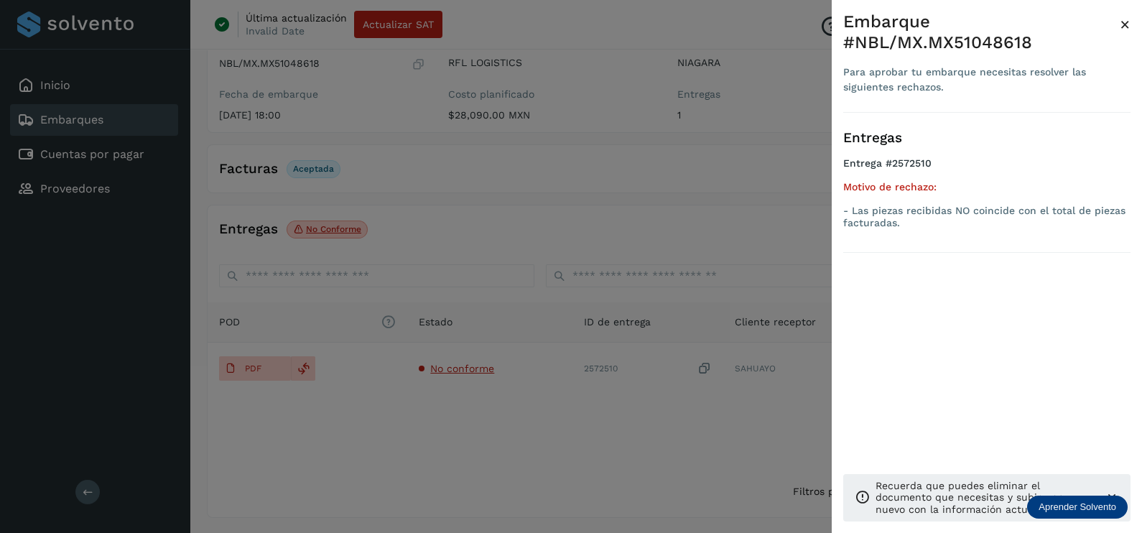
click at [563, 437] on div at bounding box center [571, 266] width 1142 height 533
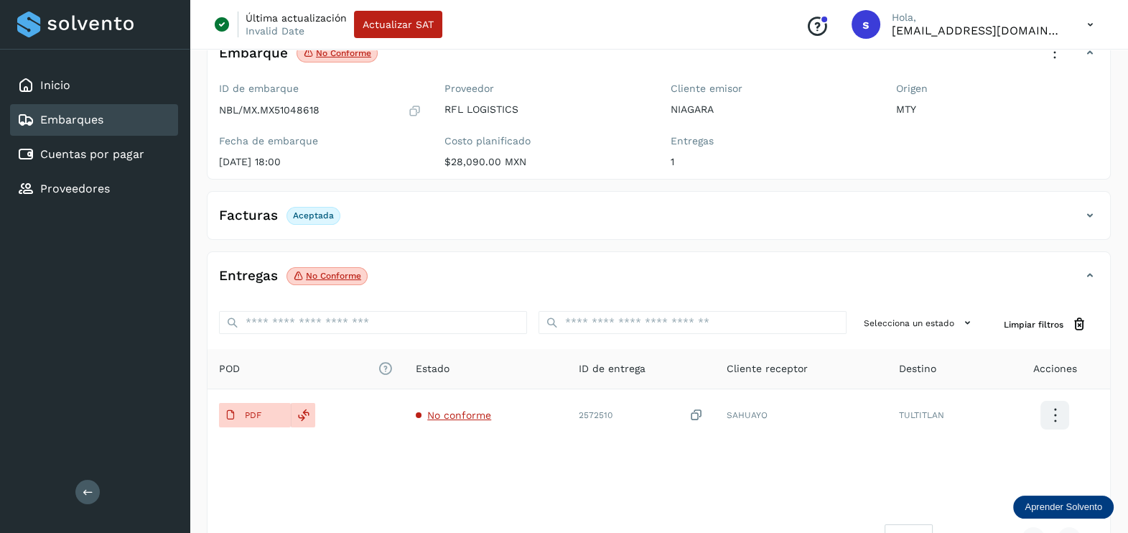
scroll to position [0, 0]
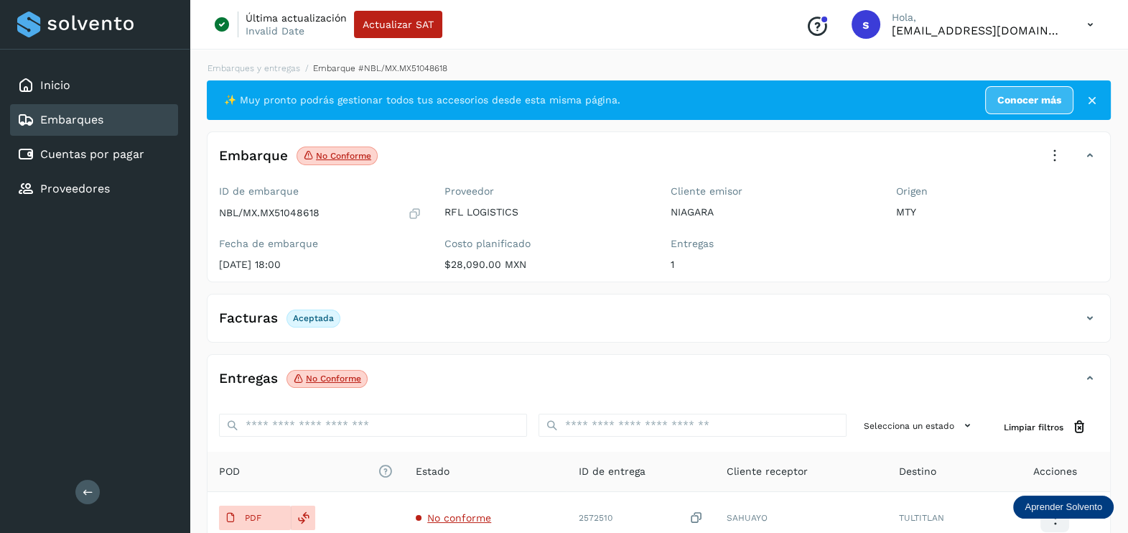
click at [1060, 154] on icon at bounding box center [1055, 156] width 32 height 32
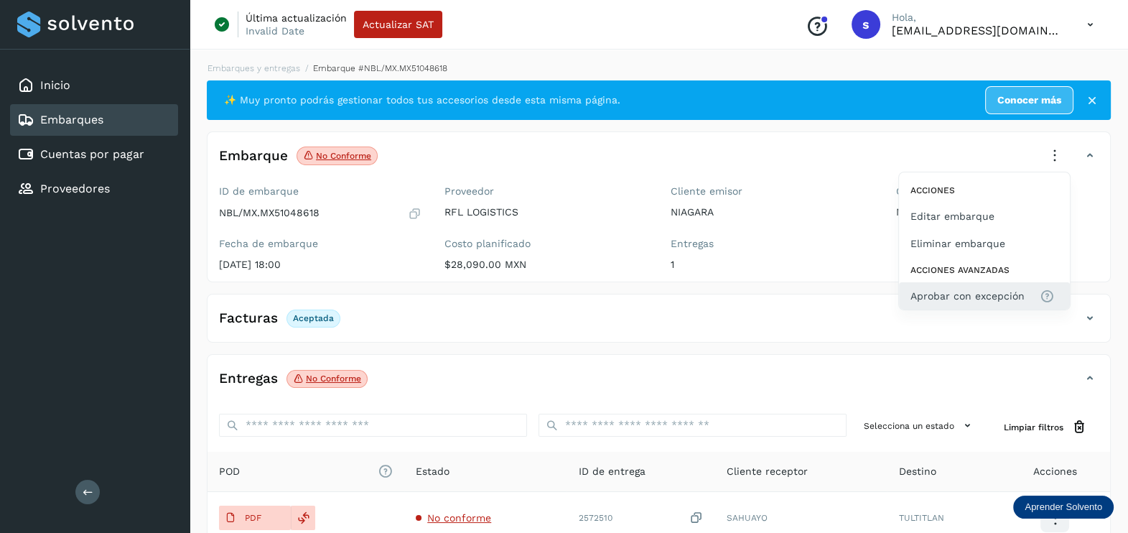
click at [982, 294] on span "Aprobar con excepción" at bounding box center [968, 296] width 114 height 16
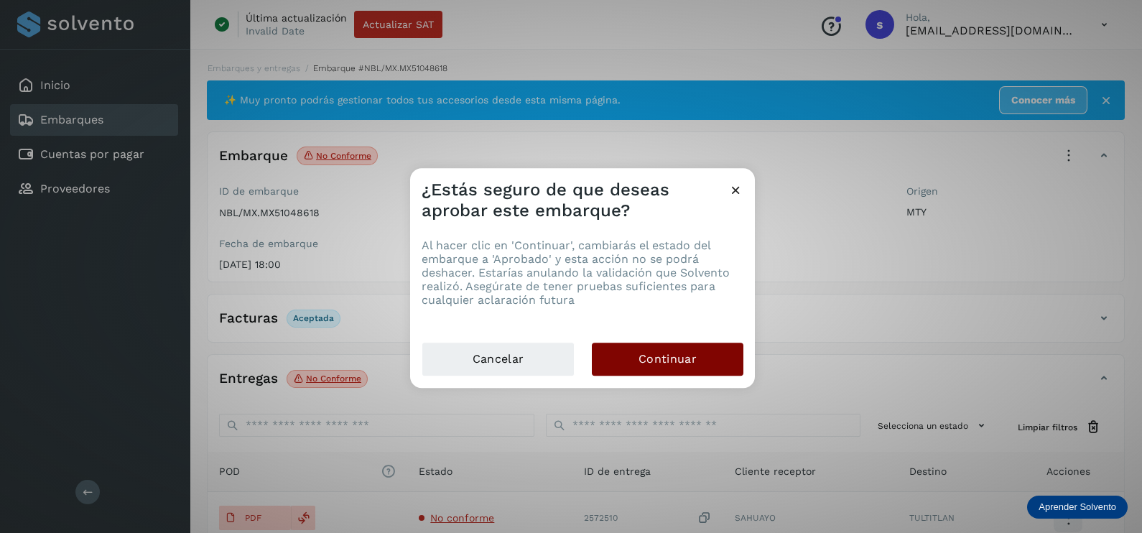
click at [713, 366] on button "Continuar" at bounding box center [668, 359] width 152 height 33
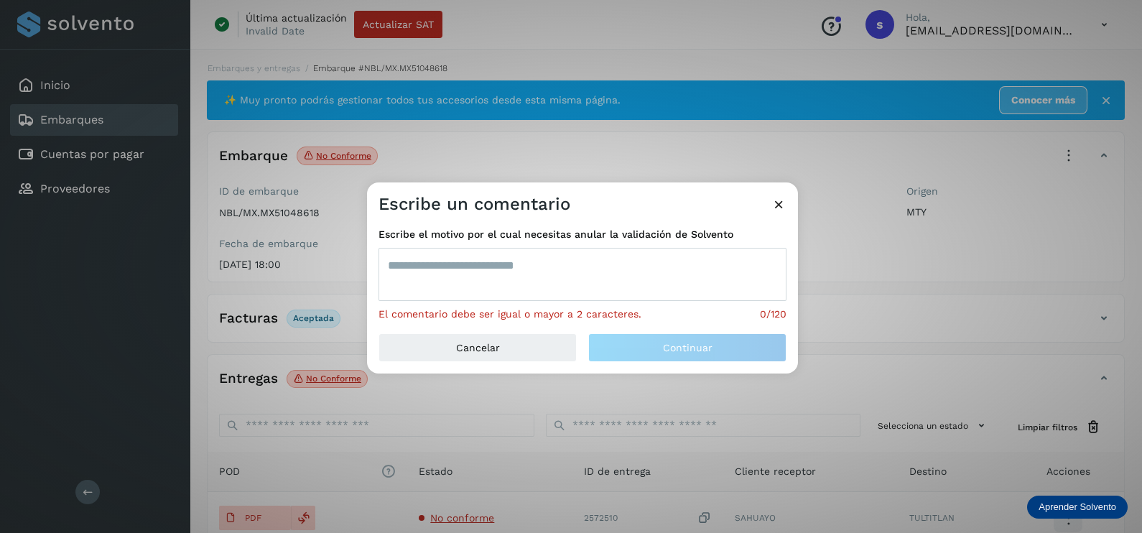
drag, startPoint x: 593, startPoint y: 278, endPoint x: 598, endPoint y: 265, distance: 13.9
click at [595, 276] on textarea at bounding box center [582, 274] width 408 height 53
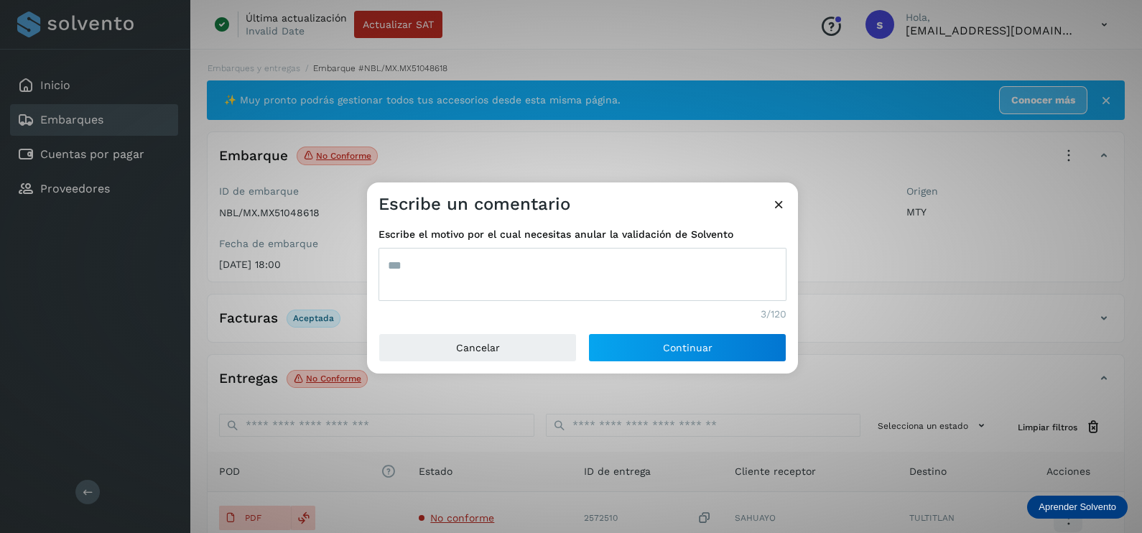
type textarea "***"
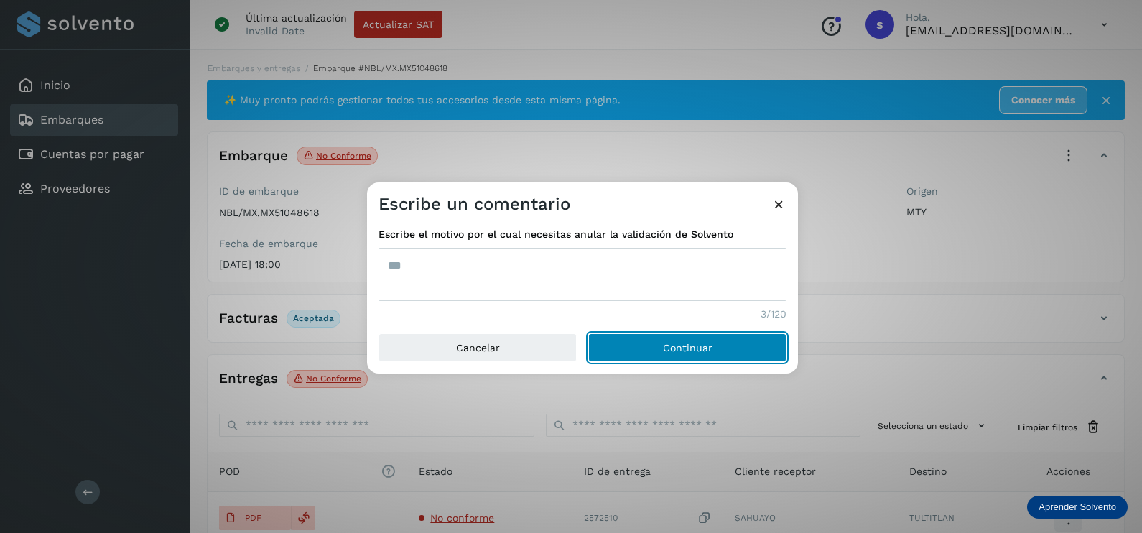
click at [588, 333] on button "Continuar" at bounding box center [687, 347] width 198 height 29
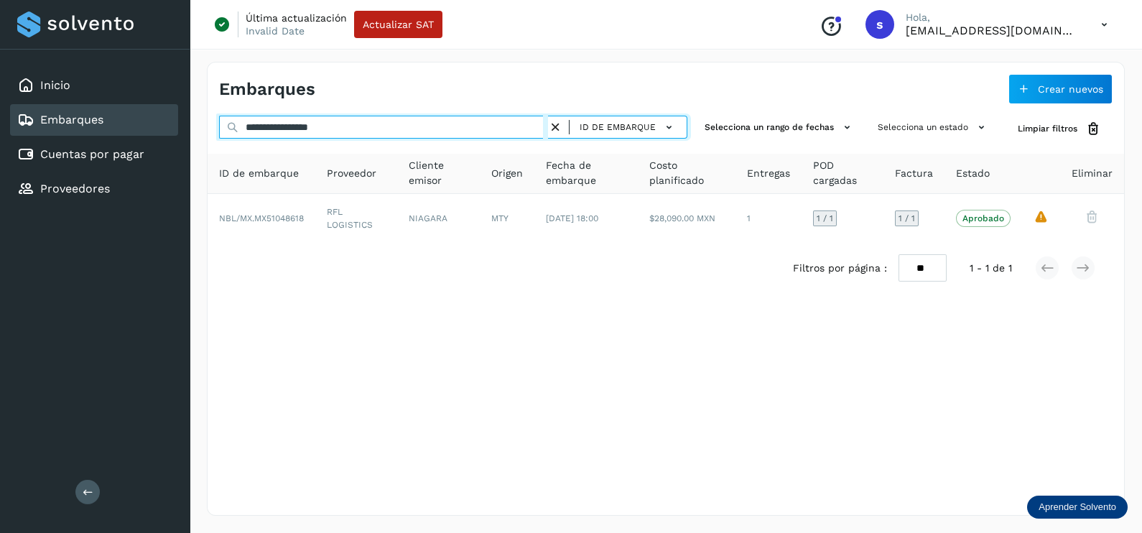
drag, startPoint x: 175, startPoint y: 130, endPoint x: 146, endPoint y: 130, distance: 29.4
click at [146, 130] on div "**********" at bounding box center [571, 266] width 1142 height 533
paste input "text"
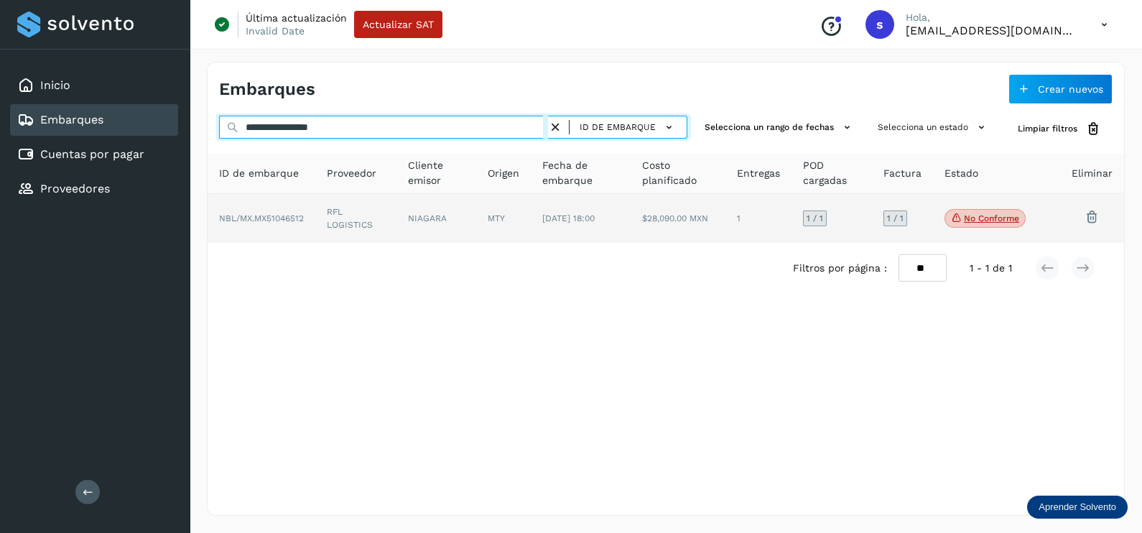
type input "**********"
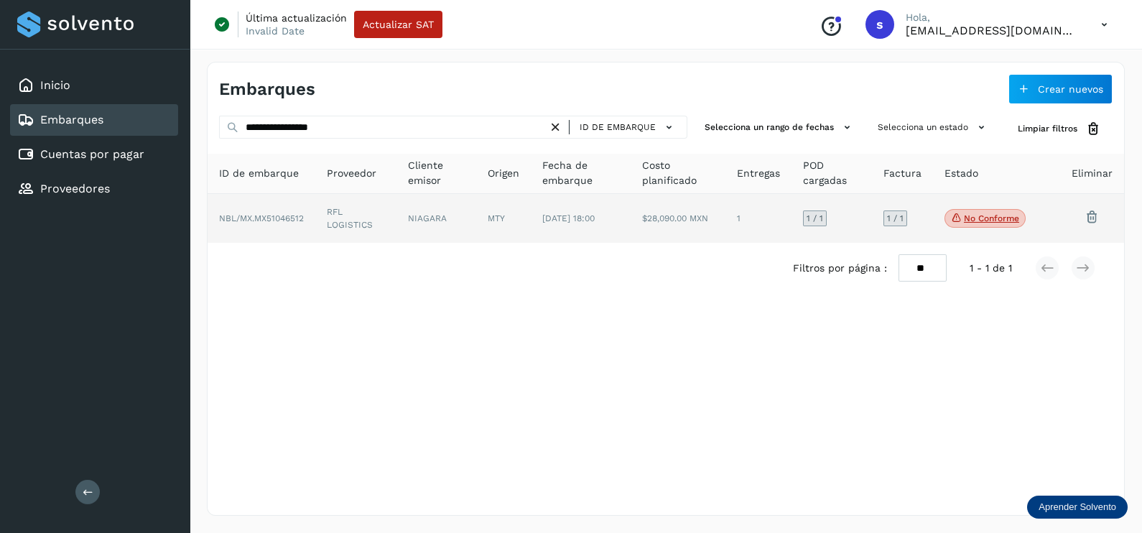
click at [630, 211] on td "[DATE] 18:00" at bounding box center [677, 218] width 95 height 49
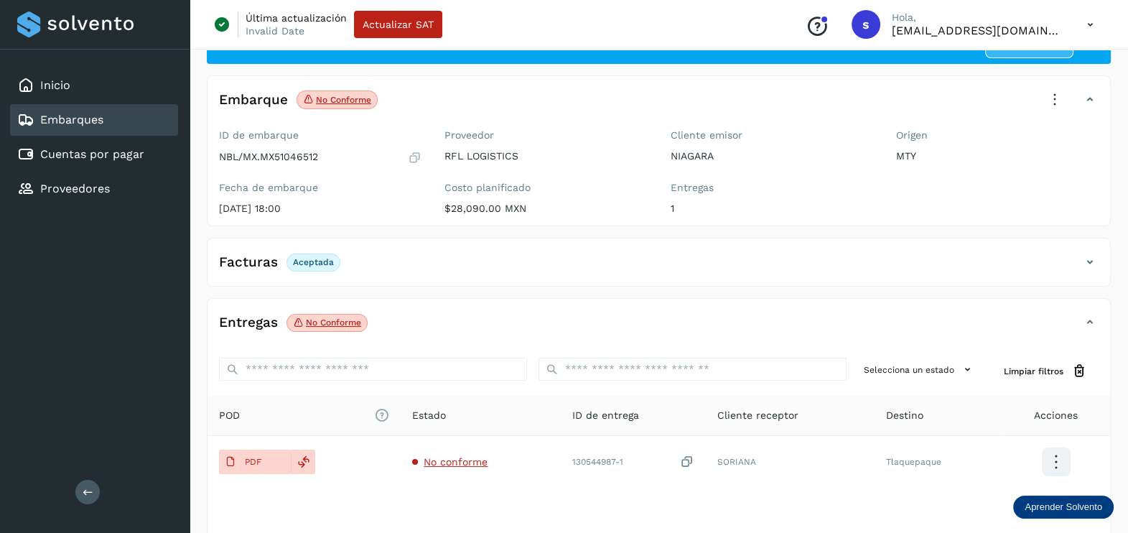
scroll to position [149, 0]
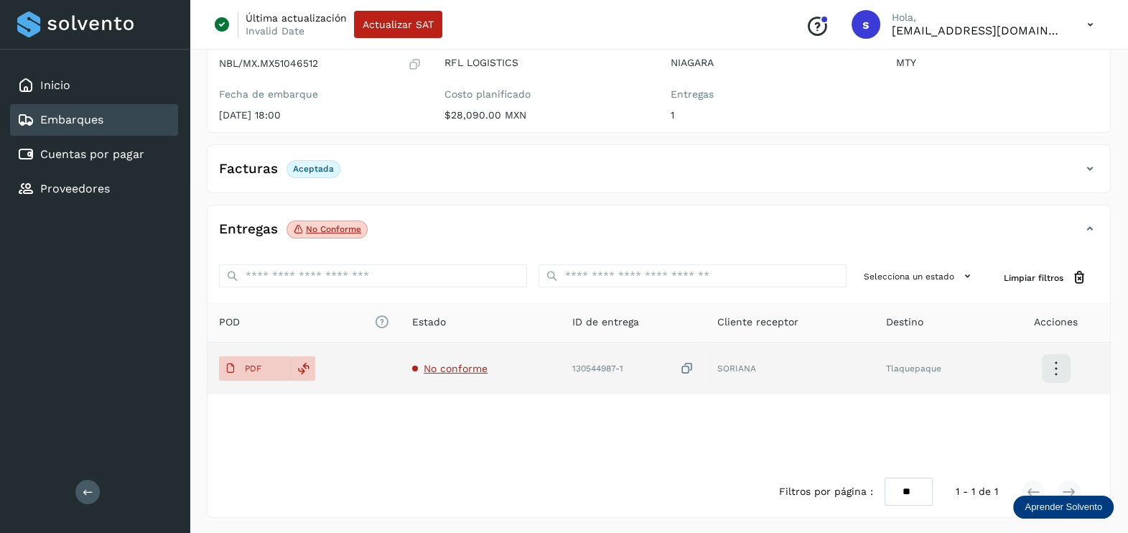
click at [458, 368] on span "No conforme" at bounding box center [456, 368] width 64 height 11
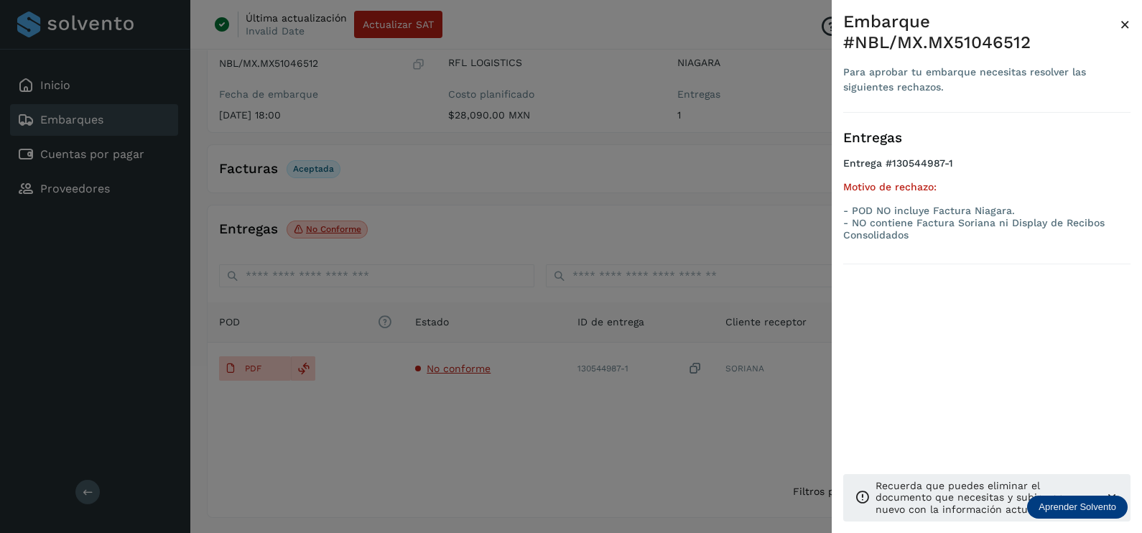
click at [549, 417] on div at bounding box center [571, 266] width 1142 height 533
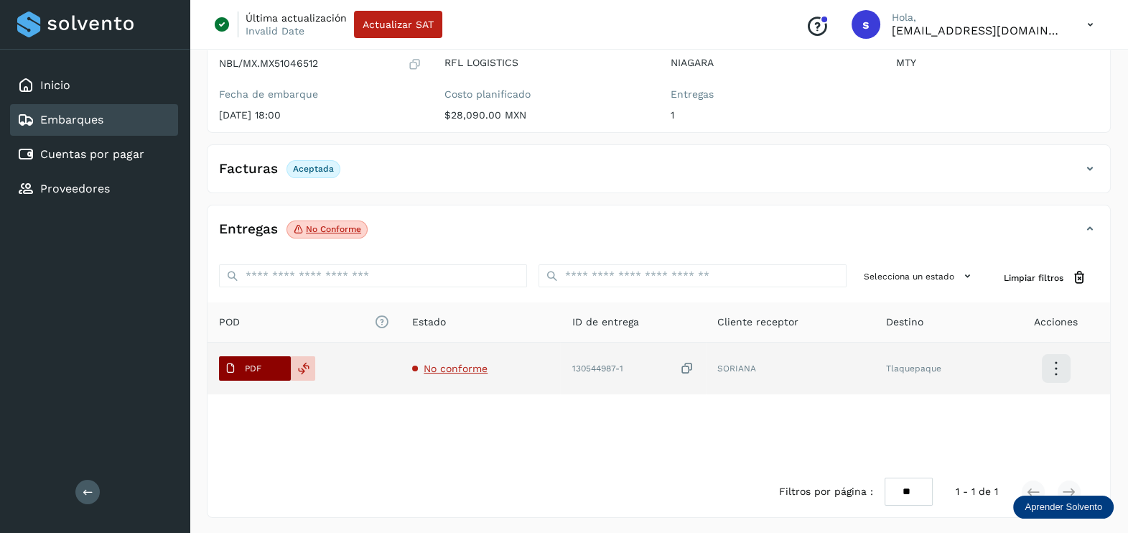
click at [236, 359] on span "PDF" at bounding box center [243, 368] width 48 height 23
click at [691, 362] on icon at bounding box center [687, 368] width 14 height 15
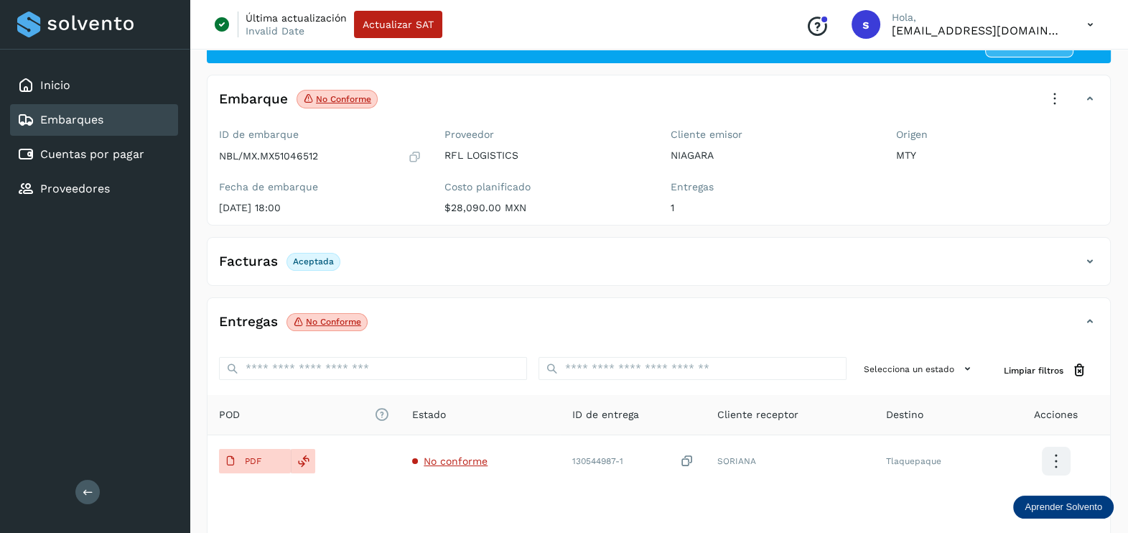
scroll to position [0, 0]
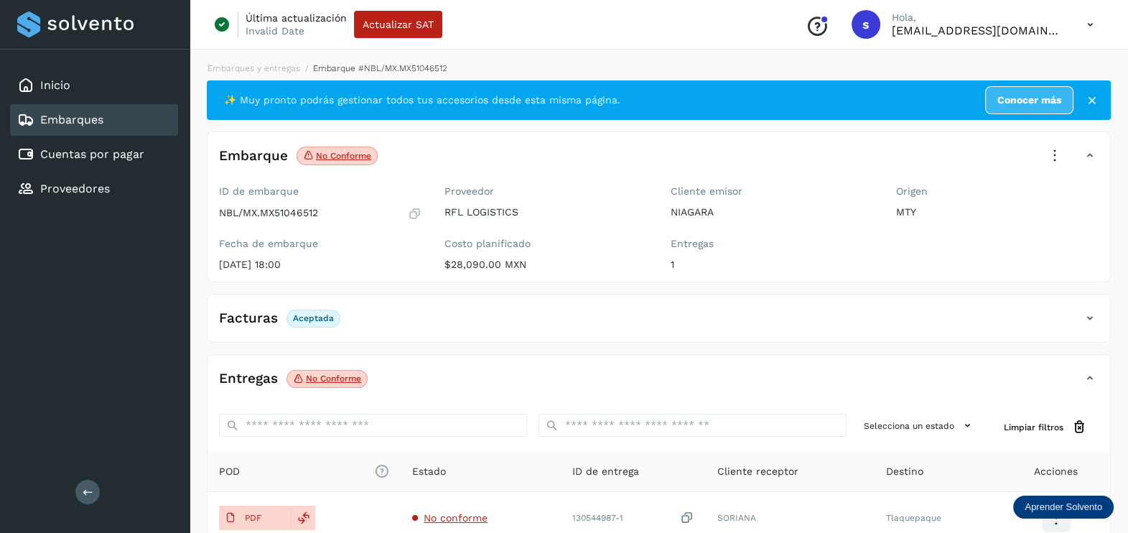
click at [1059, 147] on icon at bounding box center [1055, 156] width 32 height 32
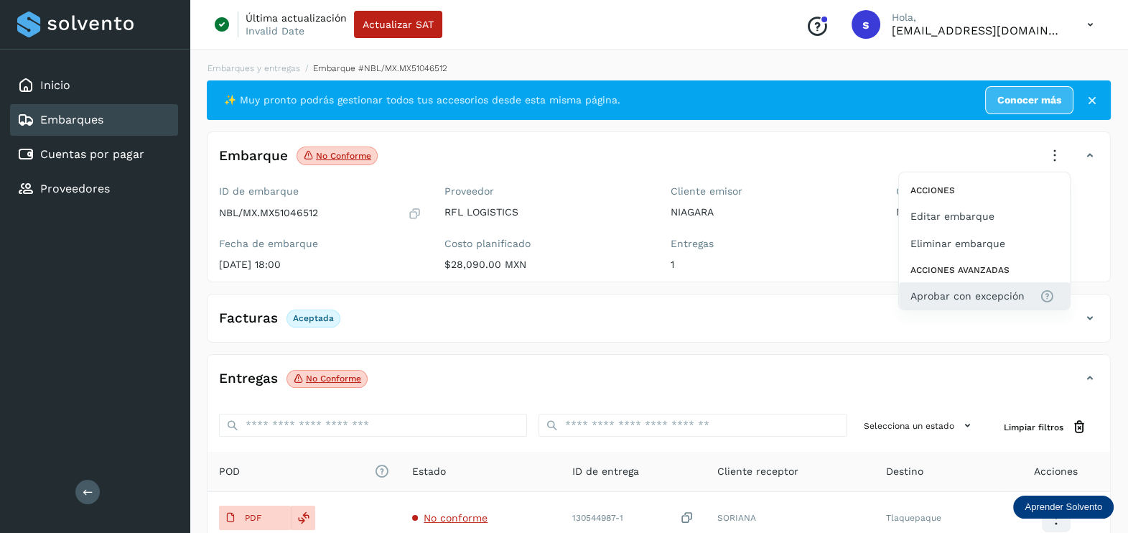
click at [987, 297] on span "Aprobar con excepción" at bounding box center [968, 296] width 114 height 16
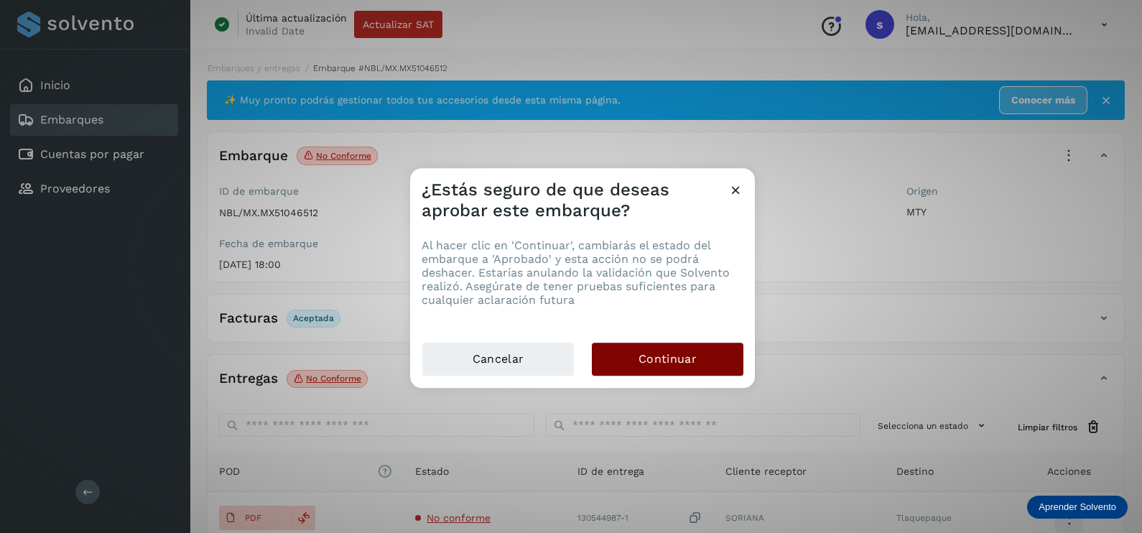
click at [701, 363] on button "Continuar" at bounding box center [668, 359] width 152 height 33
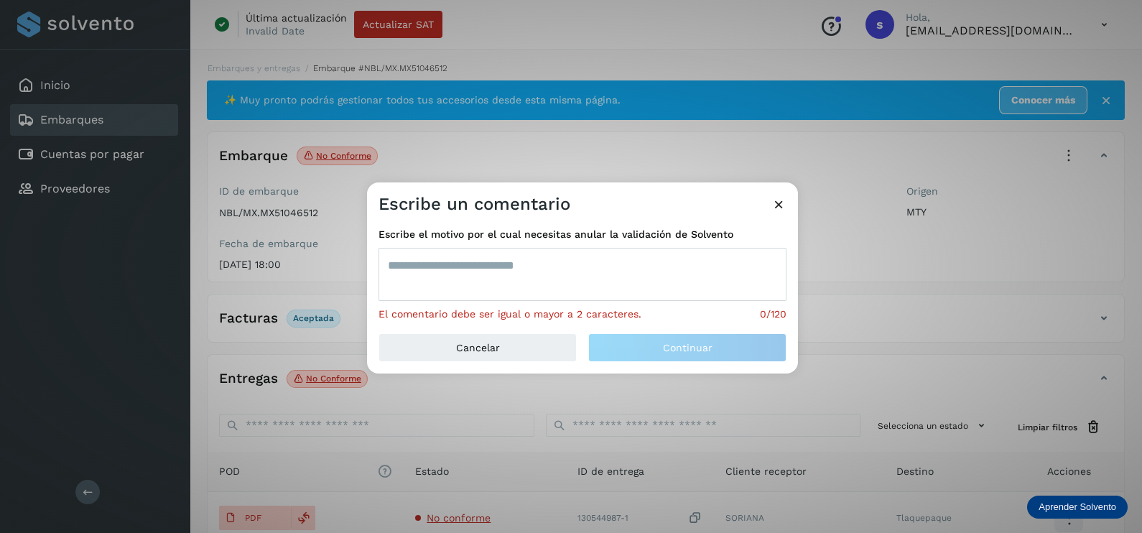
click at [548, 280] on textarea at bounding box center [582, 274] width 408 height 53
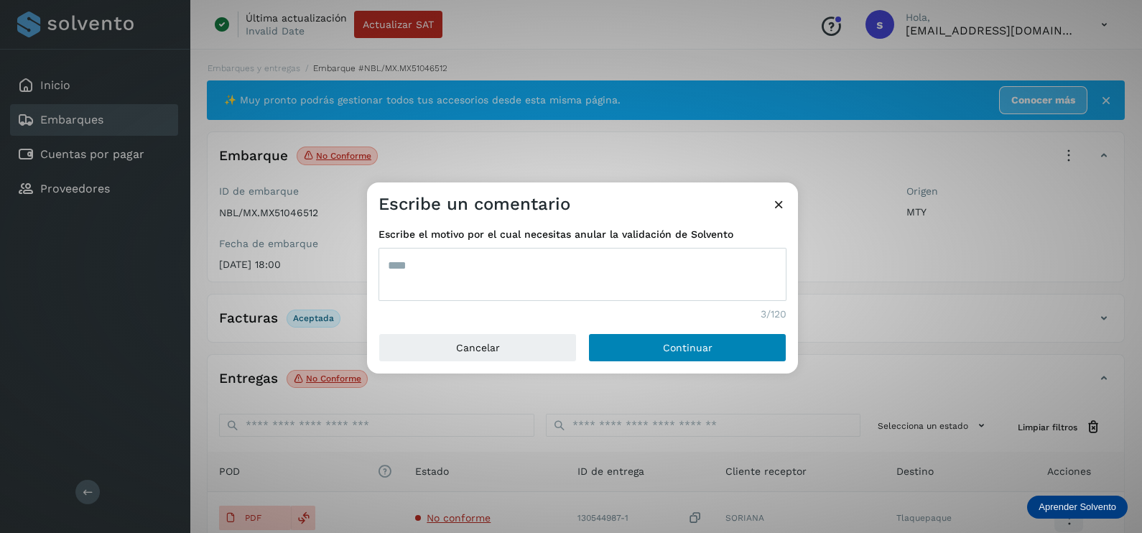
type textarea "***"
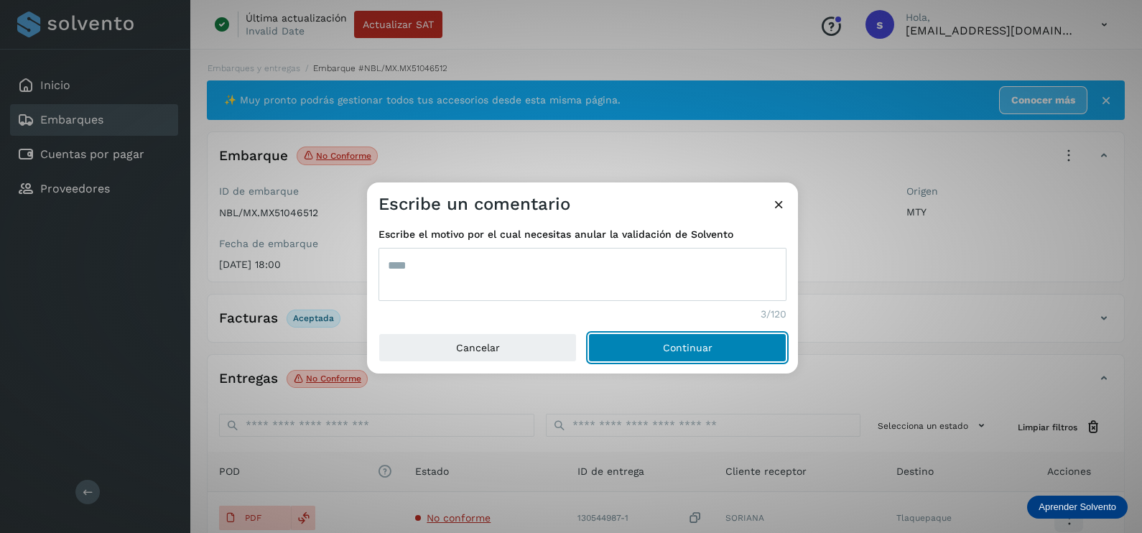
click at [715, 355] on button "Continuar" at bounding box center [687, 347] width 198 height 29
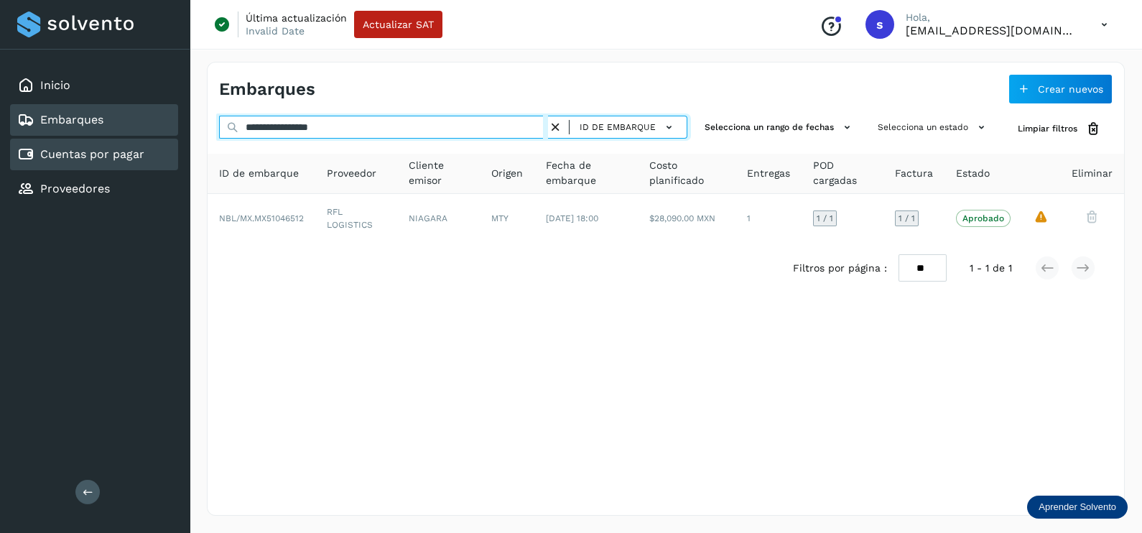
drag, startPoint x: 358, startPoint y: 136, endPoint x: 85, endPoint y: 158, distance: 273.7
click at [85, 158] on div "**********" at bounding box center [571, 266] width 1142 height 533
paste input "text"
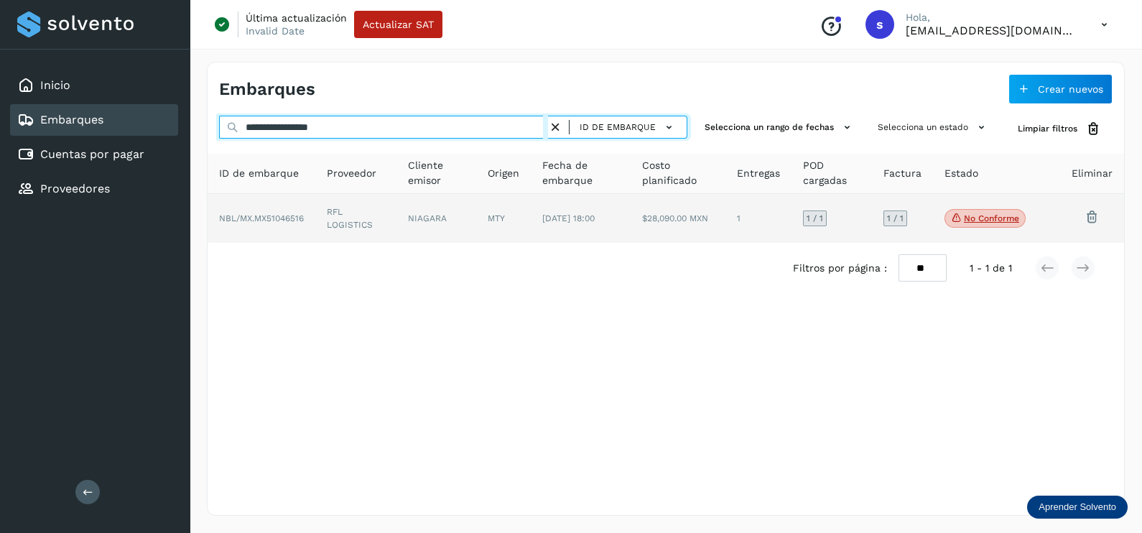
type input "**********"
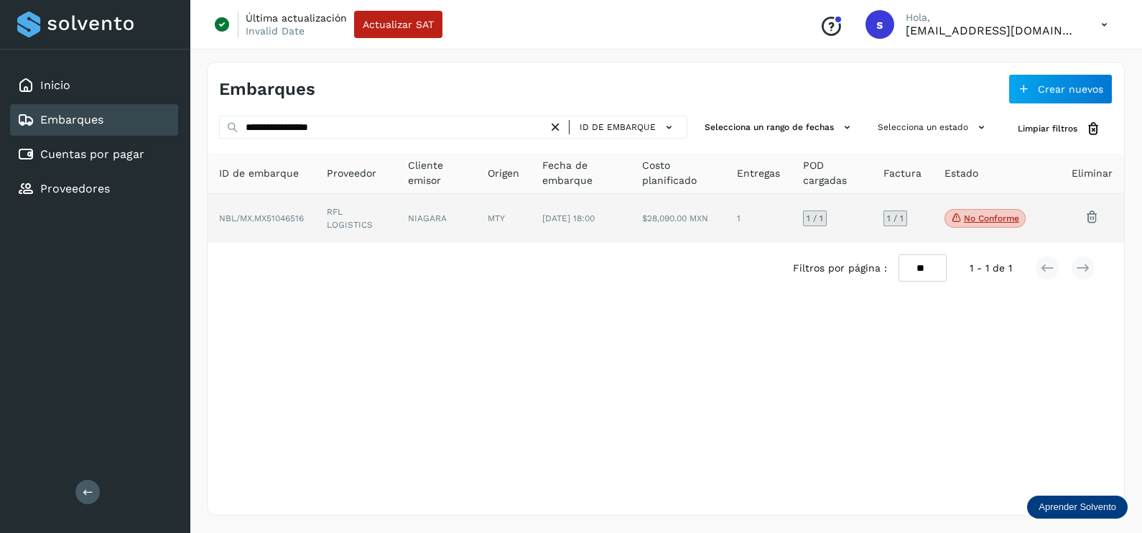
click at [476, 227] on td "NIAGARA" at bounding box center [503, 218] width 55 height 49
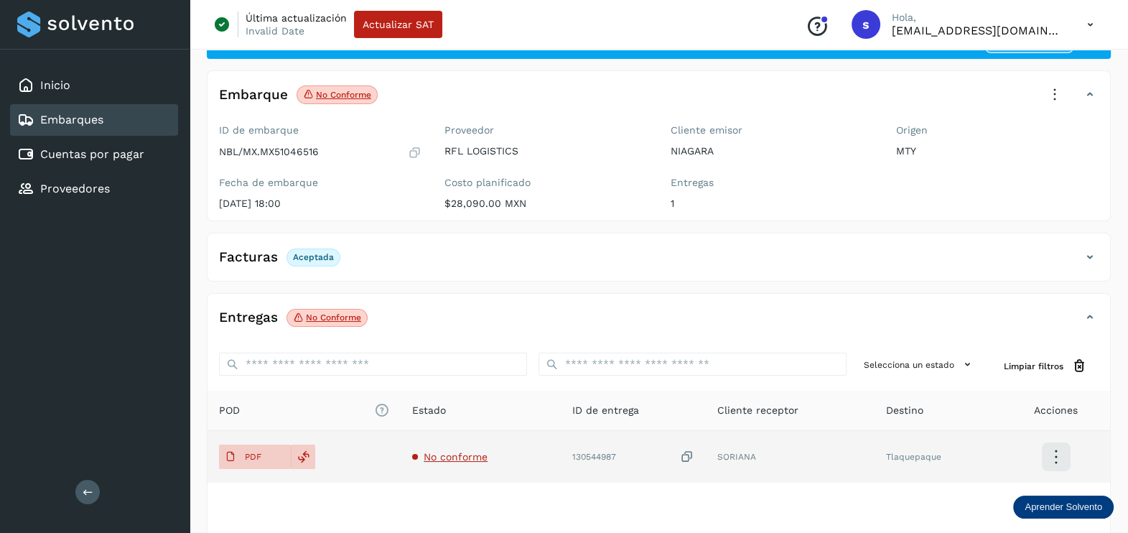
scroll to position [89, 0]
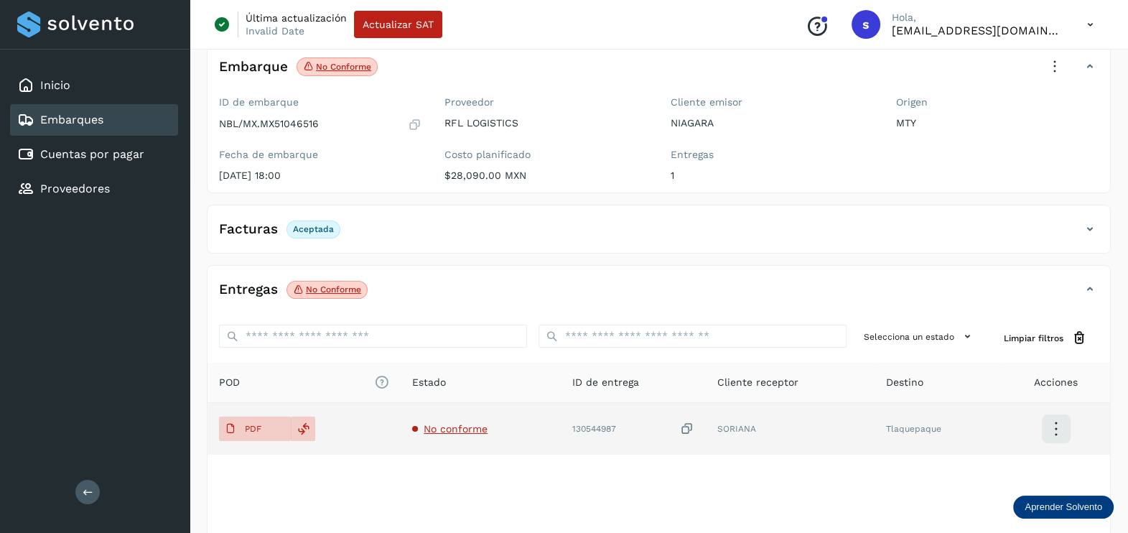
click at [470, 431] on span "No conforme" at bounding box center [456, 428] width 64 height 11
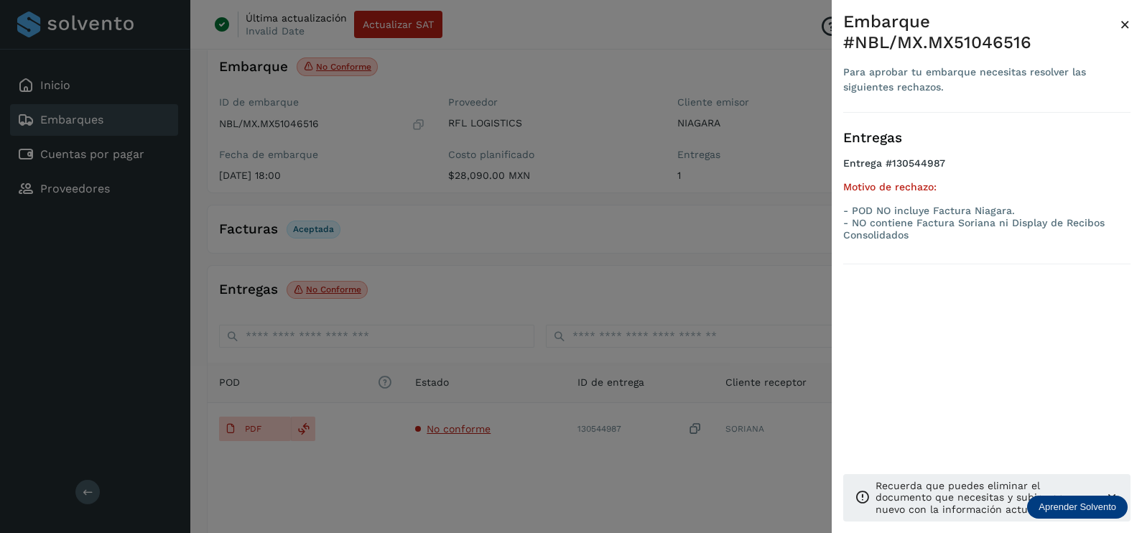
click at [582, 451] on div at bounding box center [571, 266] width 1142 height 533
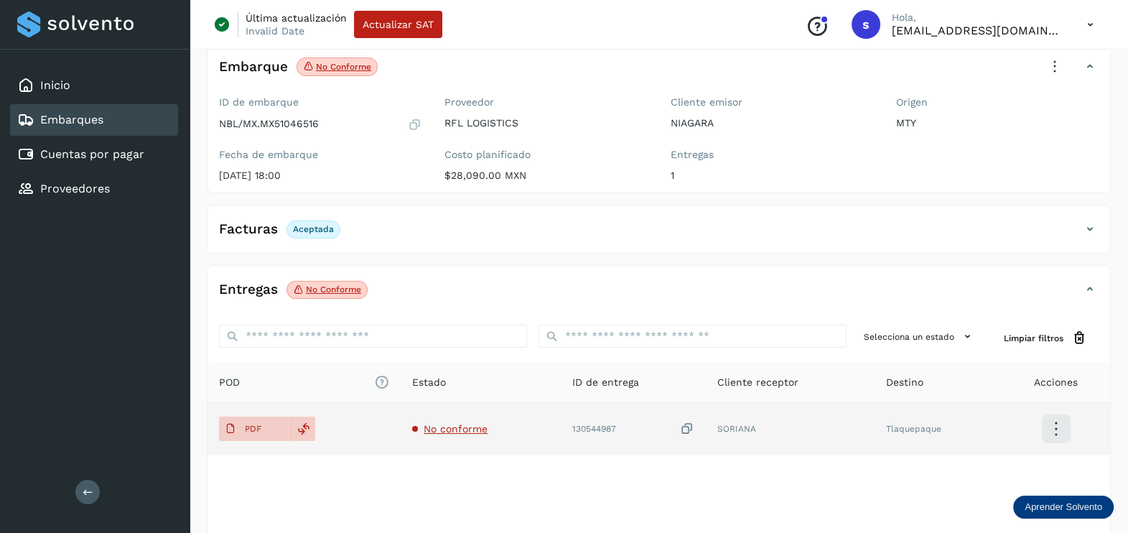
click at [686, 430] on icon at bounding box center [687, 429] width 14 height 15
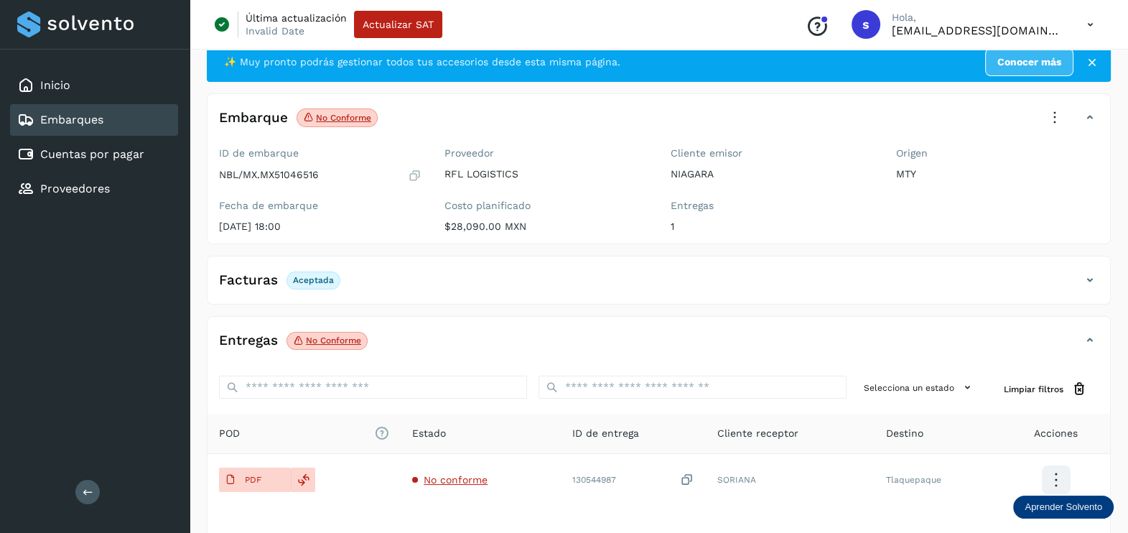
scroll to position [0, 0]
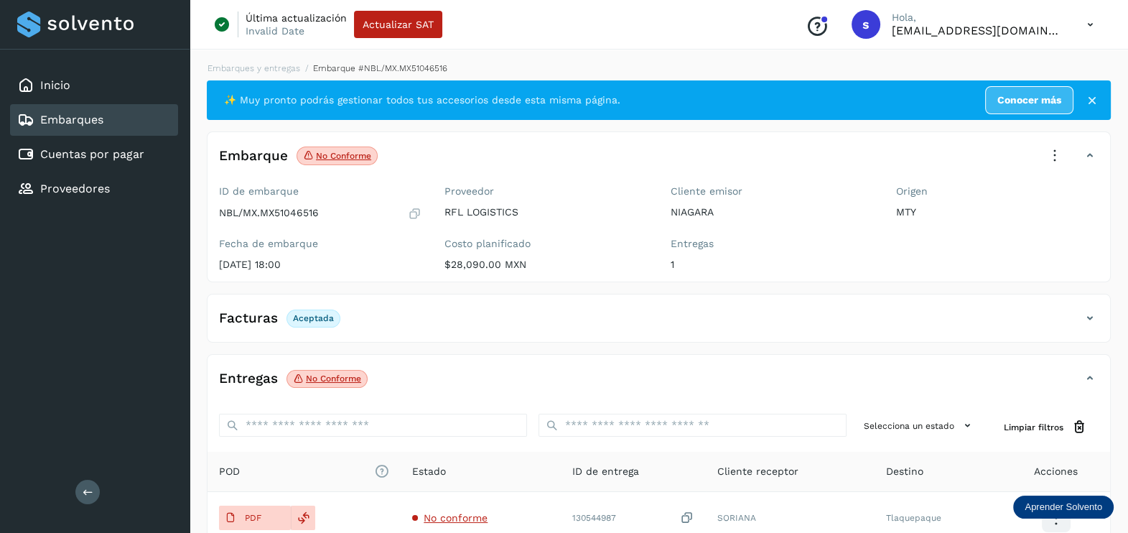
click at [1048, 157] on icon at bounding box center [1055, 156] width 32 height 32
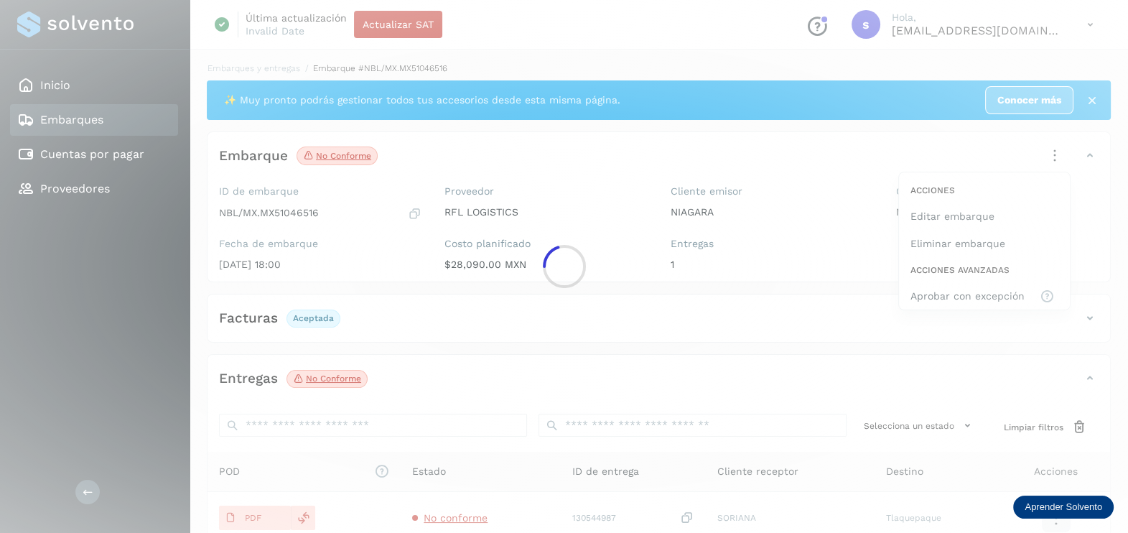
click at [970, 285] on div at bounding box center [564, 266] width 1128 height 533
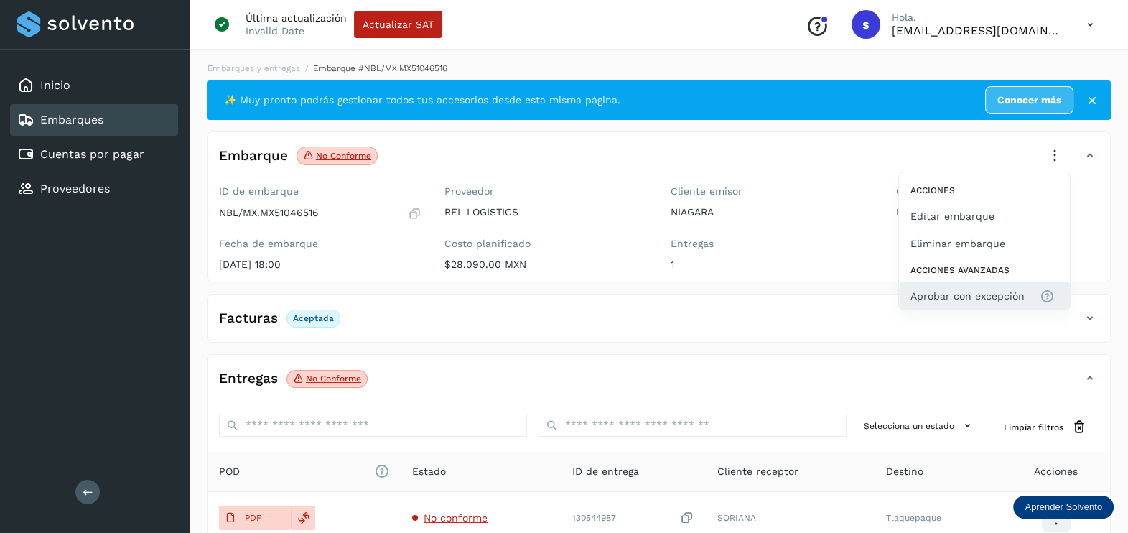
click at [995, 304] on button "Aprobar con excepción" at bounding box center [984, 295] width 171 height 27
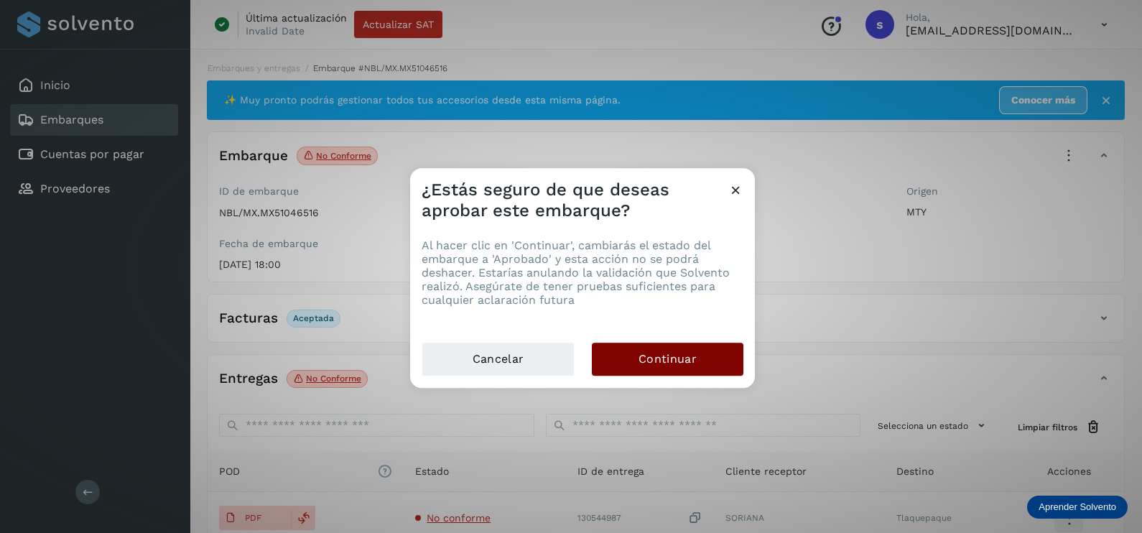
click at [689, 366] on span "Continuar" at bounding box center [667, 359] width 58 height 16
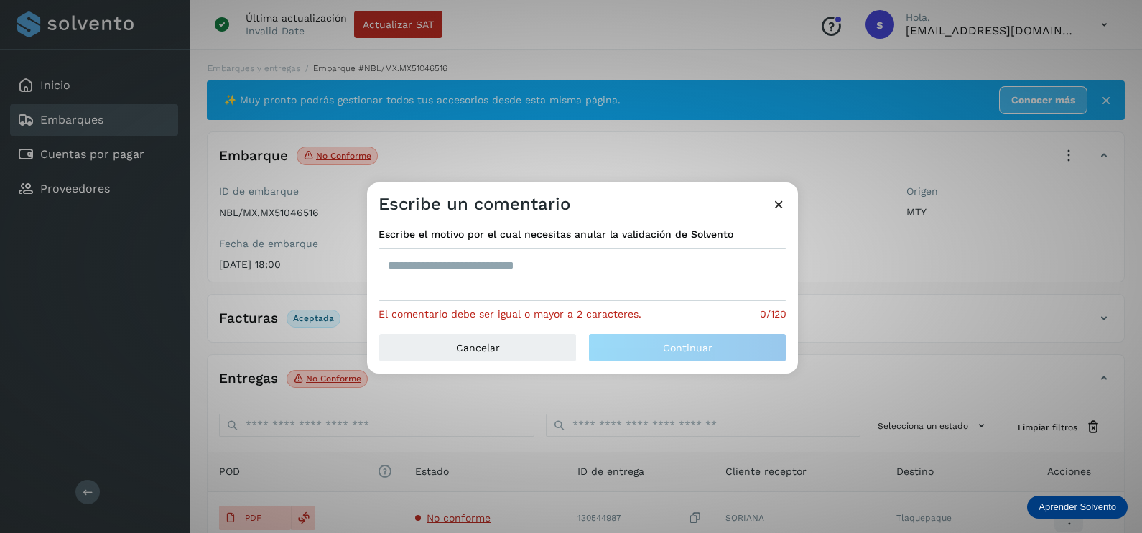
click at [580, 275] on textarea at bounding box center [582, 274] width 408 height 53
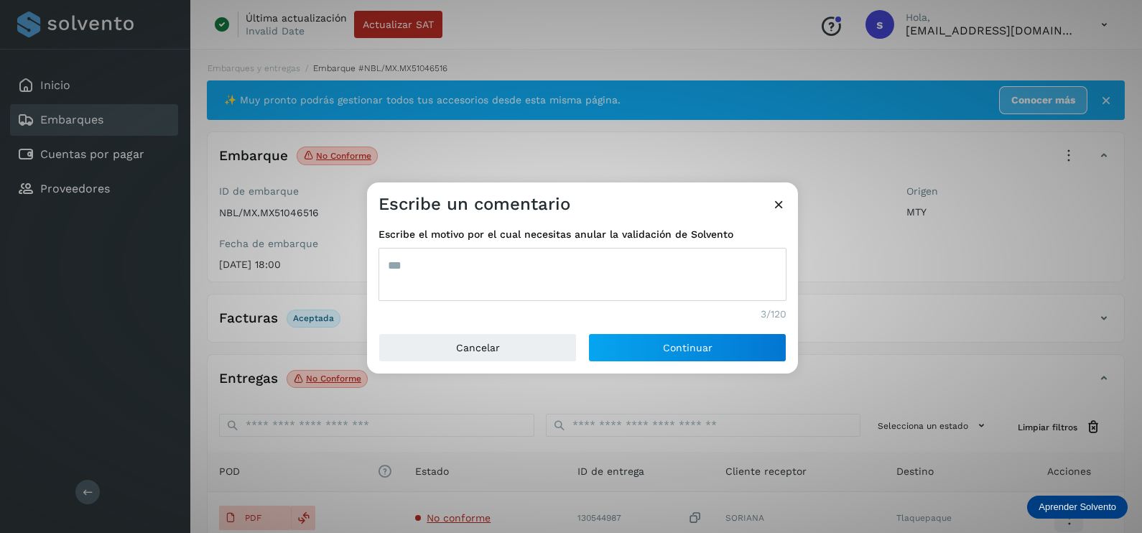
type textarea "***"
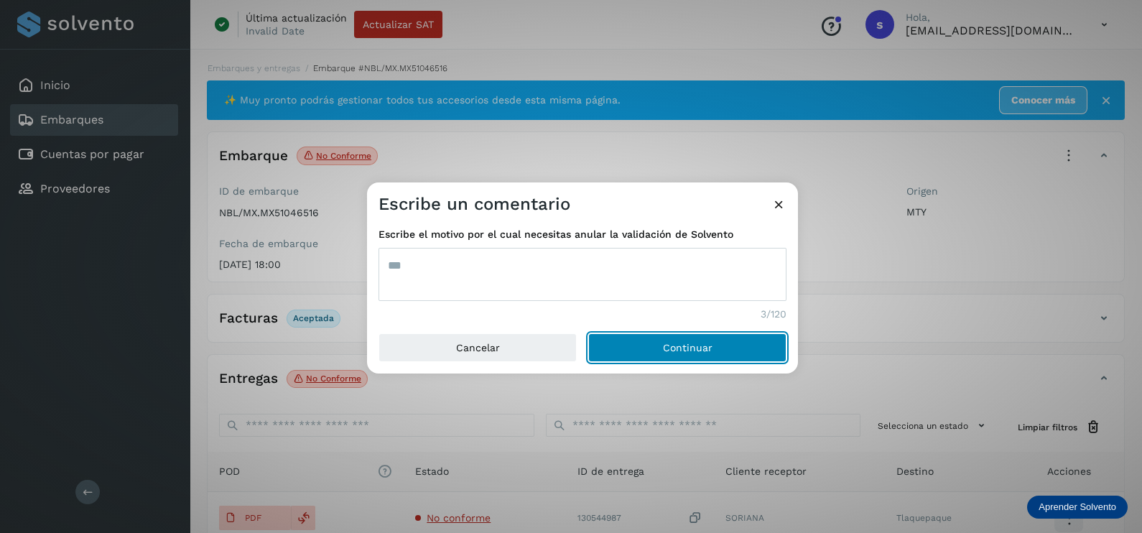
click at [588, 333] on button "Continuar" at bounding box center [687, 347] width 198 height 29
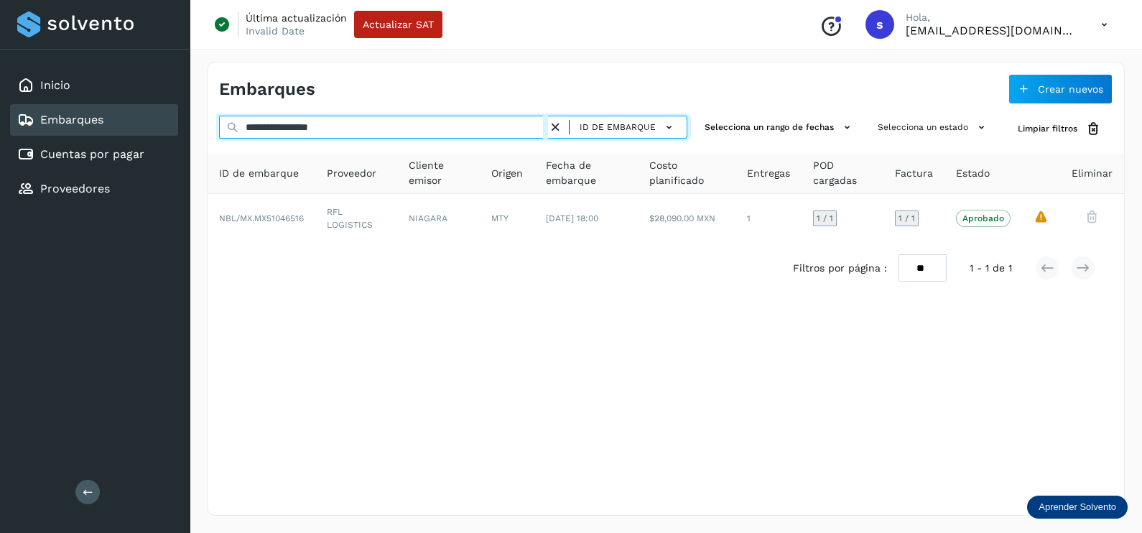
drag, startPoint x: 399, startPoint y: 134, endPoint x: 173, endPoint y: 134, distance: 225.5
click at [173, 134] on div "**********" at bounding box center [571, 266] width 1142 height 533
paste input "text"
type input "**********"
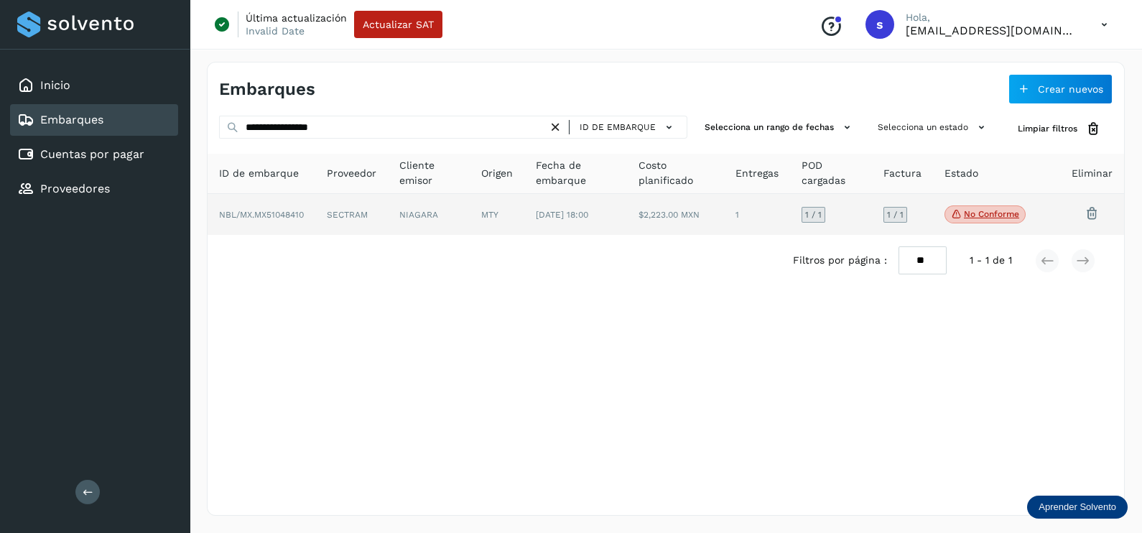
click at [470, 224] on td "NIAGARA" at bounding box center [497, 215] width 55 height 42
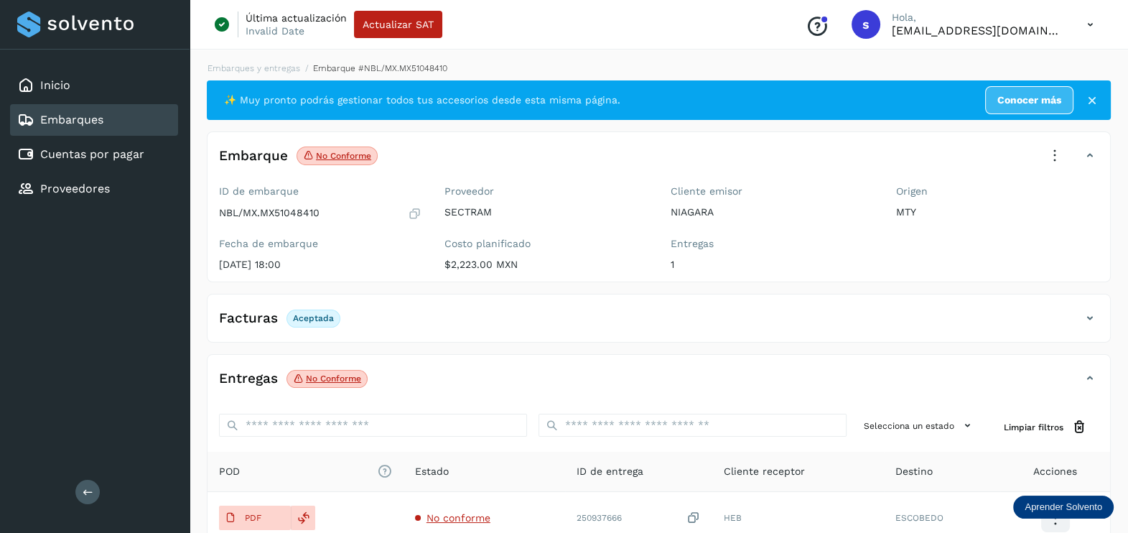
click at [1056, 147] on icon at bounding box center [1055, 156] width 32 height 32
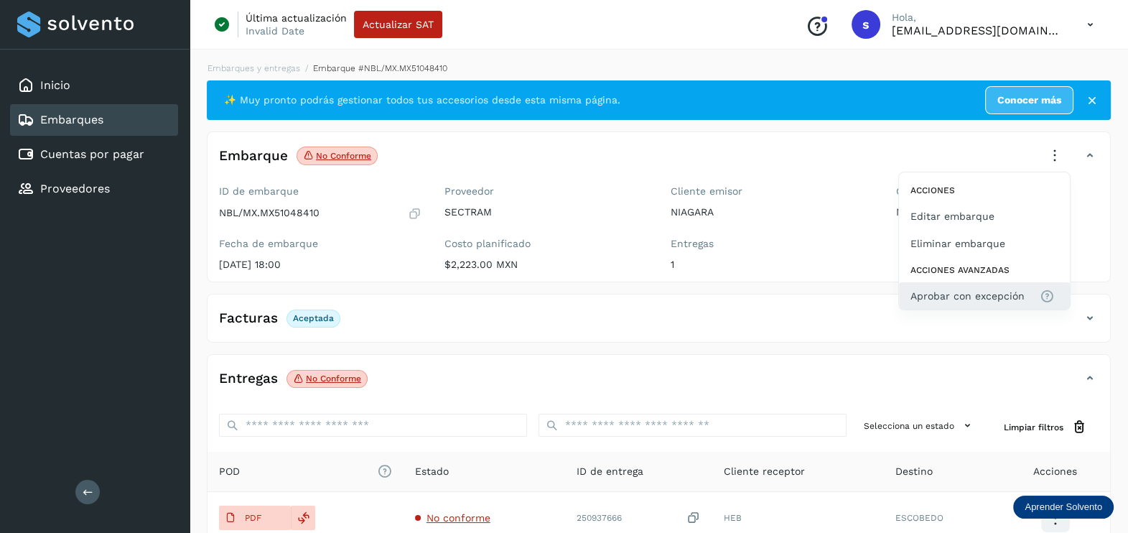
click at [977, 303] on button "Aprobar con excepción" at bounding box center [984, 295] width 171 height 27
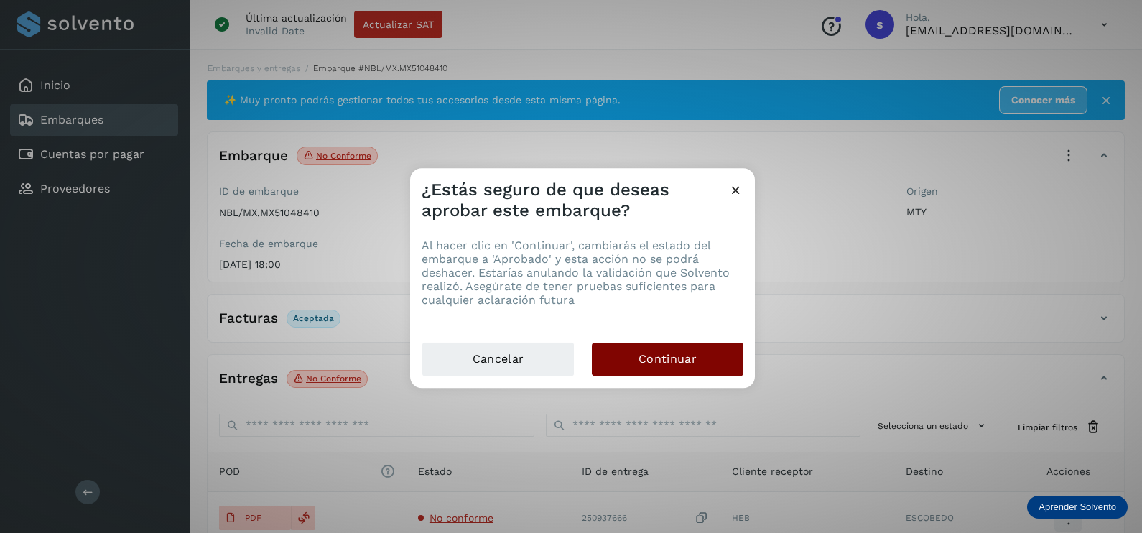
click at [656, 358] on span "Continuar" at bounding box center [667, 359] width 58 height 16
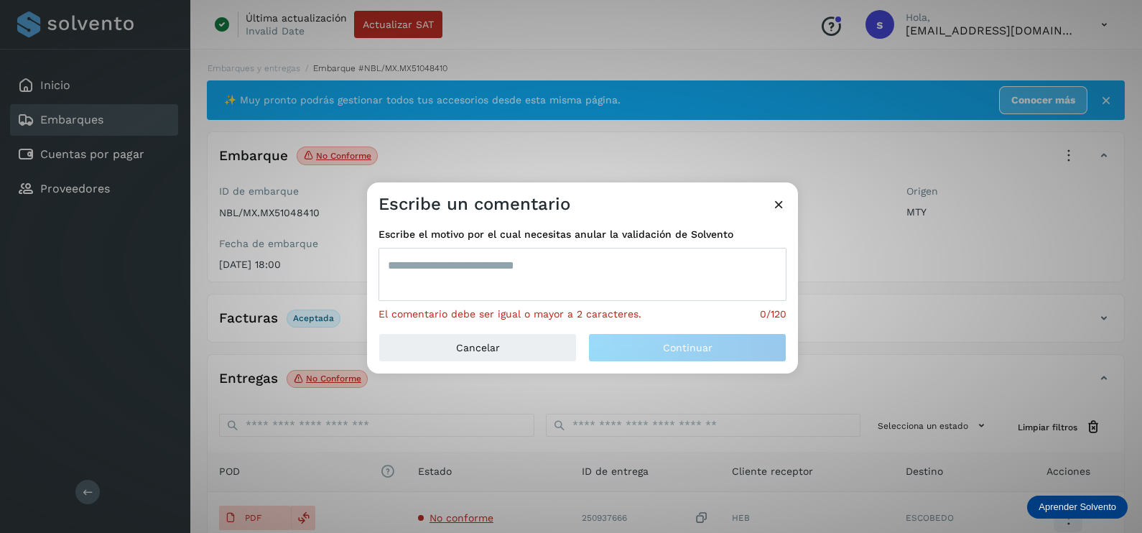
click at [531, 287] on textarea at bounding box center [582, 274] width 408 height 53
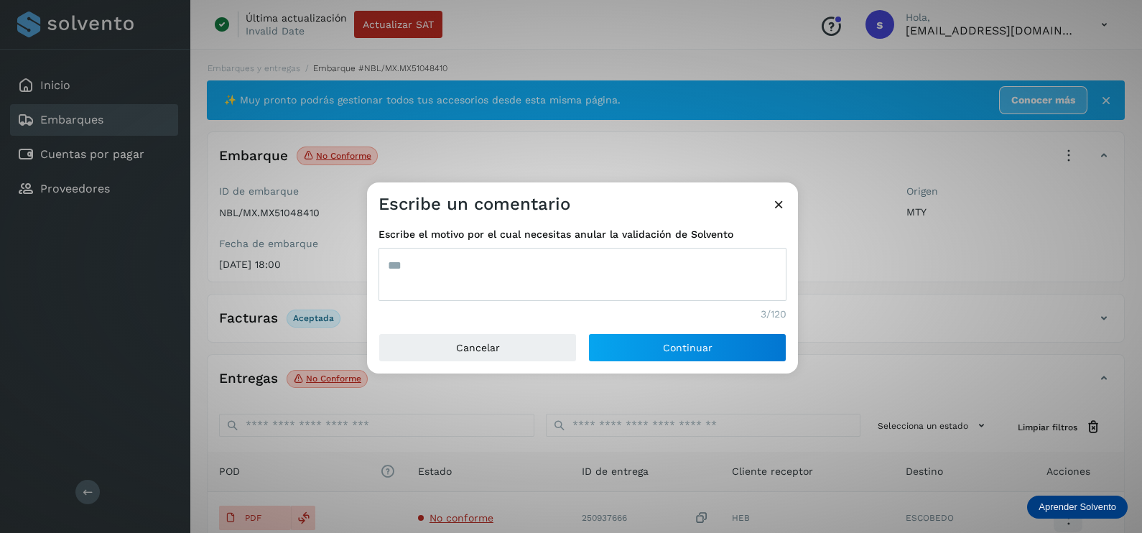
type textarea "***"
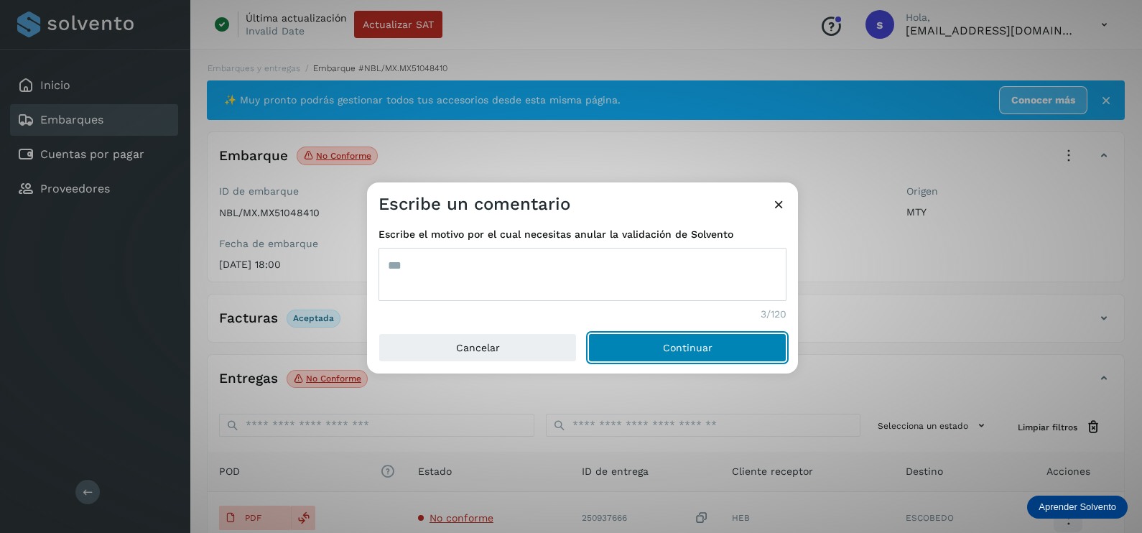
click at [588, 333] on button "Continuar" at bounding box center [687, 347] width 198 height 29
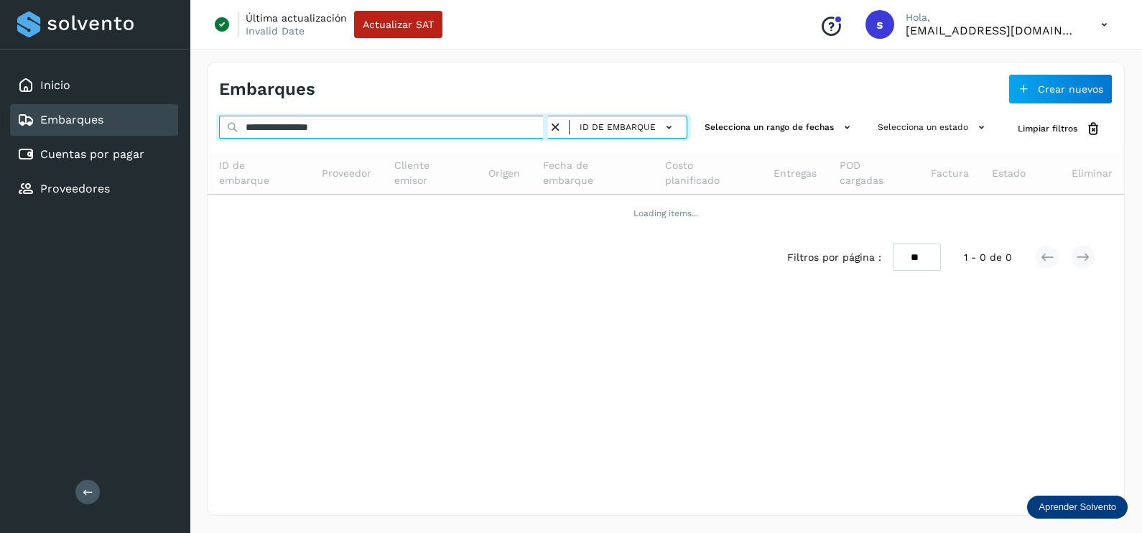
drag, startPoint x: 382, startPoint y: 121, endPoint x: 89, endPoint y: 121, distance: 293.0
click at [219, 121] on input "**********" at bounding box center [383, 127] width 329 height 23
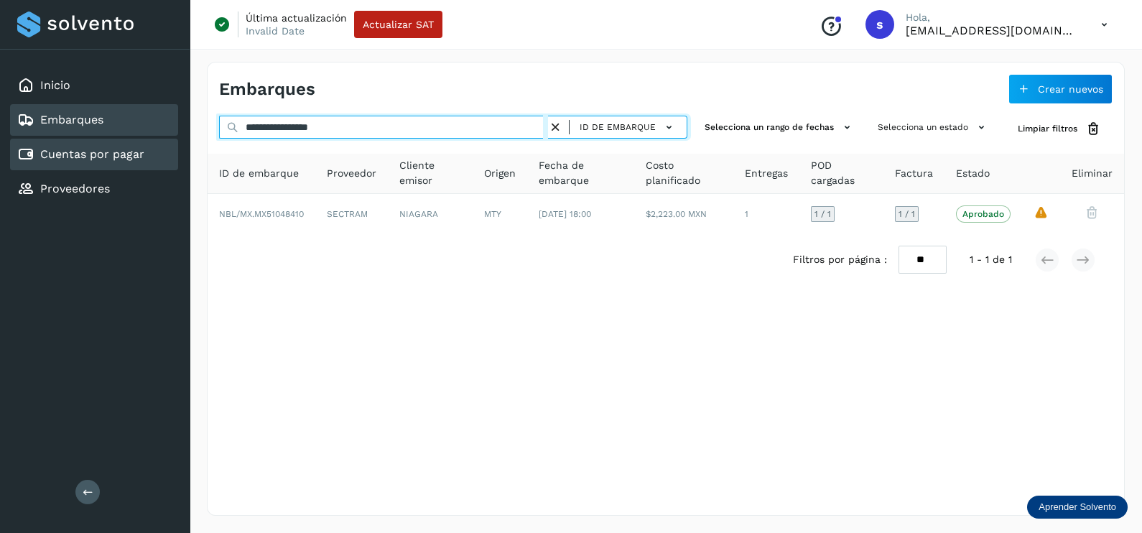
paste input "text"
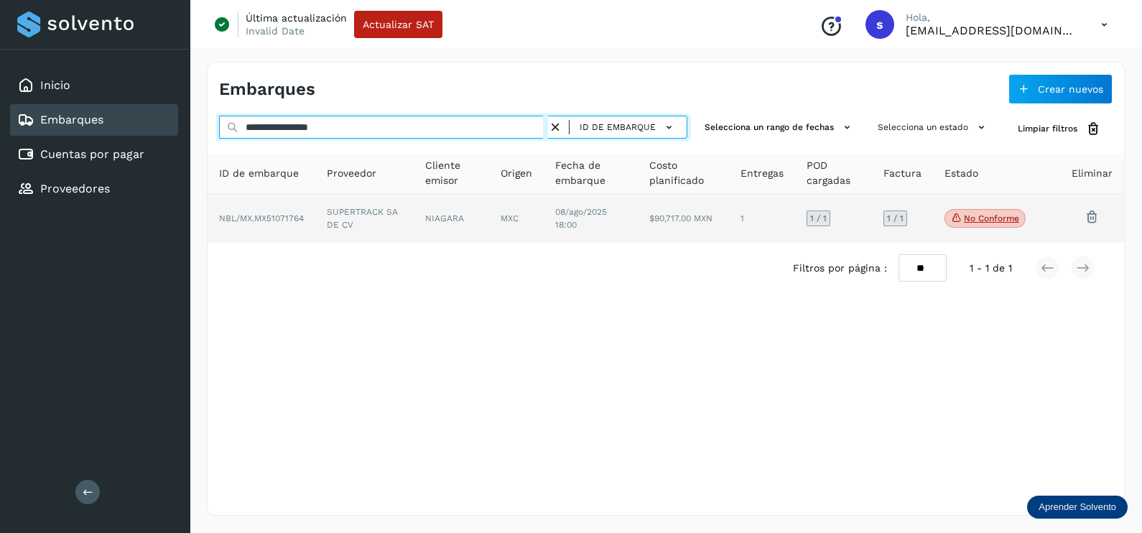
type input "**********"
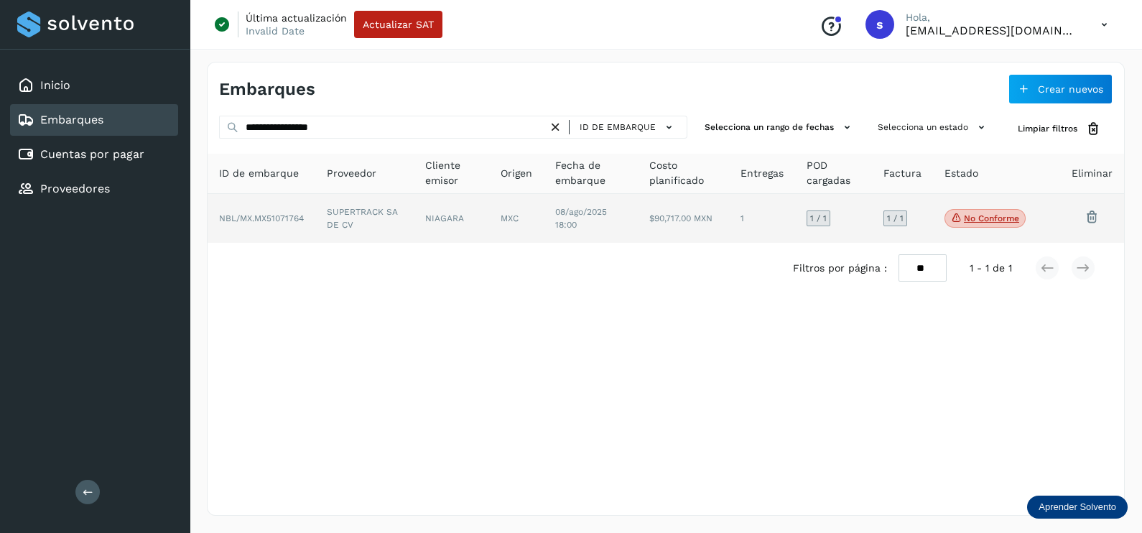
click at [489, 218] on td "NIAGARA" at bounding box center [516, 218] width 55 height 49
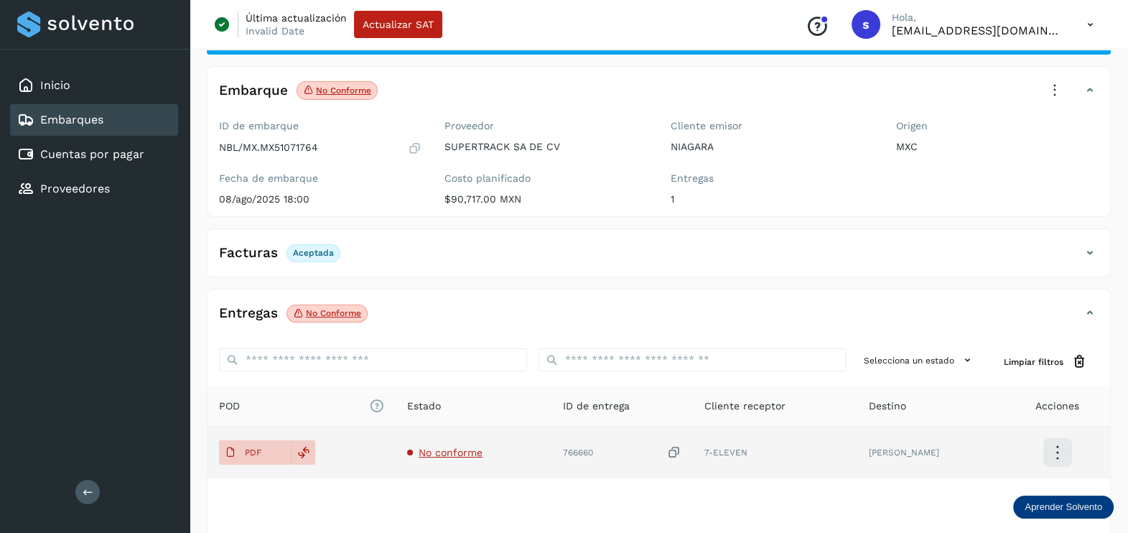
scroll to position [149, 0]
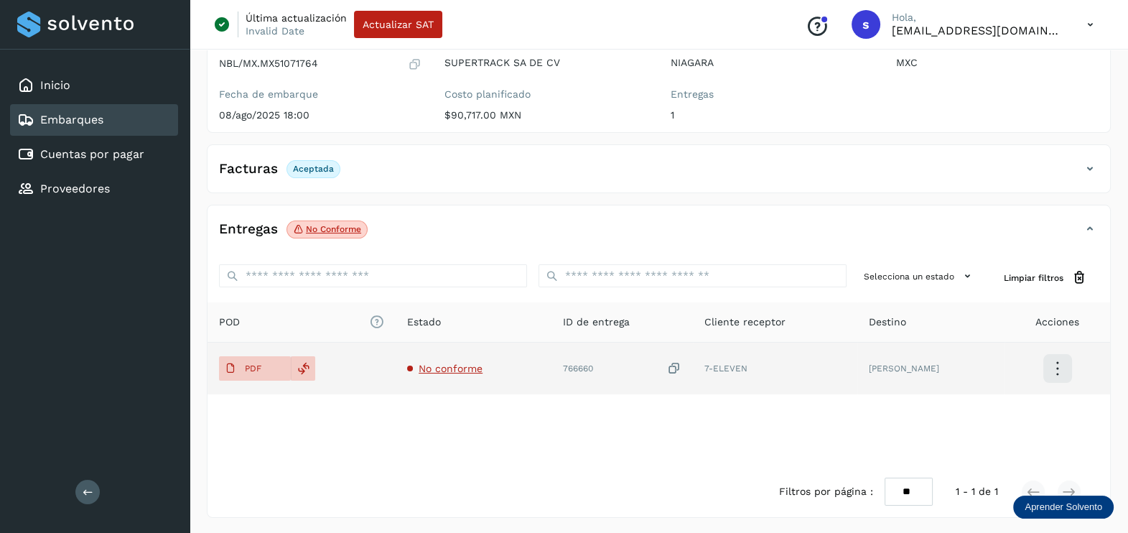
click at [450, 373] on span "No conforme" at bounding box center [451, 368] width 64 height 11
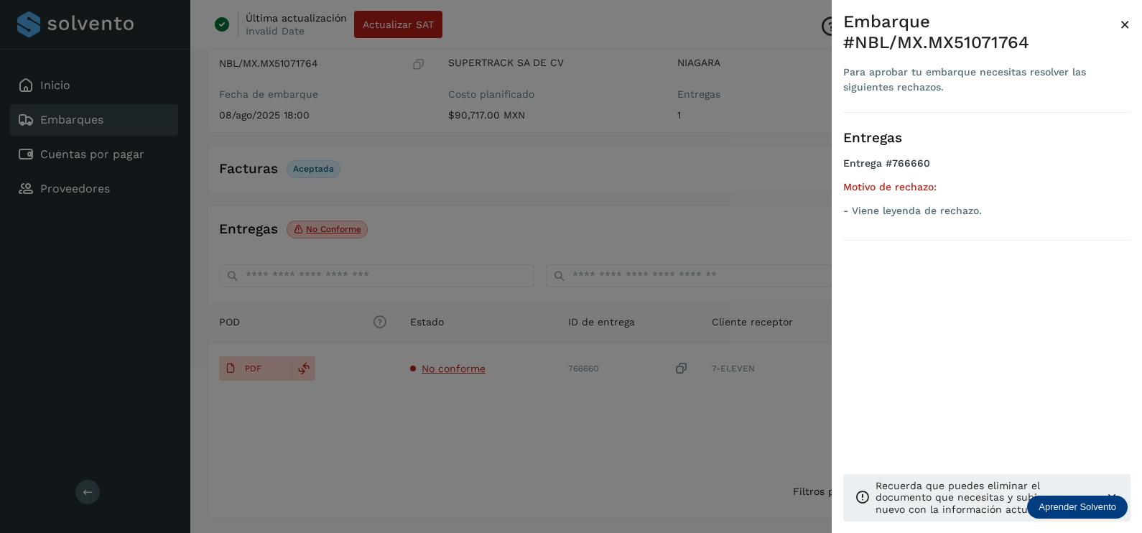
click at [508, 419] on div at bounding box center [571, 266] width 1142 height 533
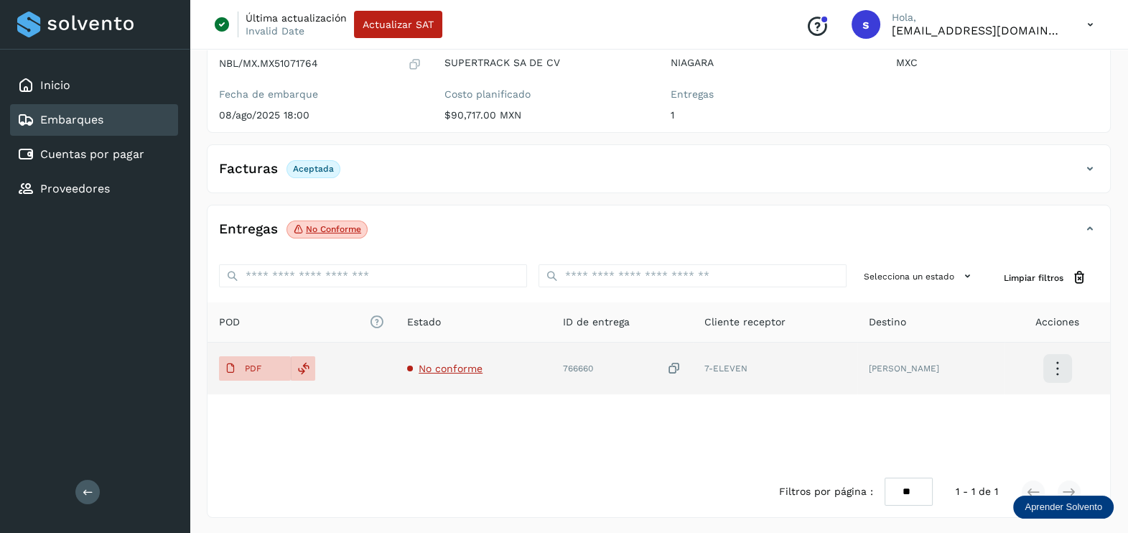
click at [675, 361] on icon at bounding box center [674, 368] width 14 height 15
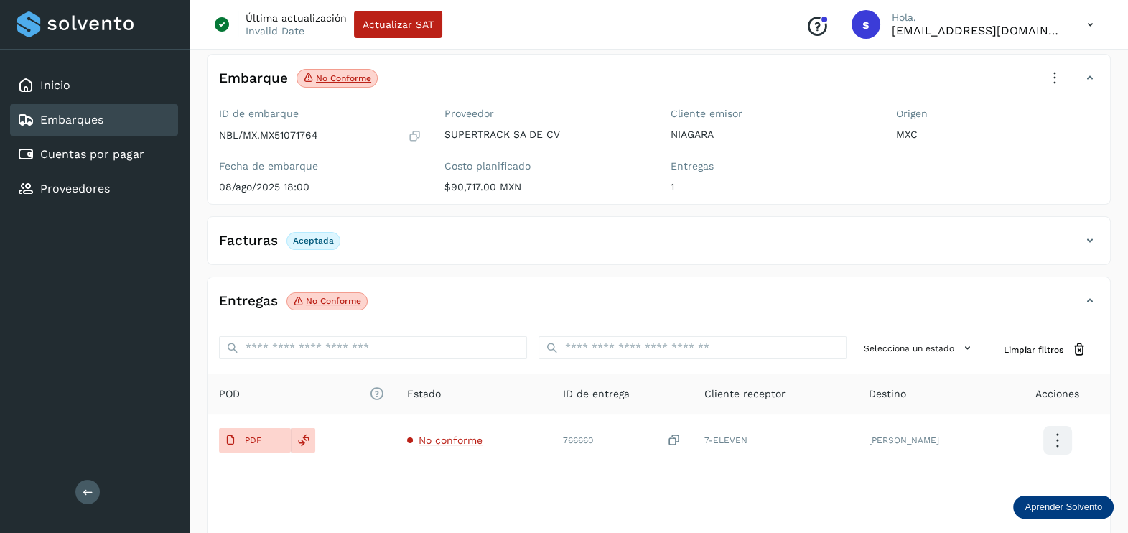
scroll to position [0, 0]
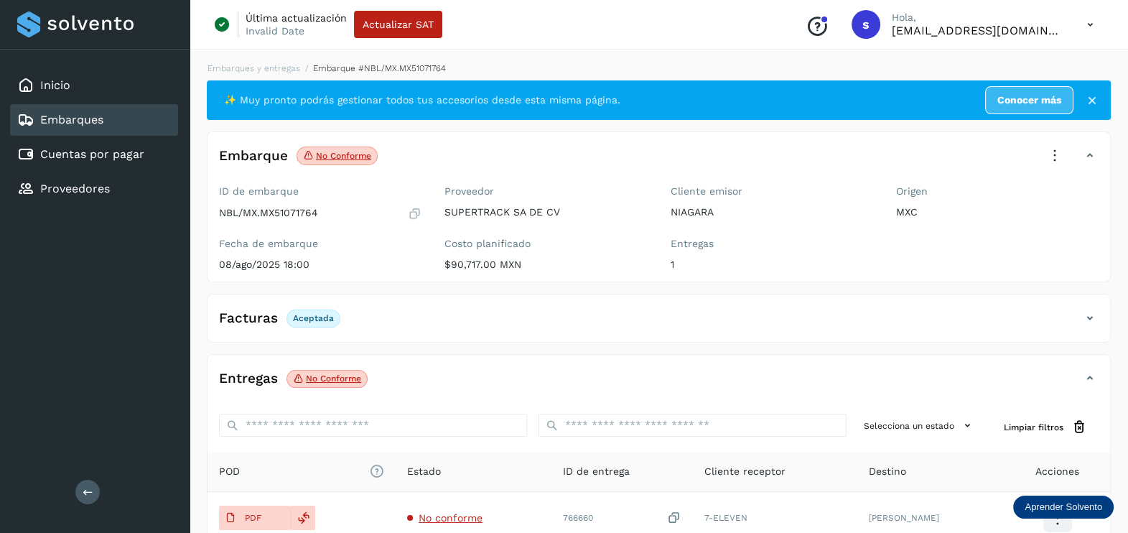
click at [1058, 150] on icon at bounding box center [1055, 156] width 32 height 32
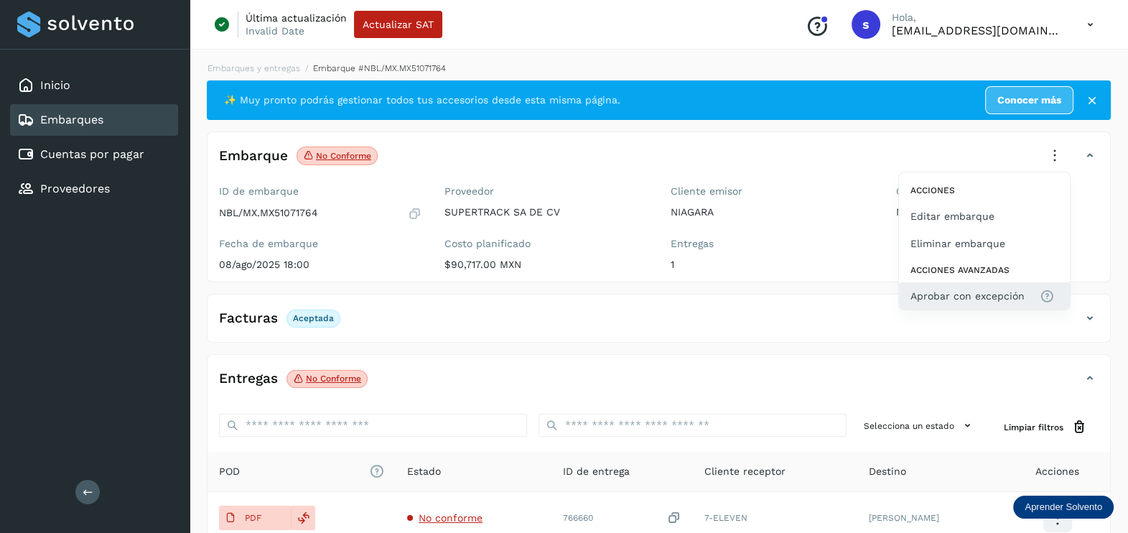
click at [972, 291] on span "Aprobar con excepción" at bounding box center [968, 296] width 114 height 16
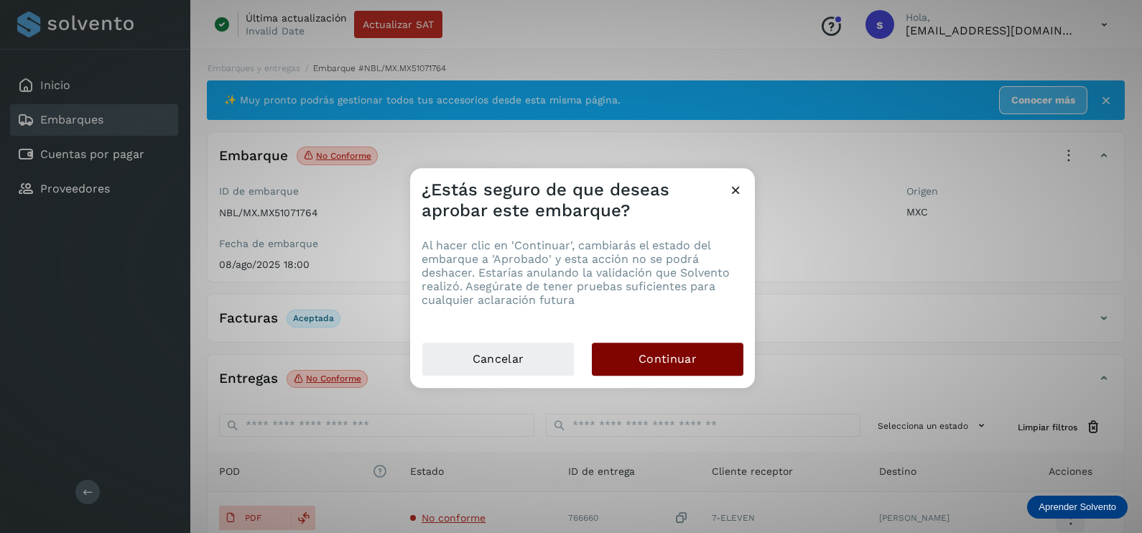
click at [682, 367] on button "Continuar" at bounding box center [668, 359] width 152 height 33
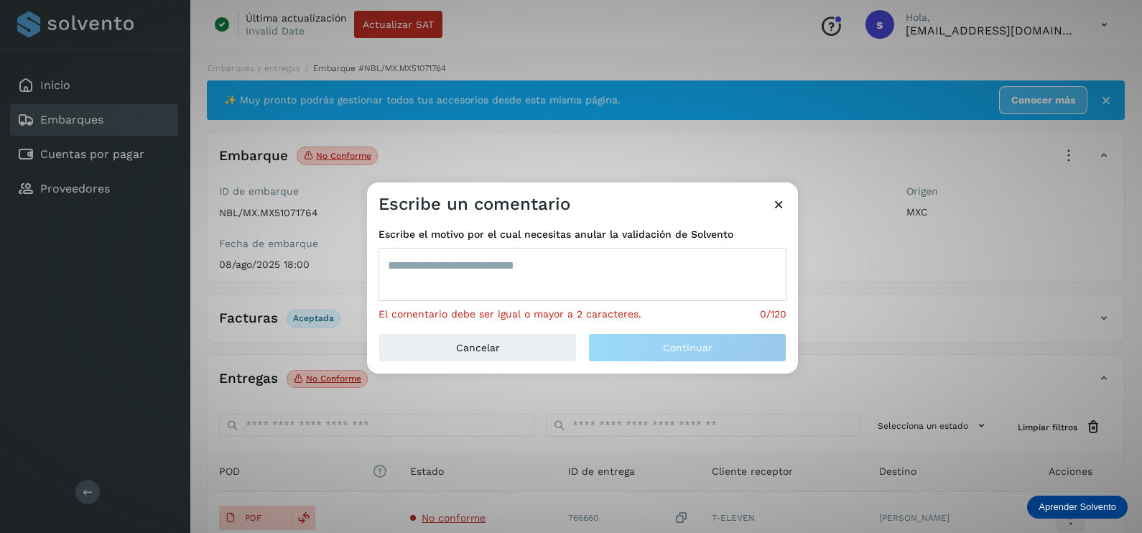
click at [565, 291] on textarea at bounding box center [582, 274] width 408 height 53
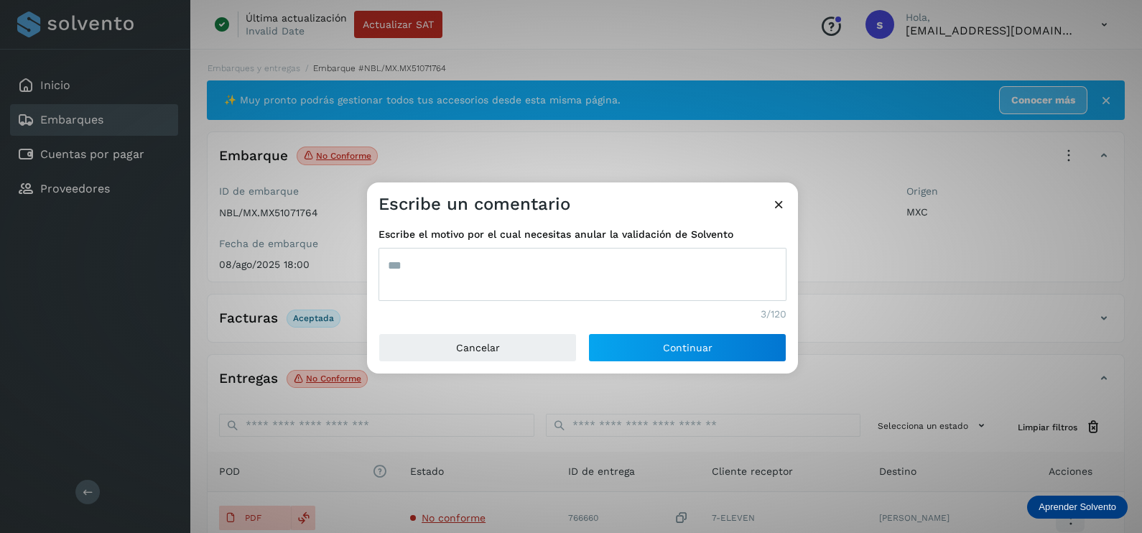
type textarea "***"
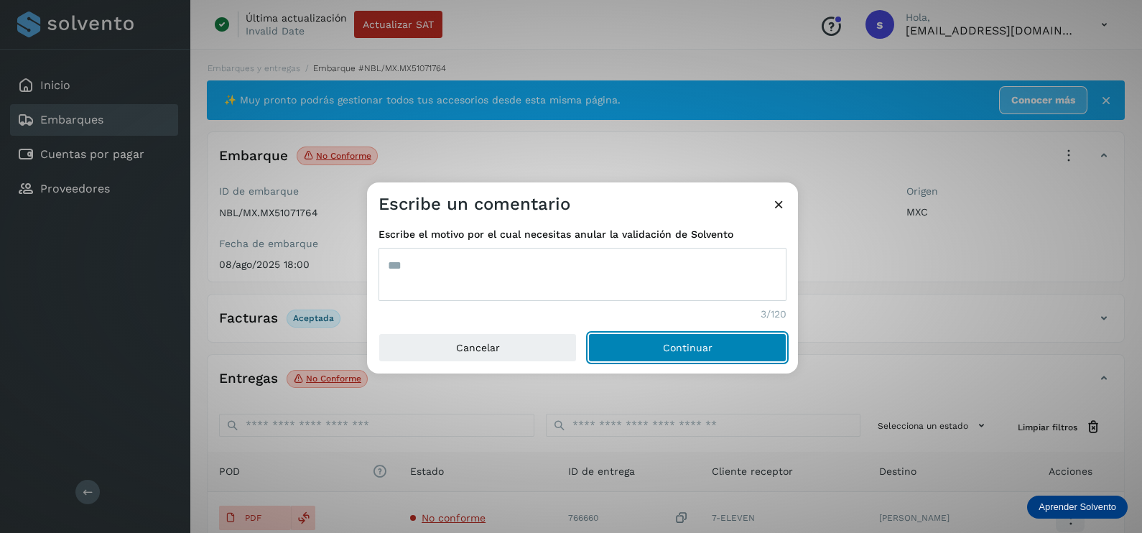
click at [588, 333] on button "Continuar" at bounding box center [687, 347] width 198 height 29
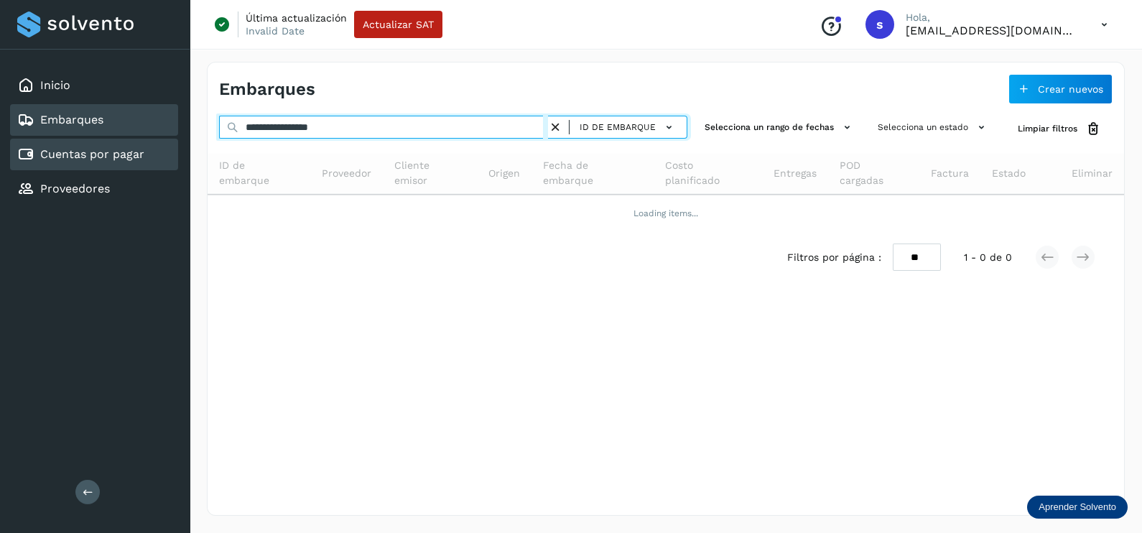
drag, startPoint x: 352, startPoint y: 136, endPoint x: 65, endPoint y: 139, distance: 286.5
click at [65, 139] on div "**********" at bounding box center [571, 266] width 1142 height 533
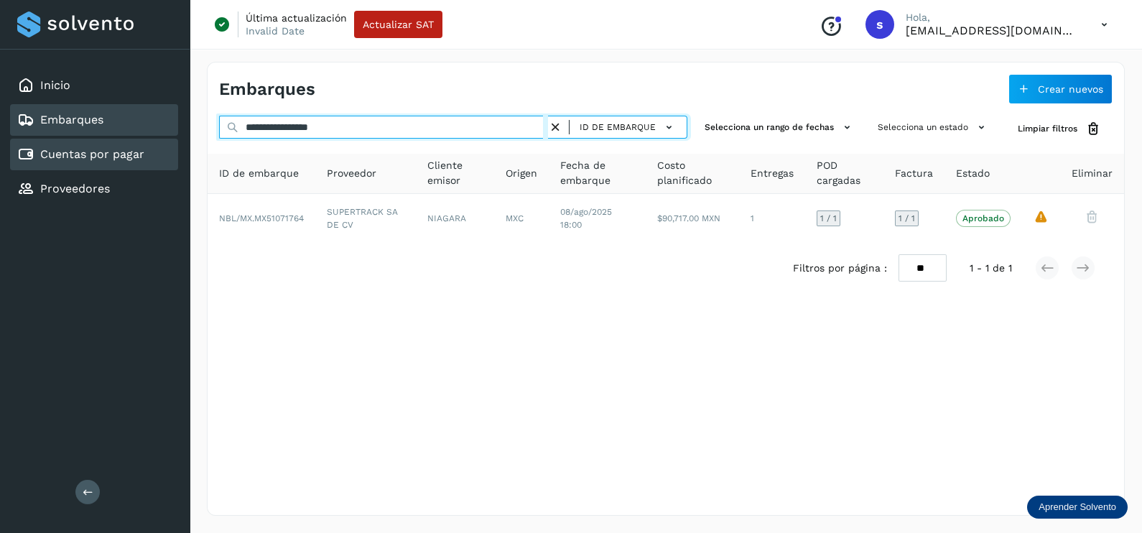
paste input "text"
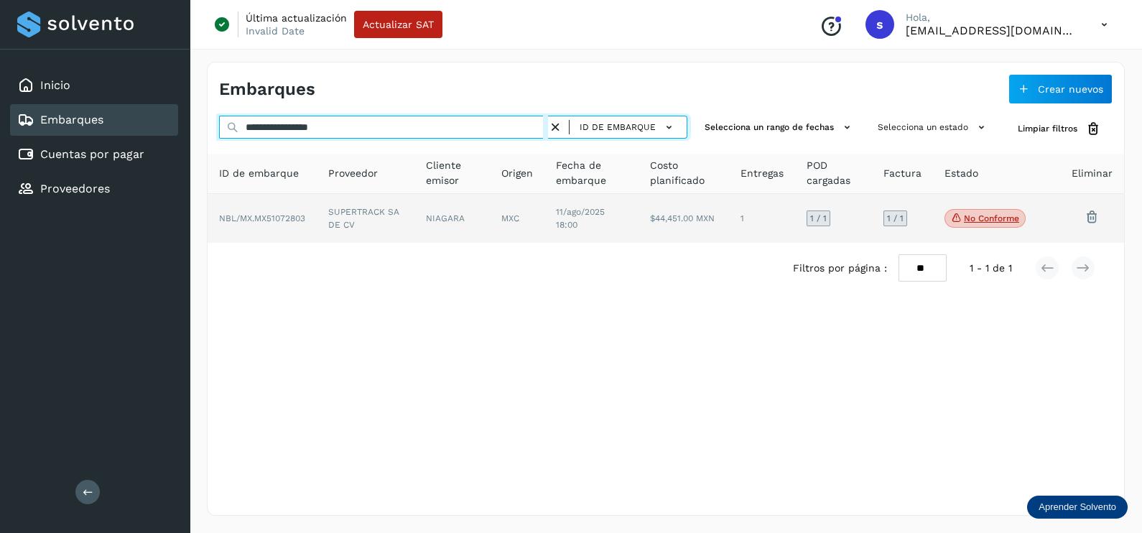
type input "**********"
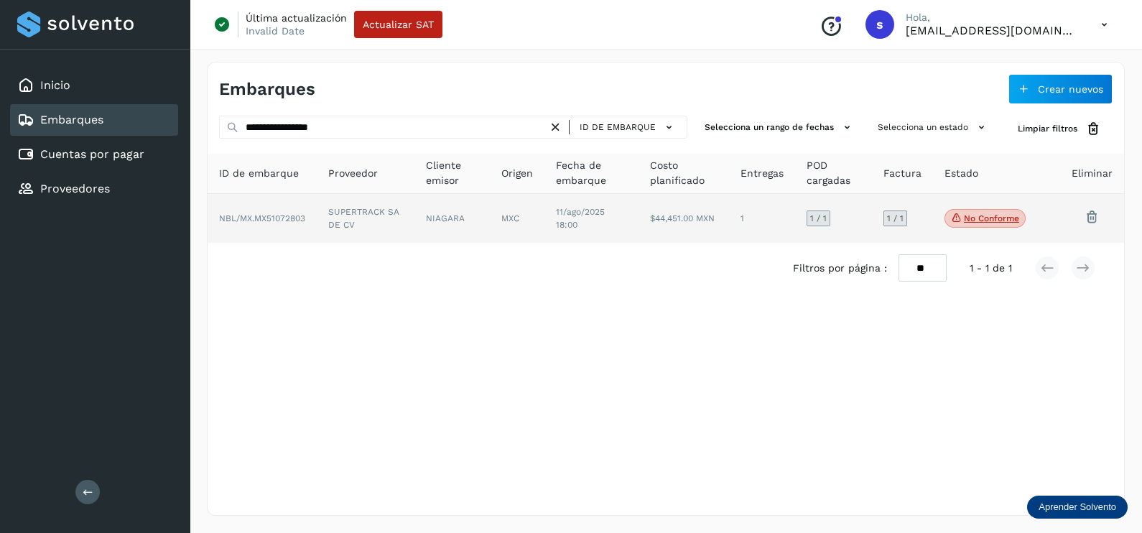
click at [490, 215] on td "NIAGARA" at bounding box center [517, 218] width 55 height 49
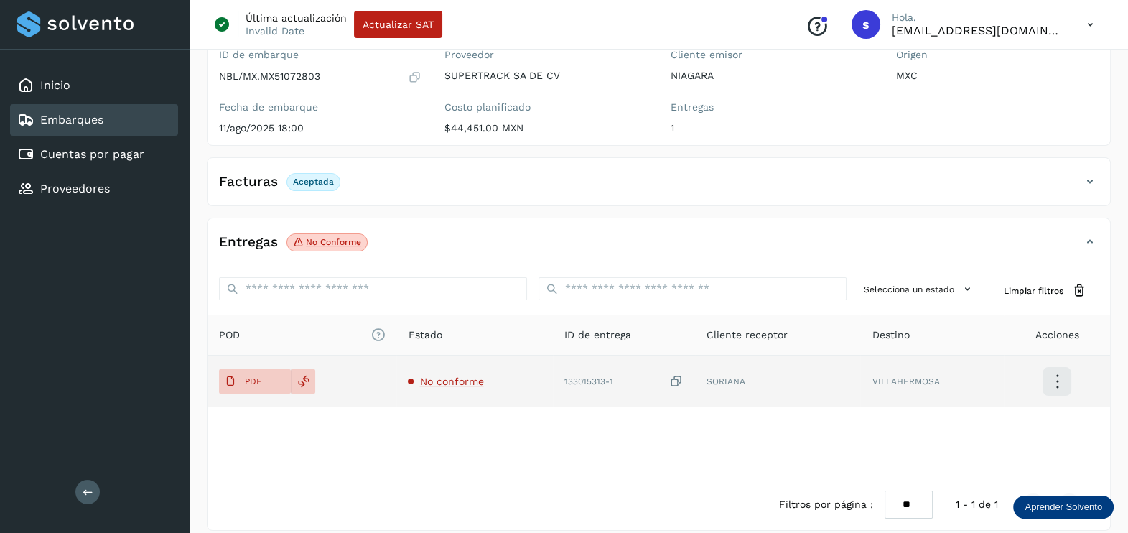
scroll to position [149, 0]
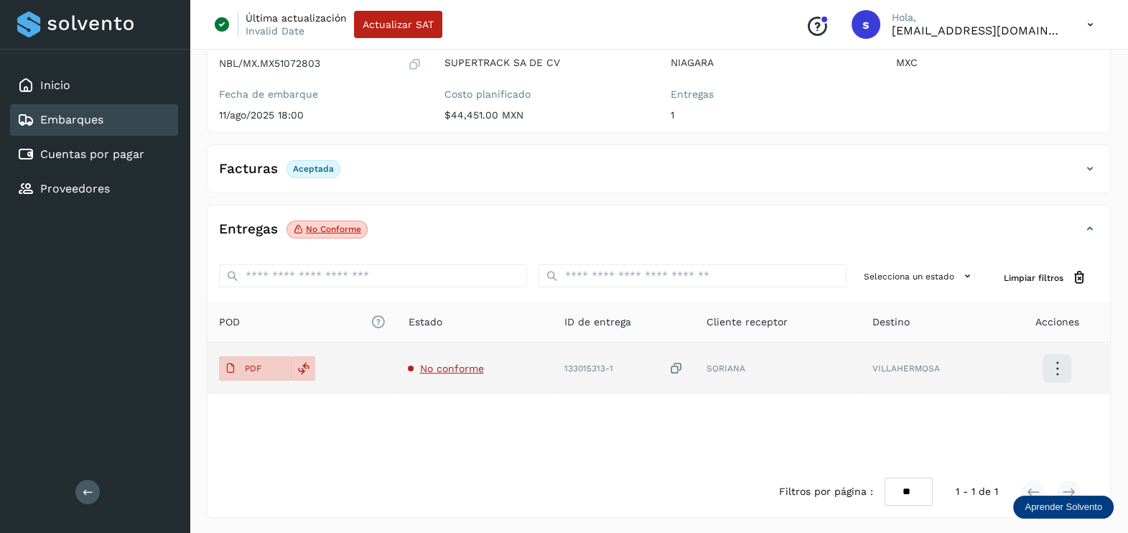
click at [467, 372] on span "No conforme" at bounding box center [451, 368] width 64 height 11
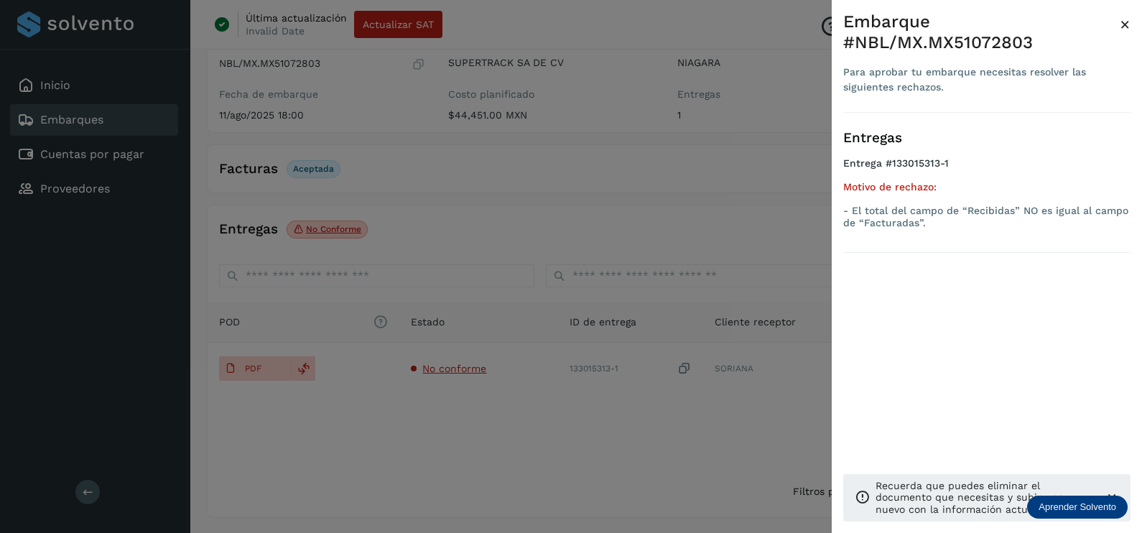
click at [560, 440] on div at bounding box center [571, 266] width 1142 height 533
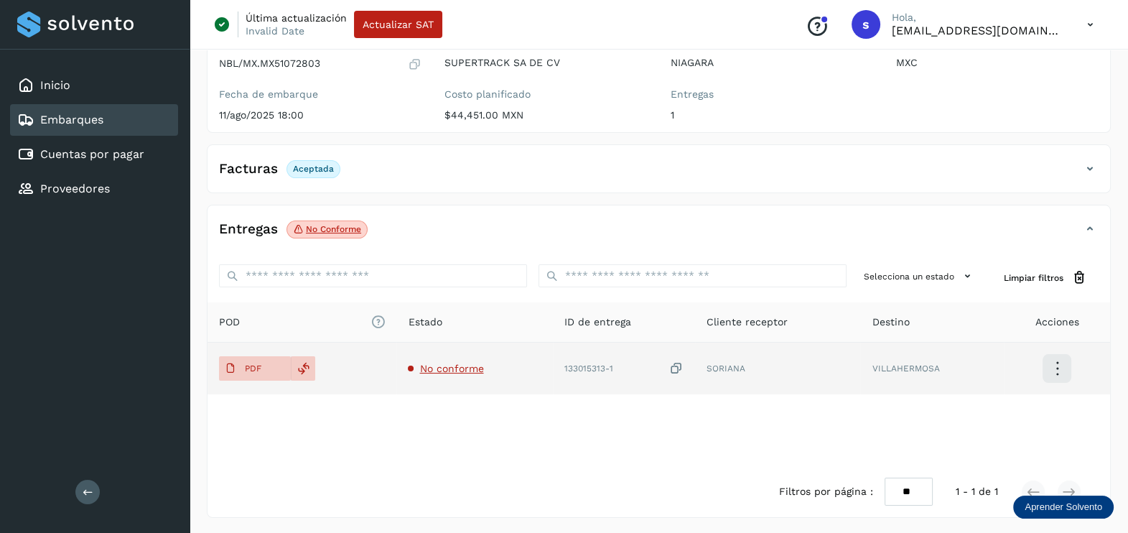
click at [444, 370] on span "No conforme" at bounding box center [451, 368] width 64 height 11
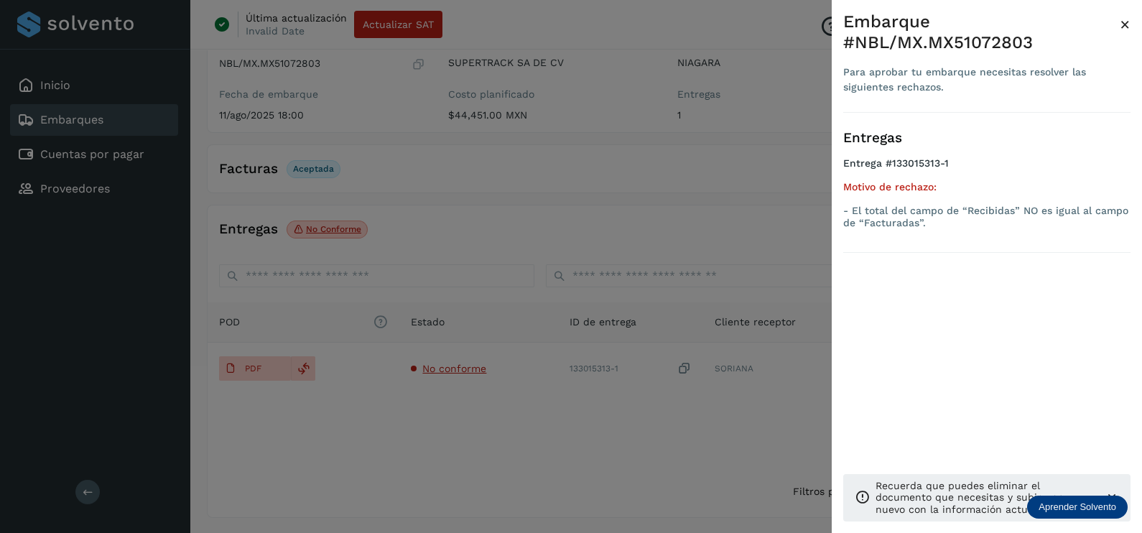
click at [603, 430] on div at bounding box center [571, 266] width 1142 height 533
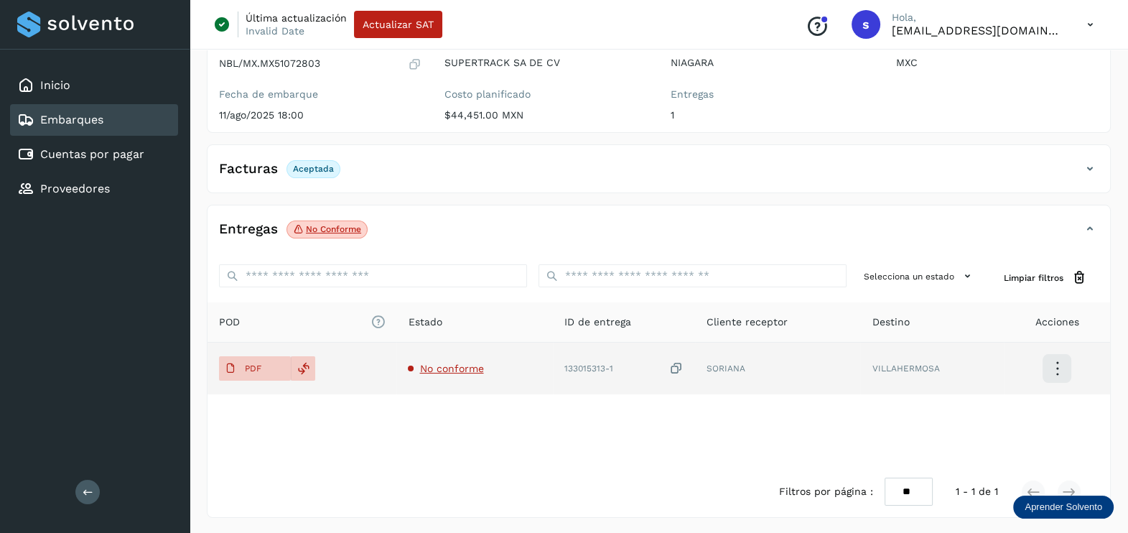
click at [677, 363] on icon at bounding box center [676, 368] width 14 height 15
click at [679, 363] on icon at bounding box center [676, 368] width 14 height 15
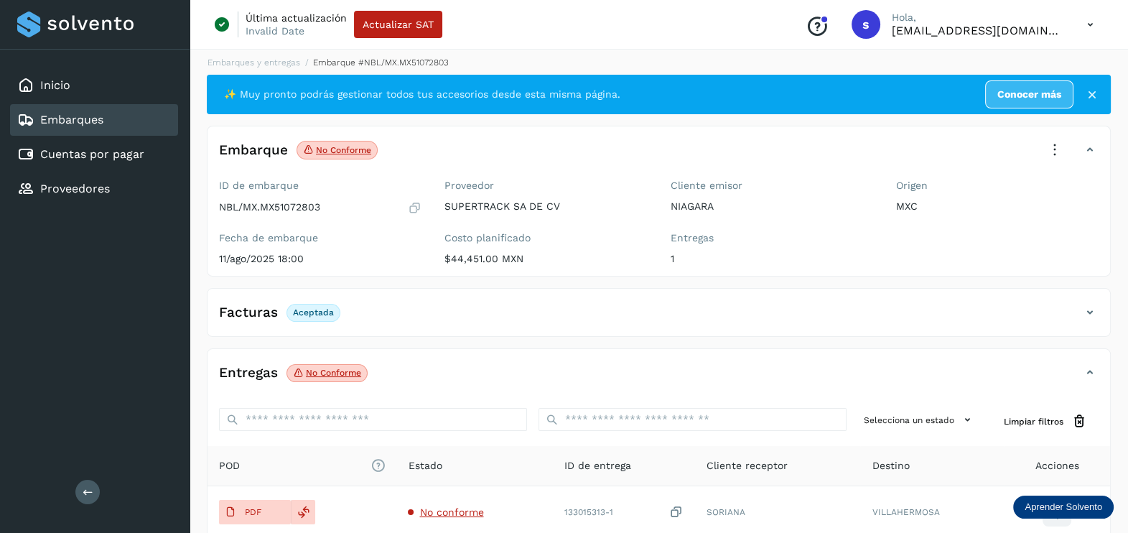
scroll to position [0, 0]
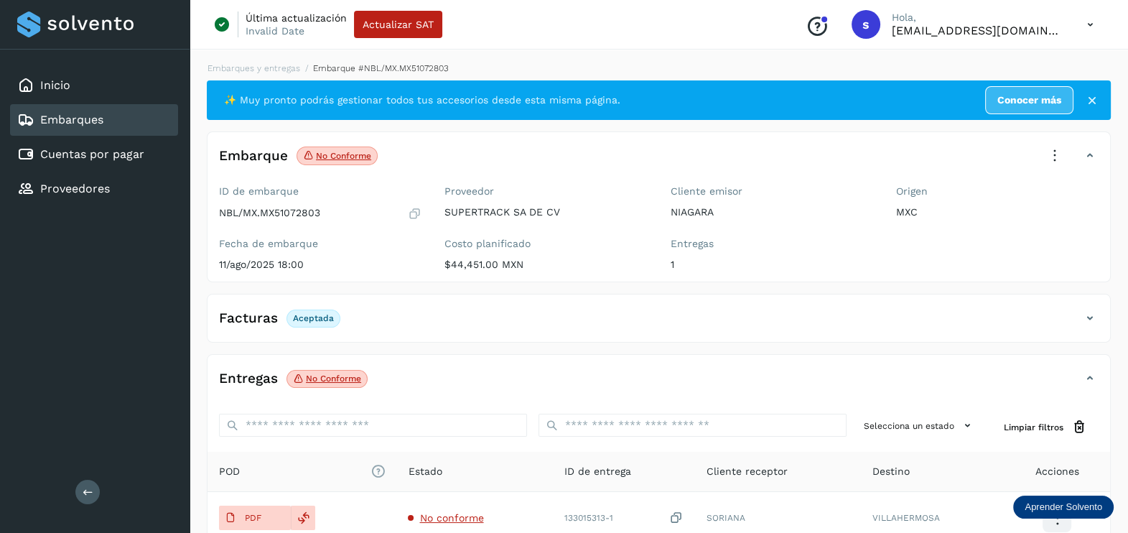
click at [1057, 154] on icon at bounding box center [1055, 156] width 32 height 32
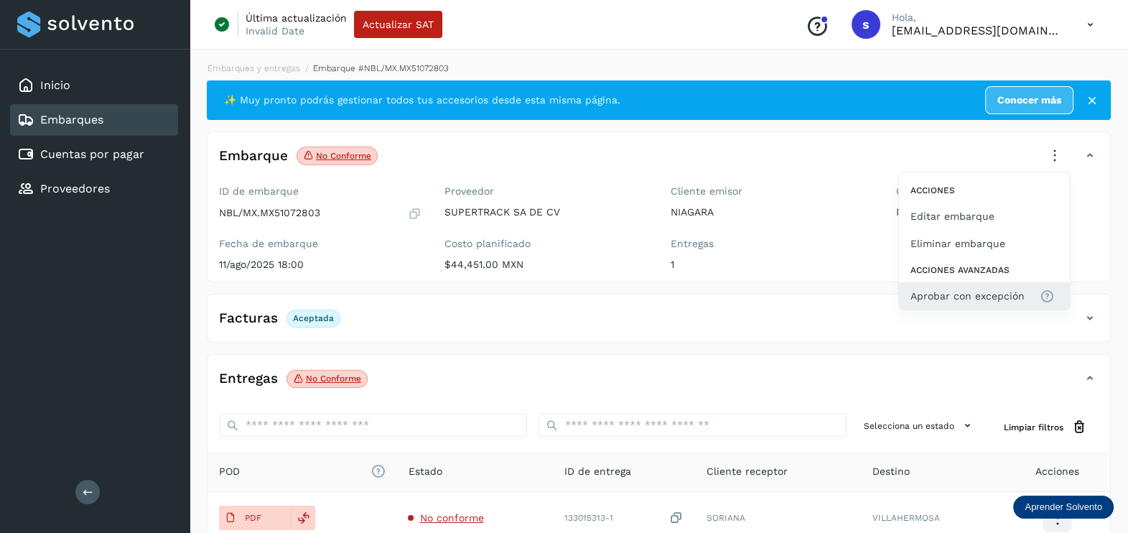
click at [962, 300] on span "Aprobar con excepción" at bounding box center [968, 296] width 114 height 16
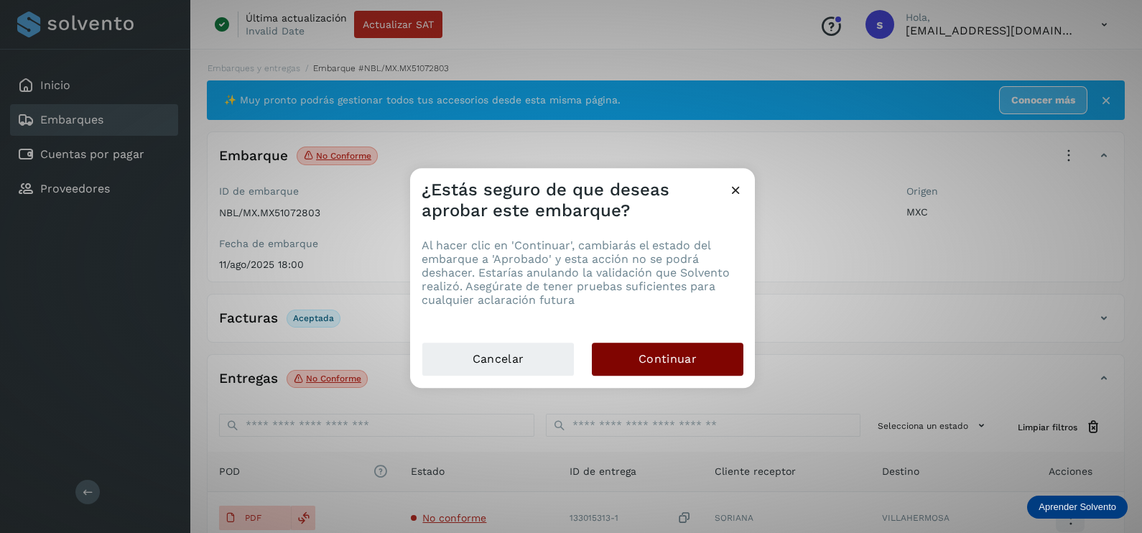
click at [688, 370] on button "Continuar" at bounding box center [668, 359] width 152 height 33
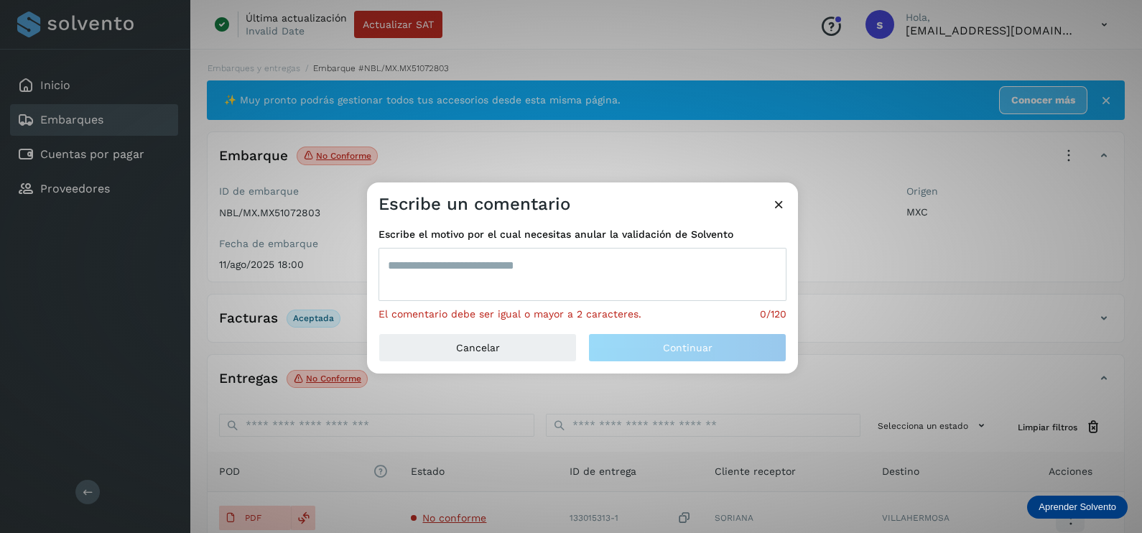
click at [503, 272] on textarea at bounding box center [582, 274] width 408 height 53
type textarea "*"
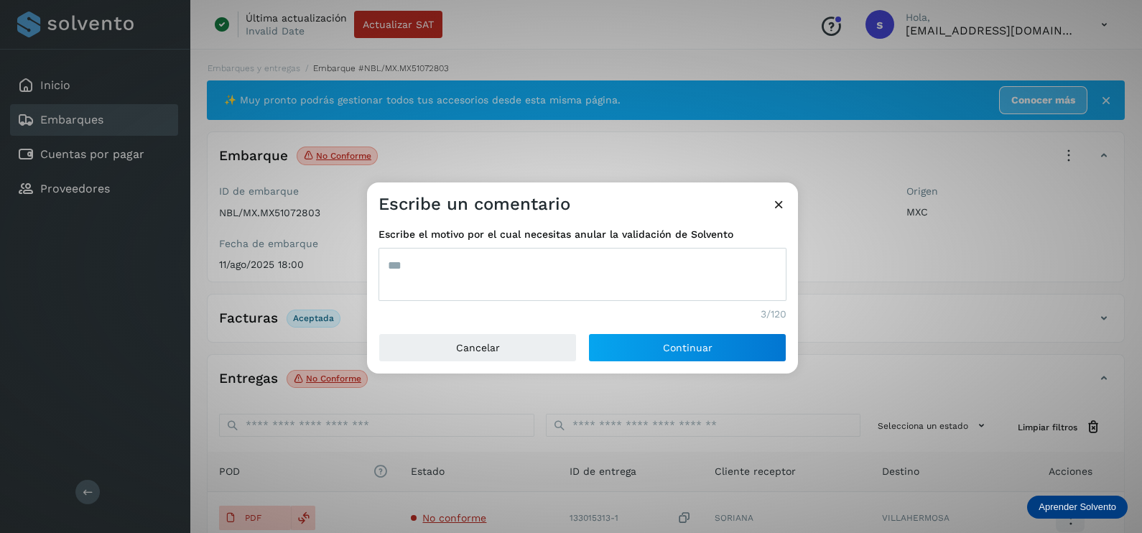
type textarea "***"
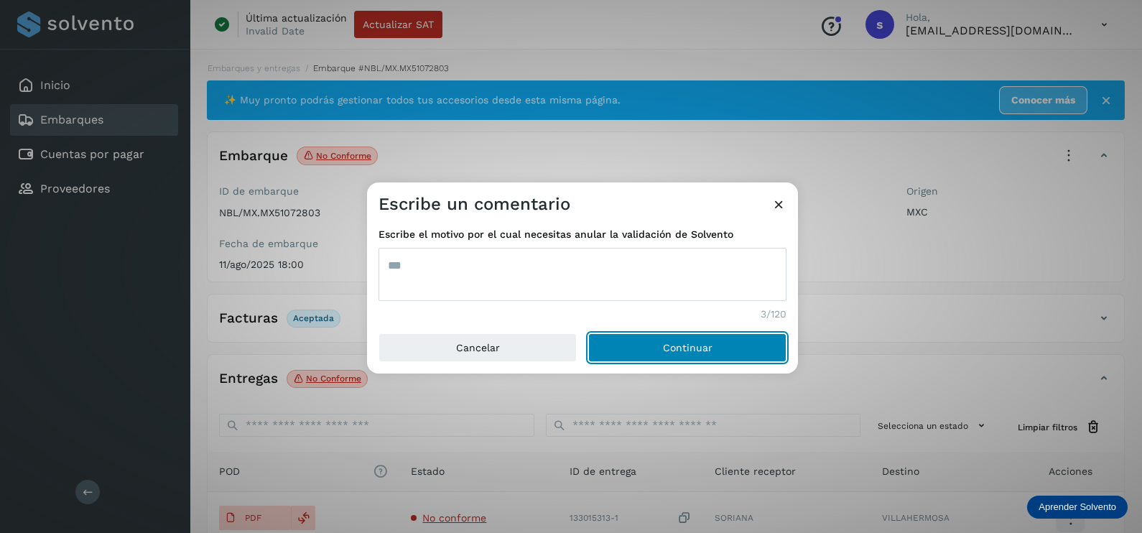
click at [588, 333] on button "Continuar" at bounding box center [687, 347] width 198 height 29
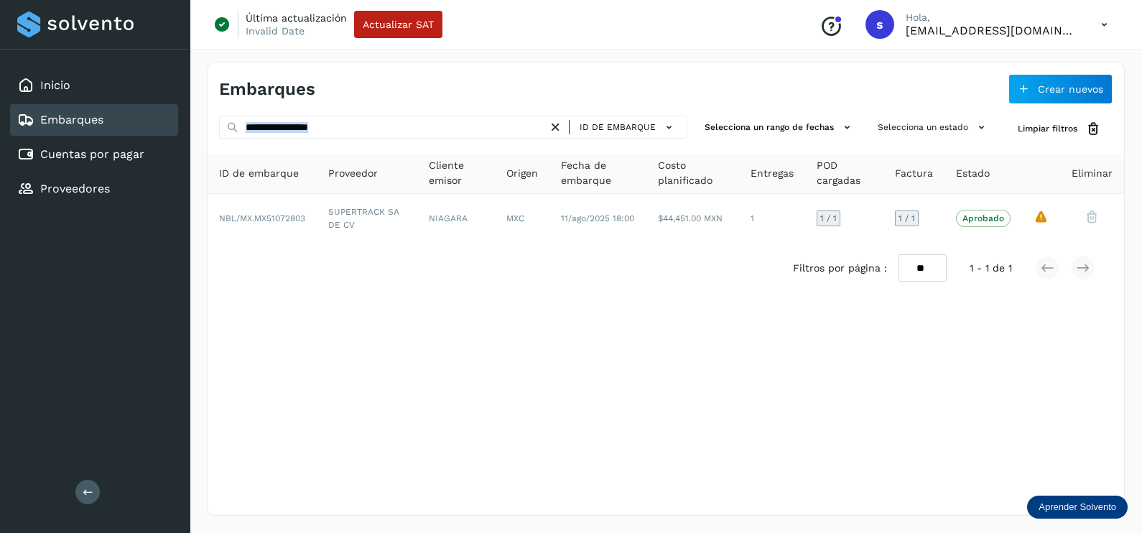
drag, startPoint x: 413, startPoint y: 141, endPoint x: 195, endPoint y: 140, distance: 217.6
click at [195, 140] on div "**********" at bounding box center [666, 289] width 952 height 488
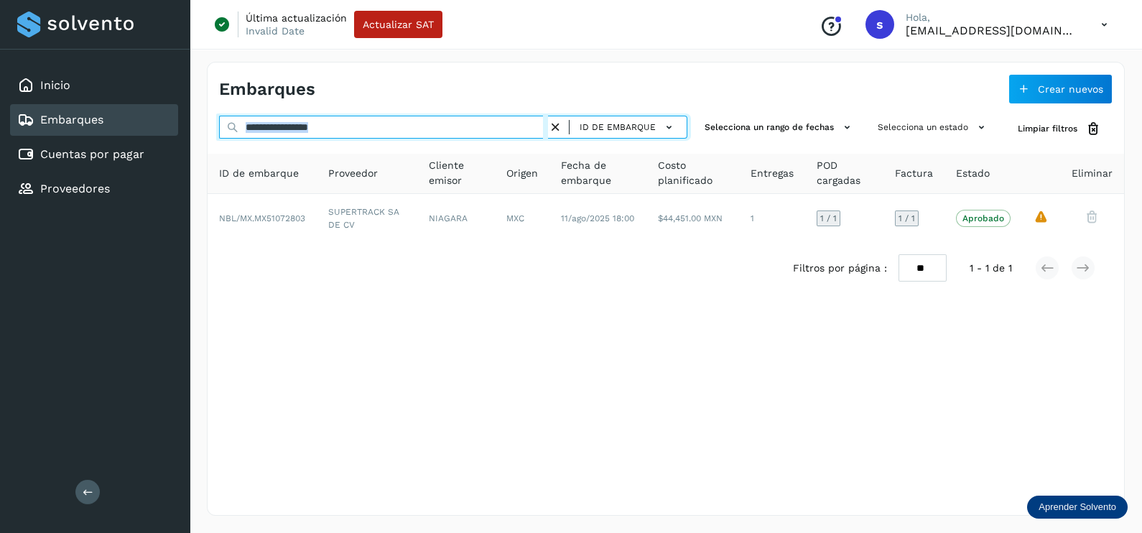
click at [368, 129] on input "**********" at bounding box center [383, 127] width 329 height 23
click at [369, 129] on input "**********" at bounding box center [383, 127] width 329 height 23
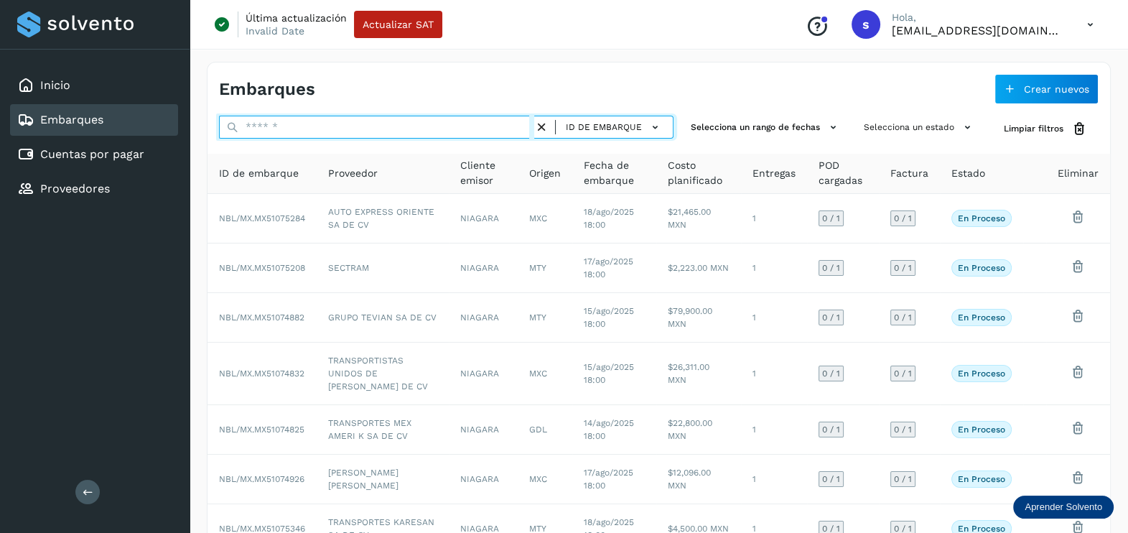
paste input "**********"
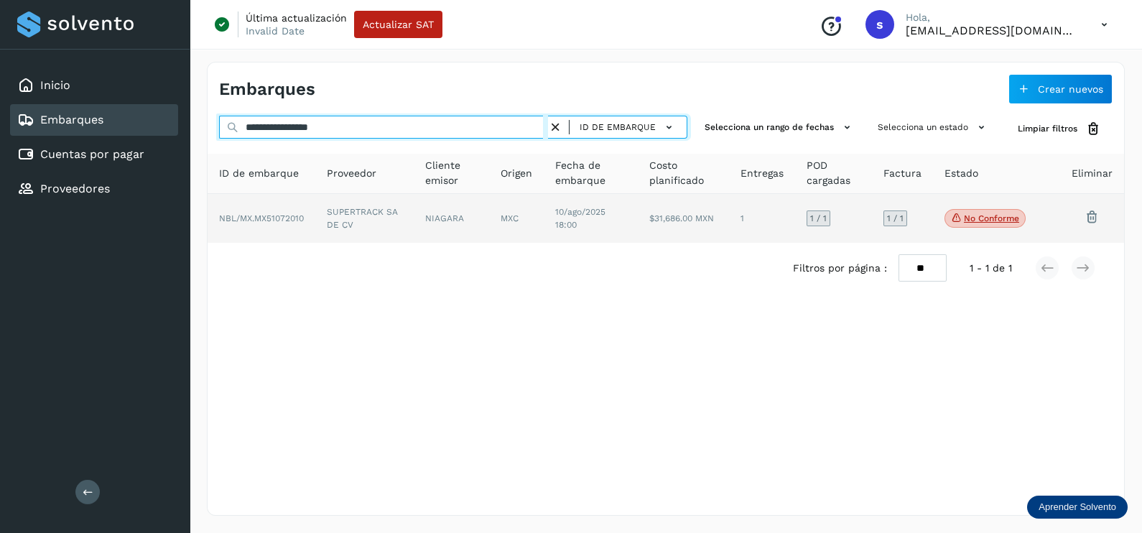
type input "**********"
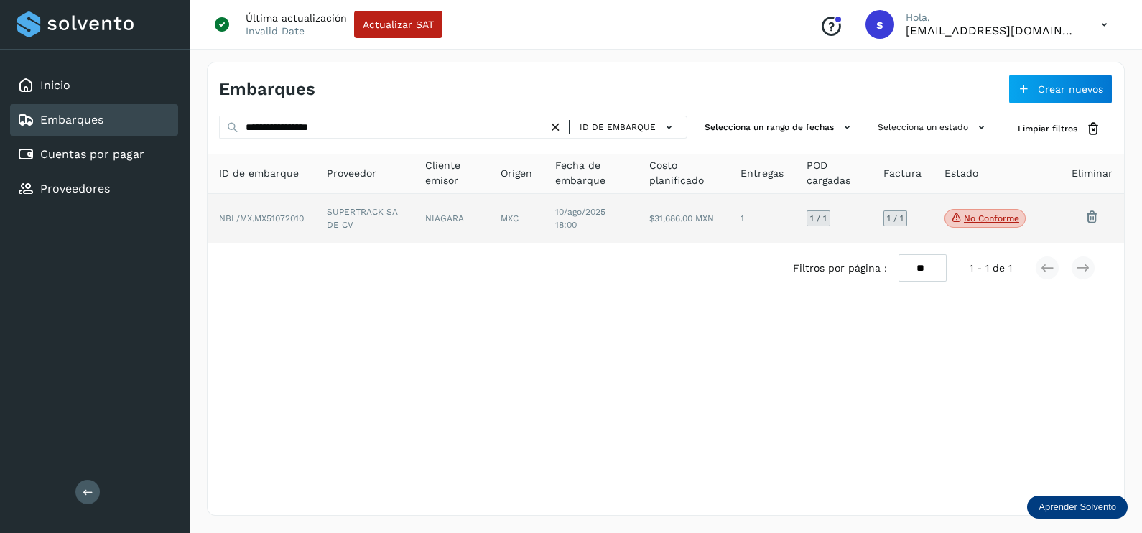
click at [414, 214] on td "SUPERTRACK SA DE CV" at bounding box center [451, 218] width 75 height 49
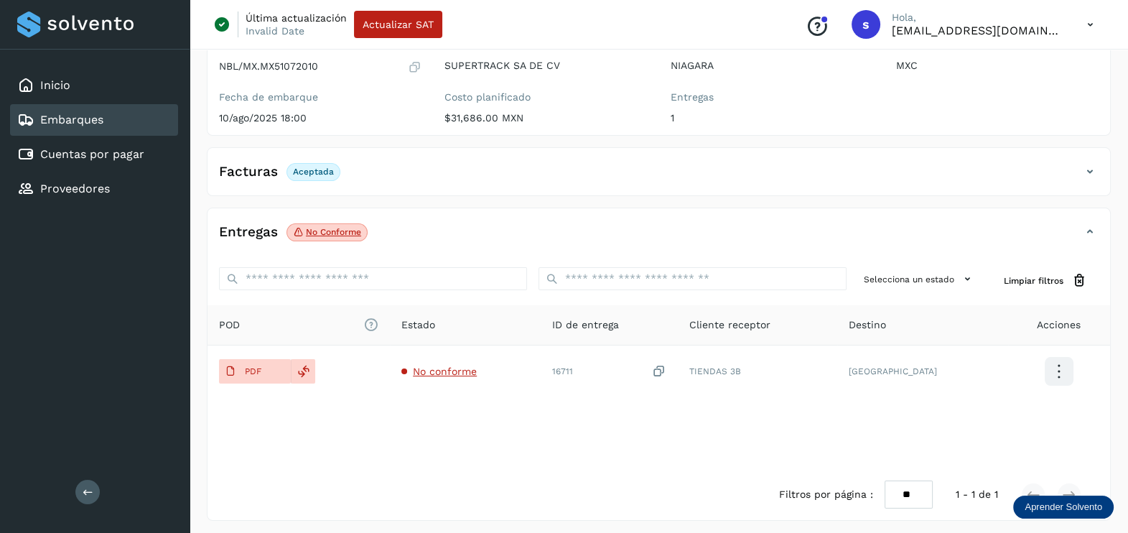
scroll to position [149, 0]
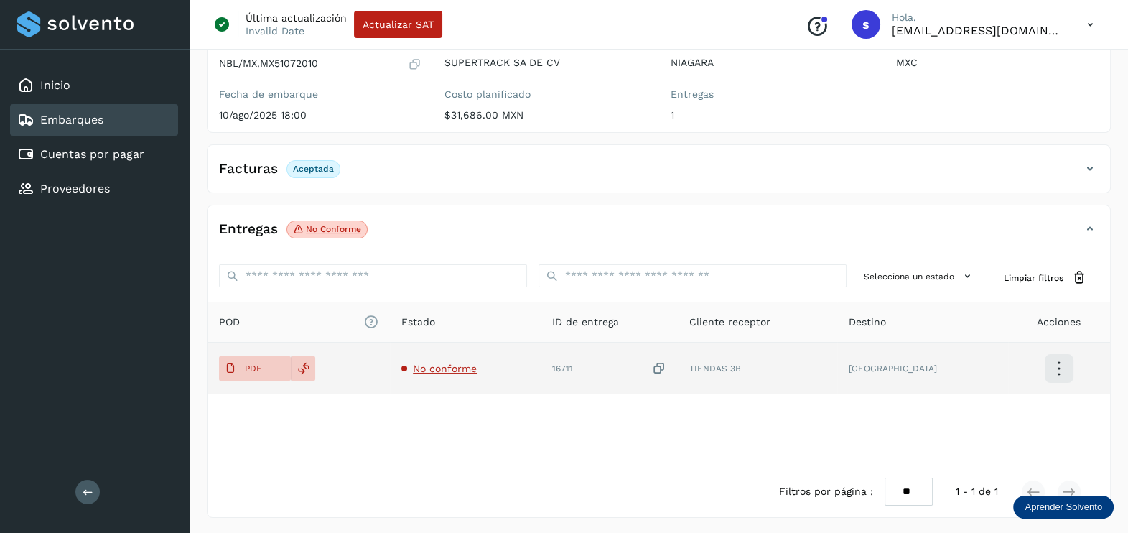
click at [541, 359] on td "No conforme" at bounding box center [609, 369] width 137 height 52
drag, startPoint x: 419, startPoint y: 358, endPoint x: 445, endPoint y: 370, distance: 29.2
click at [541, 360] on td "No conforme" at bounding box center [609, 369] width 137 height 52
click at [445, 366] on span "No conforme" at bounding box center [445, 368] width 64 height 11
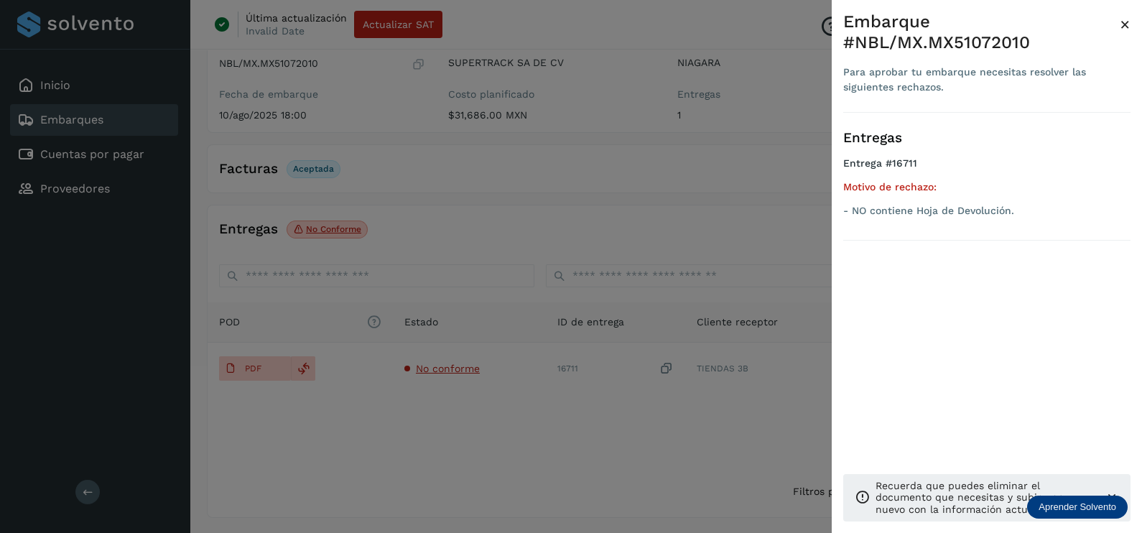
click at [684, 429] on div at bounding box center [571, 266] width 1142 height 533
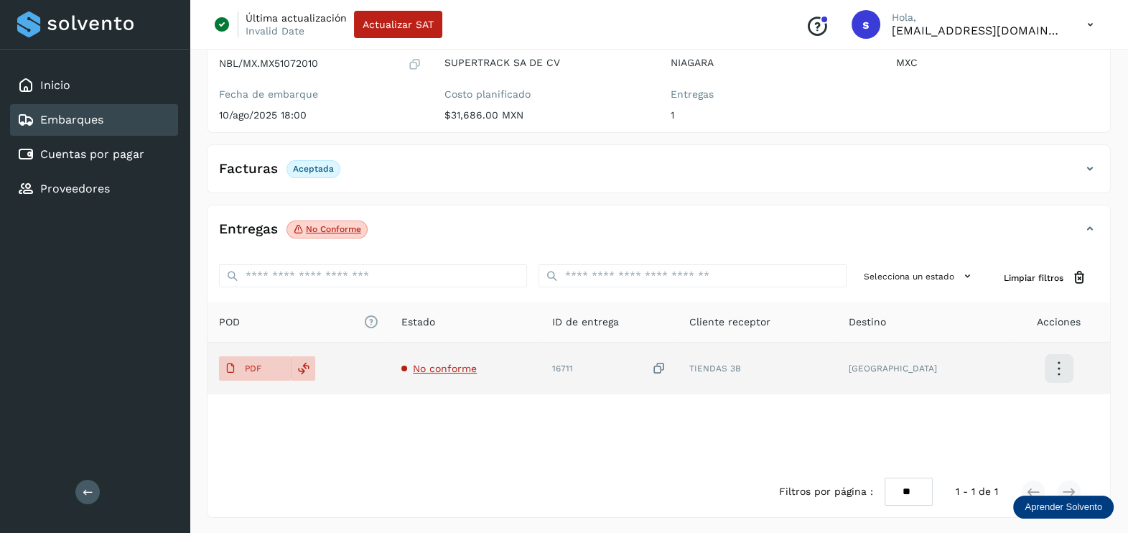
click at [666, 371] on icon at bounding box center [659, 368] width 14 height 15
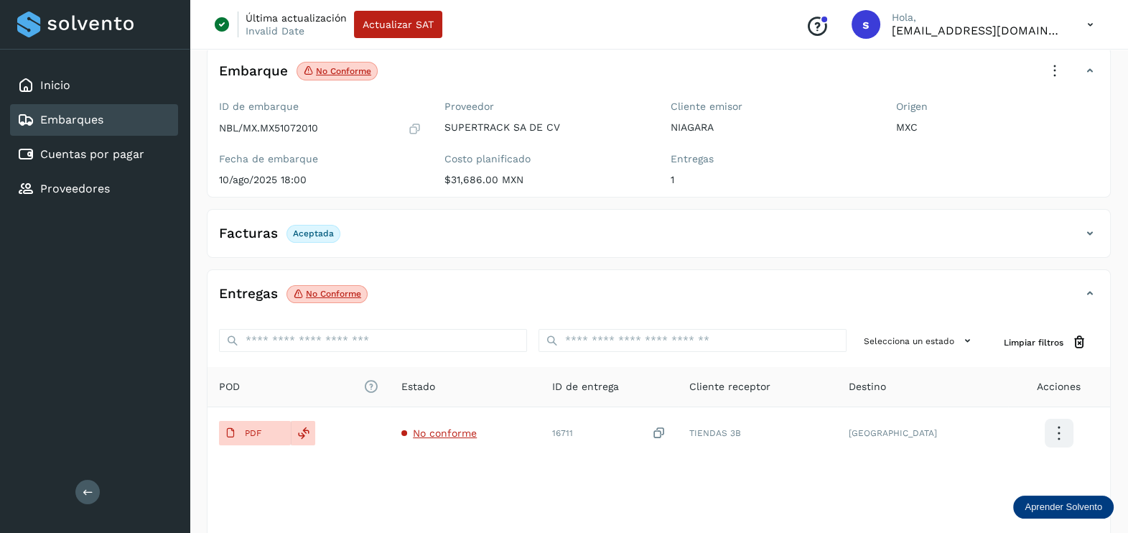
scroll to position [0, 0]
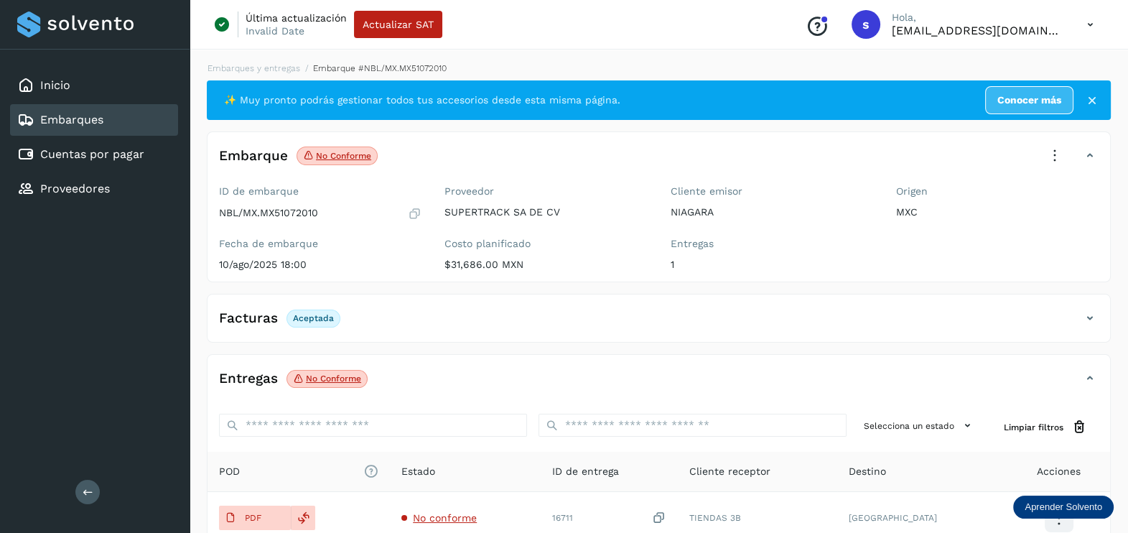
click at [1049, 164] on icon at bounding box center [1055, 156] width 32 height 32
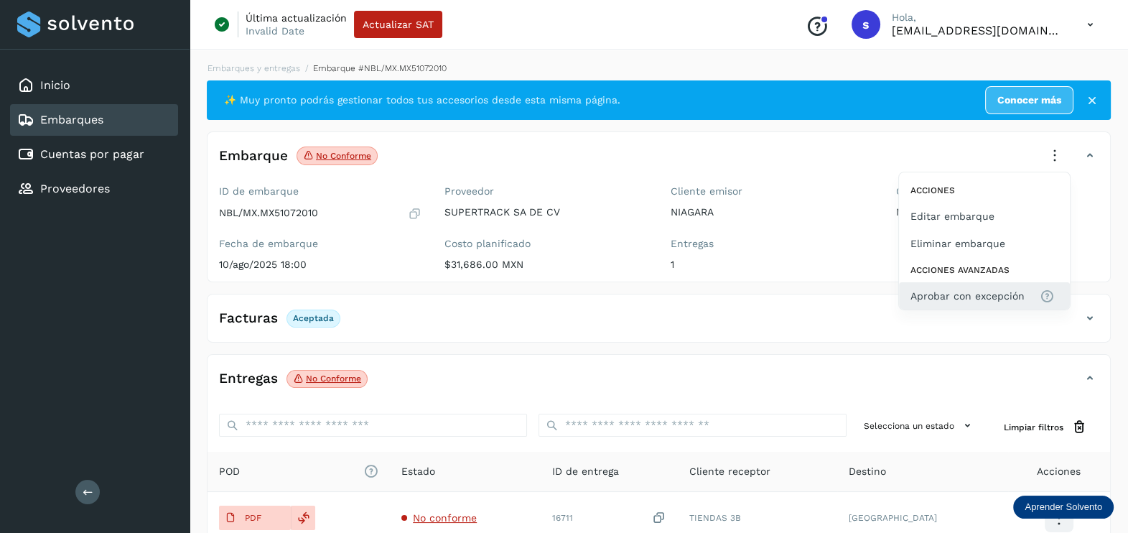
click at [974, 295] on span "Aprobar con excepción" at bounding box center [968, 296] width 114 height 16
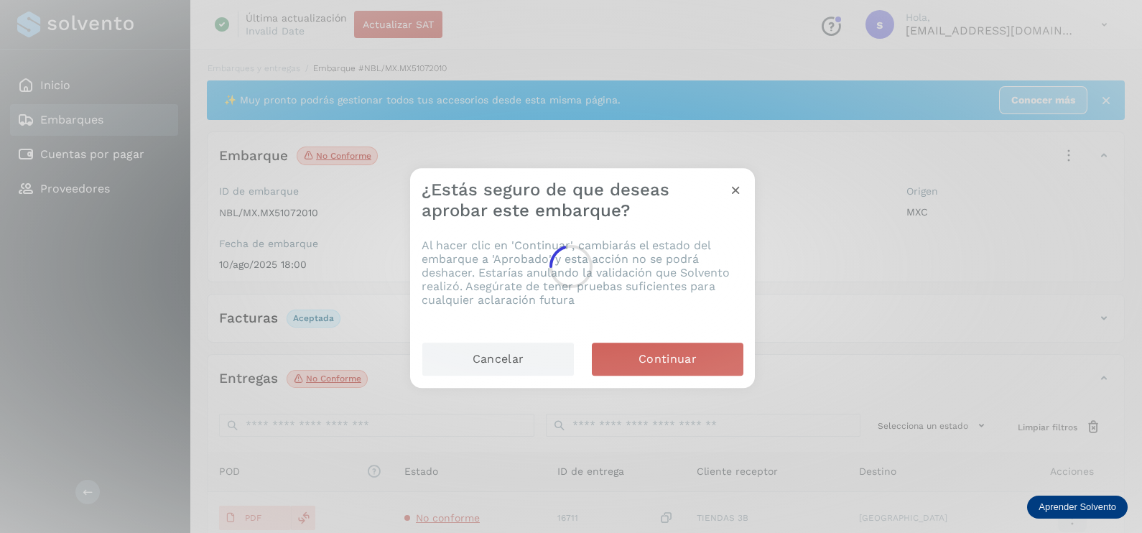
click at [700, 350] on div at bounding box center [571, 266] width 1142 height 533
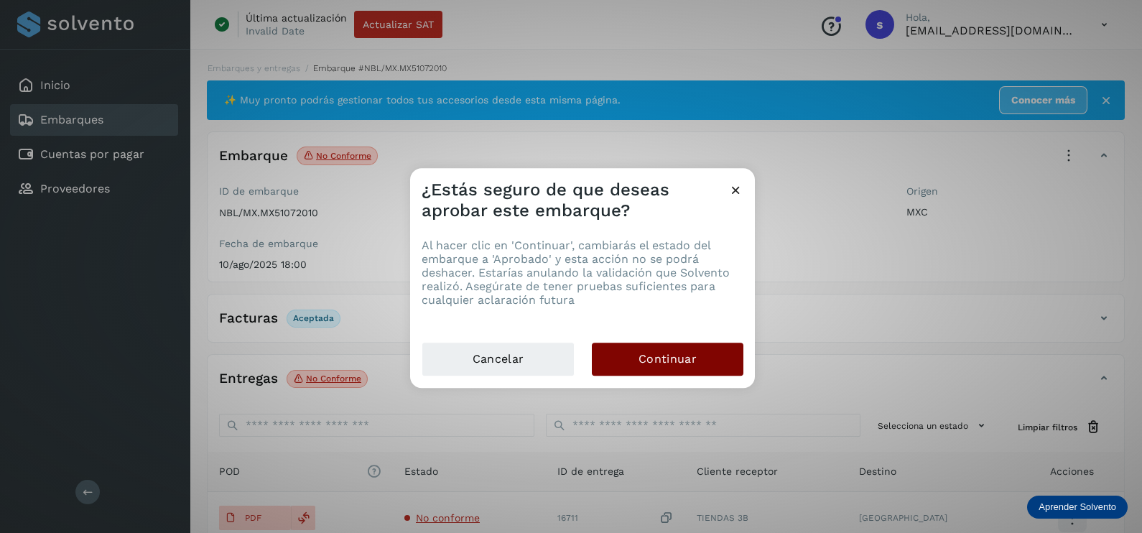
click at [637, 350] on button "Continuar" at bounding box center [668, 359] width 152 height 33
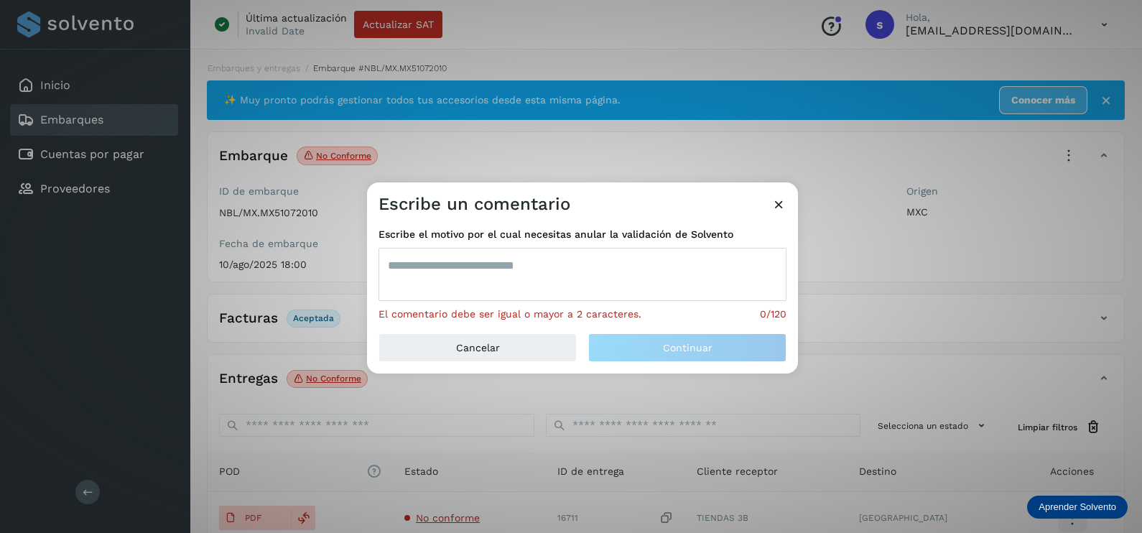
click at [559, 282] on textarea at bounding box center [582, 274] width 408 height 53
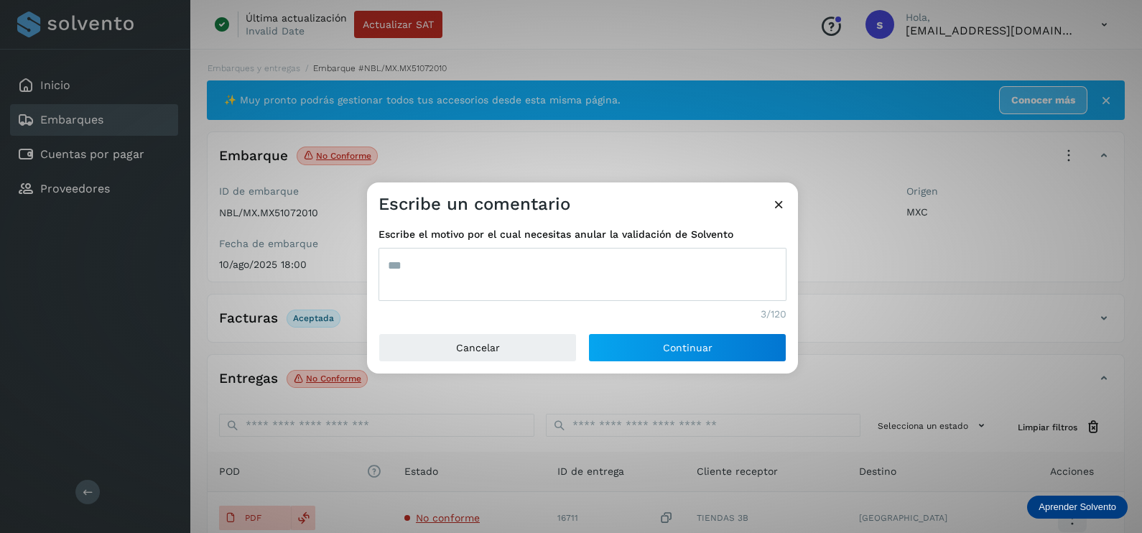
type textarea "***"
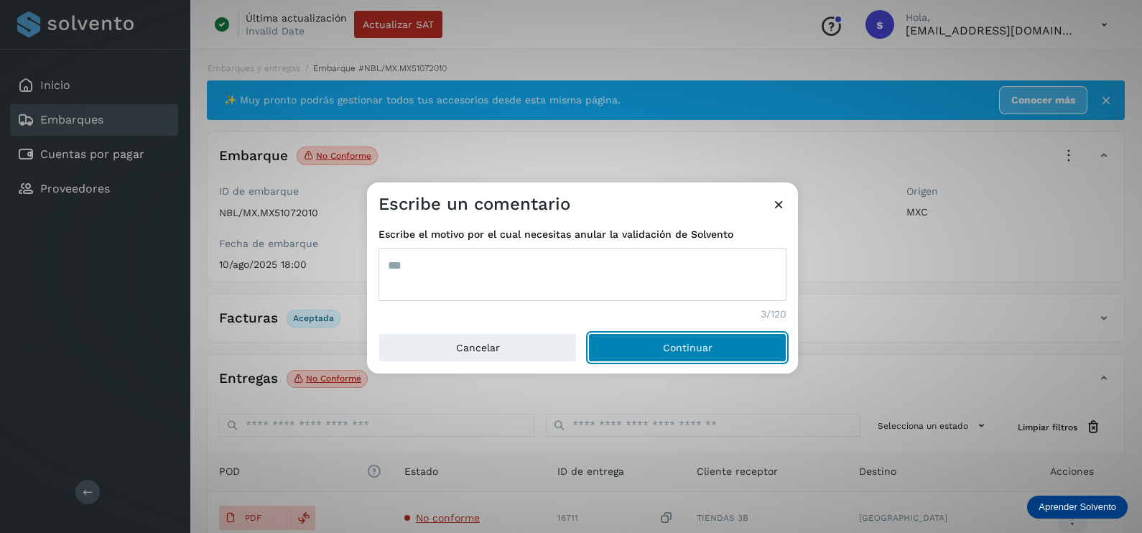
click at [588, 333] on button "Continuar" at bounding box center [687, 347] width 198 height 29
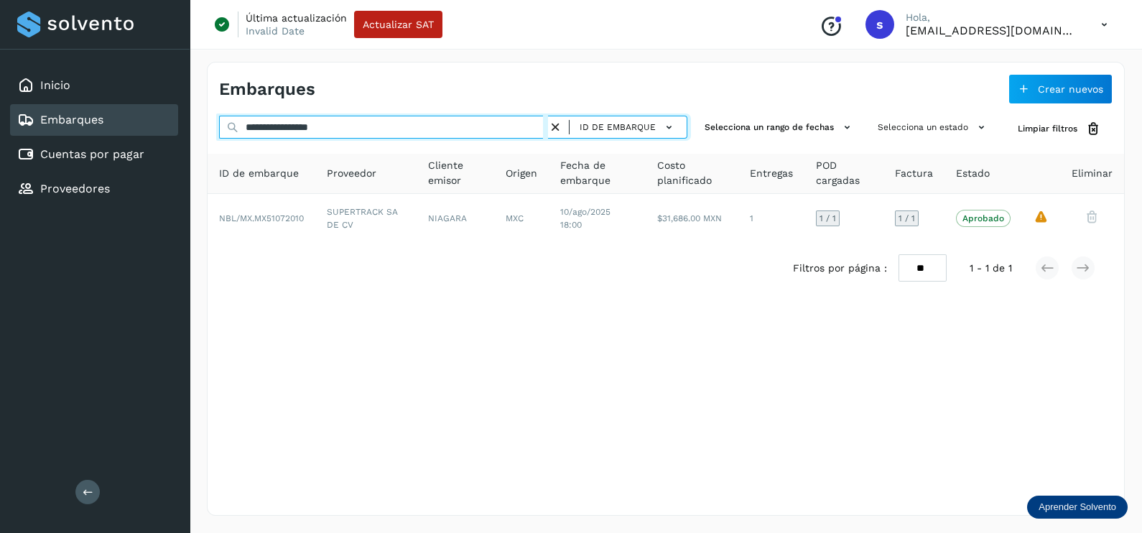
drag, startPoint x: 376, startPoint y: 126, endPoint x: 112, endPoint y: 126, distance: 263.5
click at [116, 126] on div "**********" at bounding box center [571, 266] width 1142 height 533
paste input "text"
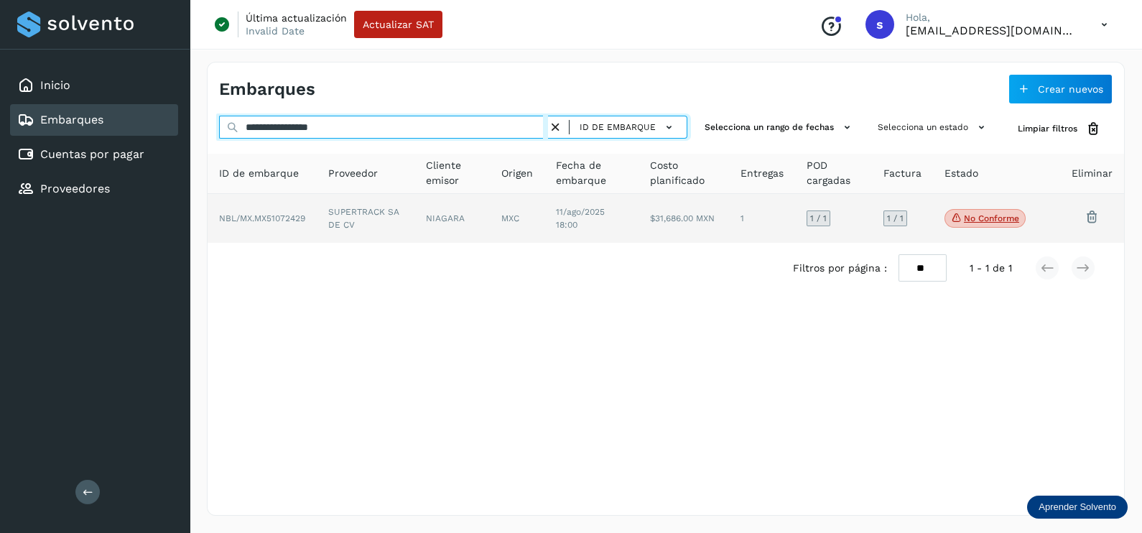
type input "**********"
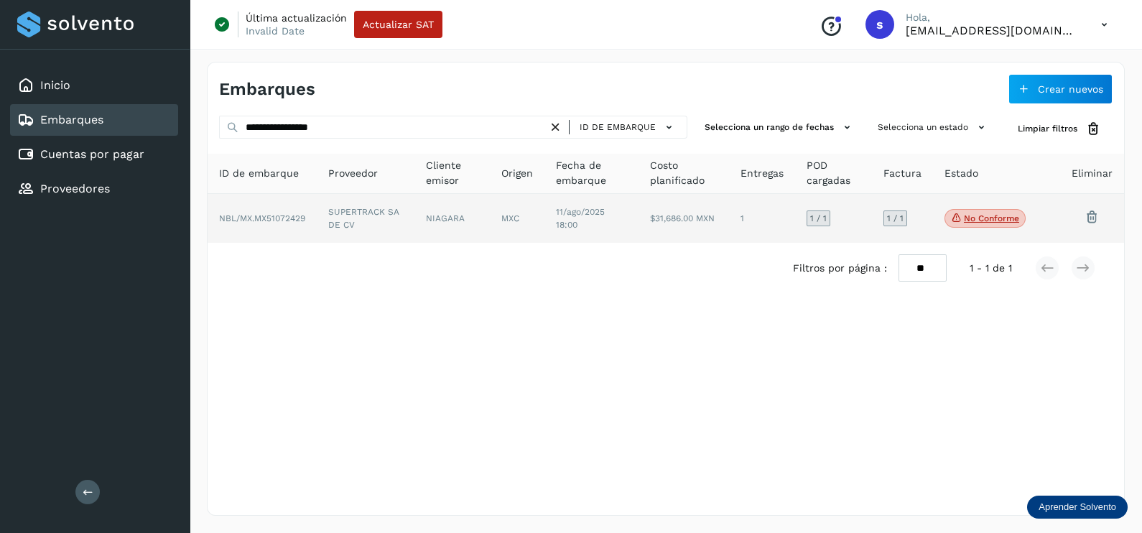
click at [490, 219] on td "NIAGARA" at bounding box center [517, 218] width 55 height 49
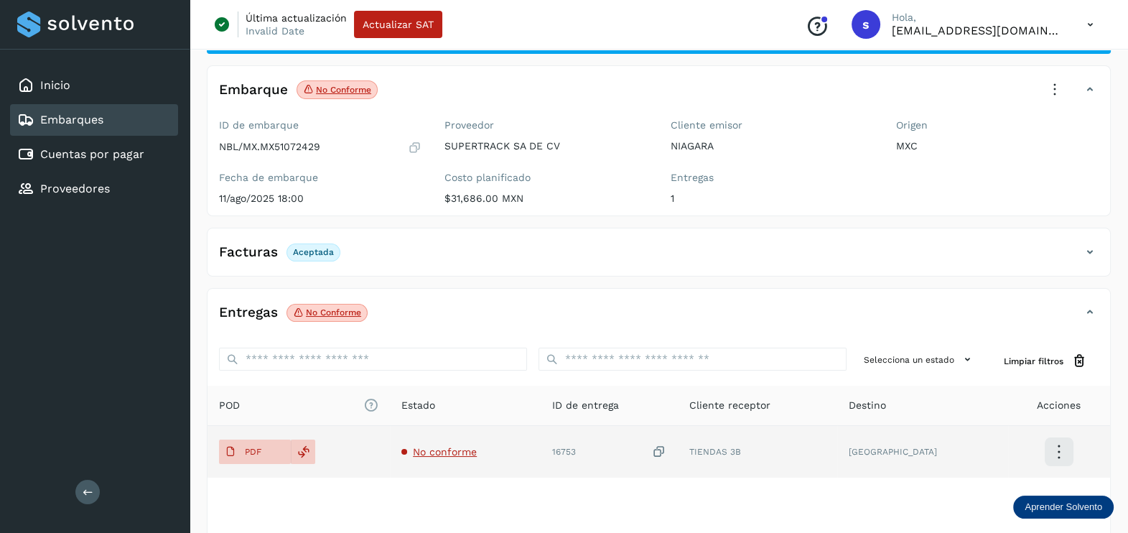
scroll to position [89, 0]
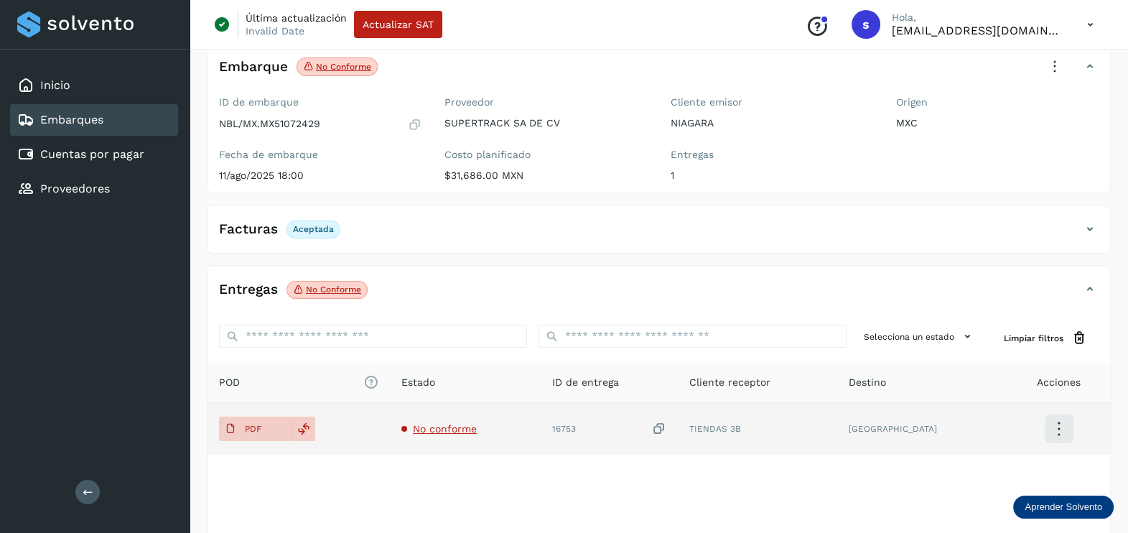
click at [541, 419] on td "No conforme" at bounding box center [609, 429] width 137 height 52
click at [467, 427] on span "No conforme" at bounding box center [445, 428] width 64 height 11
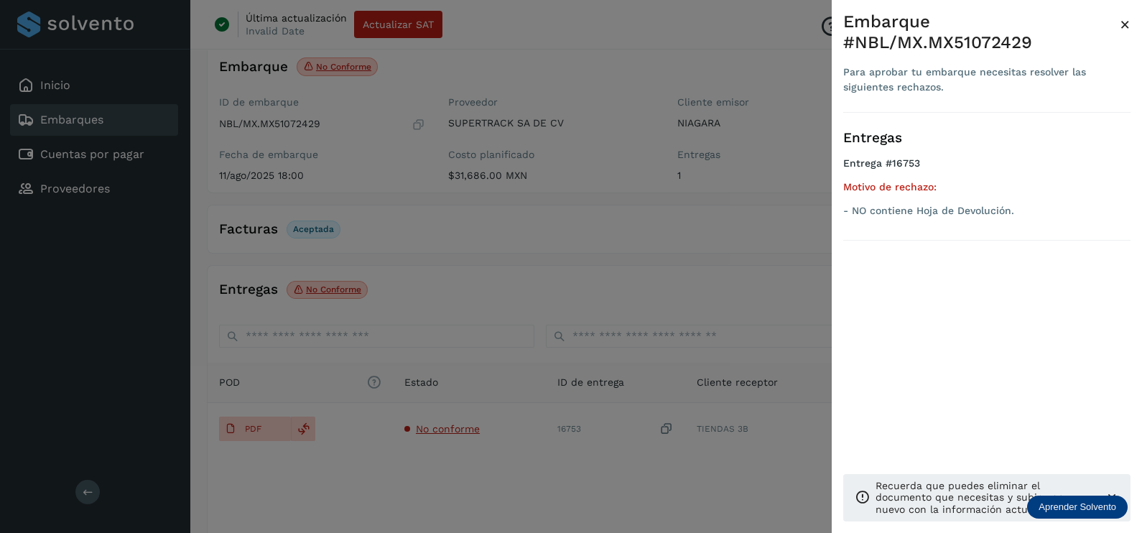
click at [503, 463] on div at bounding box center [571, 266] width 1142 height 533
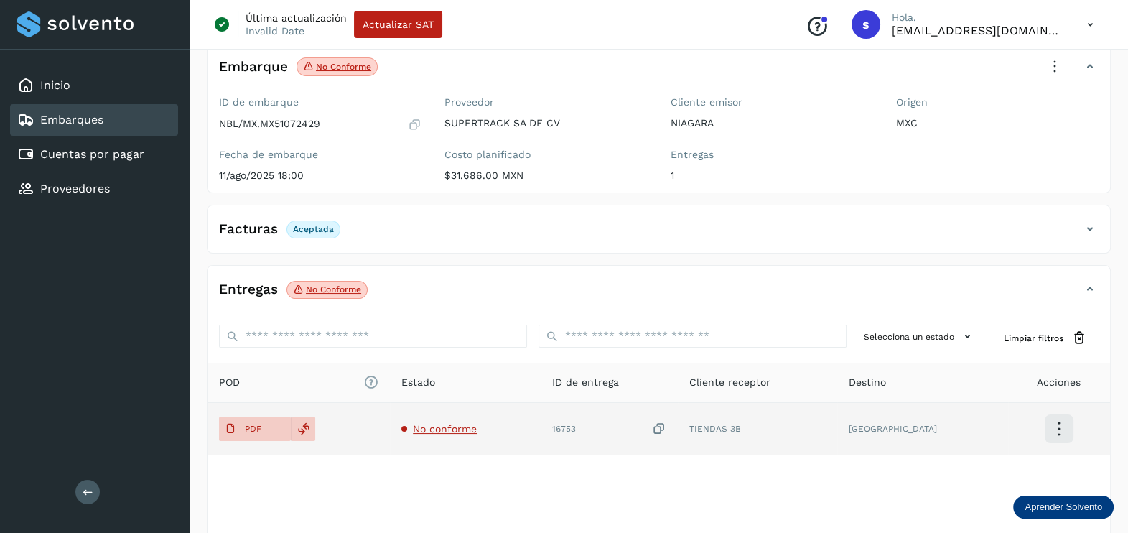
click at [666, 427] on icon at bounding box center [659, 429] width 14 height 15
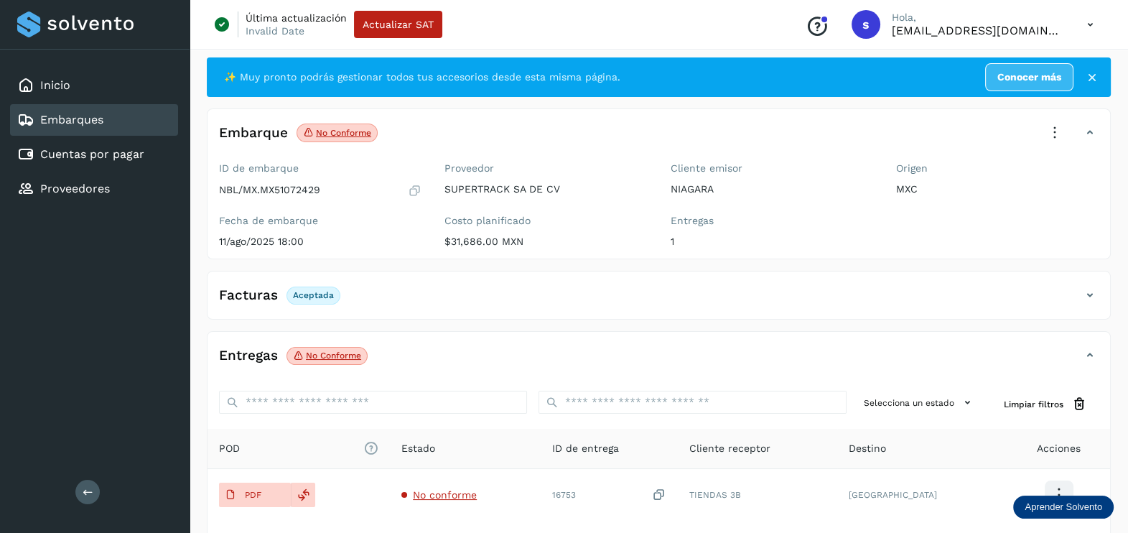
scroll to position [0, 0]
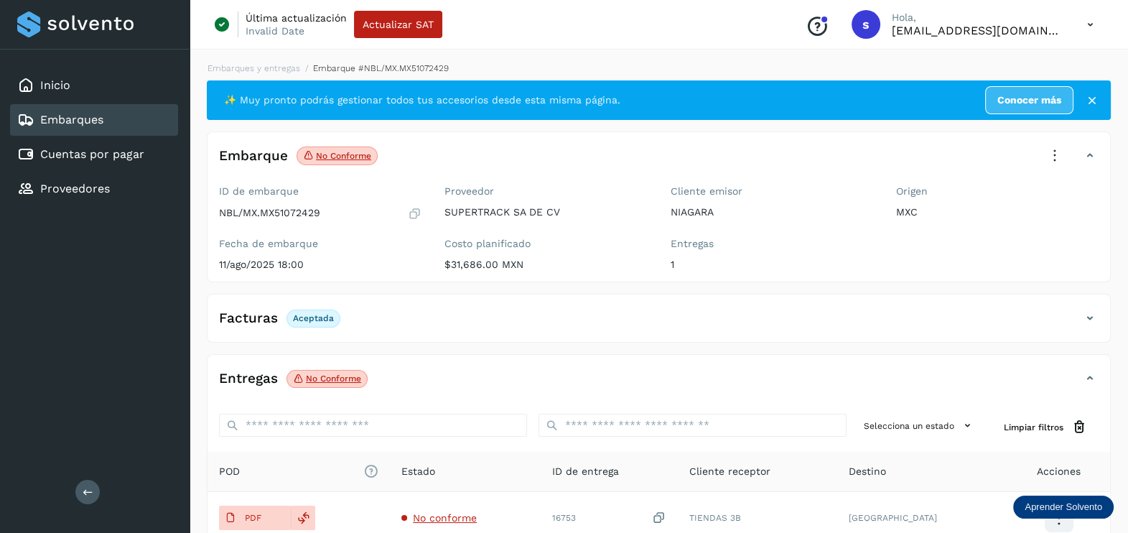
click at [1048, 158] on icon at bounding box center [1055, 156] width 32 height 32
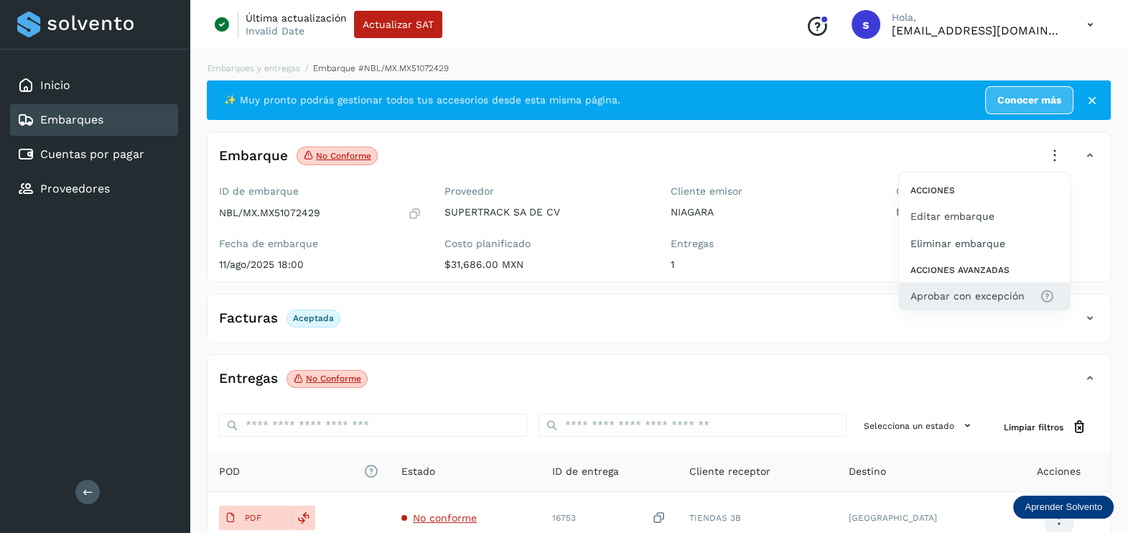
click at [998, 299] on span "Aprobar con excepción" at bounding box center [968, 296] width 114 height 16
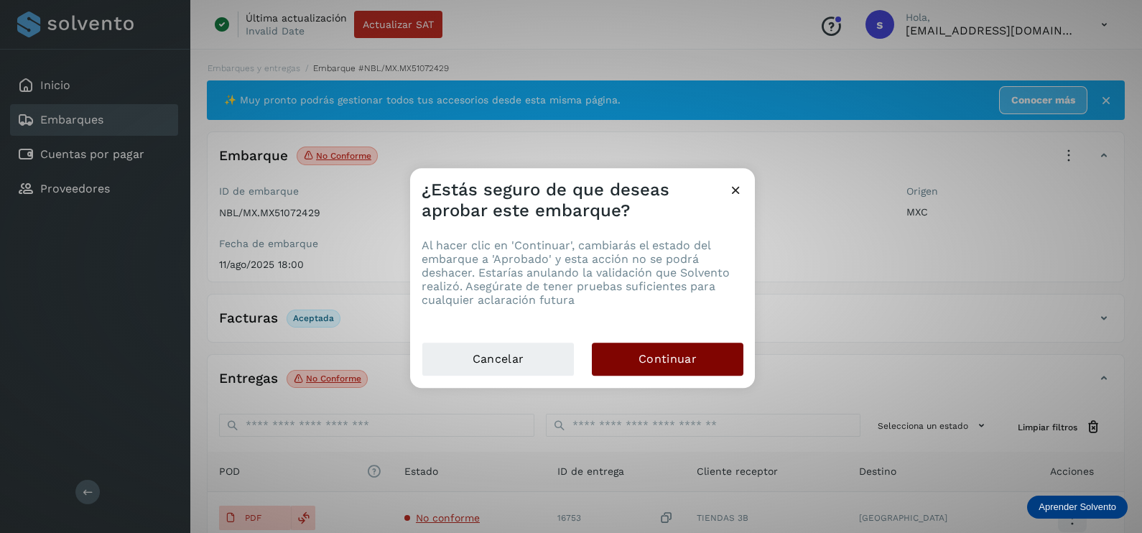
click at [674, 364] on span "Continuar" at bounding box center [667, 359] width 58 height 16
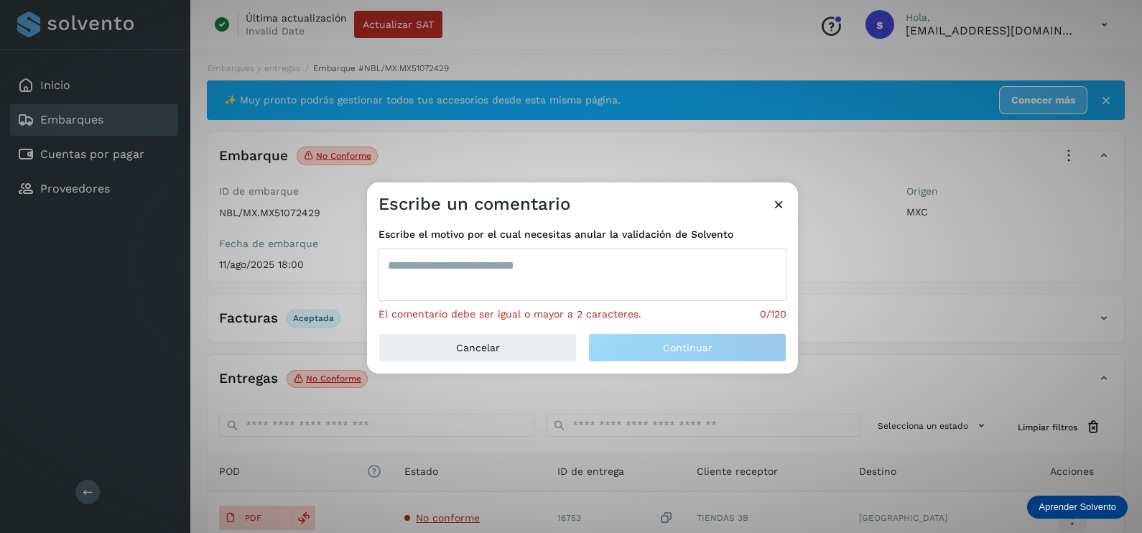
click at [501, 279] on textarea at bounding box center [582, 274] width 408 height 53
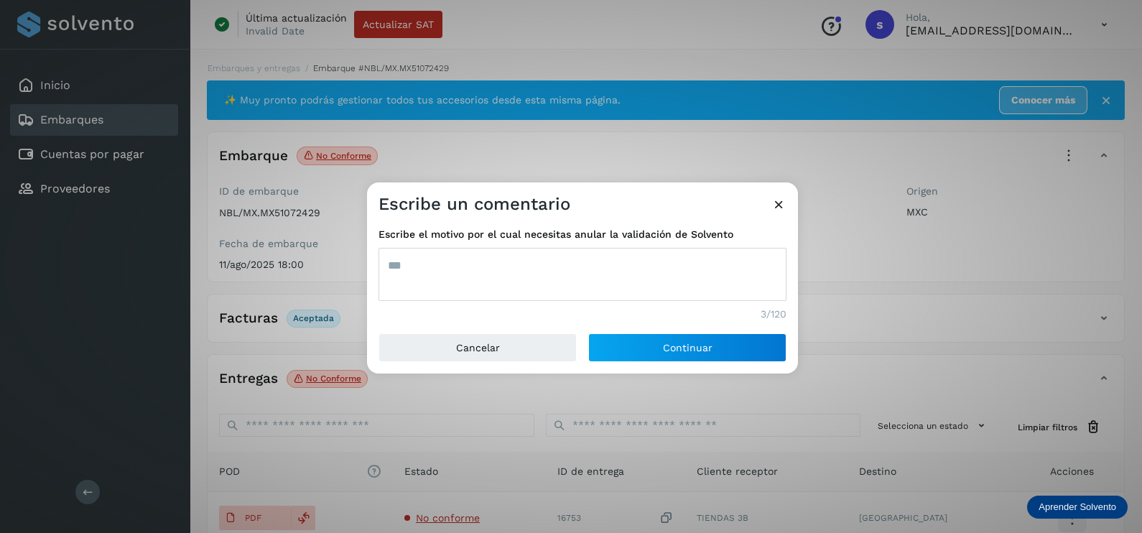
type textarea "***"
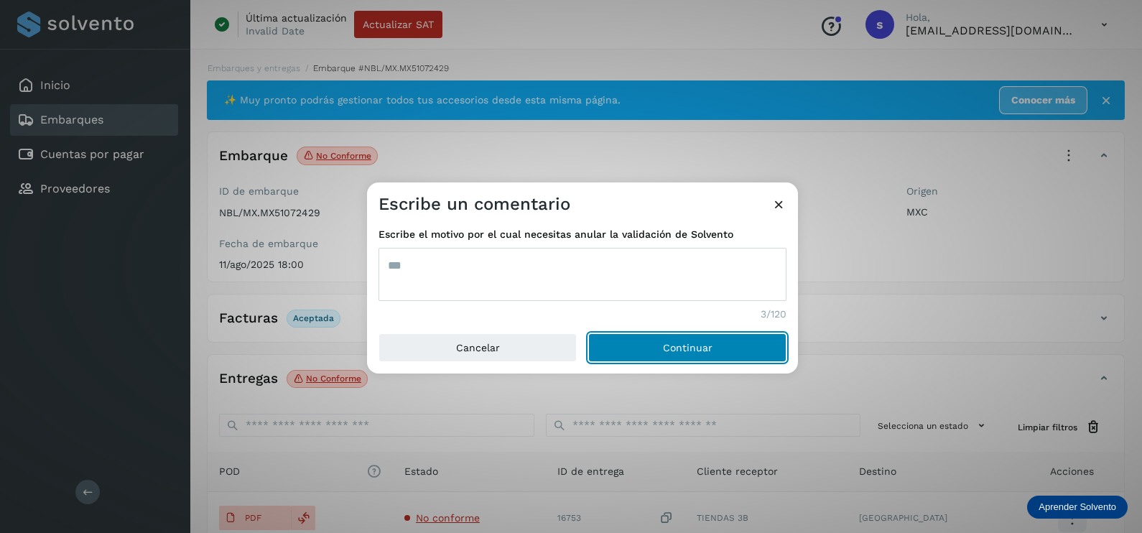
click at [588, 333] on button "Continuar" at bounding box center [687, 347] width 198 height 29
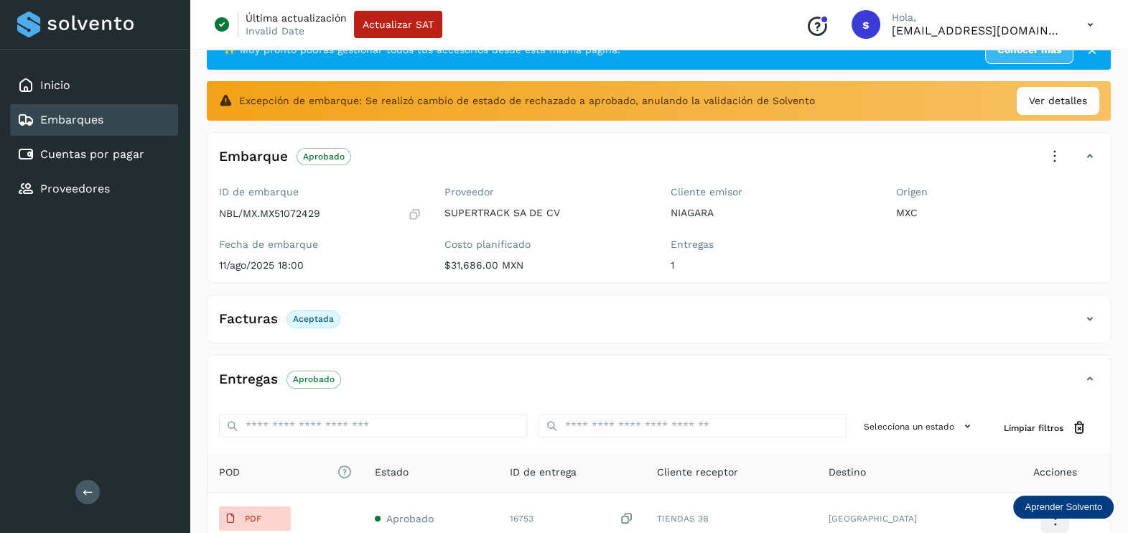
scroll to position [89, 0]
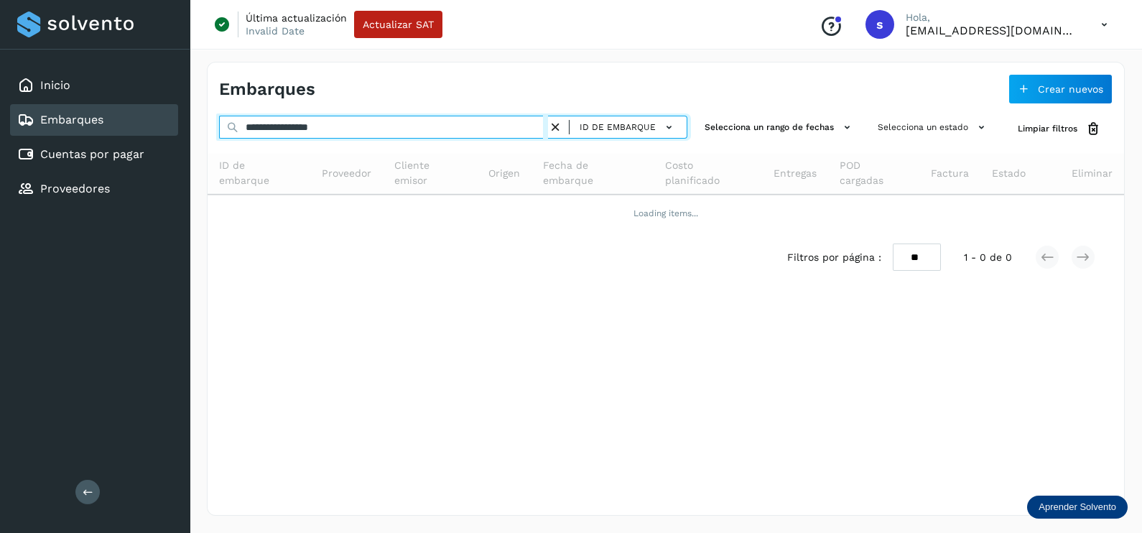
drag, startPoint x: 409, startPoint y: 116, endPoint x: 183, endPoint y: 123, distance: 225.6
click at [183, 123] on div "**********" at bounding box center [571, 266] width 1142 height 533
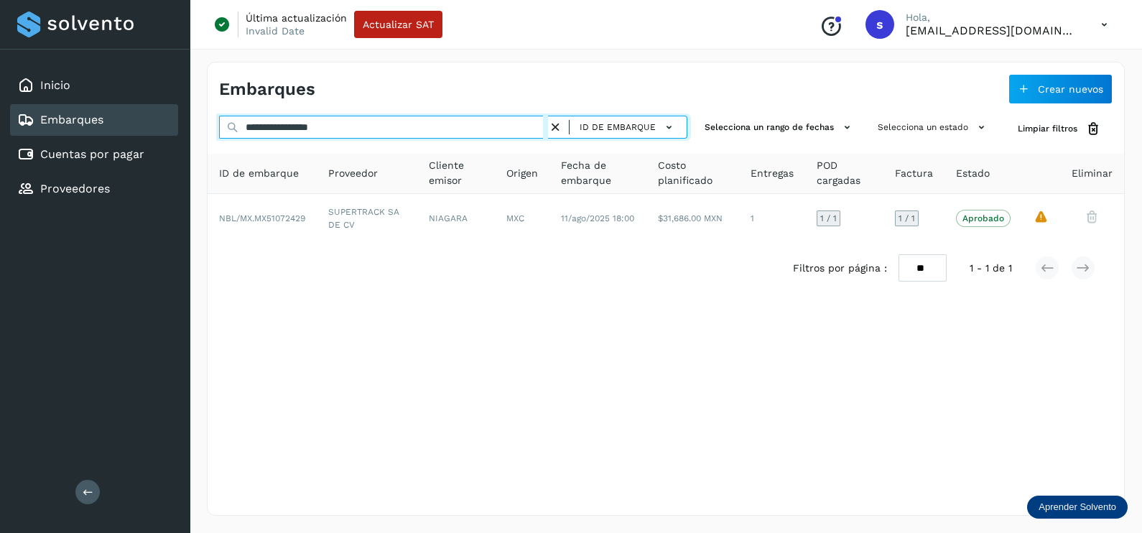
paste input "text"
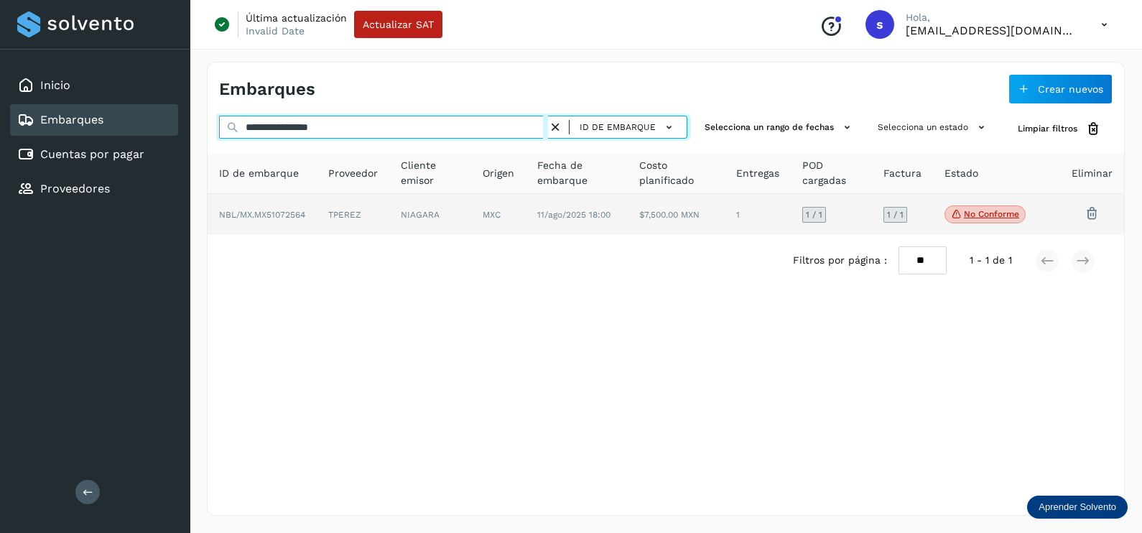
type input "**********"
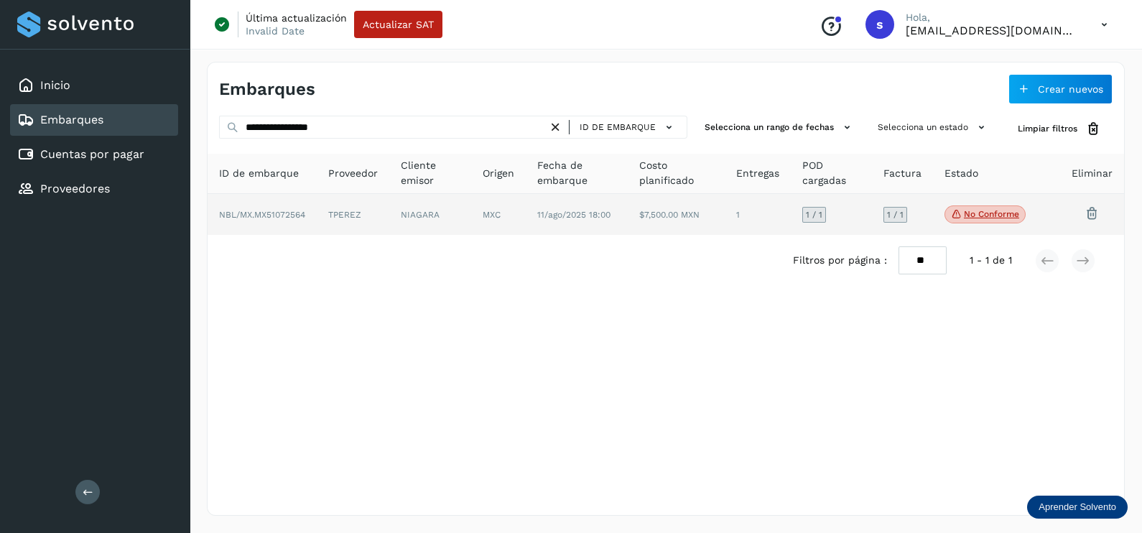
click at [471, 208] on td "NIAGARA" at bounding box center [498, 215] width 55 height 42
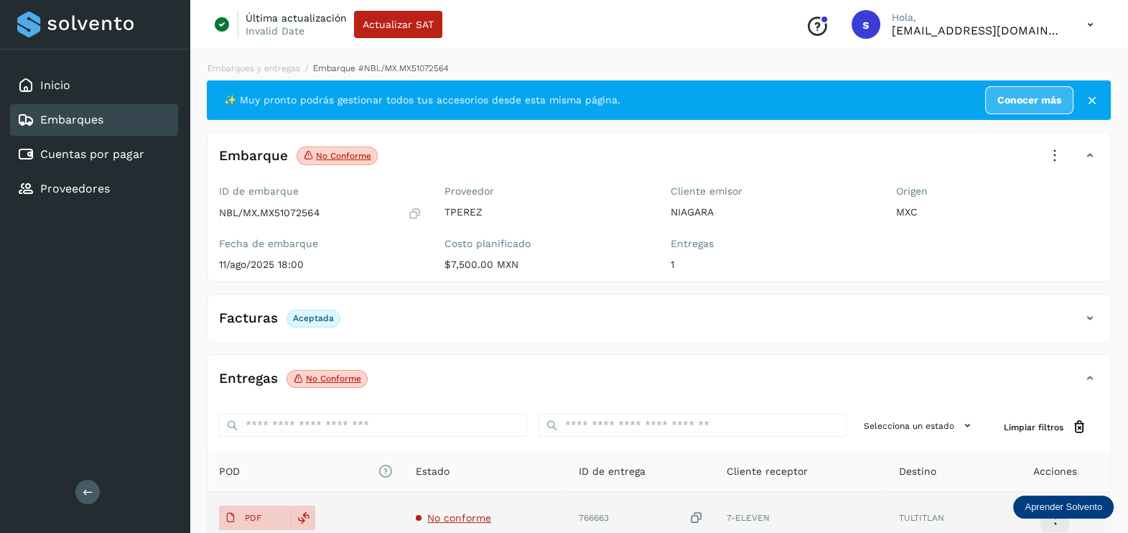
click at [460, 518] on span "No conforme" at bounding box center [459, 517] width 64 height 11
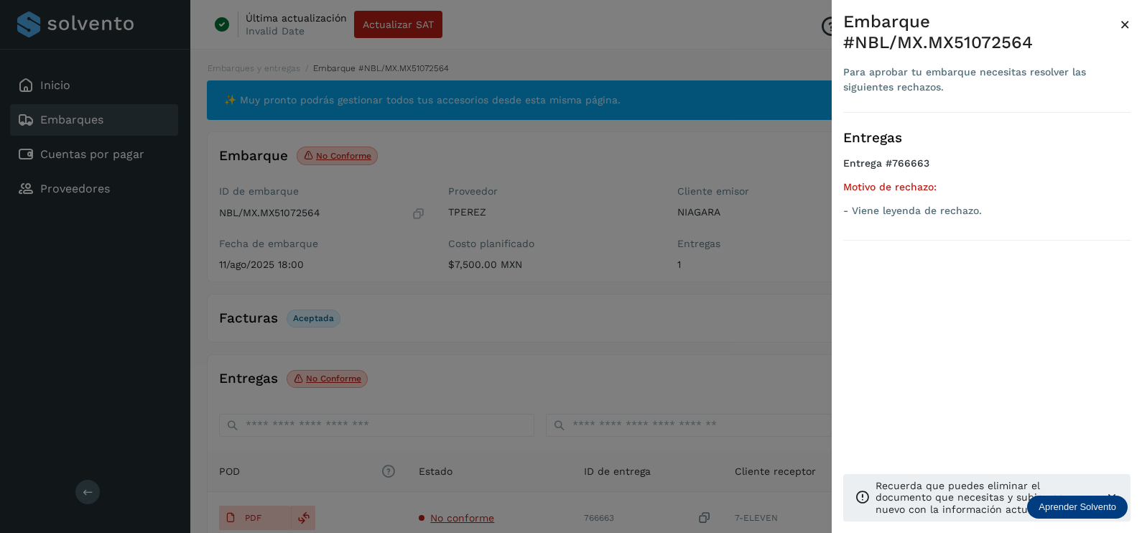
click at [681, 353] on div at bounding box center [571, 266] width 1142 height 533
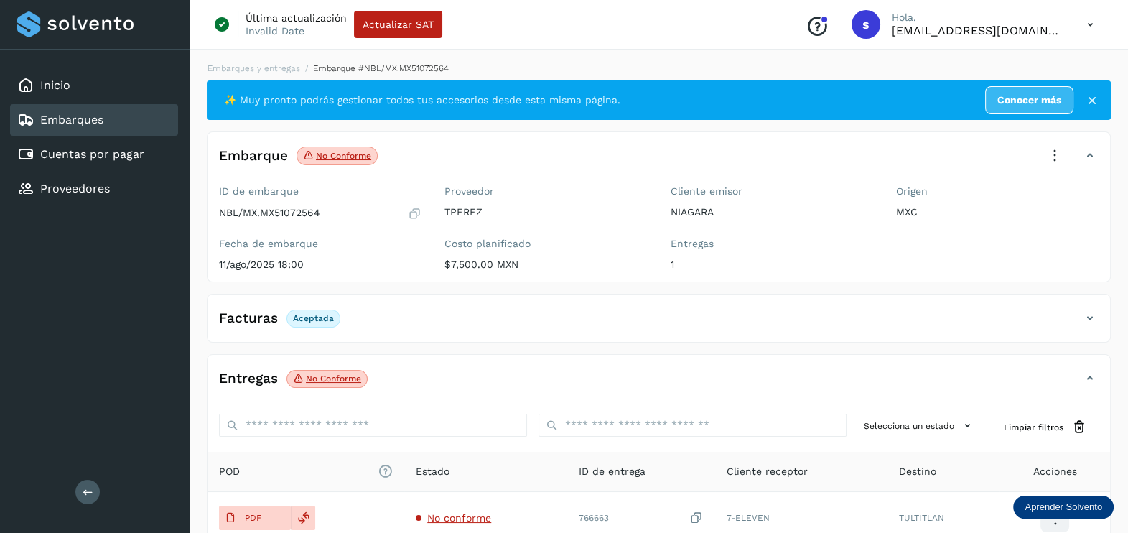
click at [1059, 155] on icon at bounding box center [1055, 156] width 32 height 32
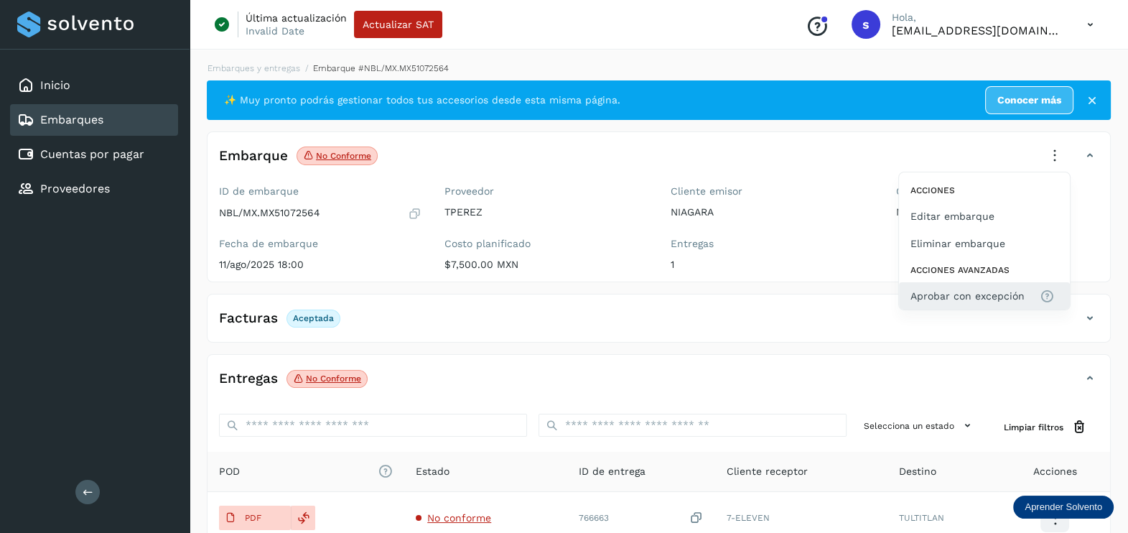
click at [972, 298] on span "Aprobar con excepción" at bounding box center [968, 296] width 114 height 16
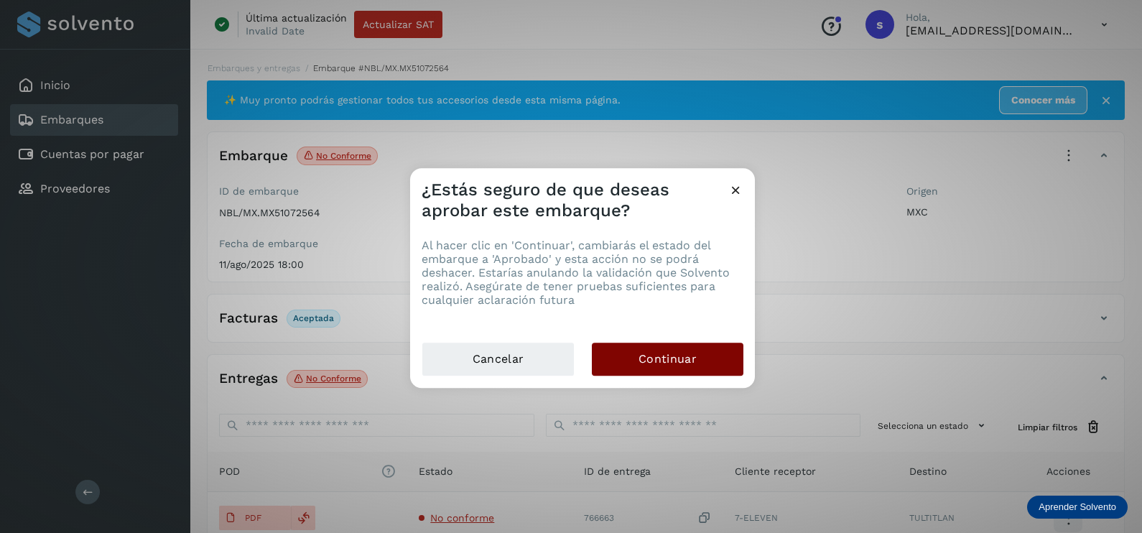
click at [693, 366] on span "Continuar" at bounding box center [667, 359] width 58 height 16
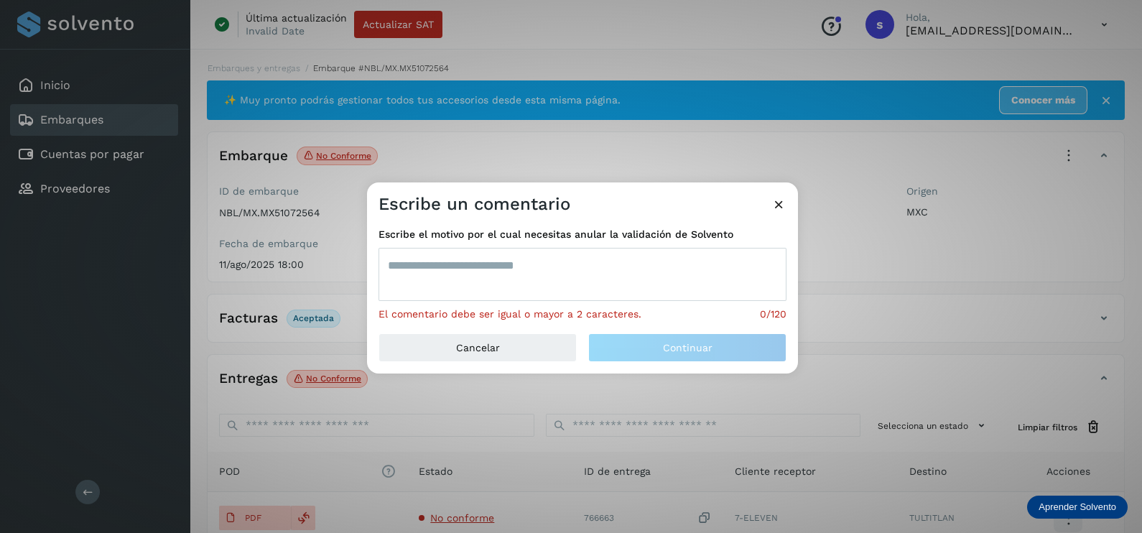
click at [531, 279] on textarea at bounding box center [582, 274] width 408 height 53
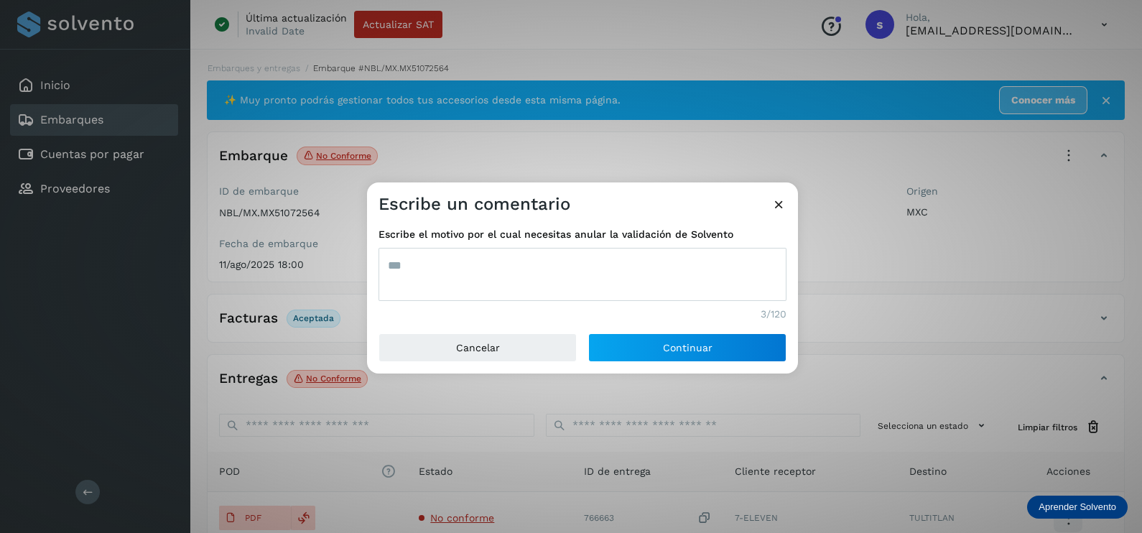
type textarea "***"
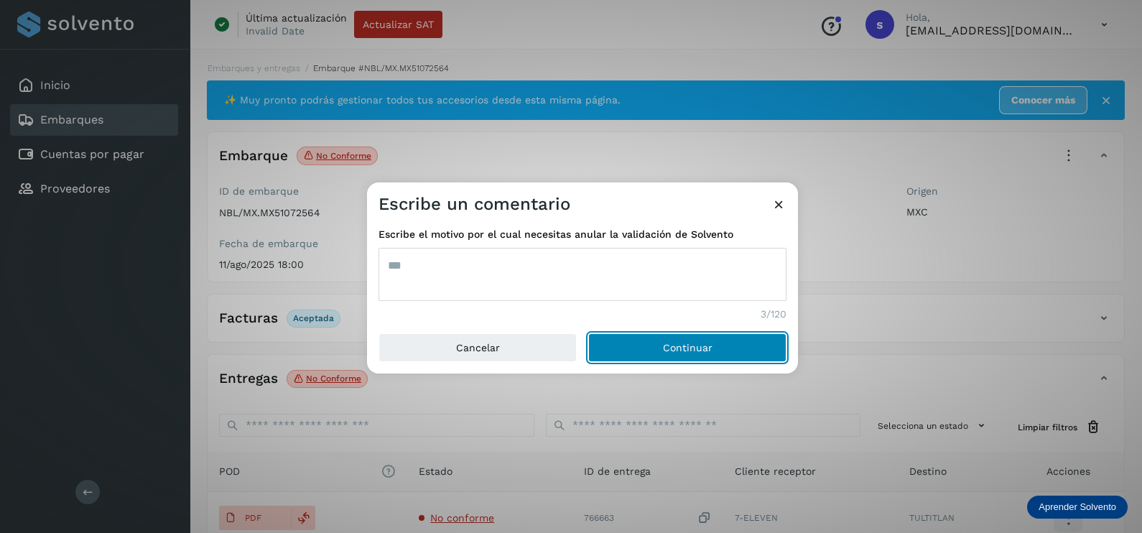
click at [588, 333] on button "Continuar" at bounding box center [687, 347] width 198 height 29
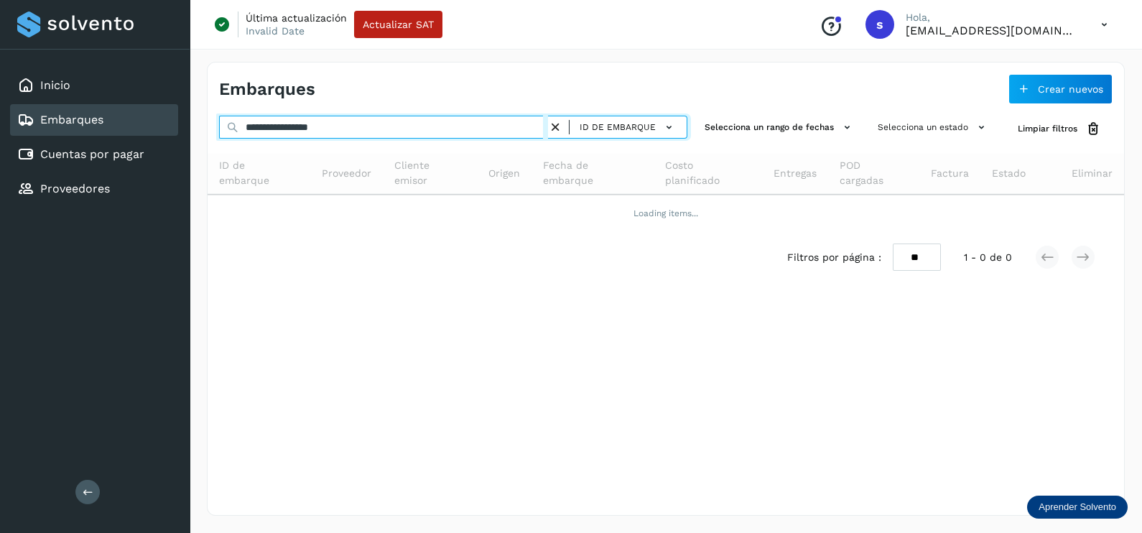
drag, startPoint x: 373, startPoint y: 131, endPoint x: 187, endPoint y: 131, distance: 186.7
click at [187, 131] on div "**********" at bounding box center [571, 266] width 1142 height 533
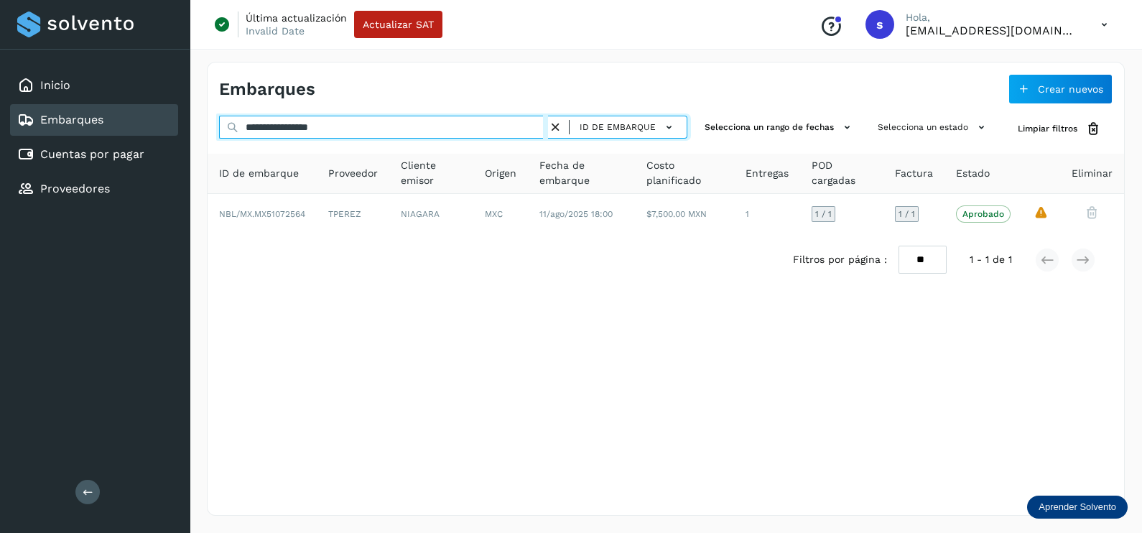
paste input "text"
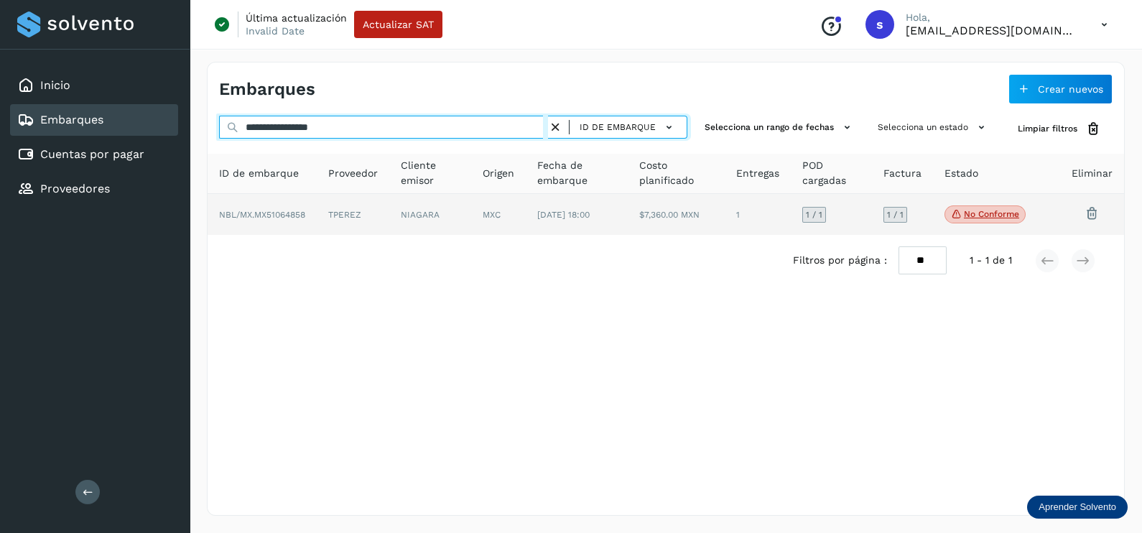
type input "**********"
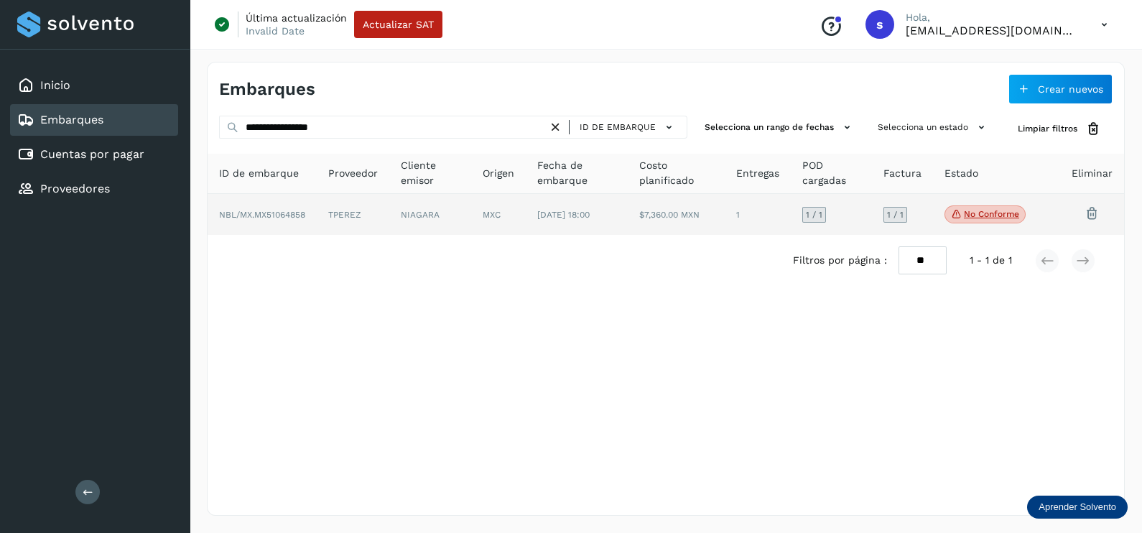
click at [526, 231] on td "MXC" at bounding box center [577, 215] width 103 height 42
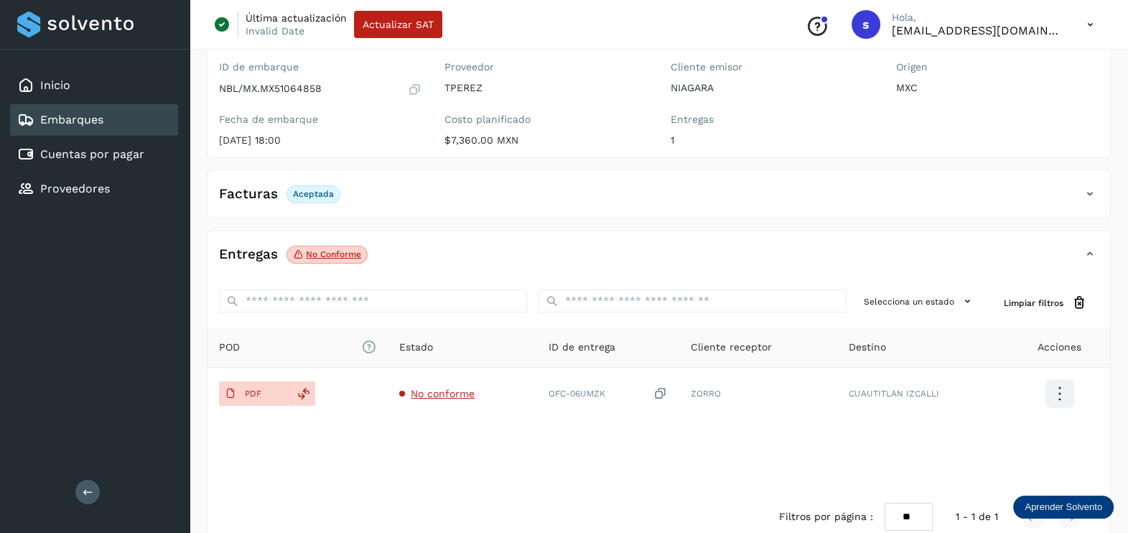
scroll to position [149, 0]
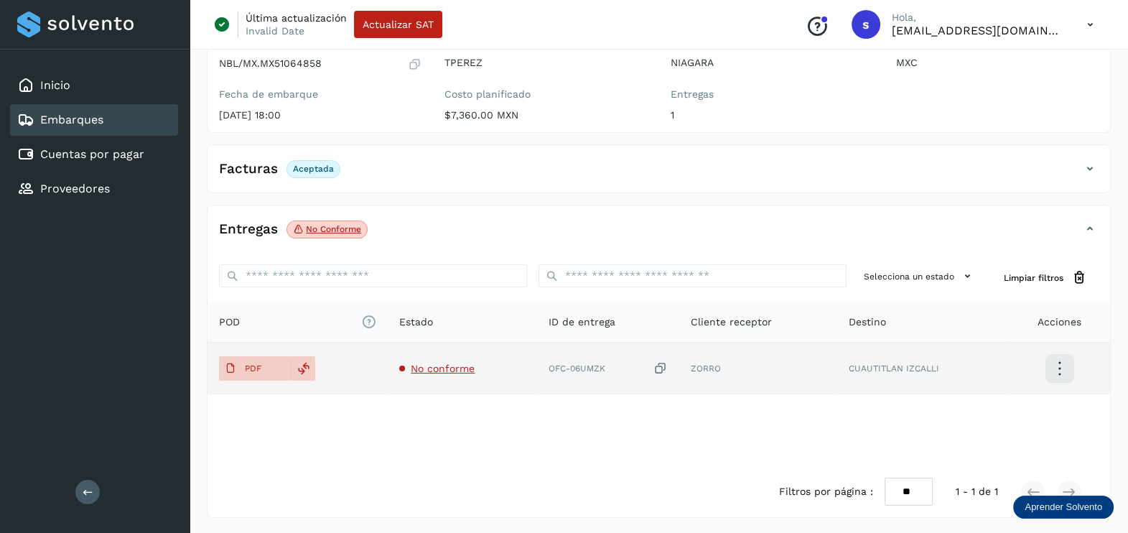
click at [447, 367] on span "No conforme" at bounding box center [443, 368] width 64 height 11
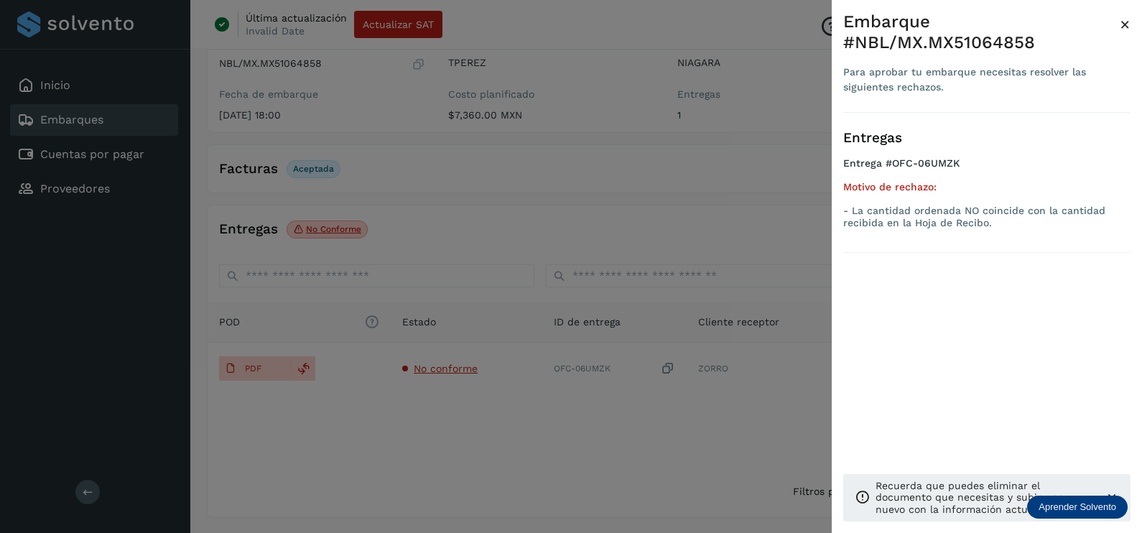
click at [579, 451] on div at bounding box center [571, 266] width 1142 height 533
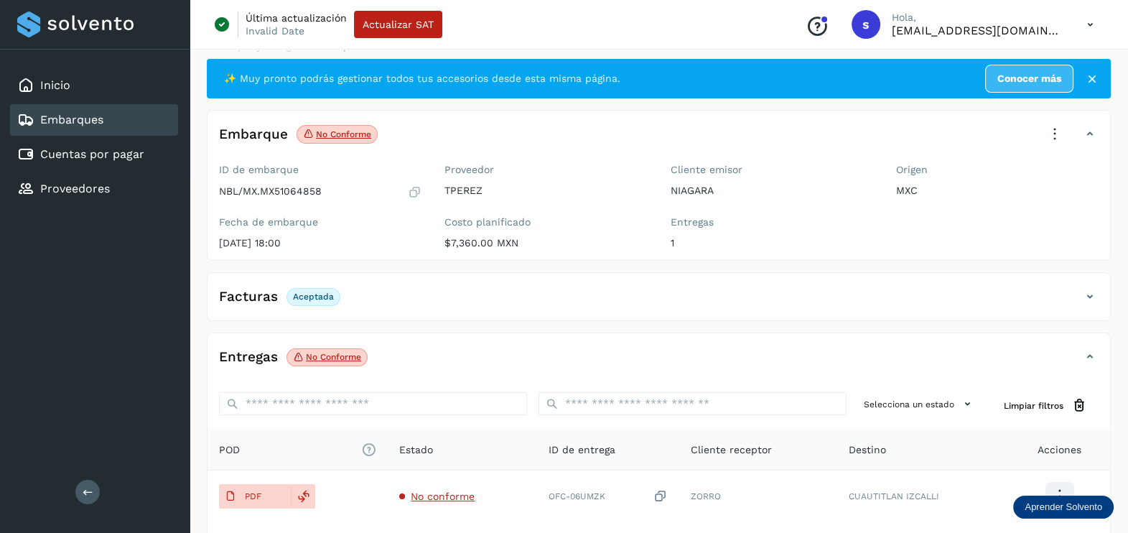
scroll to position [0, 0]
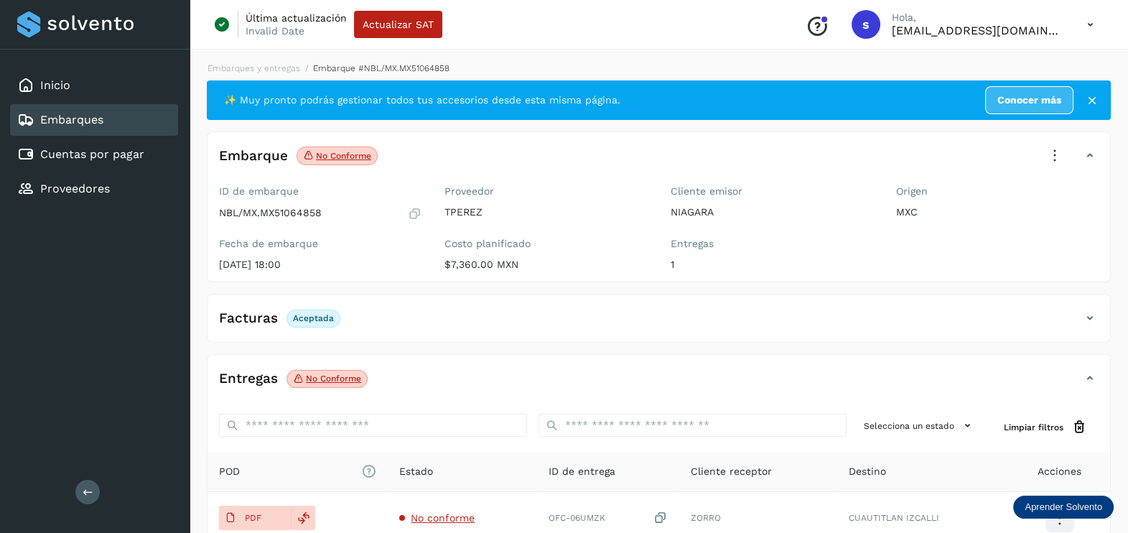
click at [1061, 151] on icon at bounding box center [1055, 156] width 32 height 32
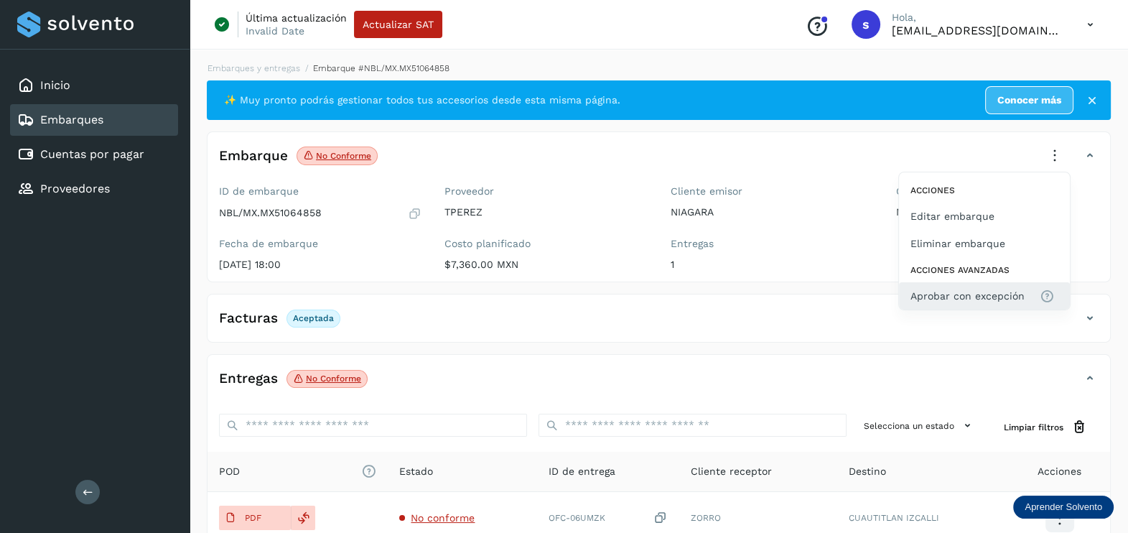
click at [989, 288] on span "Aprobar con excepción" at bounding box center [968, 296] width 114 height 16
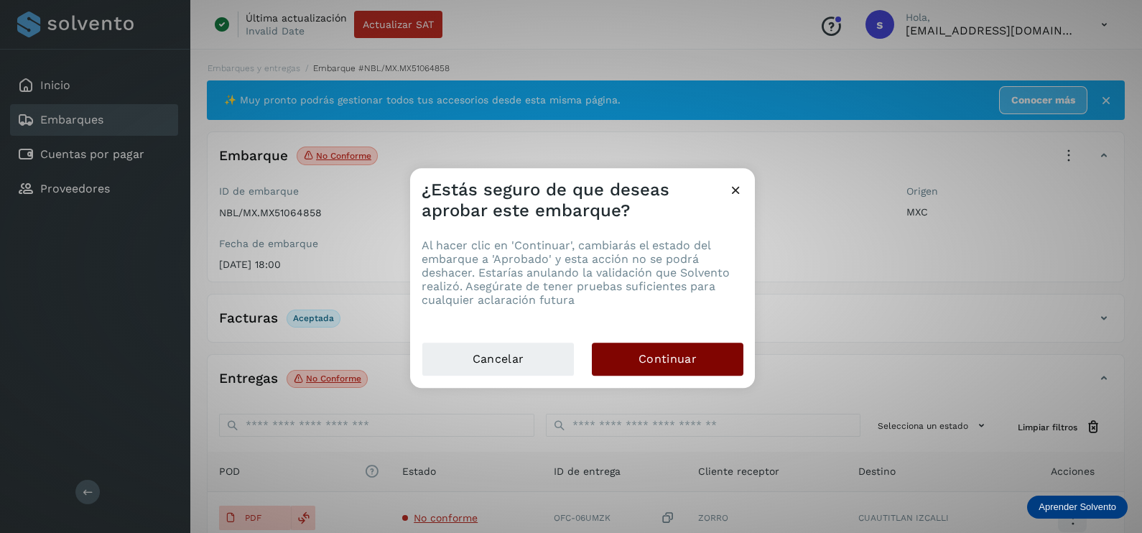
click at [665, 355] on span "Continuar" at bounding box center [667, 359] width 58 height 16
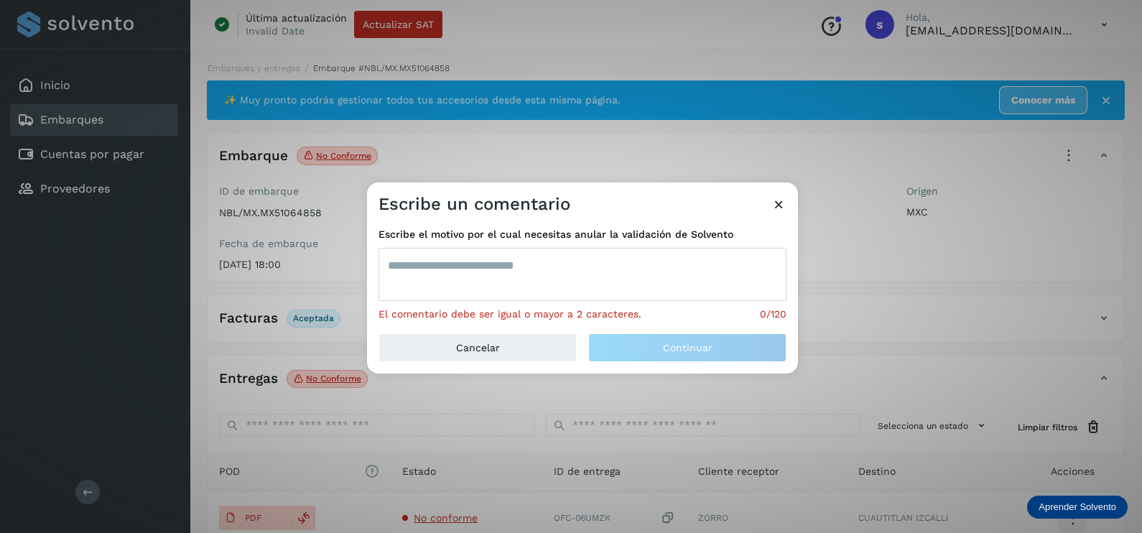
click at [549, 274] on textarea at bounding box center [582, 274] width 408 height 53
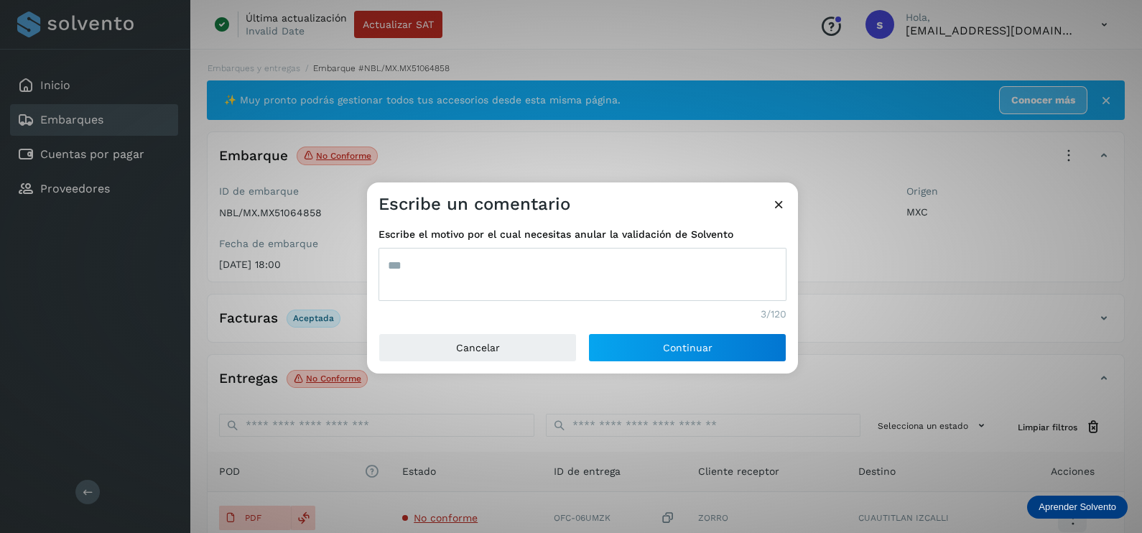
type textarea "***"
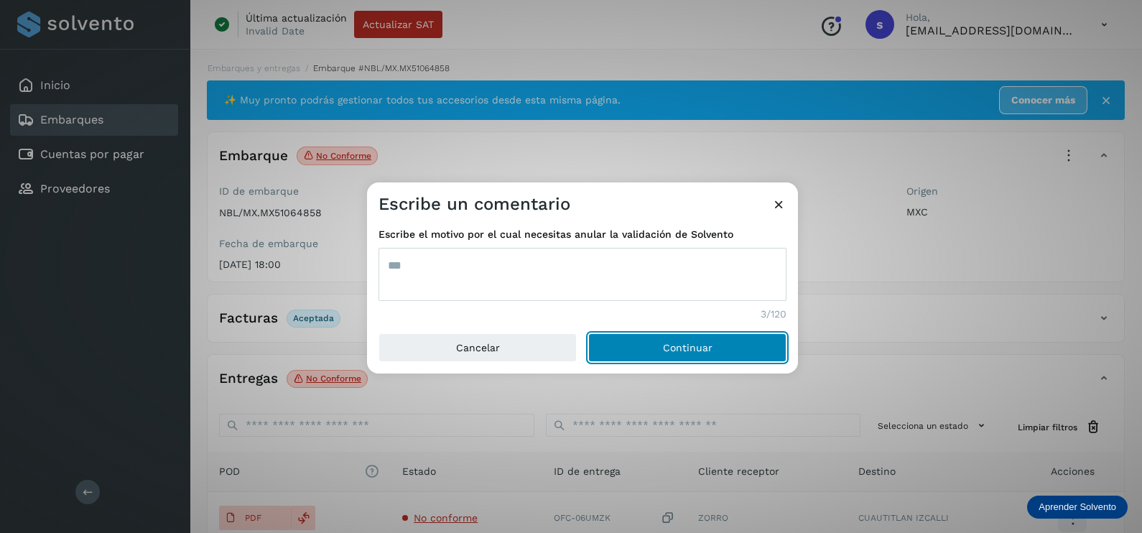
click at [588, 333] on button "Continuar" at bounding box center [687, 347] width 198 height 29
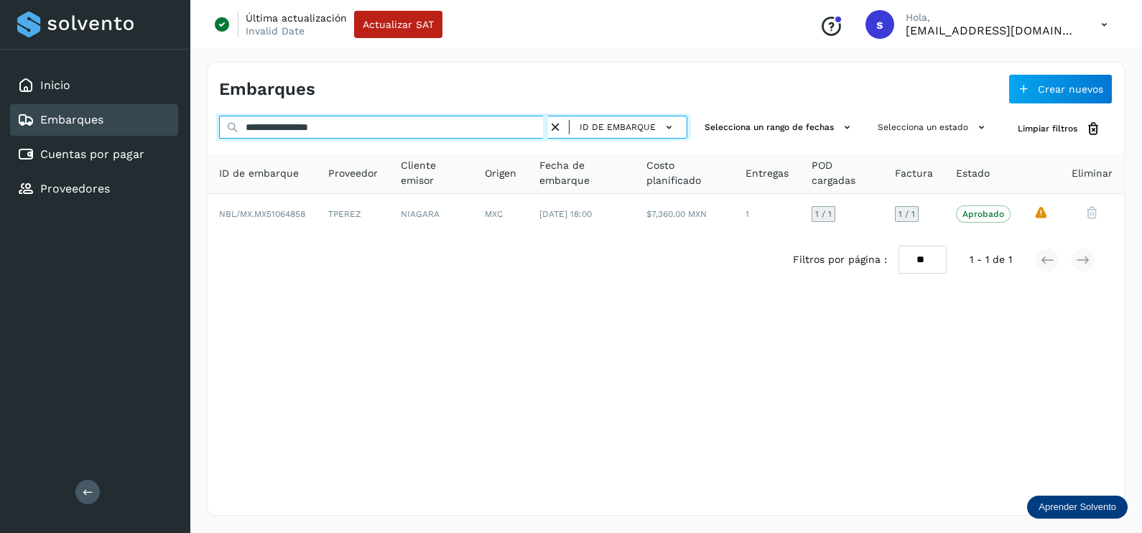
drag, startPoint x: 381, startPoint y: 124, endPoint x: 11, endPoint y: 119, distance: 369.1
click at [0, 120] on html "**********" at bounding box center [571, 266] width 1142 height 533
paste input "text"
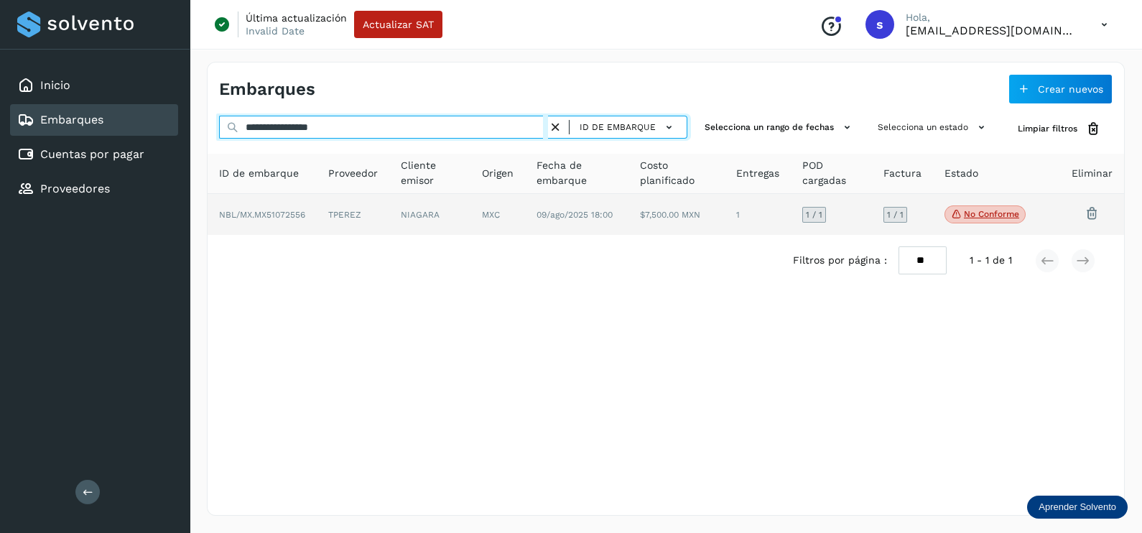
type input "**********"
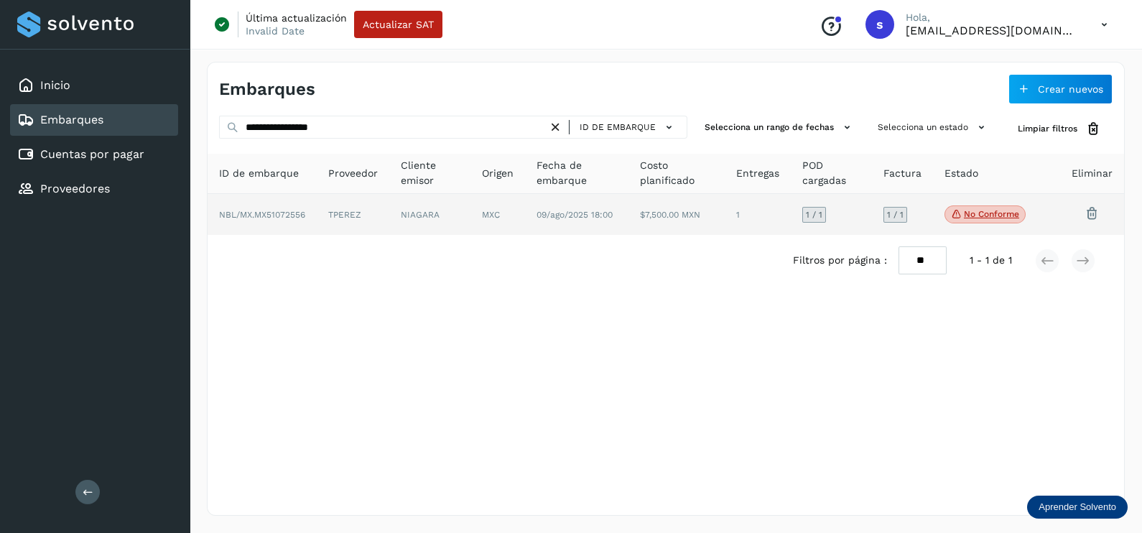
click at [470, 223] on td "NIAGARA" at bounding box center [497, 215] width 55 height 42
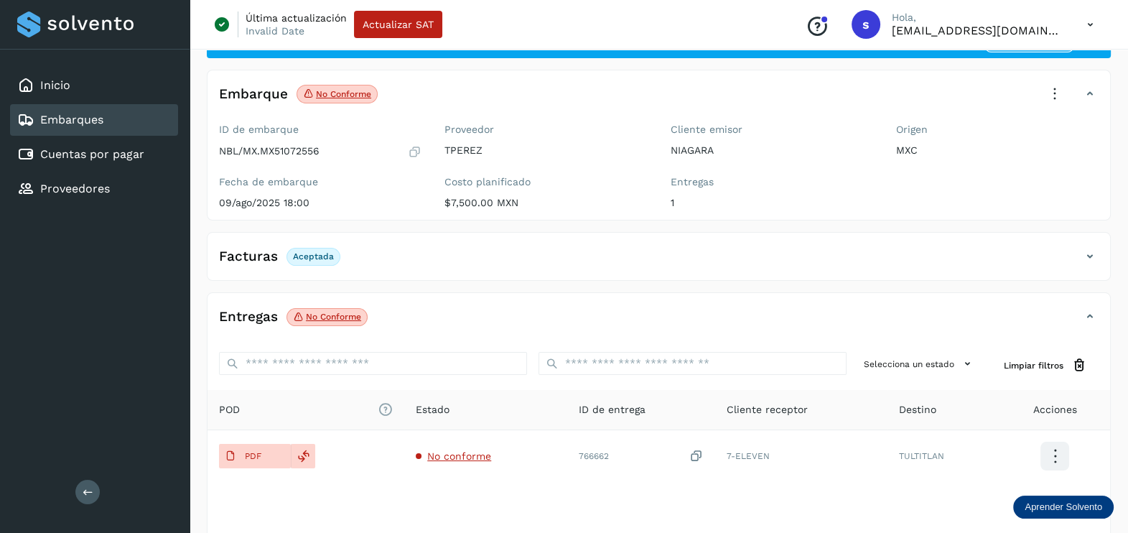
scroll to position [89, 0]
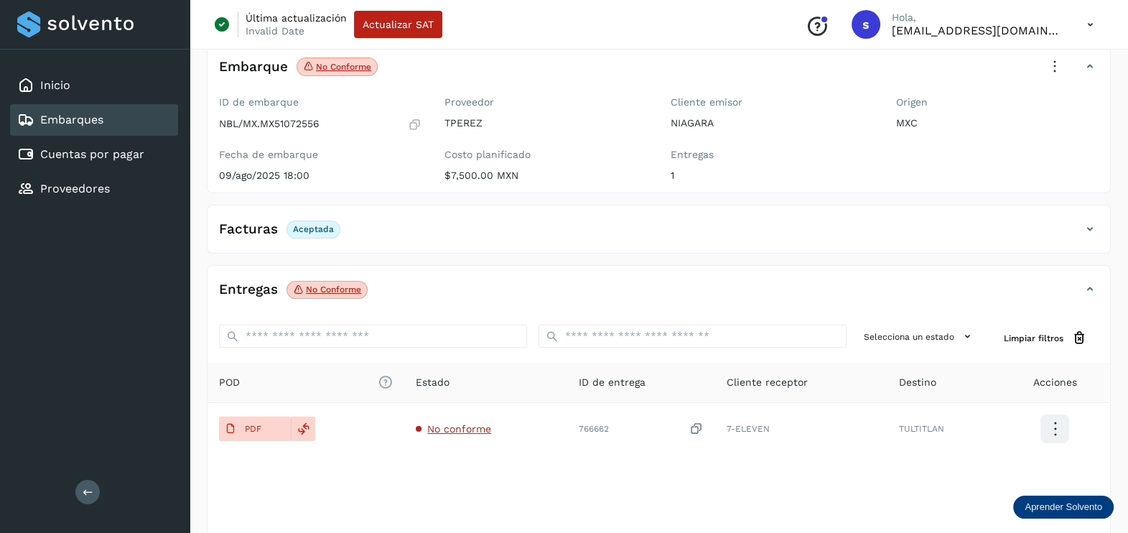
click at [1060, 71] on icon at bounding box center [1055, 67] width 32 height 32
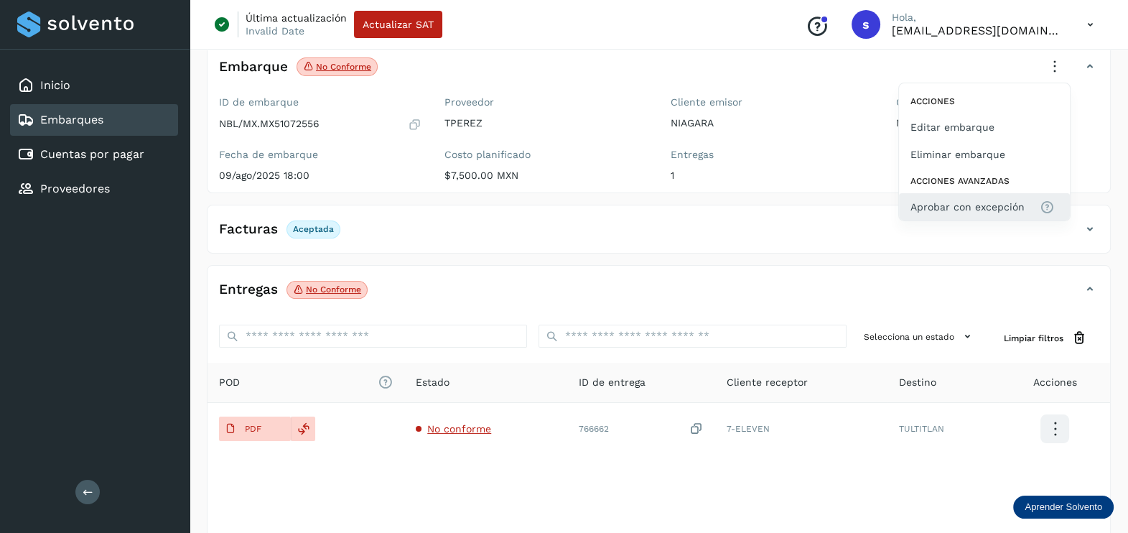
click at [990, 212] on span "Aprobar con excepción" at bounding box center [968, 207] width 114 height 16
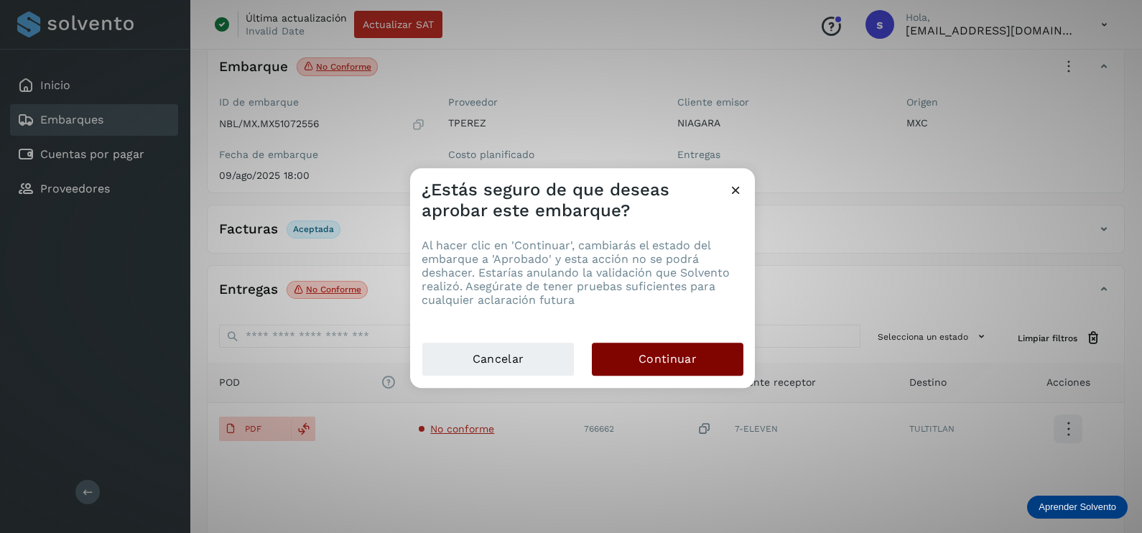
click at [694, 353] on span "Continuar" at bounding box center [667, 359] width 58 height 16
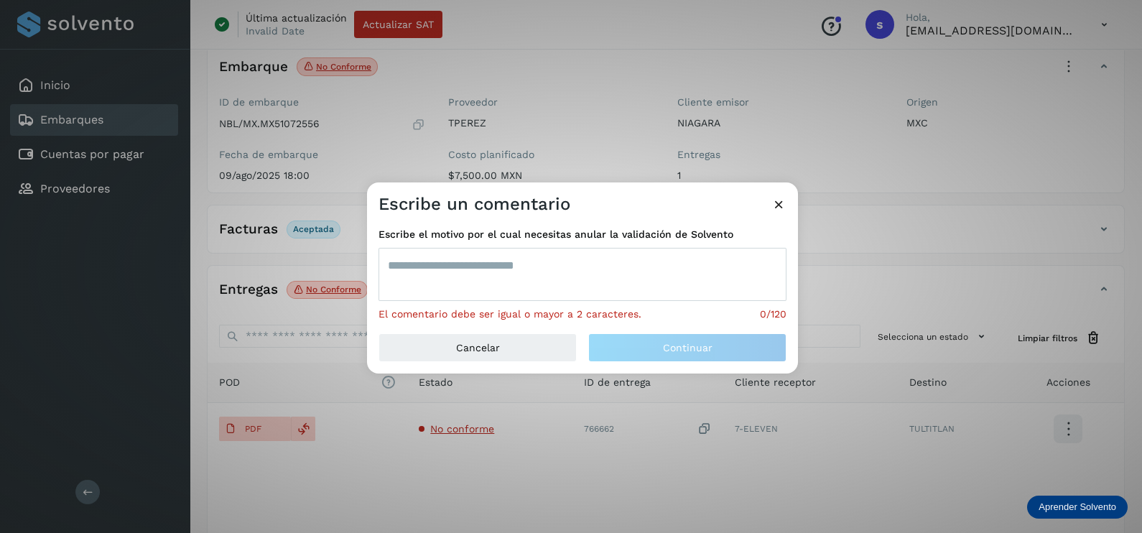
click at [450, 253] on textarea at bounding box center [582, 274] width 408 height 53
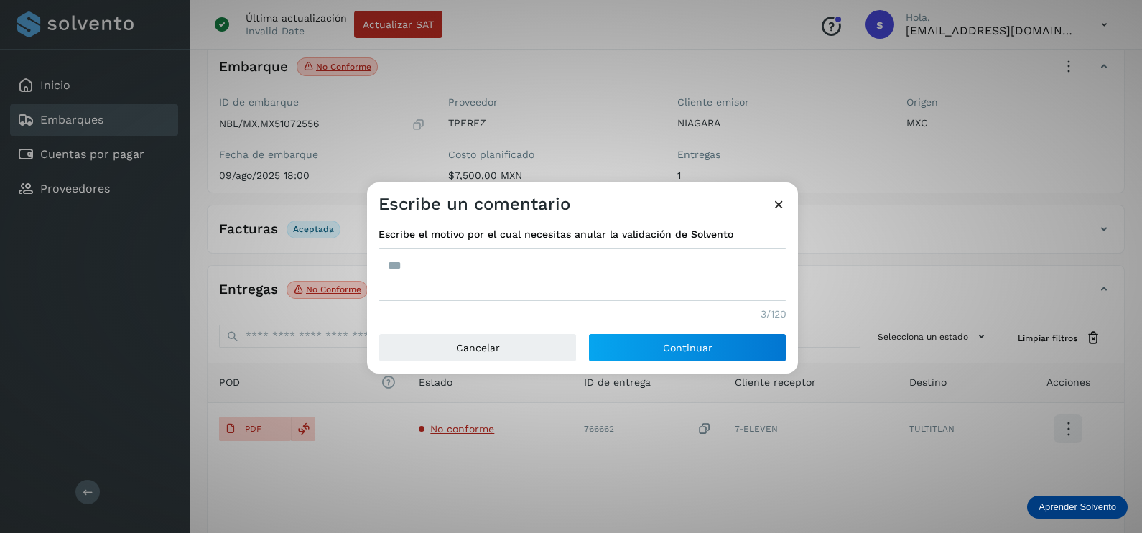
type textarea "***"
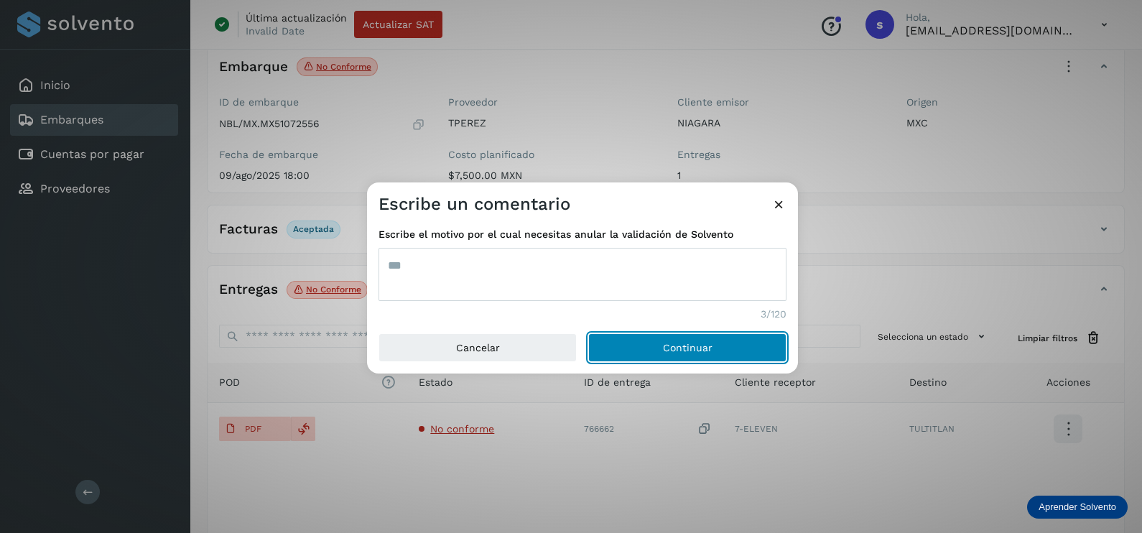
click at [588, 333] on button "Continuar" at bounding box center [687, 347] width 198 height 29
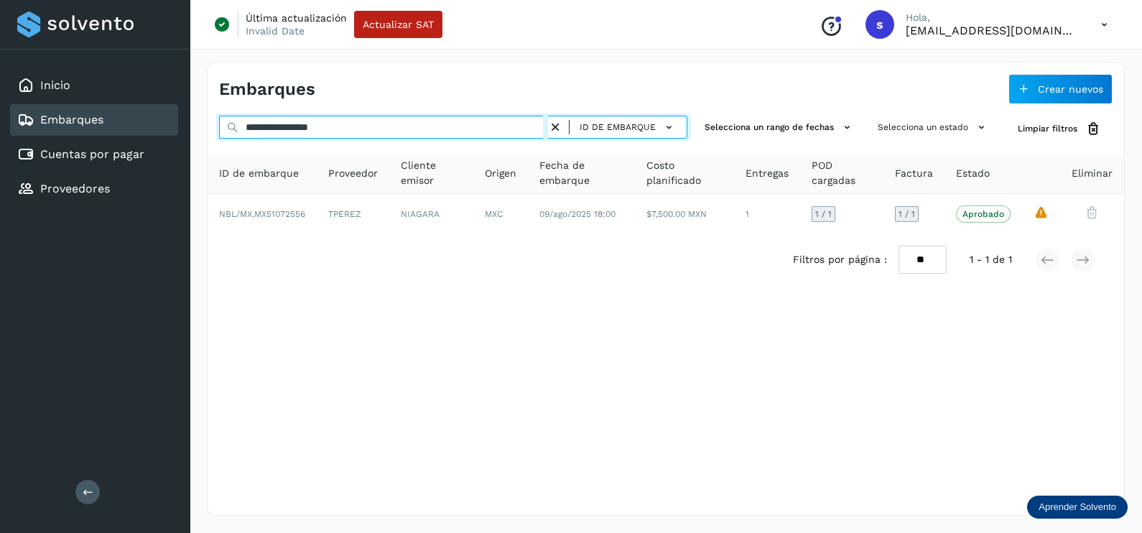
drag, startPoint x: 364, startPoint y: 130, endPoint x: 194, endPoint y: 130, distance: 170.2
click at [201, 130] on div "**********" at bounding box center [666, 289] width 952 height 488
paste input "text"
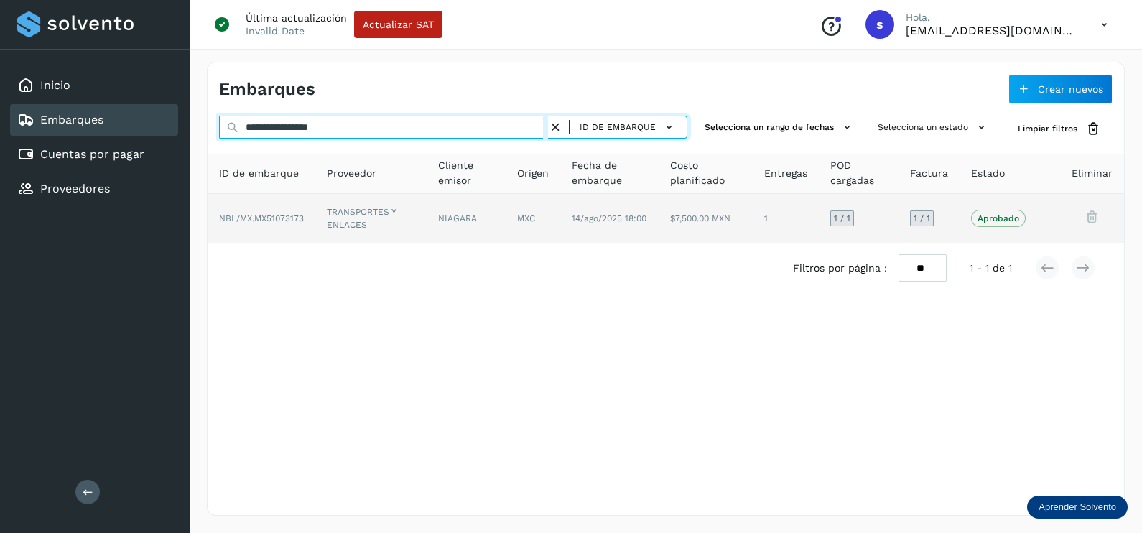
type input "**********"
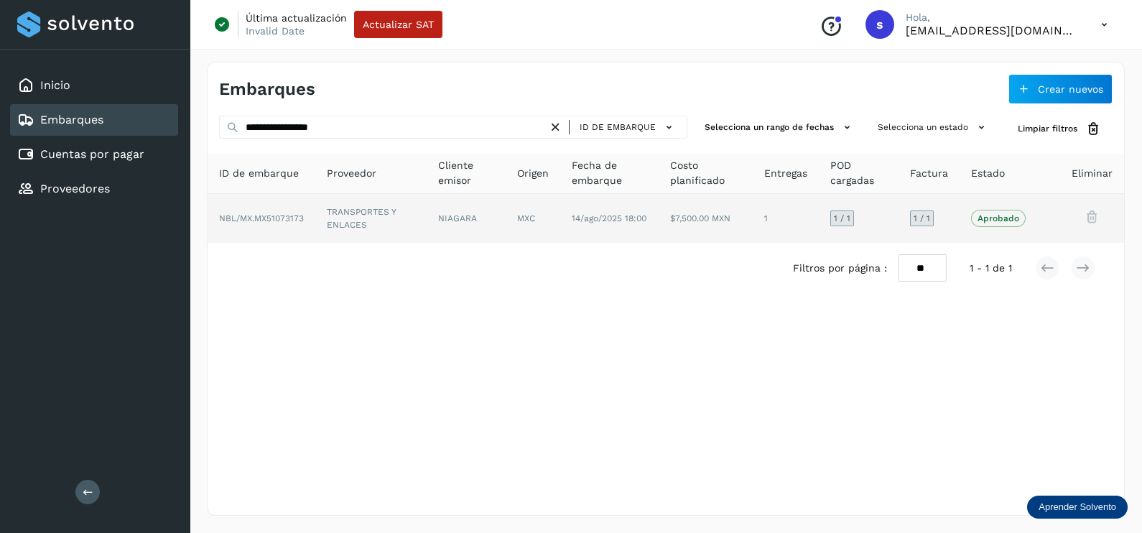
click at [427, 205] on td "TRANSPORTES Y ENLACES" at bounding box center [466, 218] width 79 height 49
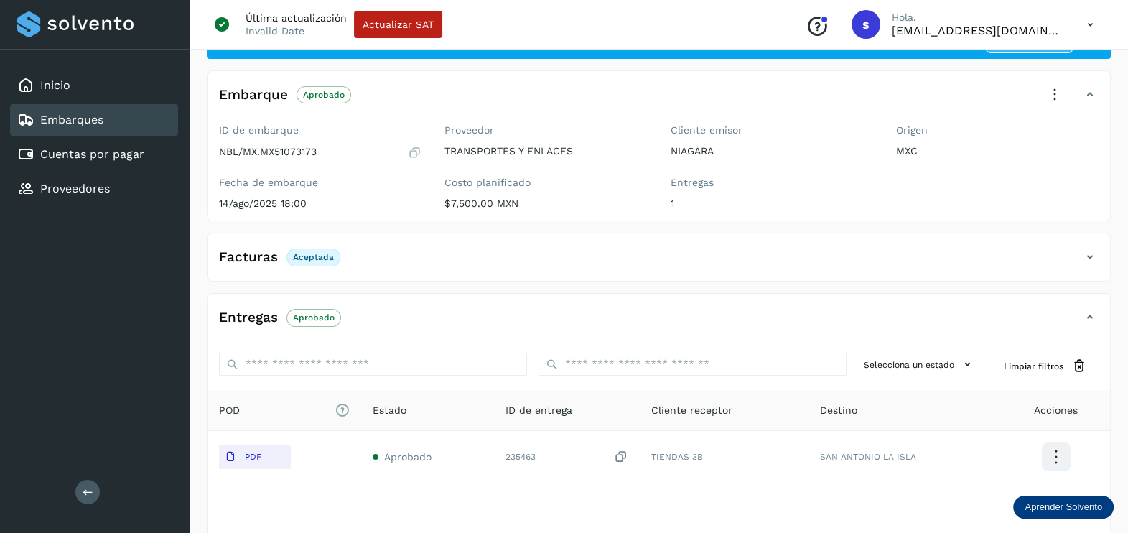
scroll to position [89, 0]
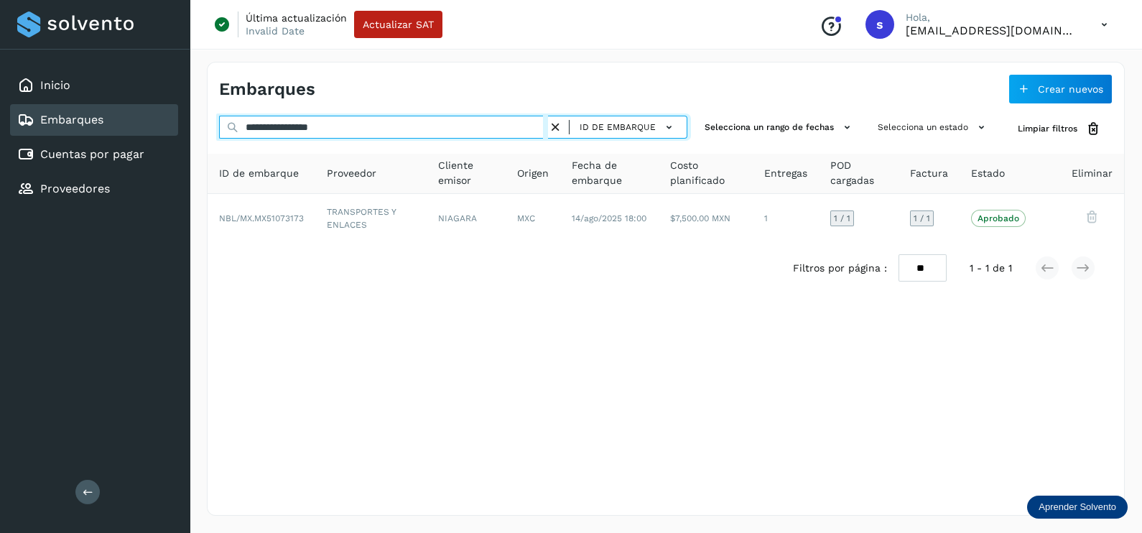
drag, startPoint x: 406, startPoint y: 134, endPoint x: 190, endPoint y: 133, distance: 216.2
click at [190, 132] on div "**********" at bounding box center [666, 289] width 952 height 488
paste input "text"
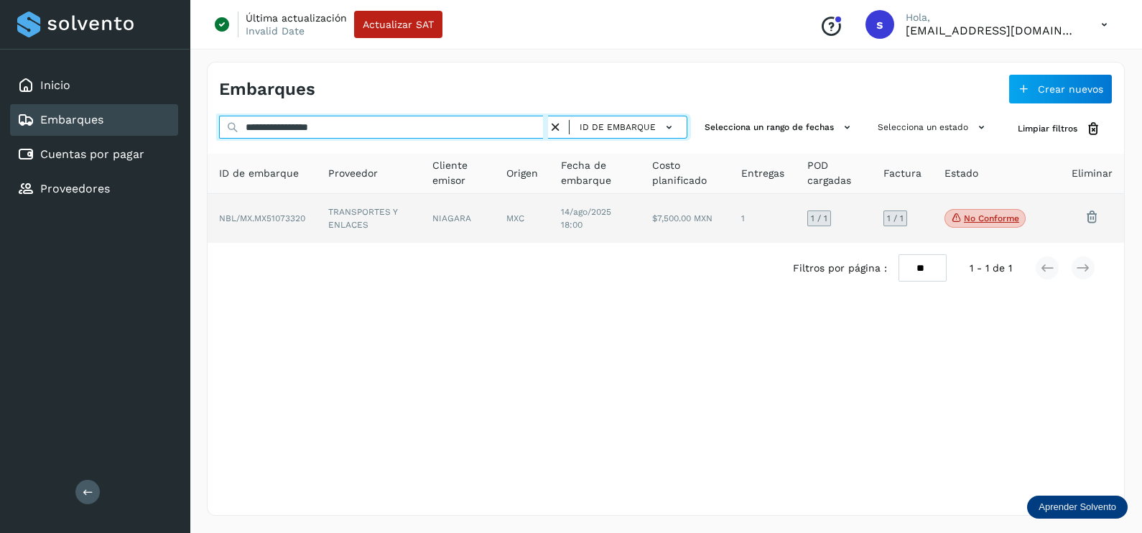
type input "**********"
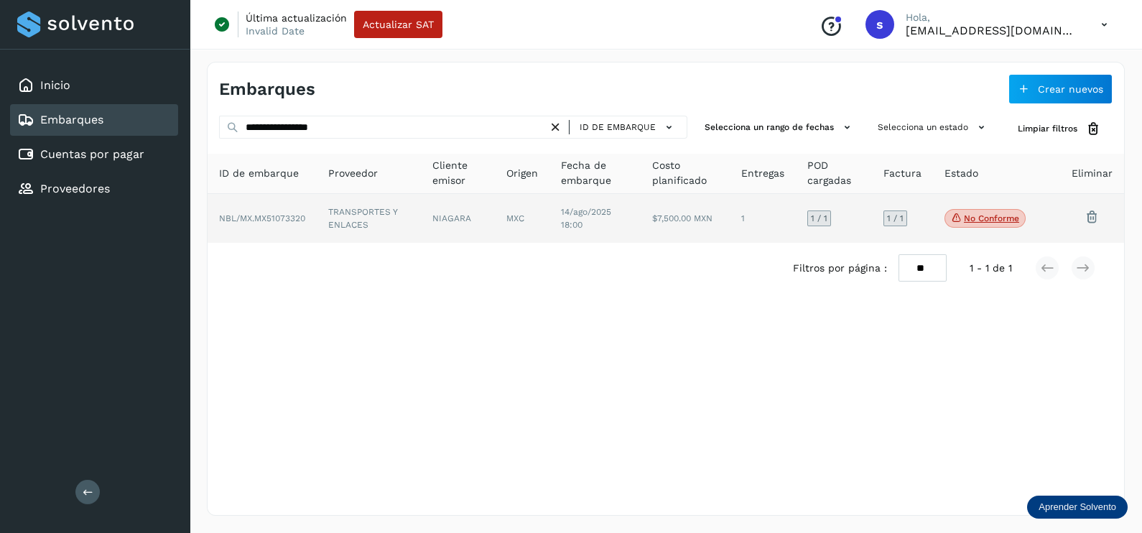
click at [421, 213] on td "TRANSPORTES Y ENLACES" at bounding box center [458, 218] width 74 height 49
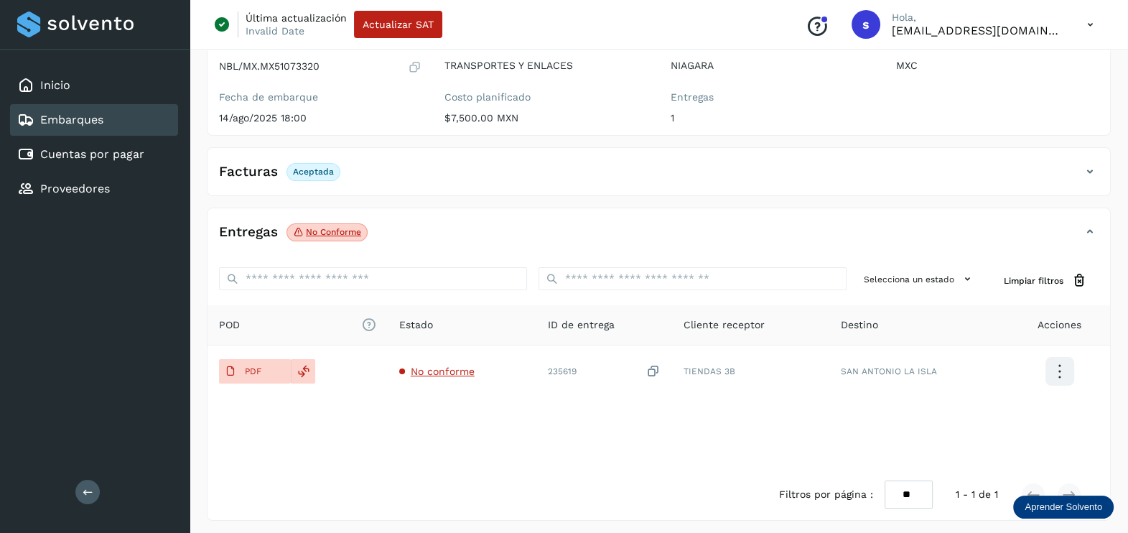
scroll to position [149, 0]
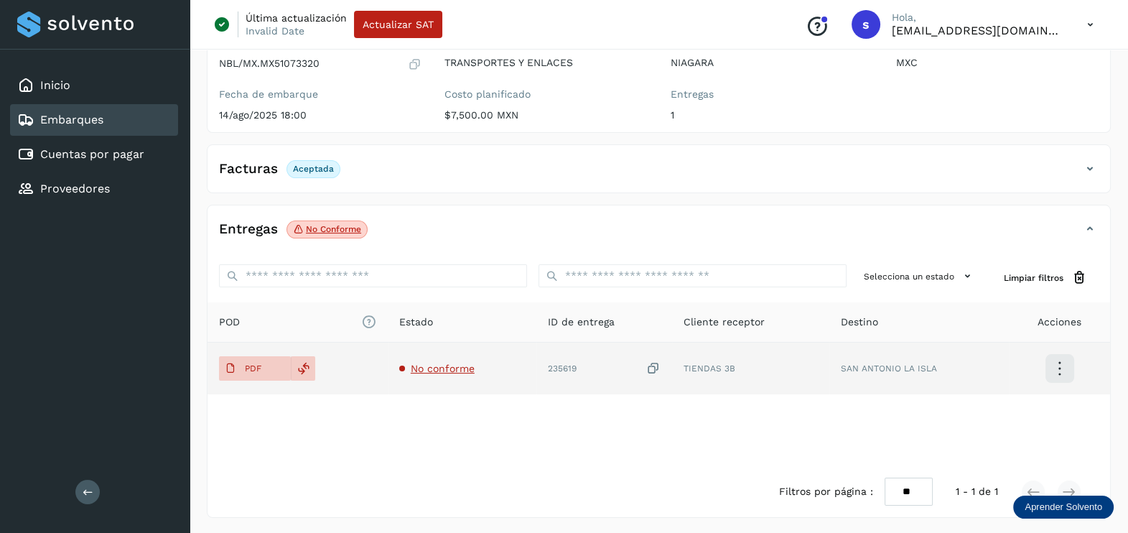
click at [454, 363] on span "No conforme" at bounding box center [443, 368] width 64 height 11
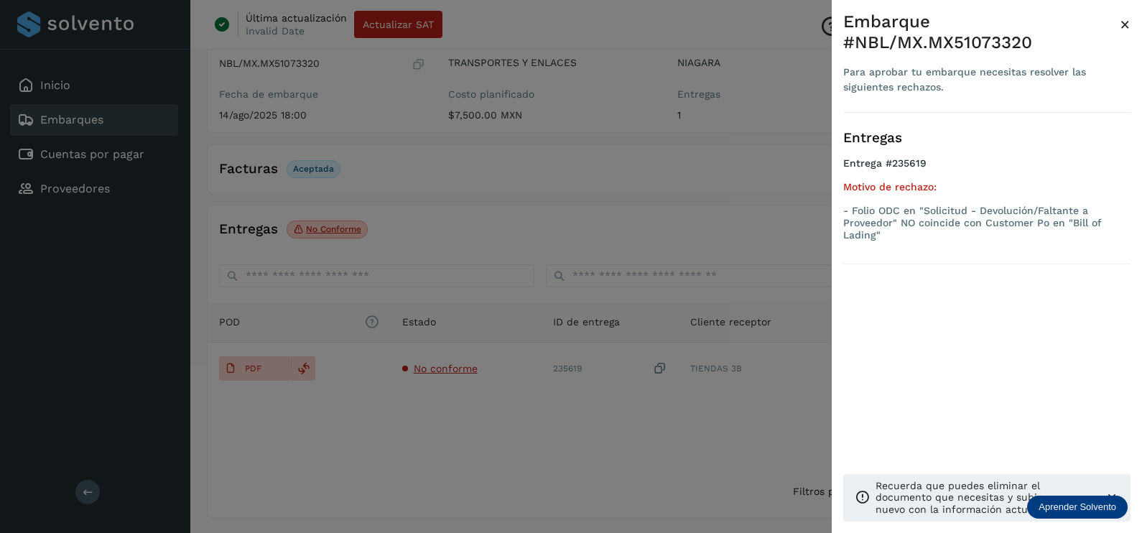
drag, startPoint x: 454, startPoint y: 363, endPoint x: 471, endPoint y: 431, distance: 70.4
click at [471, 431] on div at bounding box center [571, 266] width 1142 height 533
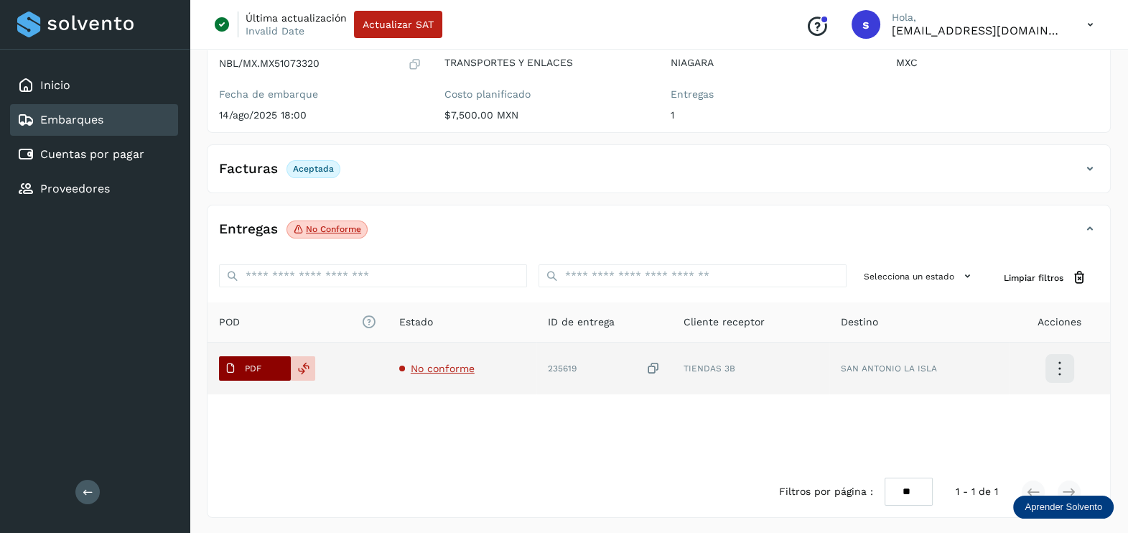
click at [255, 370] on p "PDF" at bounding box center [253, 368] width 17 height 10
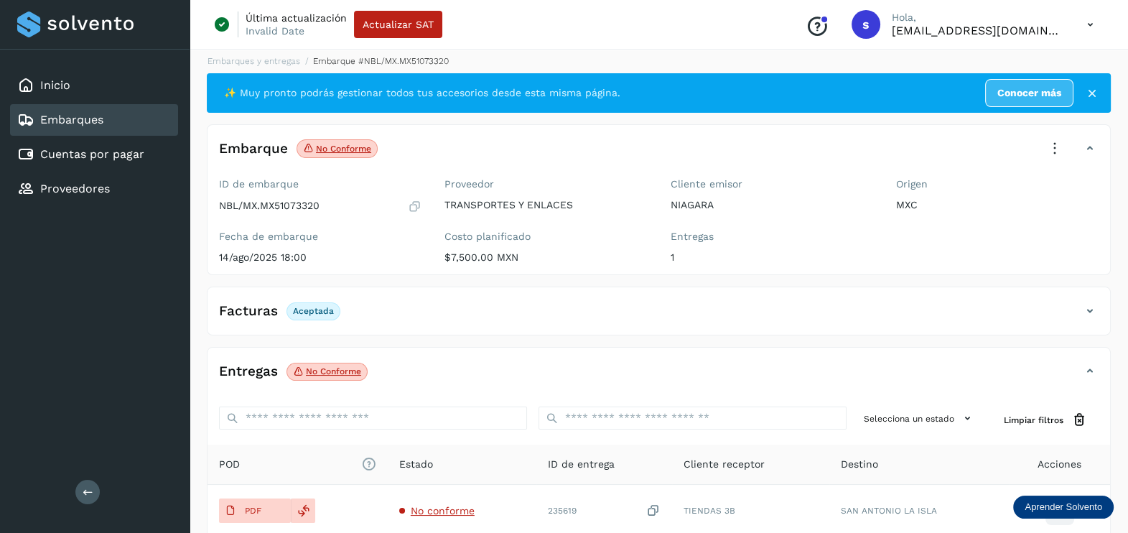
scroll to position [0, 0]
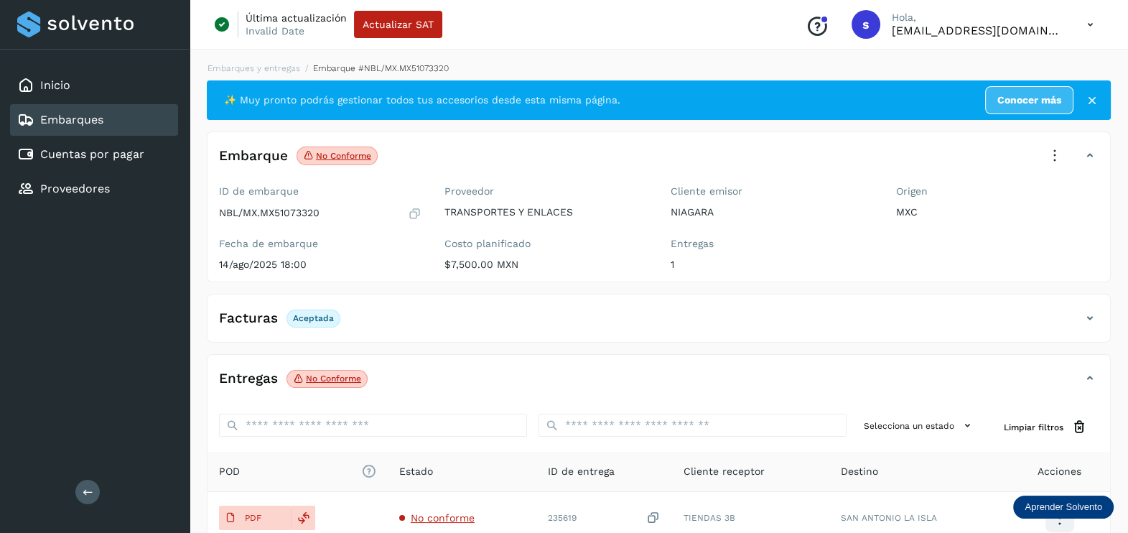
click at [1051, 159] on icon at bounding box center [1055, 156] width 32 height 32
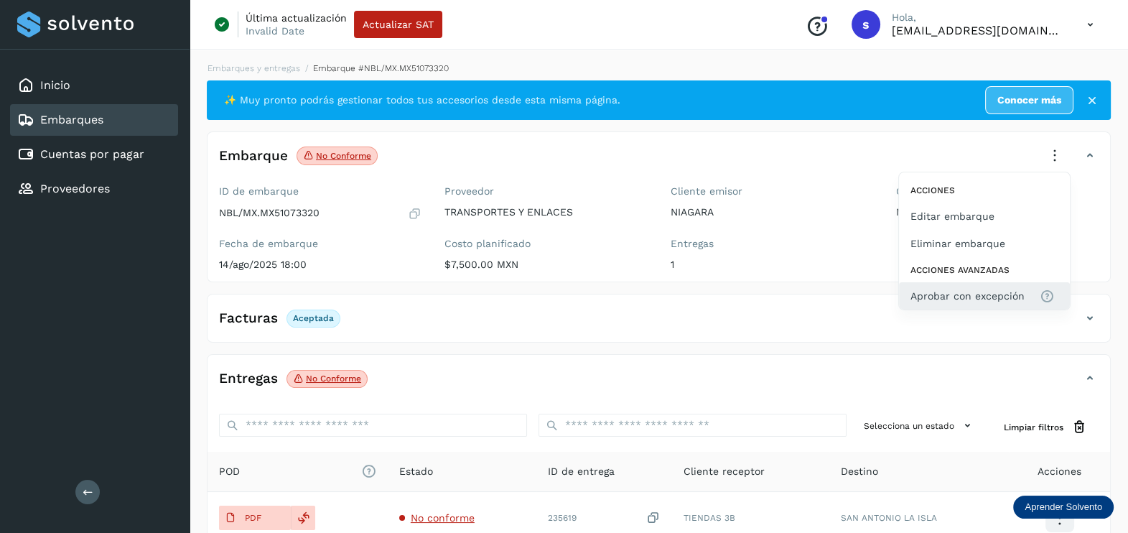
click at [977, 293] on span "Aprobar con excepción" at bounding box center [968, 296] width 114 height 16
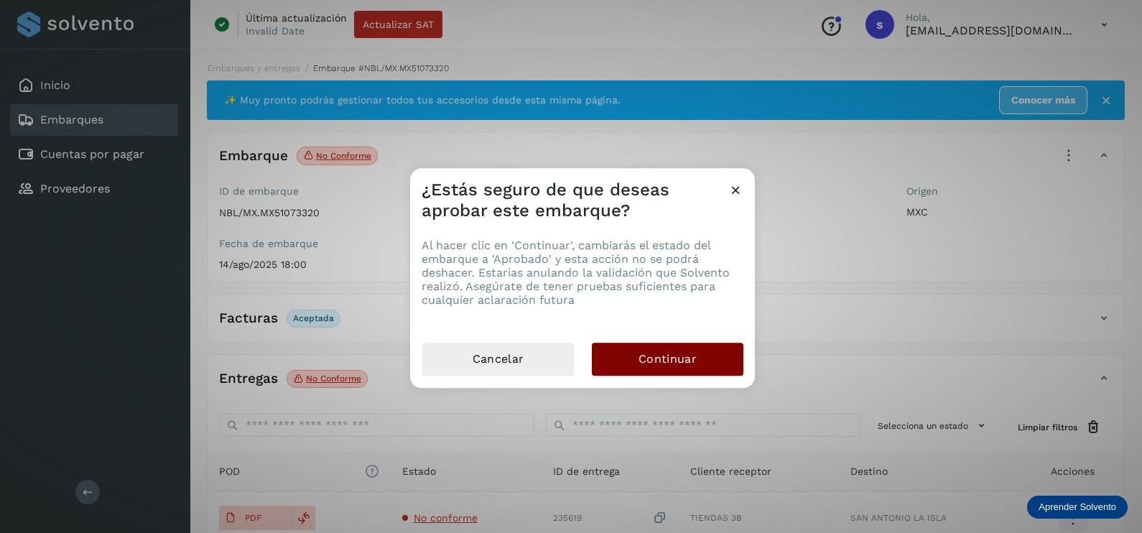
click at [666, 352] on span "Continuar" at bounding box center [667, 359] width 58 height 16
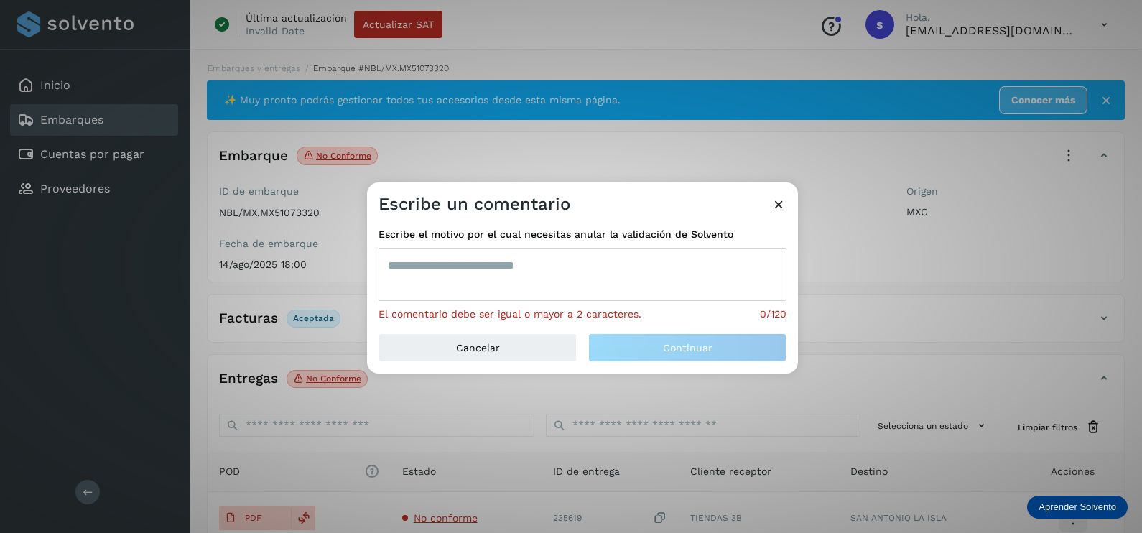
drag, startPoint x: 497, startPoint y: 262, endPoint x: 485, endPoint y: 233, distance: 30.9
click at [496, 262] on textarea at bounding box center [582, 274] width 408 height 53
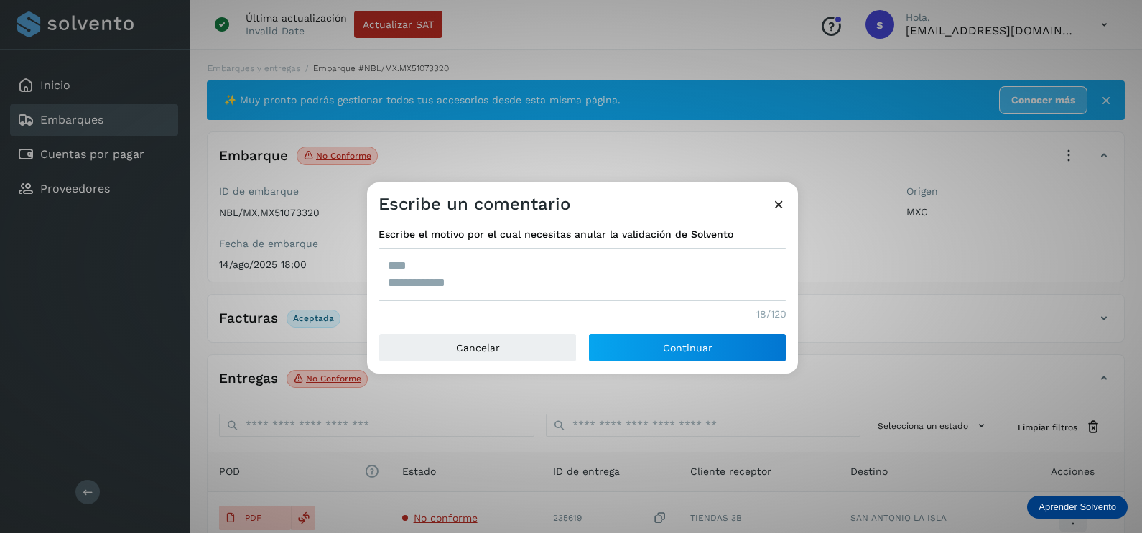
type textarea "**********"
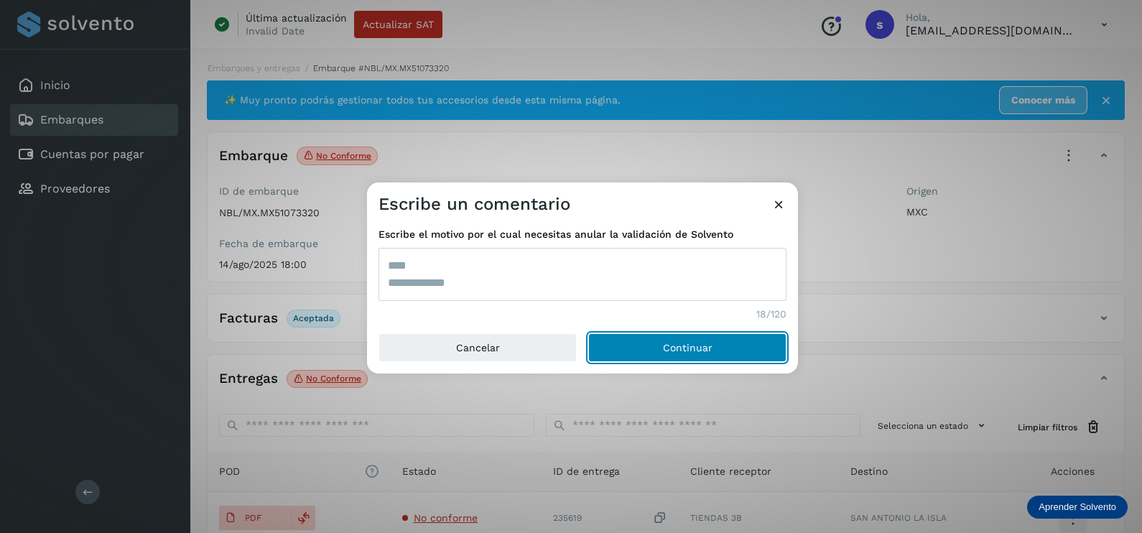
click at [588, 333] on button "Continuar" at bounding box center [687, 347] width 198 height 29
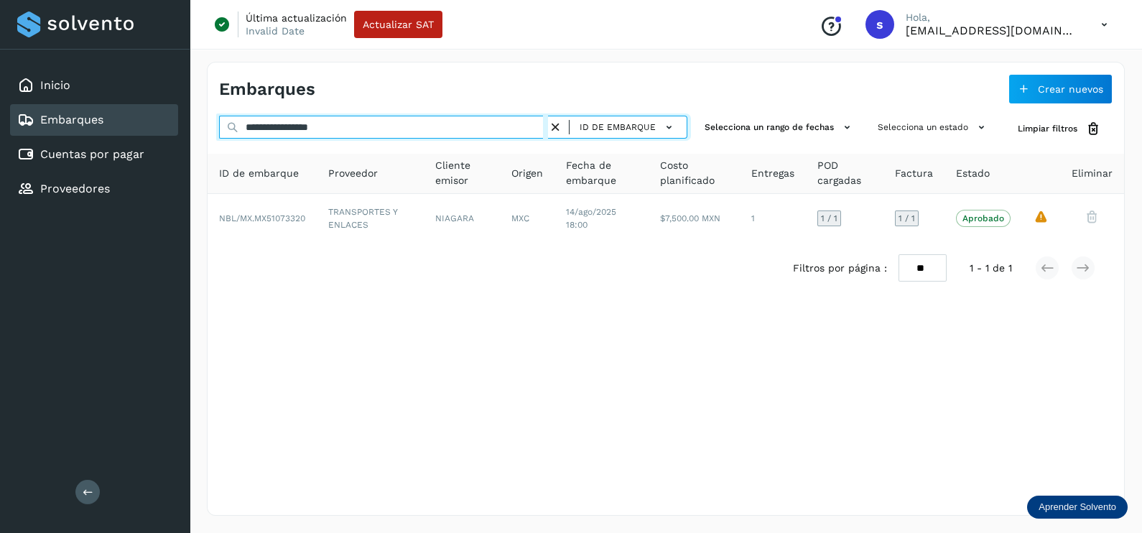
drag, startPoint x: 396, startPoint y: 130, endPoint x: 119, endPoint y: 129, distance: 276.5
click at [120, 129] on div "**********" at bounding box center [571, 266] width 1142 height 533
paste input "text"
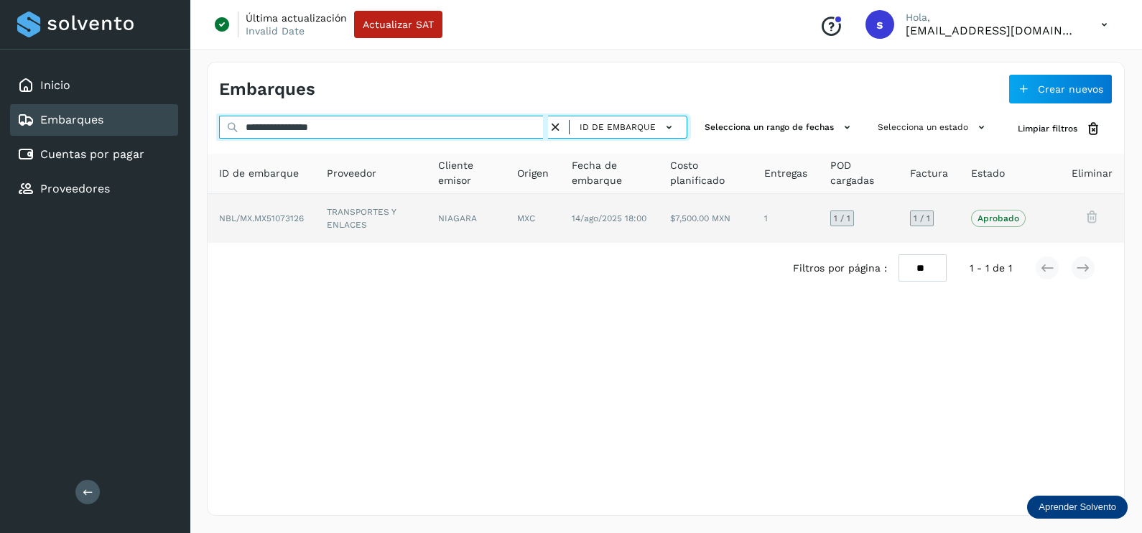
type input "**********"
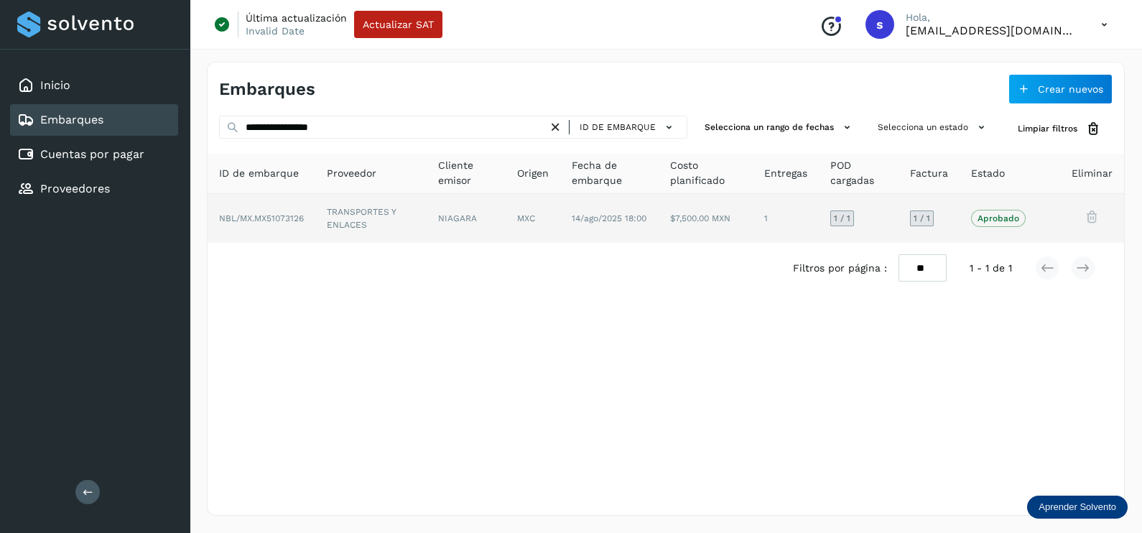
click at [506, 222] on td "NIAGARA" at bounding box center [533, 218] width 55 height 49
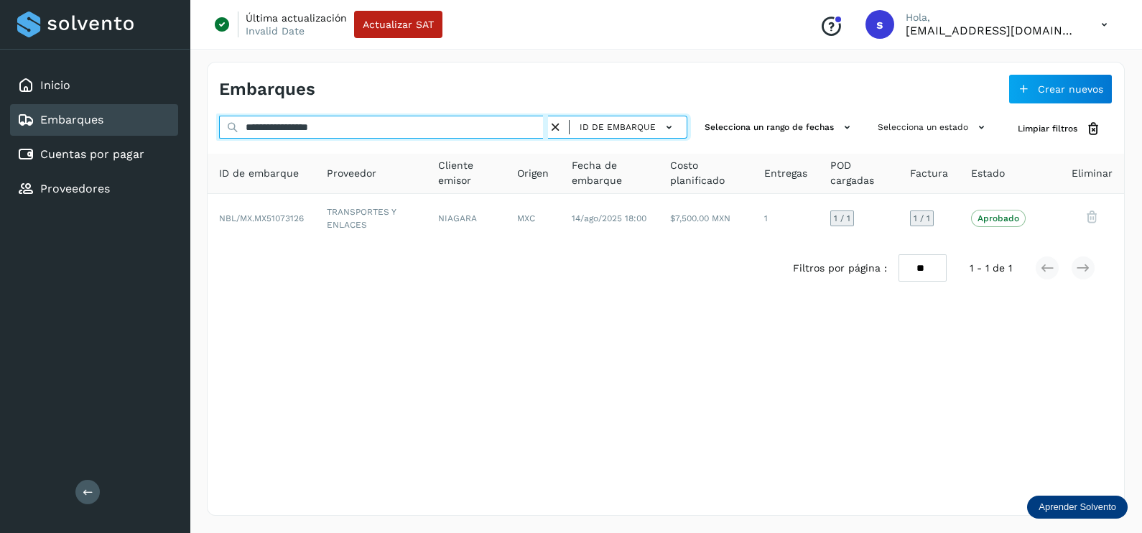
drag, startPoint x: 402, startPoint y: 126, endPoint x: 200, endPoint y: 126, distance: 202.5
click at [205, 126] on div "**********" at bounding box center [666, 289] width 952 height 488
paste input "text"
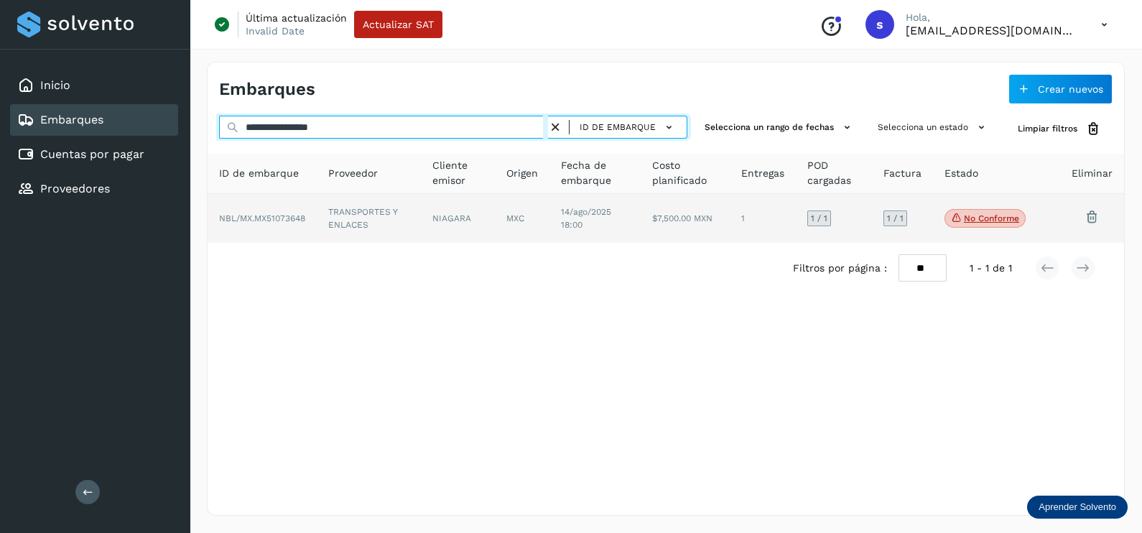
type input "**********"
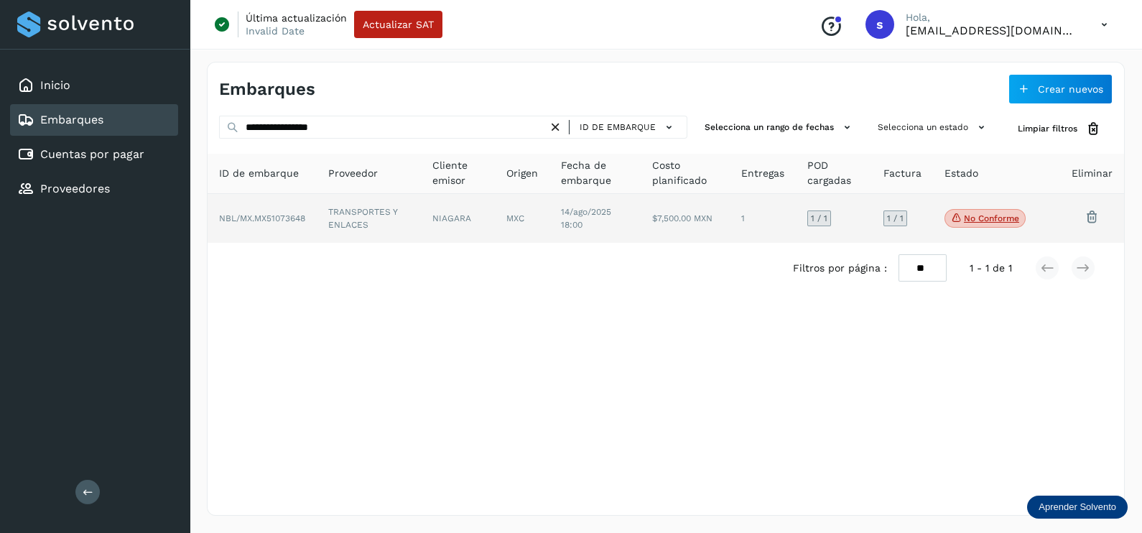
click at [421, 205] on td "TRANSPORTES Y ENLACES" at bounding box center [458, 218] width 74 height 49
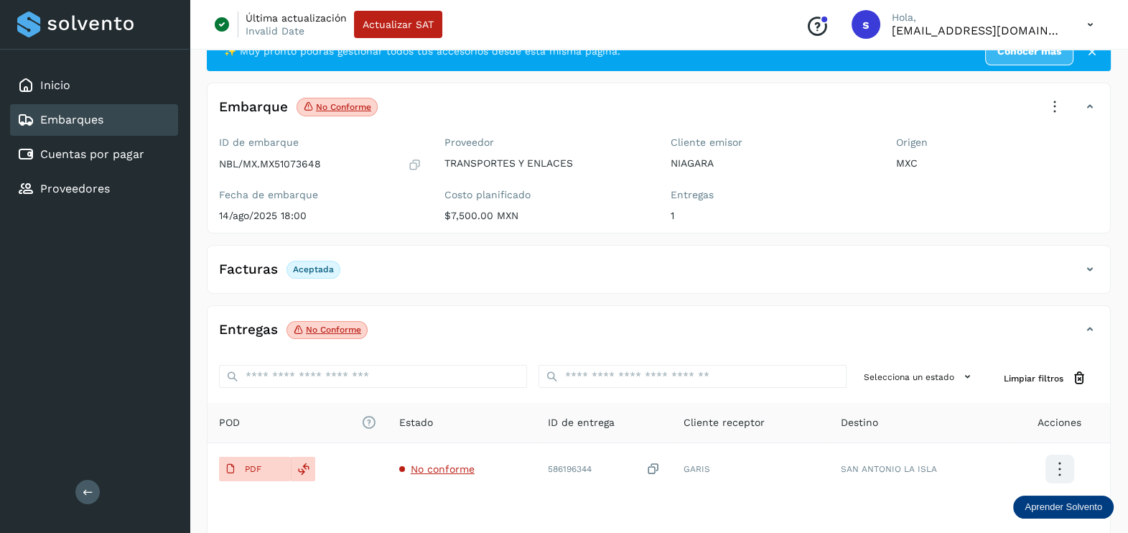
scroll to position [89, 0]
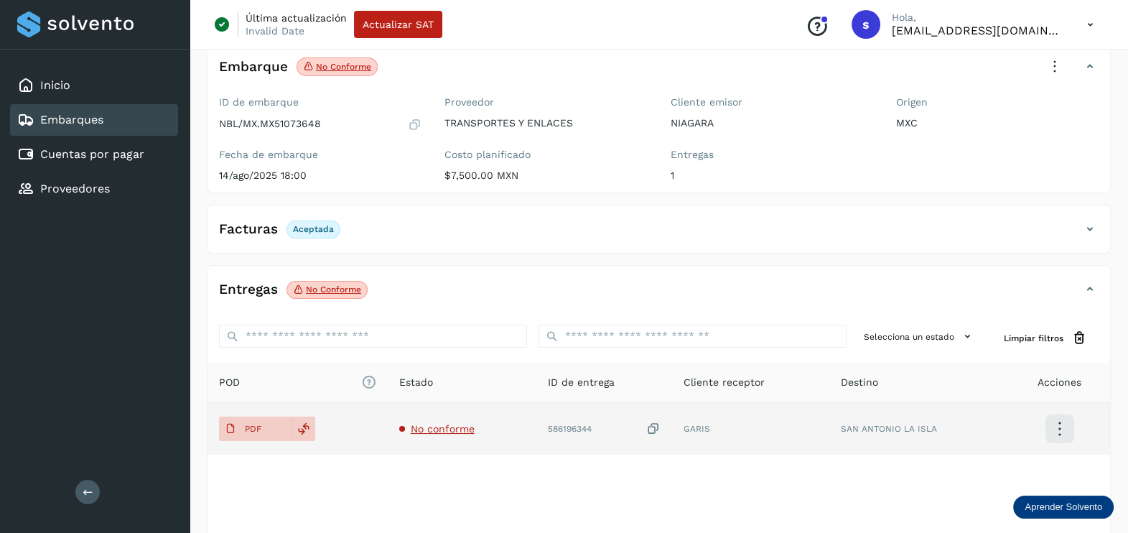
click at [455, 427] on span "No conforme" at bounding box center [443, 428] width 64 height 11
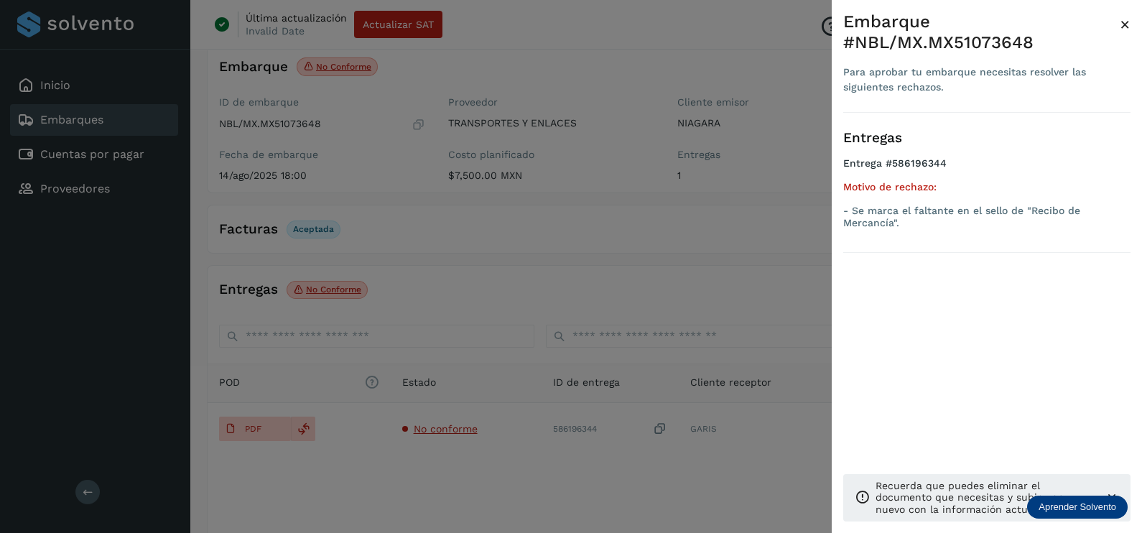
click at [577, 456] on div at bounding box center [571, 266] width 1142 height 533
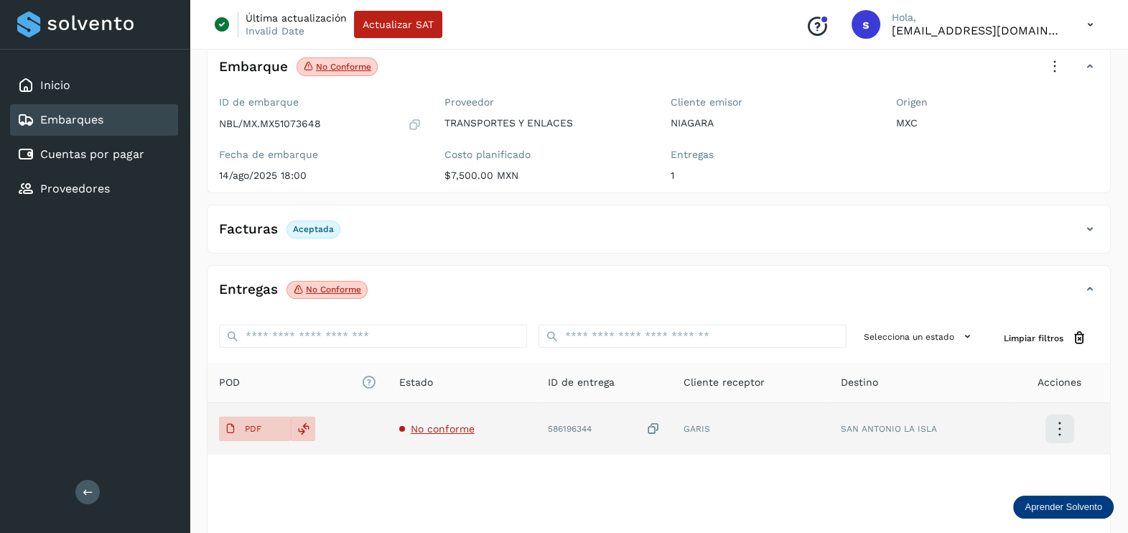
click at [432, 432] on span "No conforme" at bounding box center [443, 428] width 64 height 11
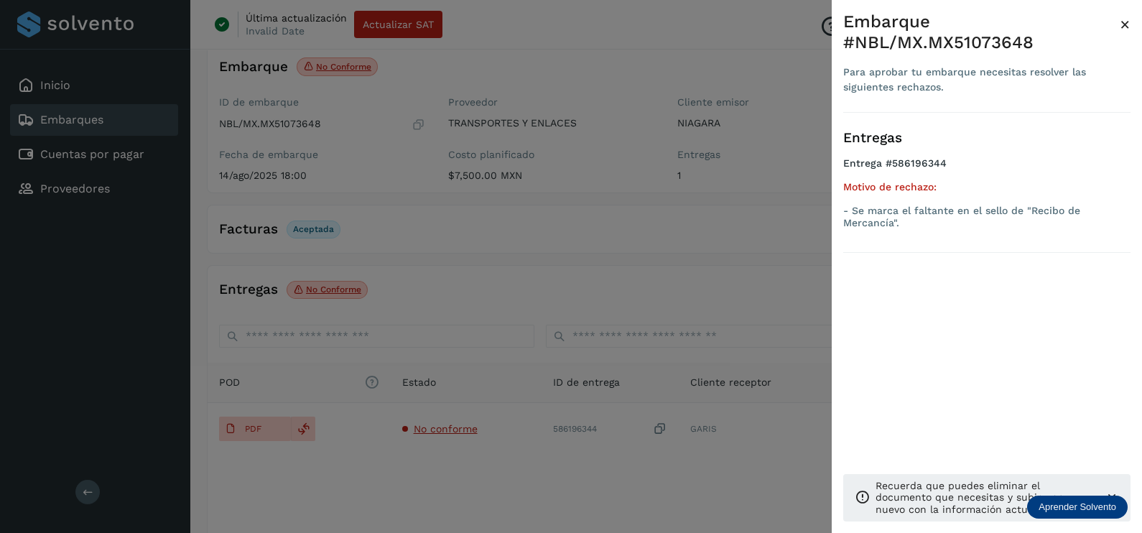
click at [492, 455] on div at bounding box center [571, 266] width 1142 height 533
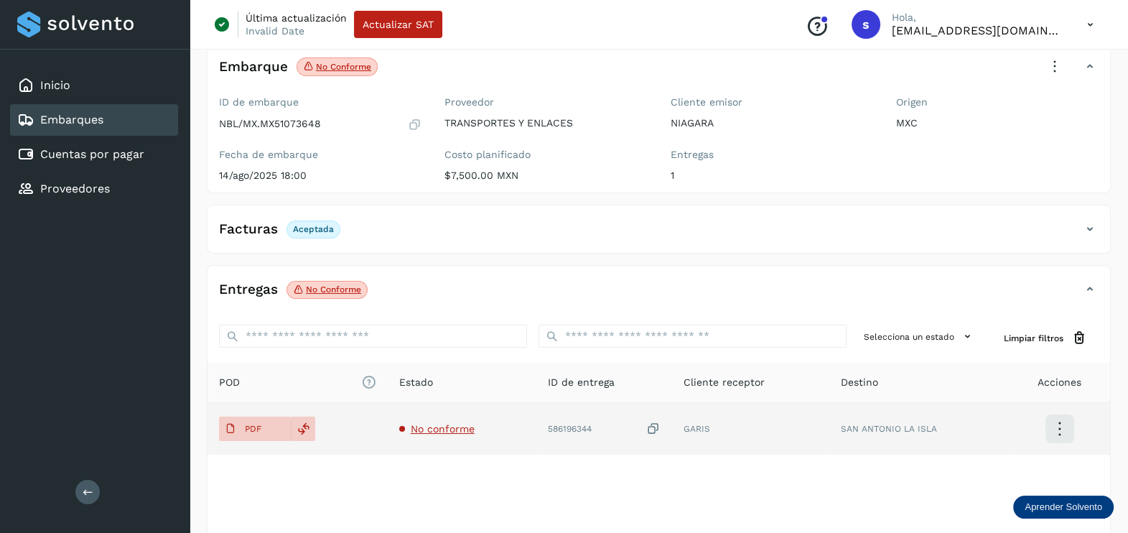
click at [659, 426] on icon at bounding box center [653, 429] width 14 height 15
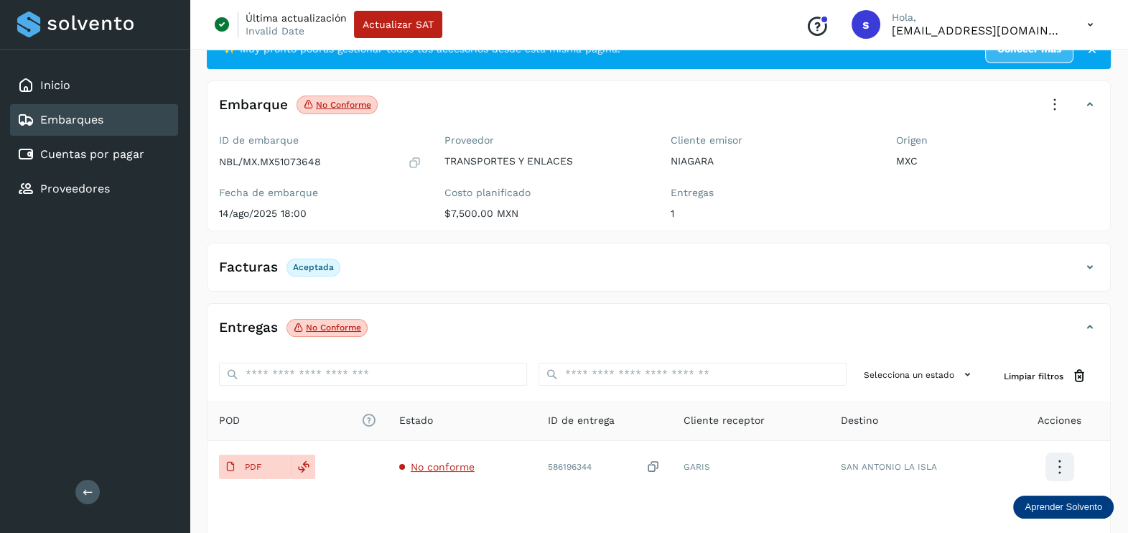
scroll to position [0, 0]
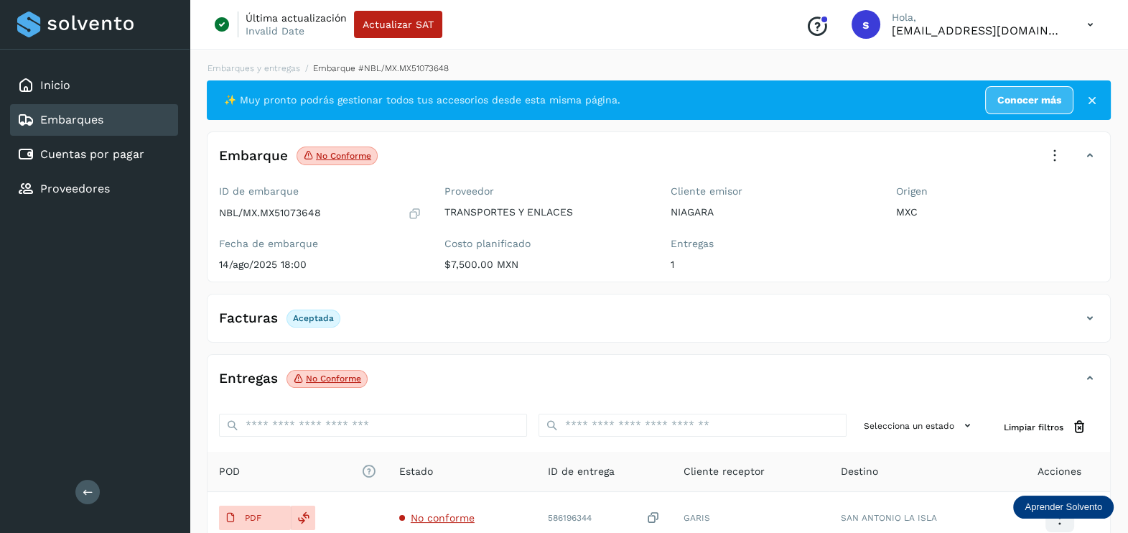
click at [1061, 146] on icon at bounding box center [1055, 156] width 32 height 32
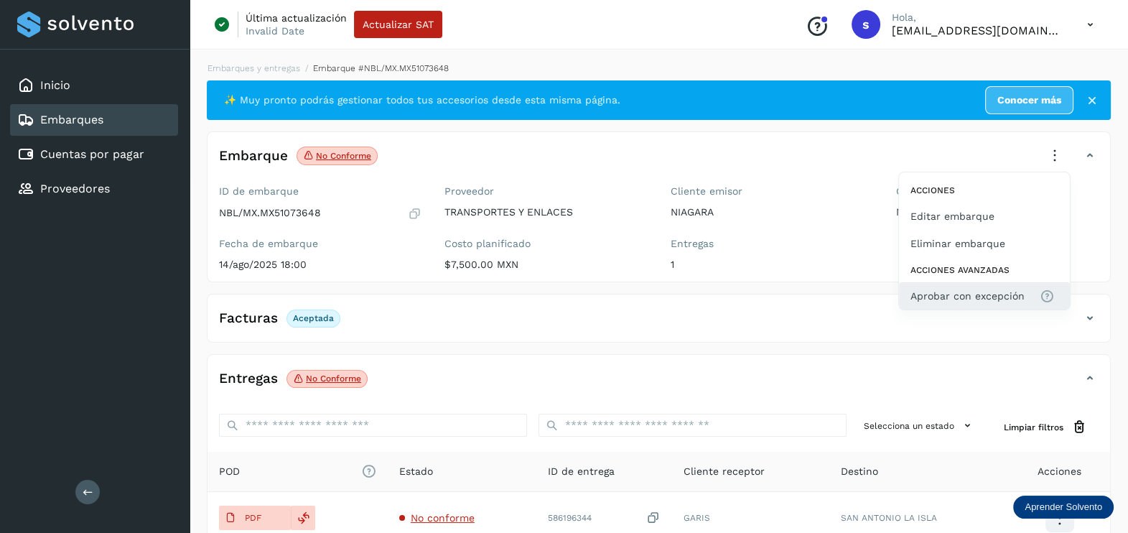
click at [1000, 289] on span "Aprobar con excepción" at bounding box center [968, 296] width 114 height 16
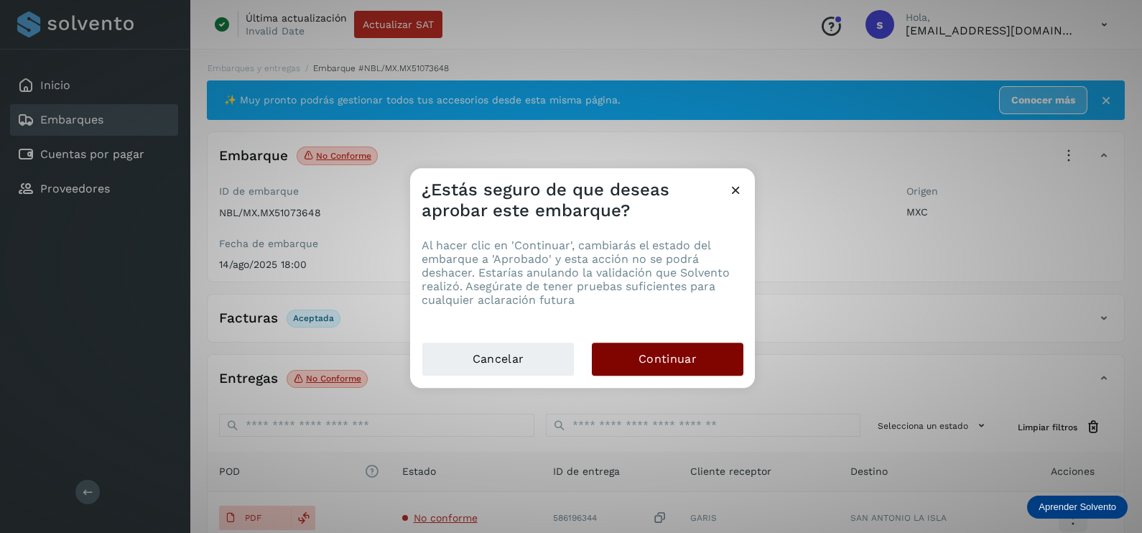
click at [715, 360] on button "Continuar" at bounding box center [668, 359] width 152 height 33
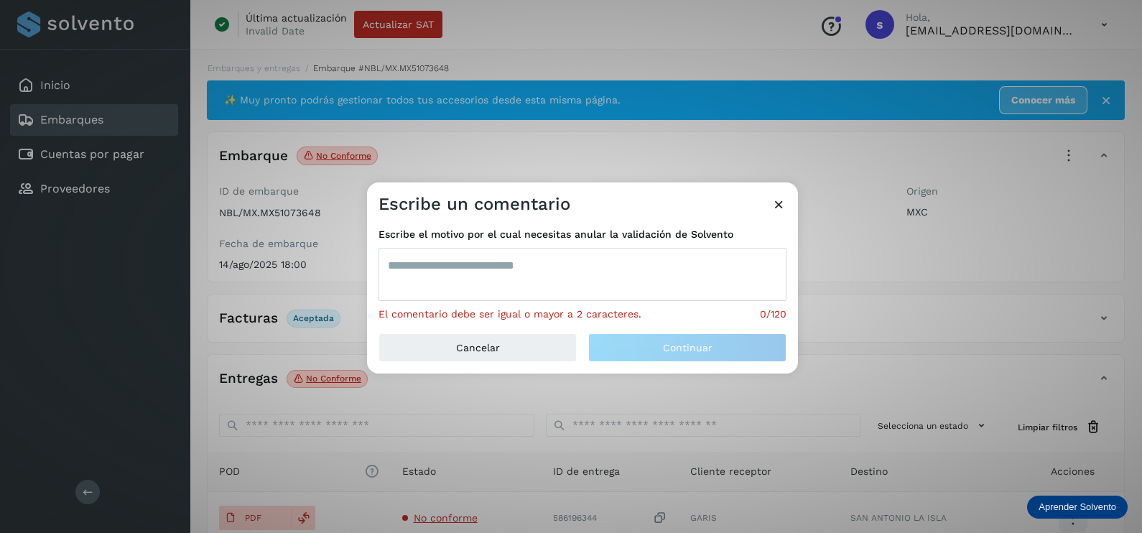
click at [569, 271] on textarea at bounding box center [582, 274] width 408 height 53
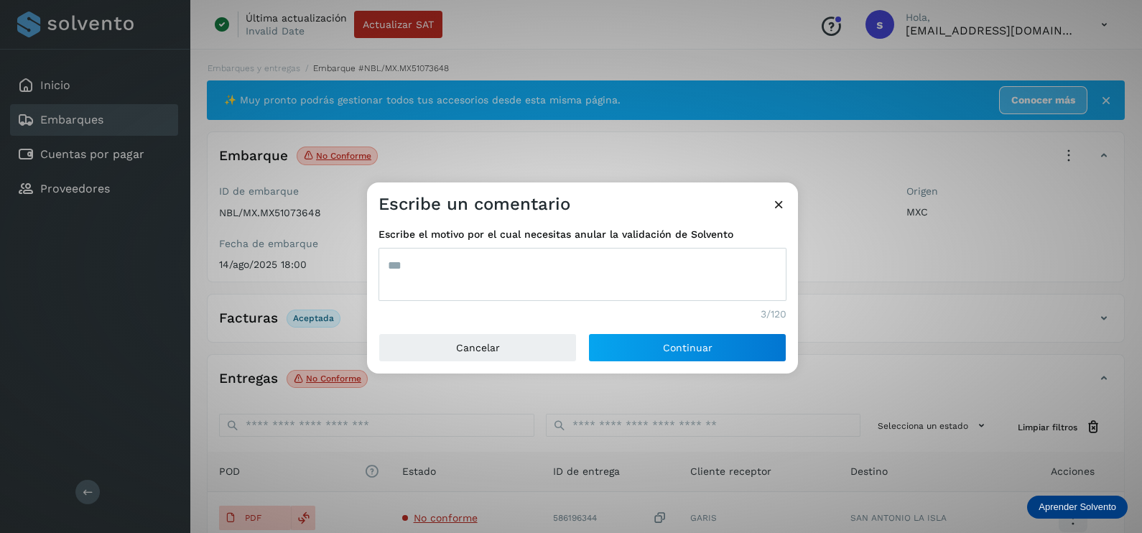
type textarea "***"
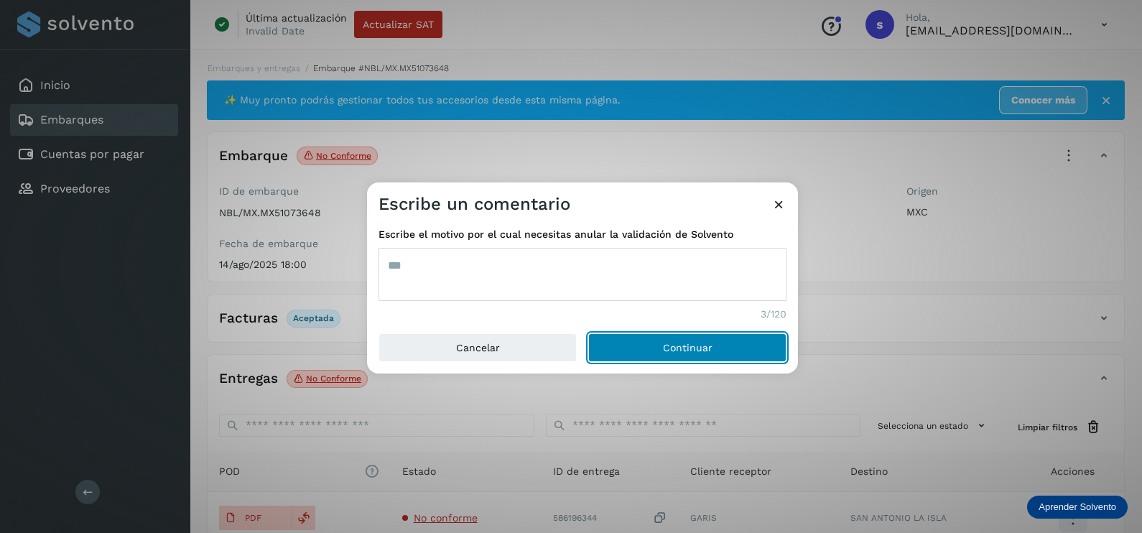
click at [588, 333] on button "Continuar" at bounding box center [687, 347] width 198 height 29
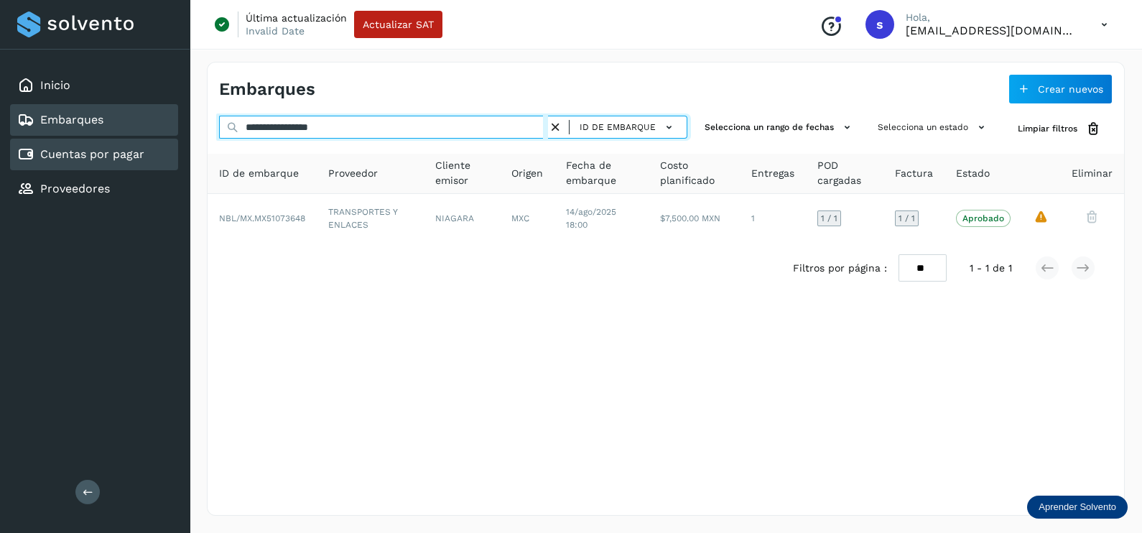
drag, startPoint x: 401, startPoint y: 137, endPoint x: 170, endPoint y: 137, distance: 231.2
click at [170, 137] on div "**********" at bounding box center [571, 266] width 1142 height 533
paste input "text"
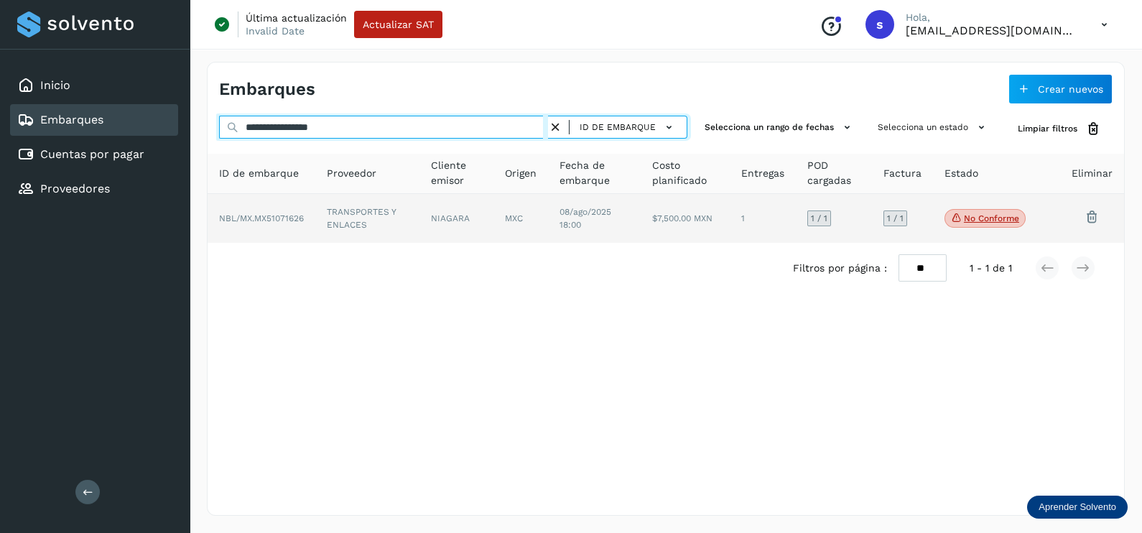
type input "**********"
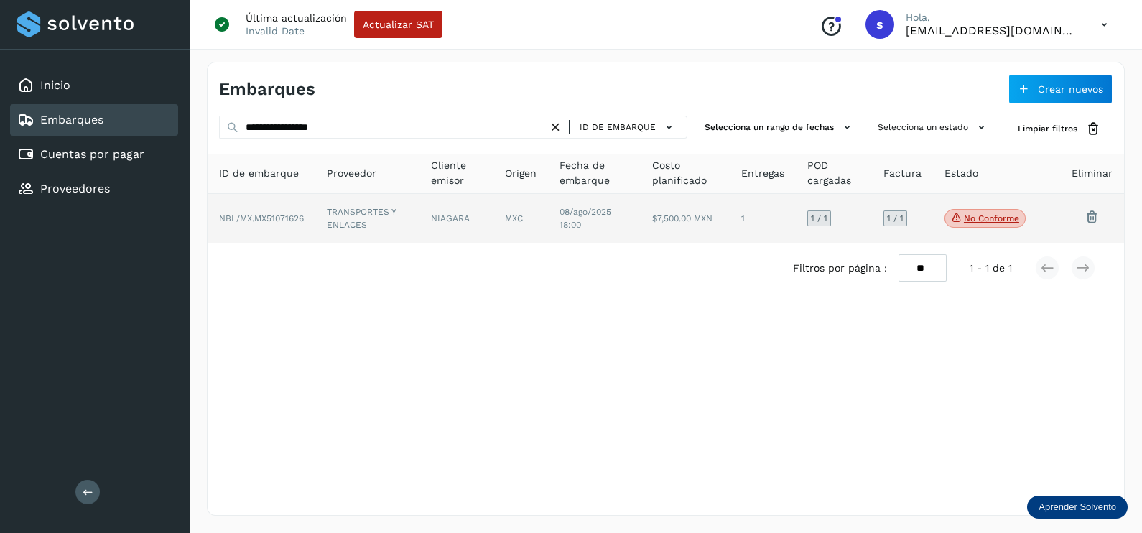
click at [419, 229] on td "TRANSPORTES Y ENLACES" at bounding box center [456, 218] width 74 height 49
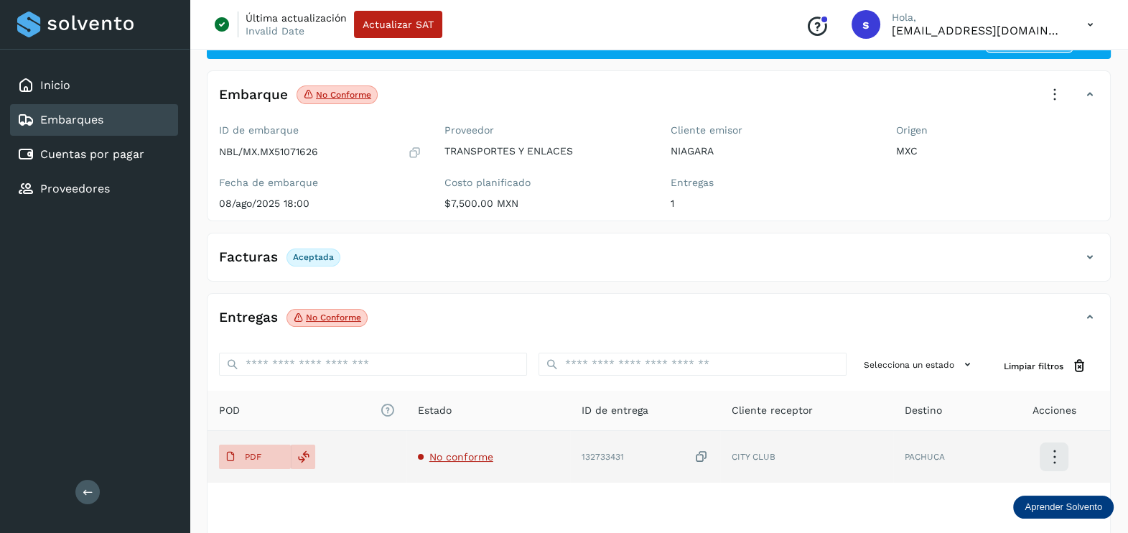
scroll to position [89, 0]
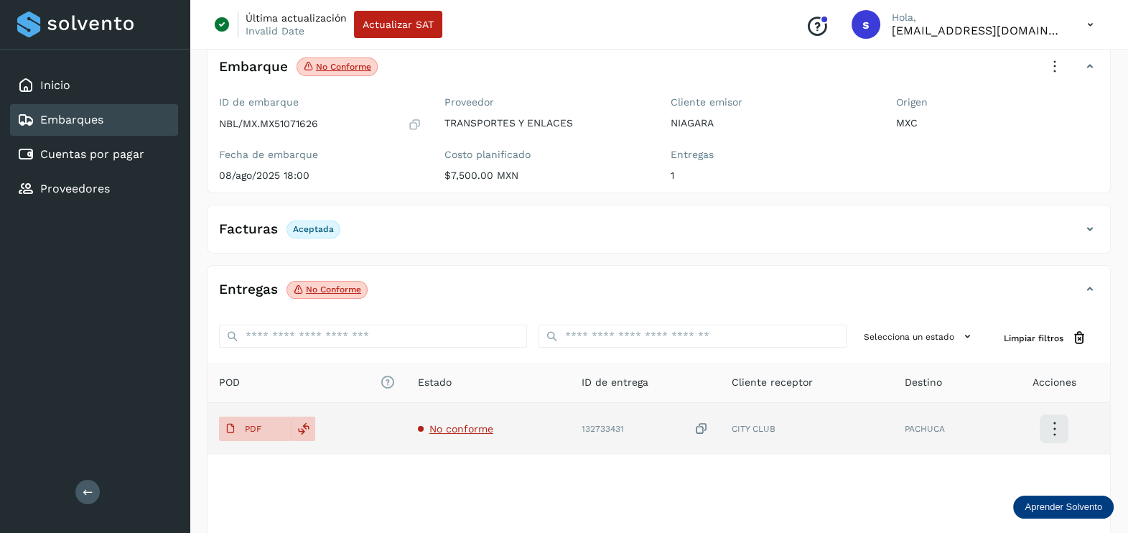
click at [472, 426] on span "No conforme" at bounding box center [461, 428] width 64 height 11
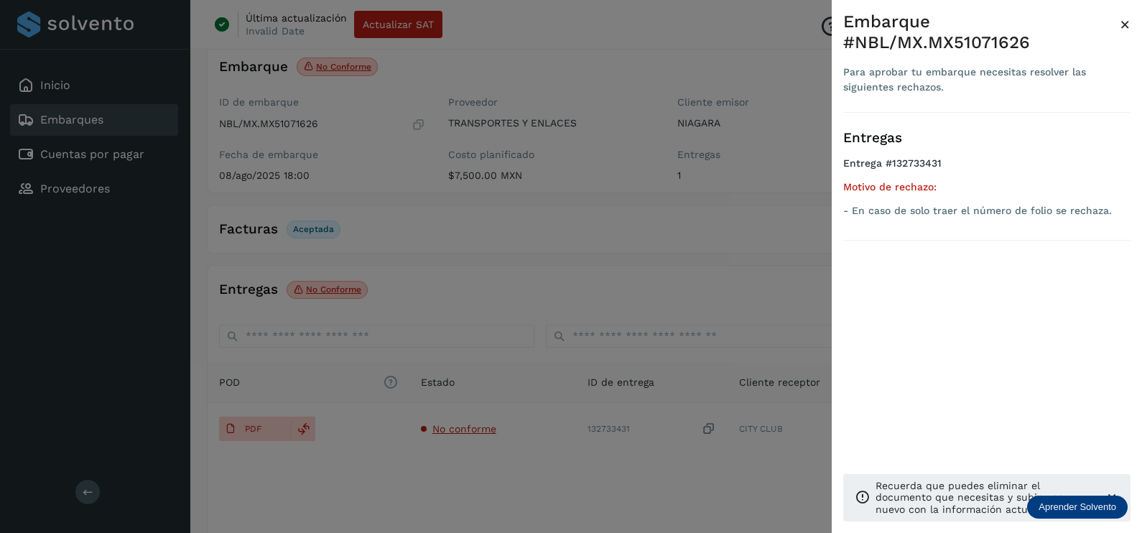
click at [498, 470] on div at bounding box center [571, 266] width 1142 height 533
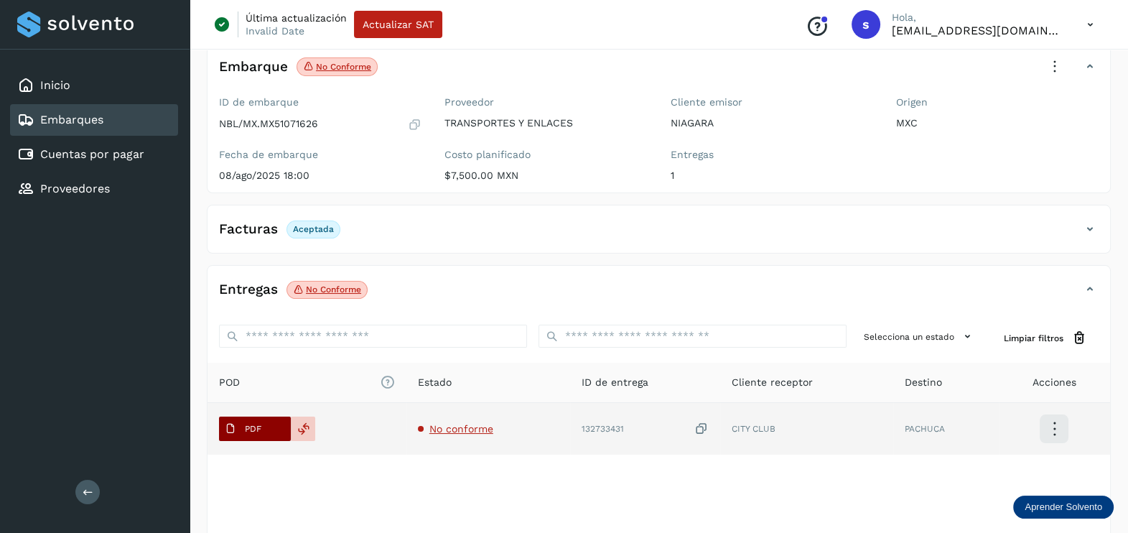
click at [269, 420] on button "PDF" at bounding box center [255, 429] width 72 height 24
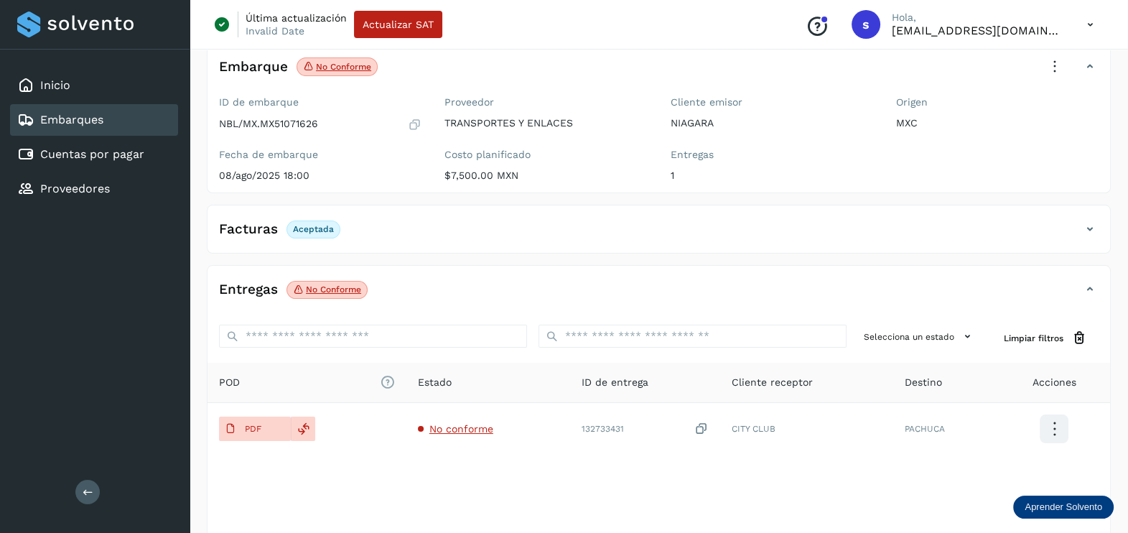
scroll to position [0, 0]
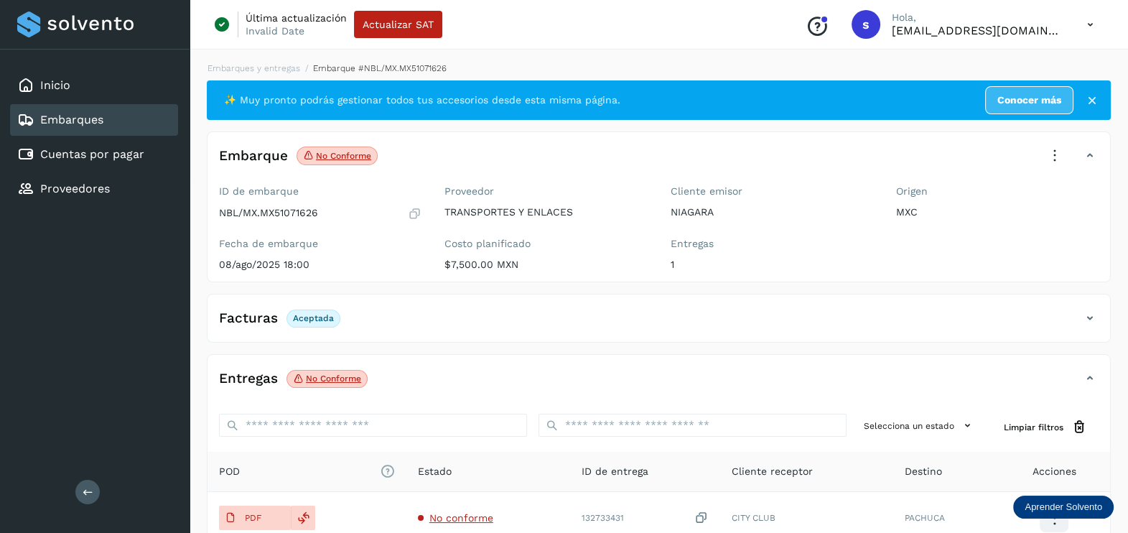
click at [1056, 140] on icon at bounding box center [1055, 156] width 32 height 32
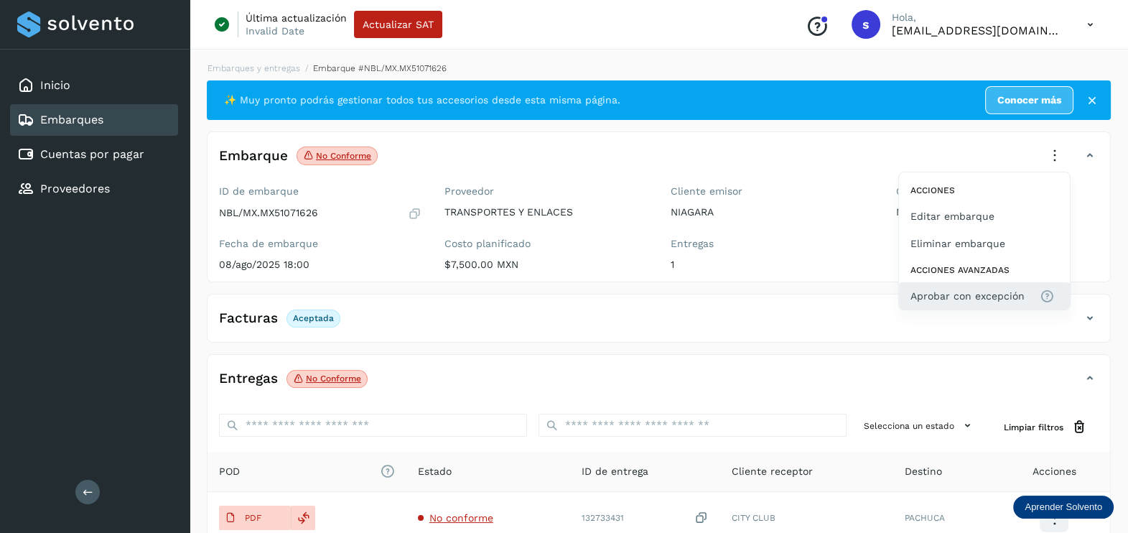
click at [1013, 286] on button "Aprobar con excepción" at bounding box center [984, 295] width 171 height 27
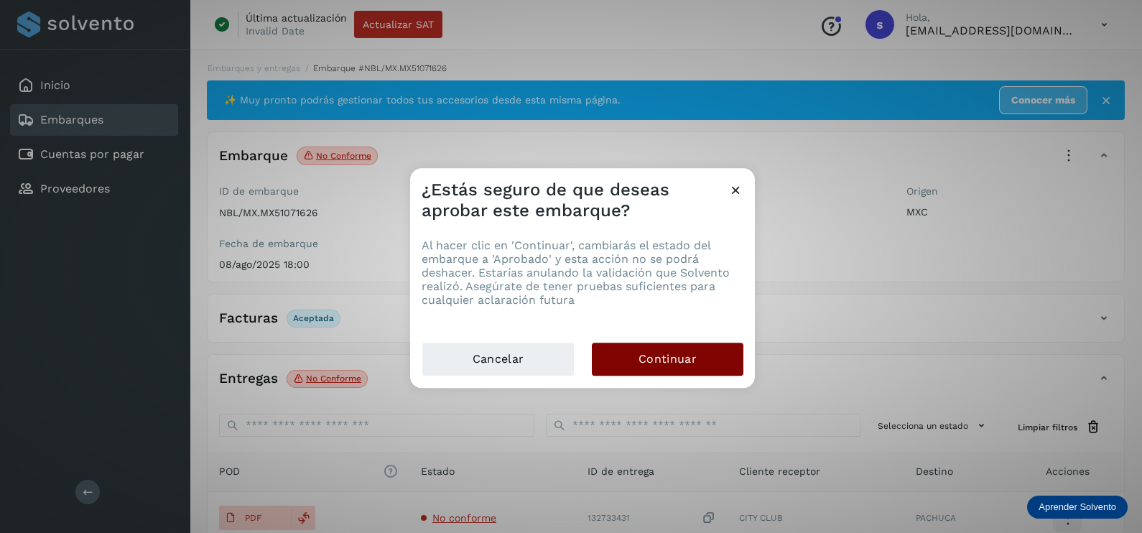
click at [730, 354] on button "Continuar" at bounding box center [668, 359] width 152 height 33
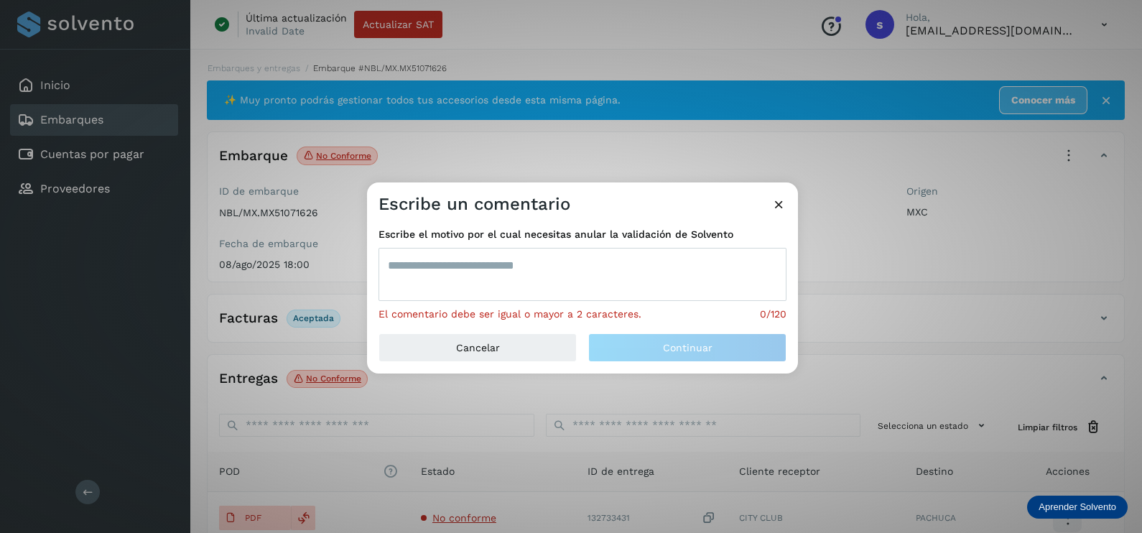
drag, startPoint x: 730, startPoint y: 354, endPoint x: 589, endPoint y: 252, distance: 174.4
click at [585, 269] on textarea at bounding box center [582, 274] width 408 height 53
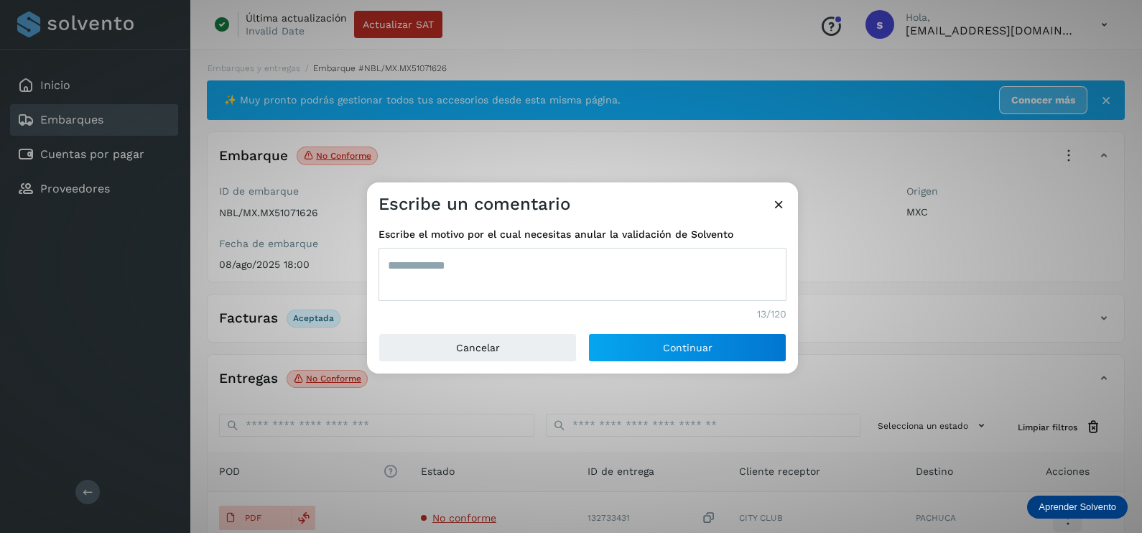
type textarea "**********"
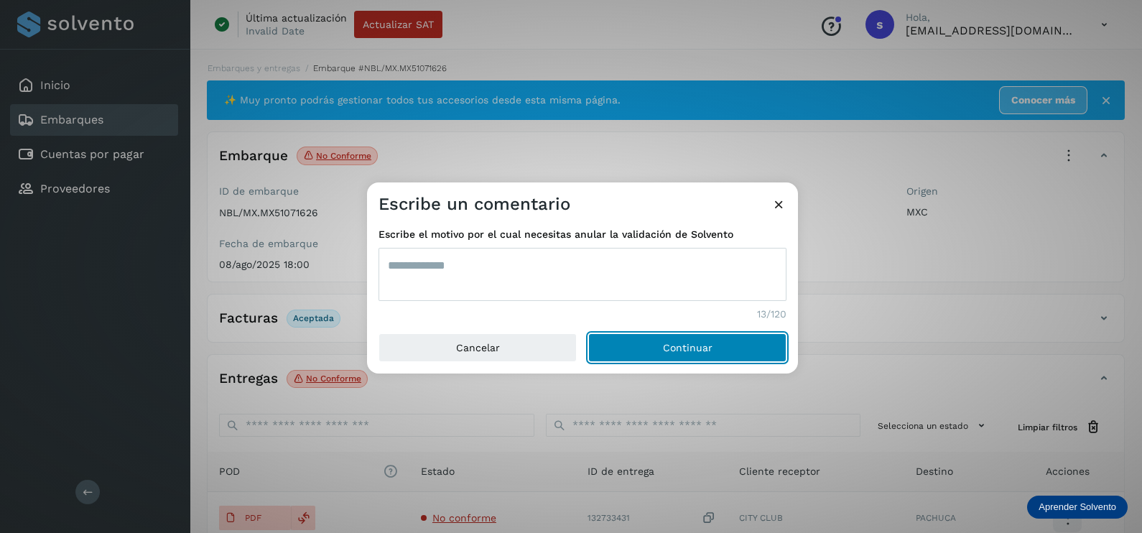
click at [588, 333] on button "Continuar" at bounding box center [687, 347] width 198 height 29
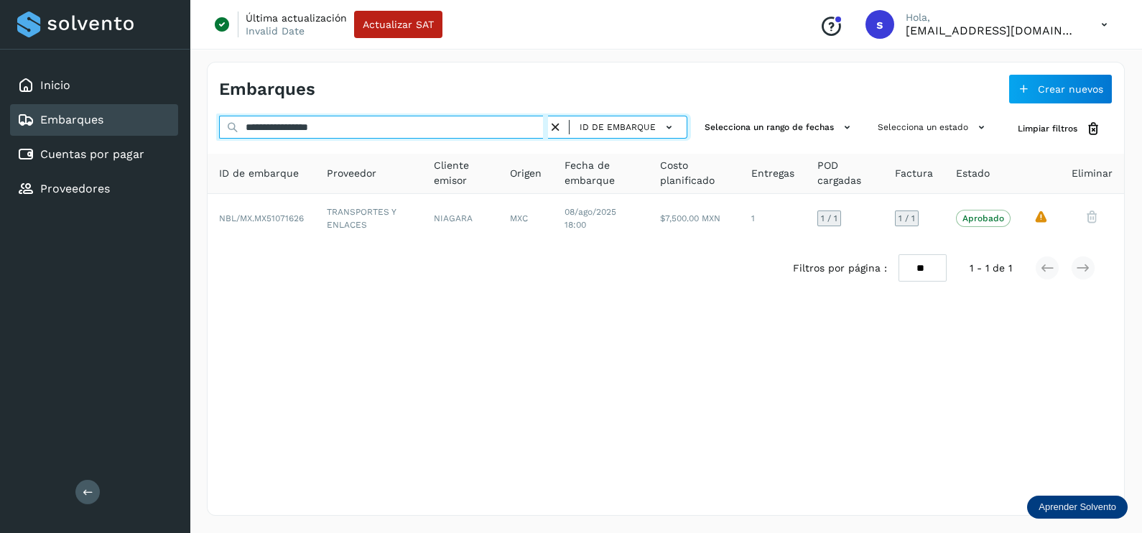
drag, startPoint x: 422, startPoint y: 129, endPoint x: 74, endPoint y: 126, distance: 348.3
click at [74, 128] on div "**********" at bounding box center [571, 266] width 1142 height 533
paste input "text"
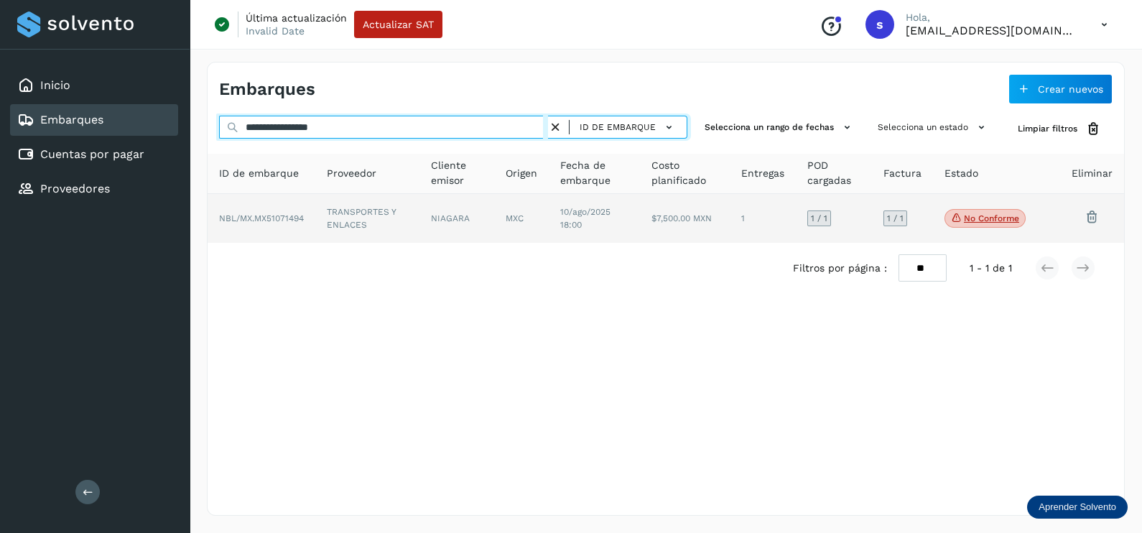
type input "**********"
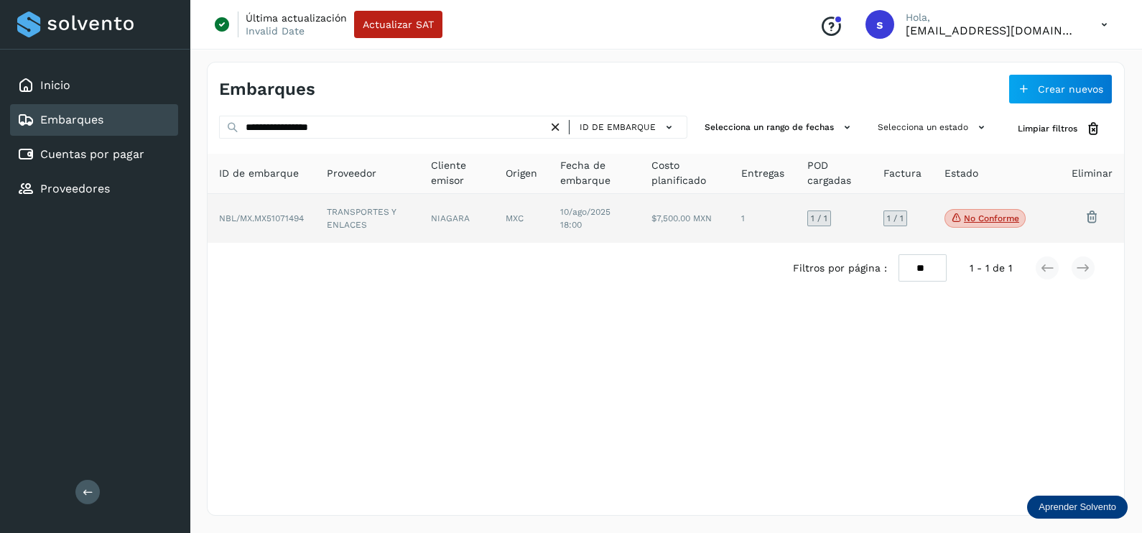
click at [419, 219] on td "TRANSPORTES Y ENLACES" at bounding box center [456, 218] width 74 height 49
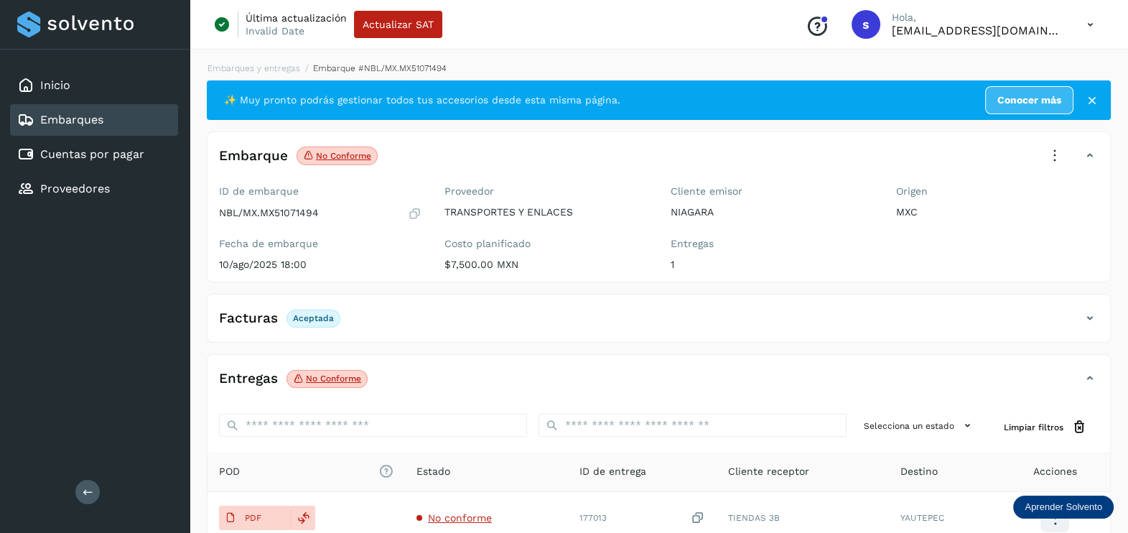
scroll to position [149, 0]
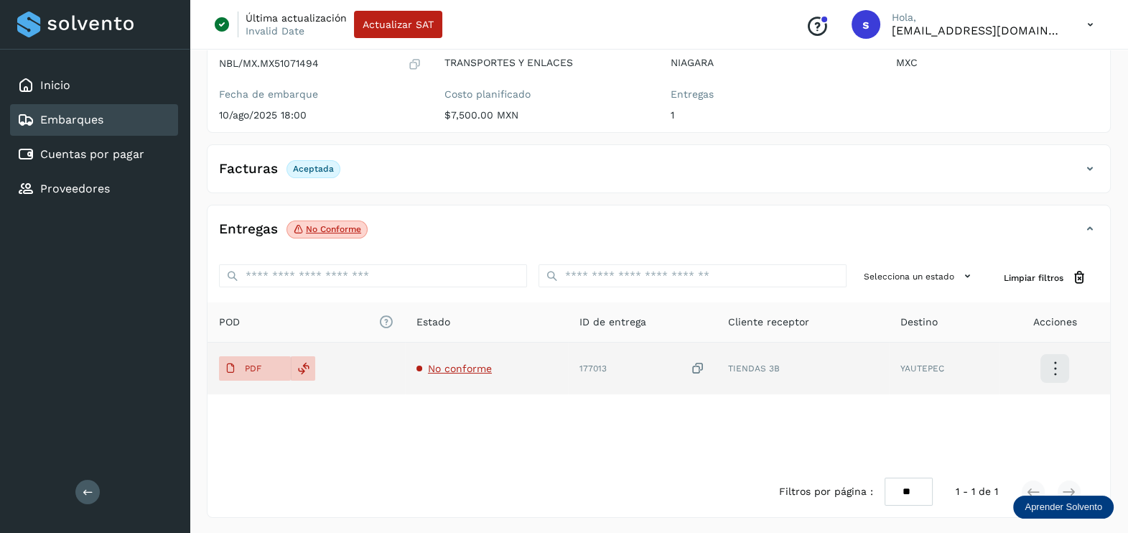
click at [476, 364] on span "No conforme" at bounding box center [460, 368] width 64 height 11
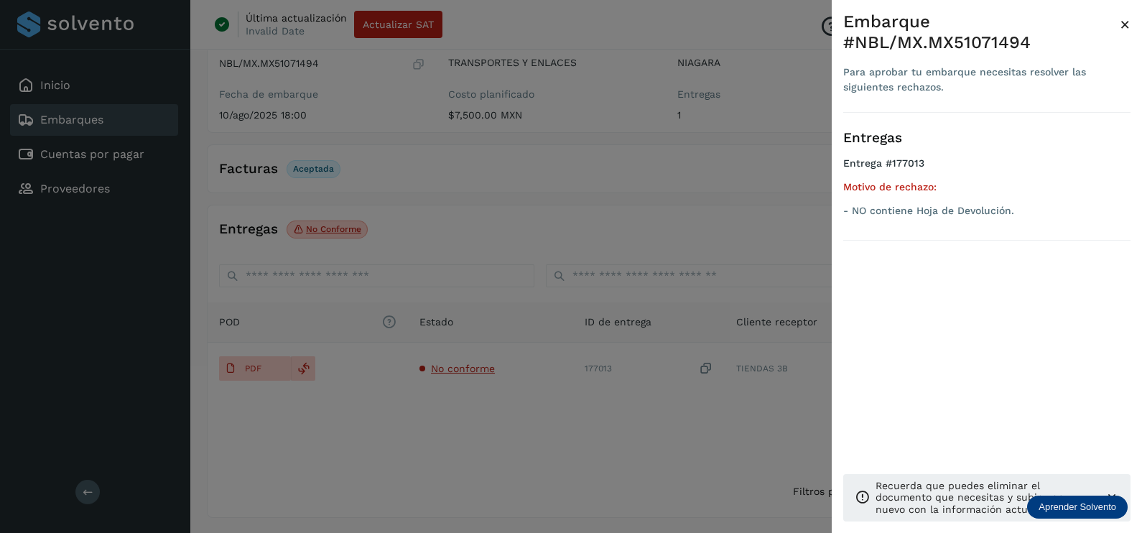
click at [539, 417] on div at bounding box center [571, 266] width 1142 height 533
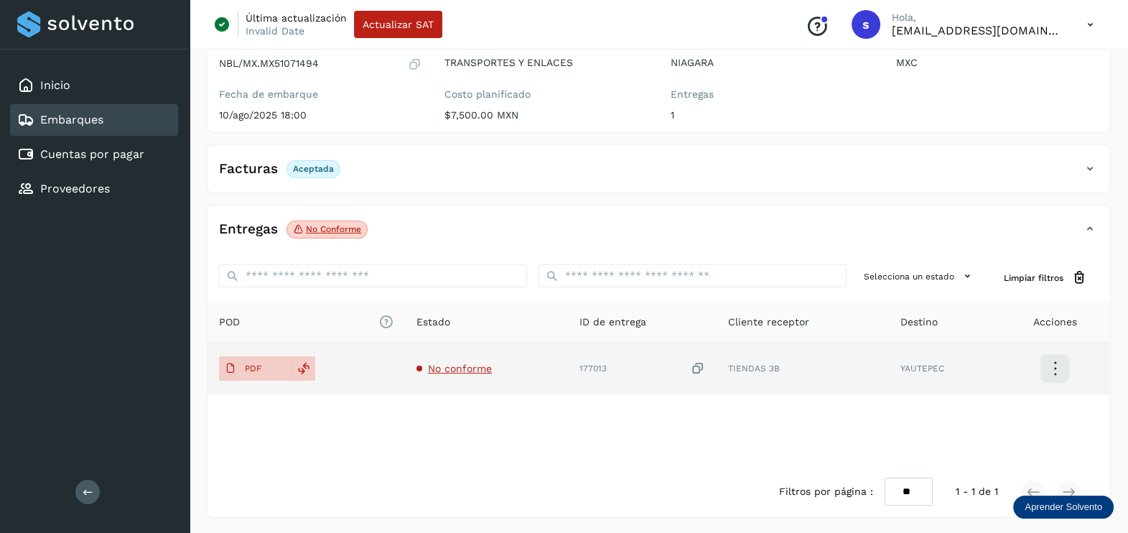
click at [702, 368] on icon at bounding box center [698, 368] width 14 height 15
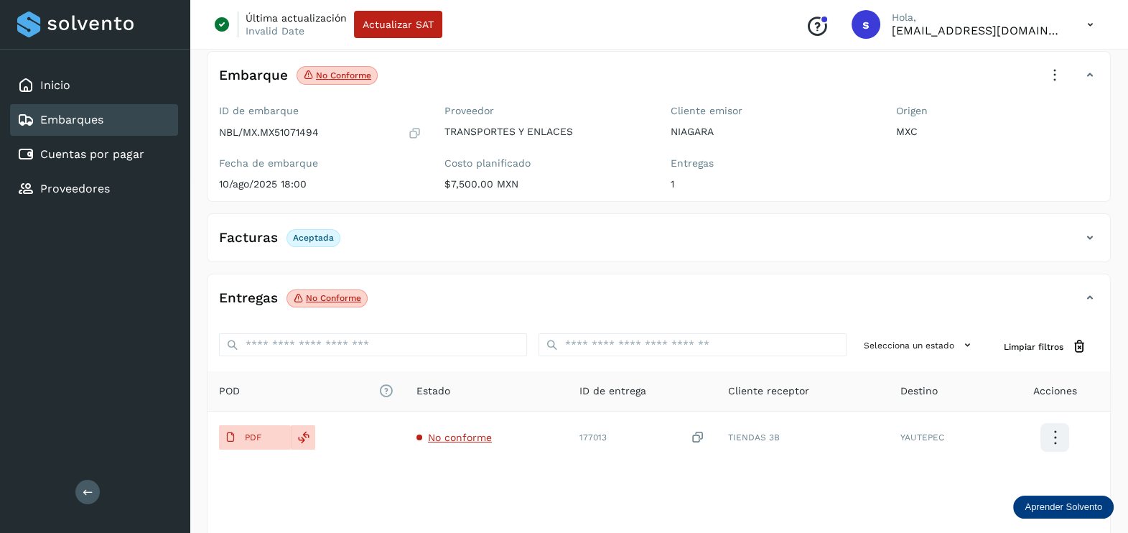
scroll to position [0, 0]
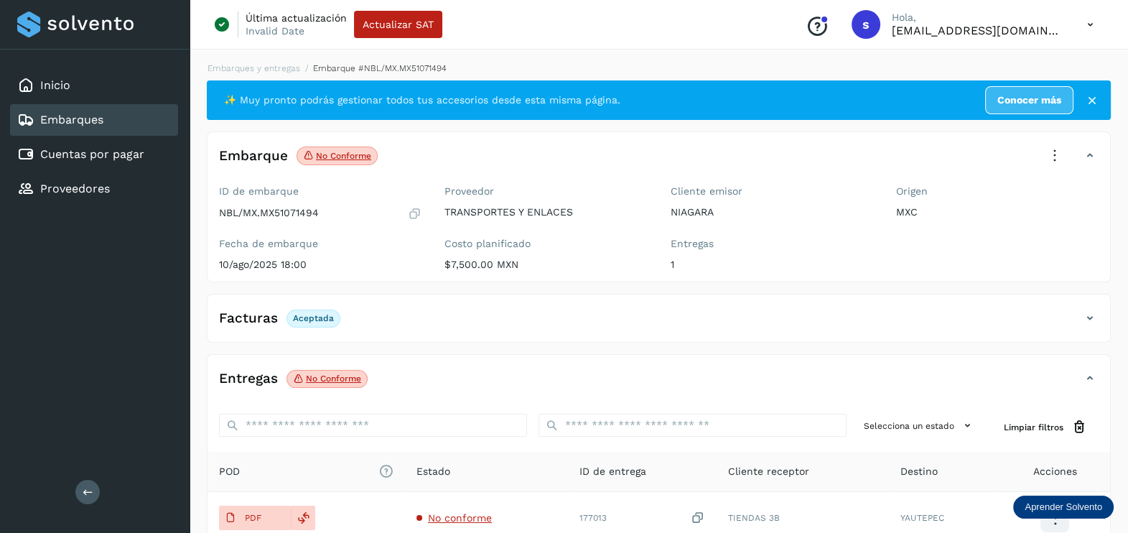
click at [1069, 157] on icon at bounding box center [1055, 156] width 32 height 32
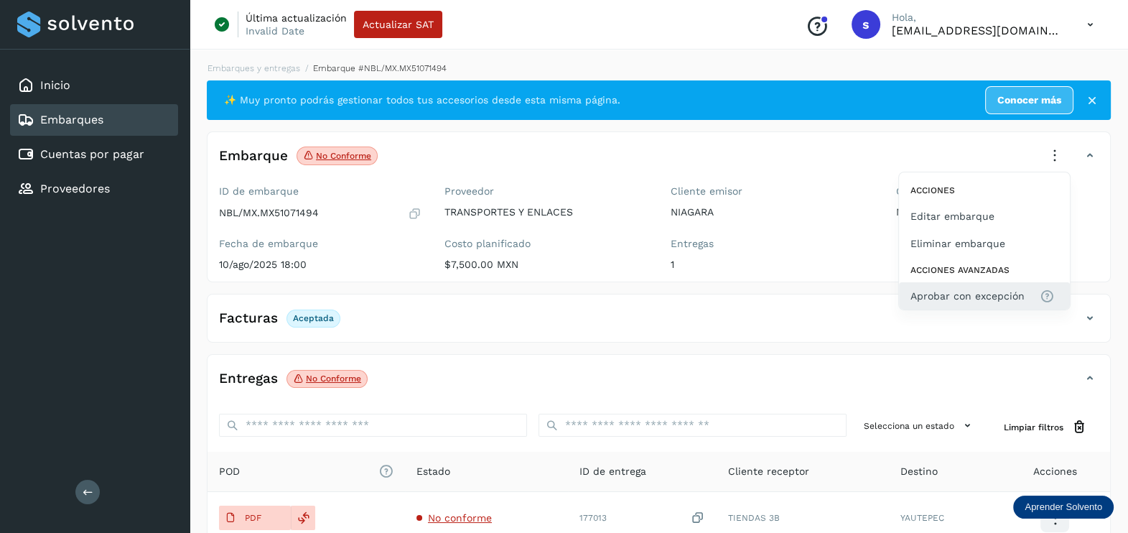
click at [989, 284] on button "Aprobar con excepción" at bounding box center [984, 295] width 171 height 27
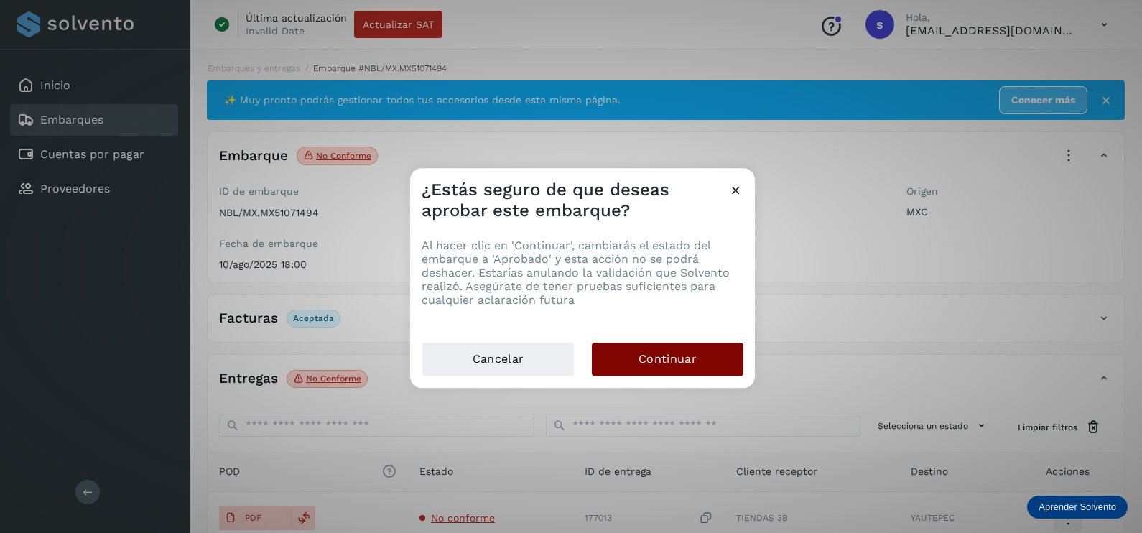
click at [645, 359] on span "Continuar" at bounding box center [667, 359] width 58 height 16
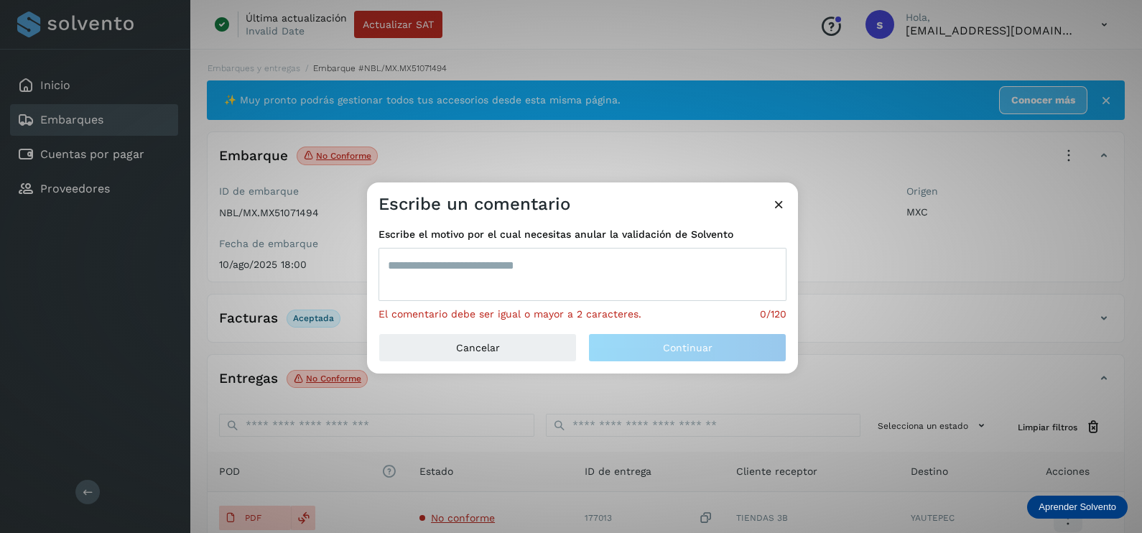
drag, startPoint x: 520, startPoint y: 291, endPoint x: 579, endPoint y: 200, distance: 108.6
click at [520, 289] on textarea at bounding box center [582, 274] width 408 height 53
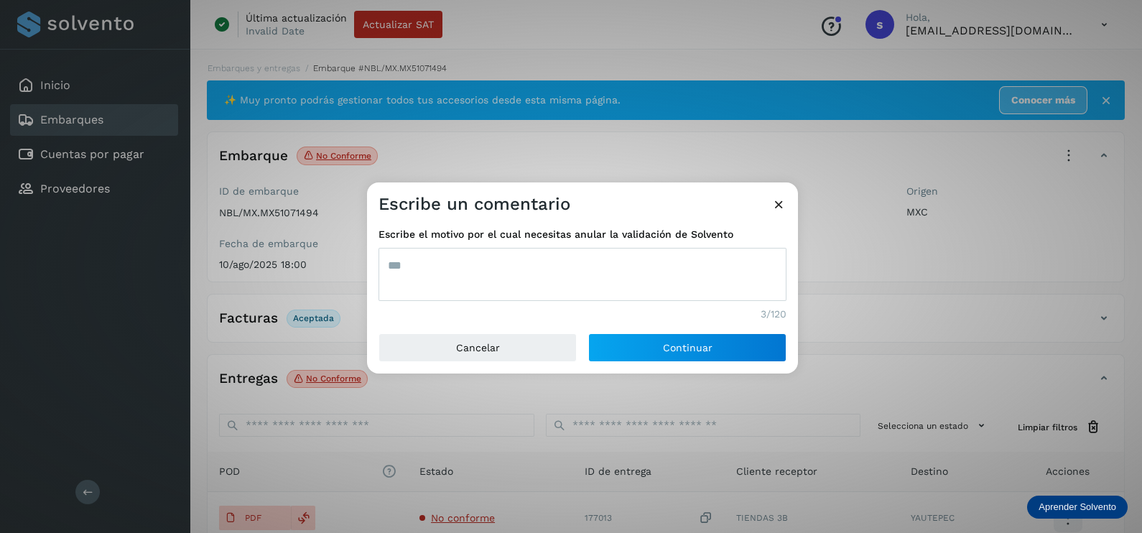
type textarea "***"
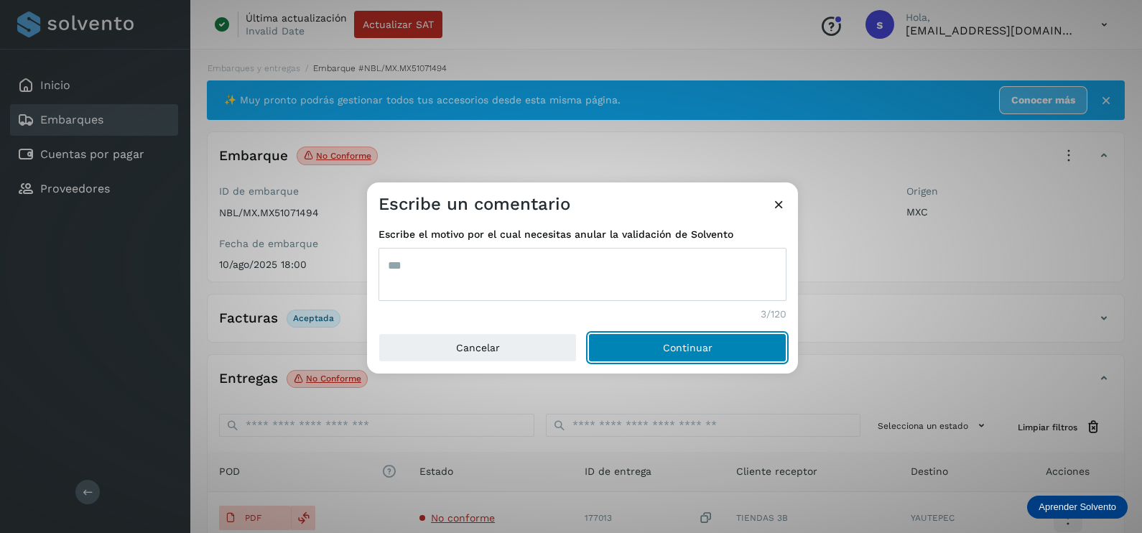
click at [755, 351] on button "Continuar" at bounding box center [687, 347] width 198 height 29
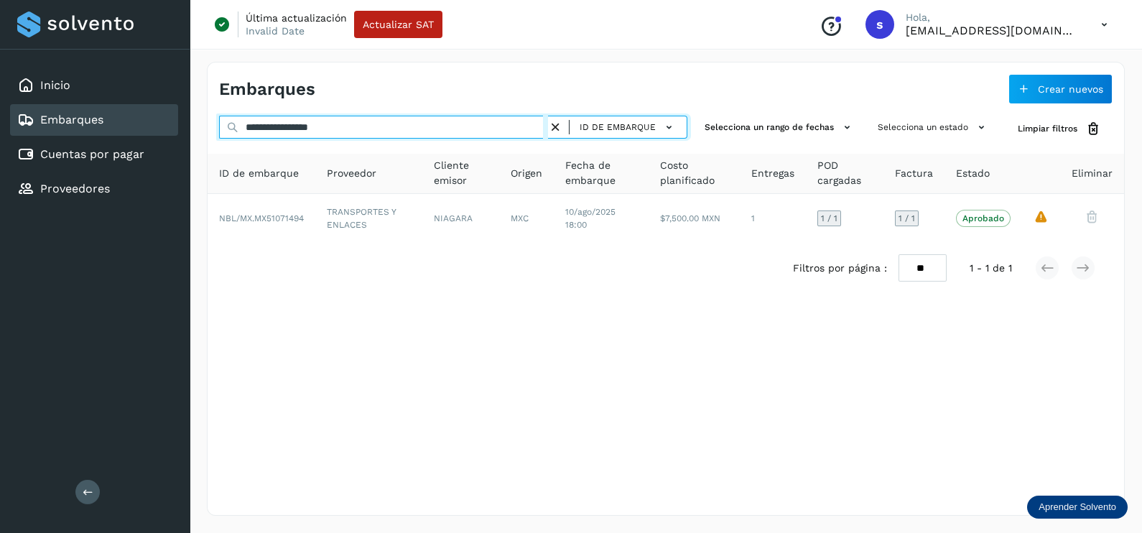
drag, startPoint x: 381, startPoint y: 127, endPoint x: 21, endPoint y: 127, distance: 360.5
click at [21, 127] on div "**********" at bounding box center [571, 266] width 1142 height 533
paste input "text"
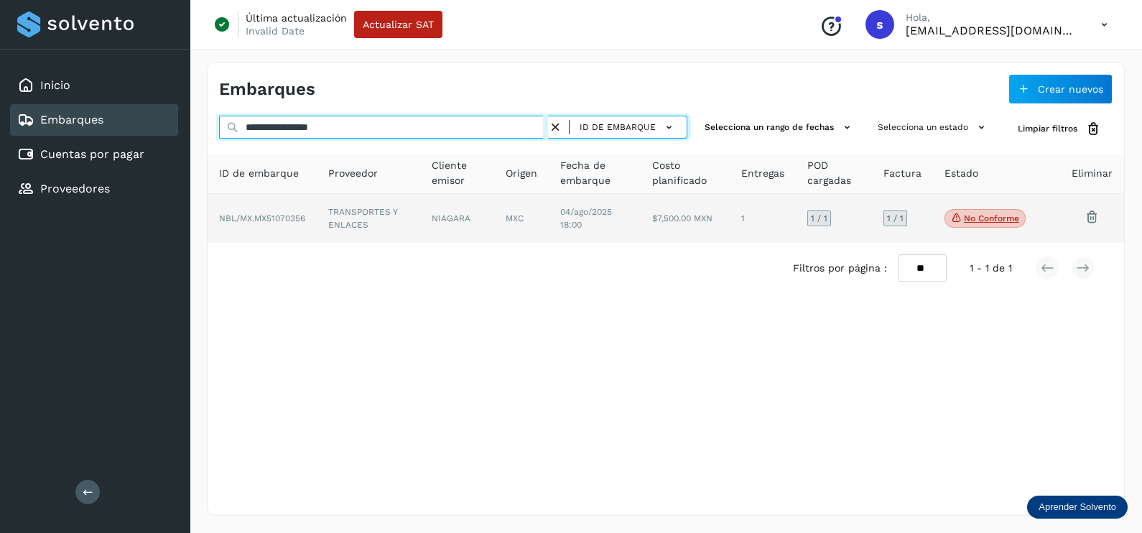
type input "**********"
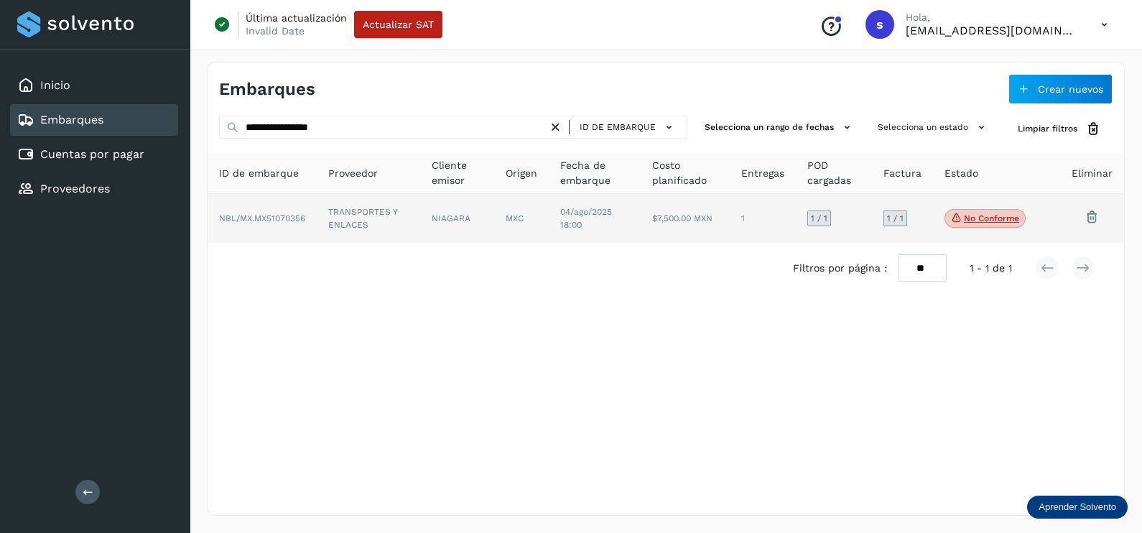
click at [420, 226] on td "TRANSPORTES Y ENLACES" at bounding box center [457, 218] width 74 height 49
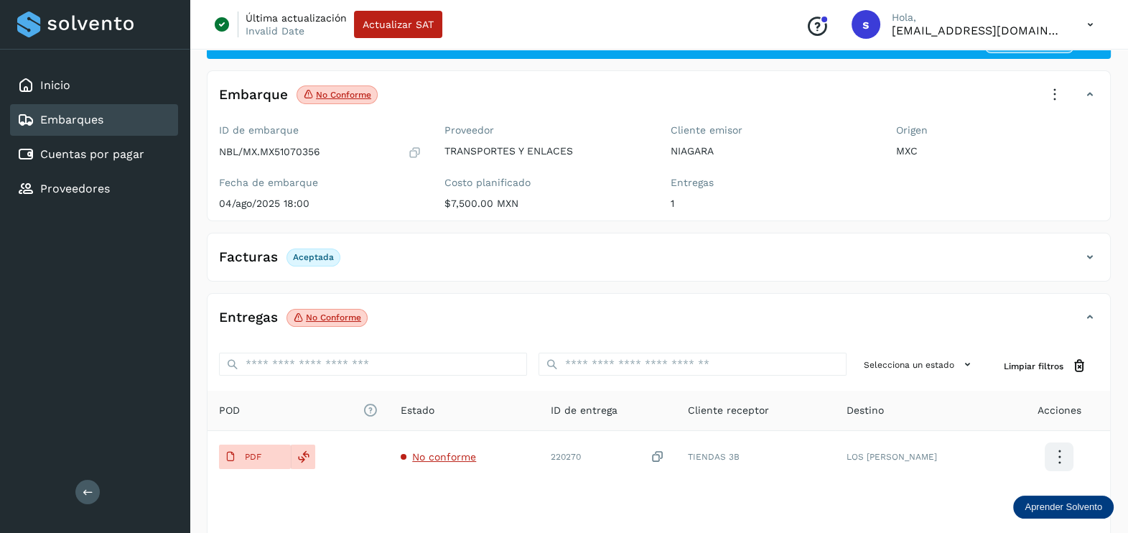
scroll to position [89, 0]
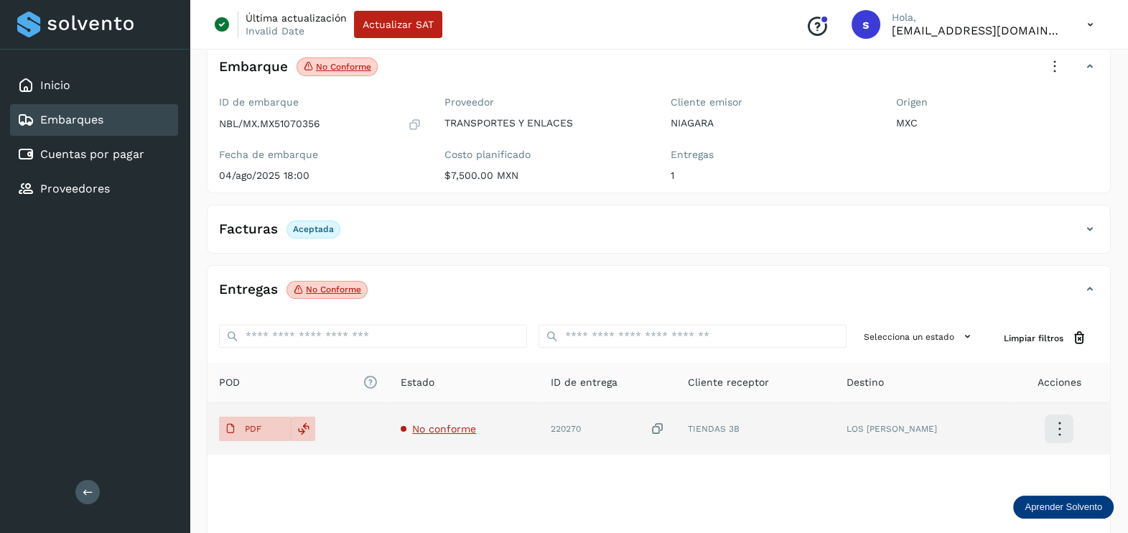
click at [462, 424] on span "No conforme" at bounding box center [444, 428] width 64 height 11
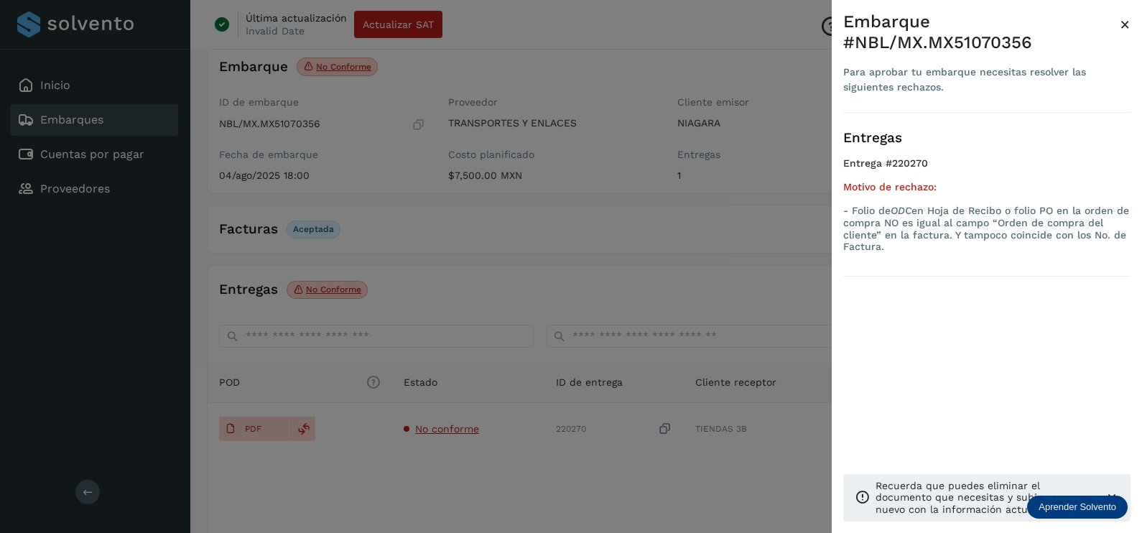
click at [574, 474] on div at bounding box center [571, 266] width 1142 height 533
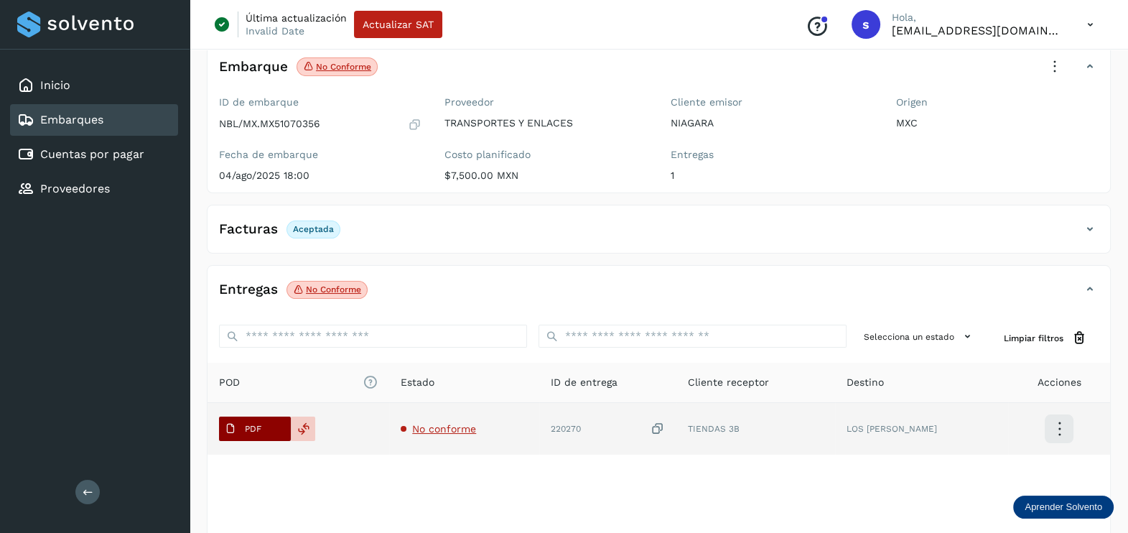
click at [270, 426] on button "PDF" at bounding box center [255, 429] width 72 height 24
click at [430, 427] on span "No conforme" at bounding box center [444, 428] width 64 height 11
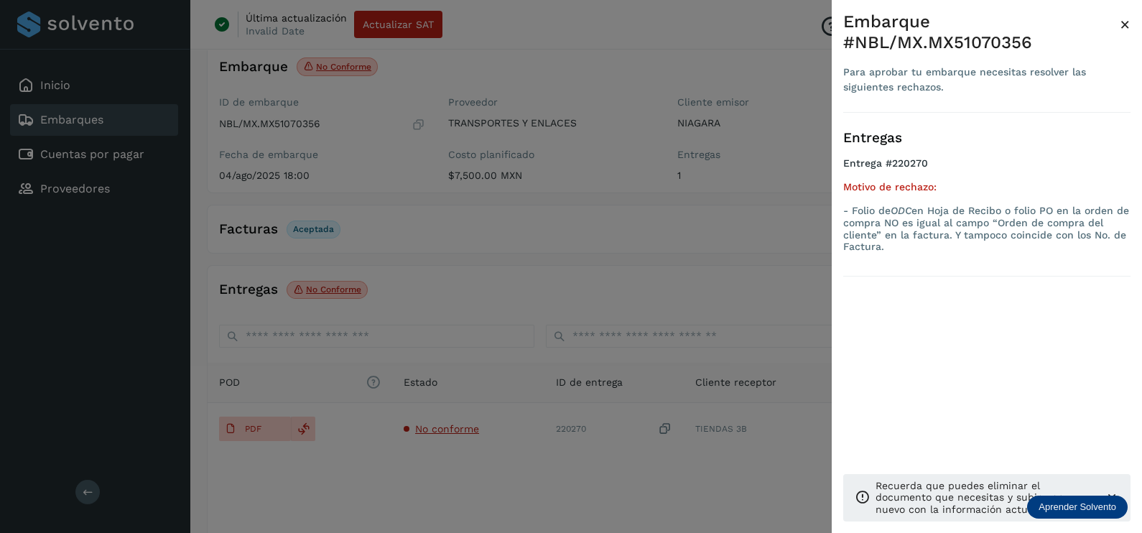
click at [711, 218] on div at bounding box center [571, 266] width 1142 height 533
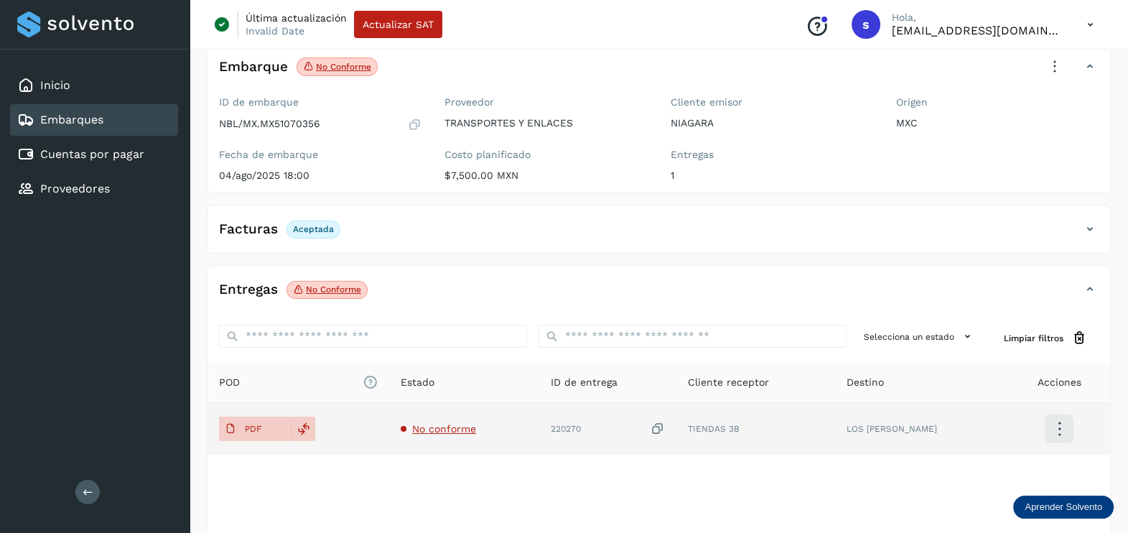
click at [665, 426] on icon at bounding box center [658, 429] width 14 height 15
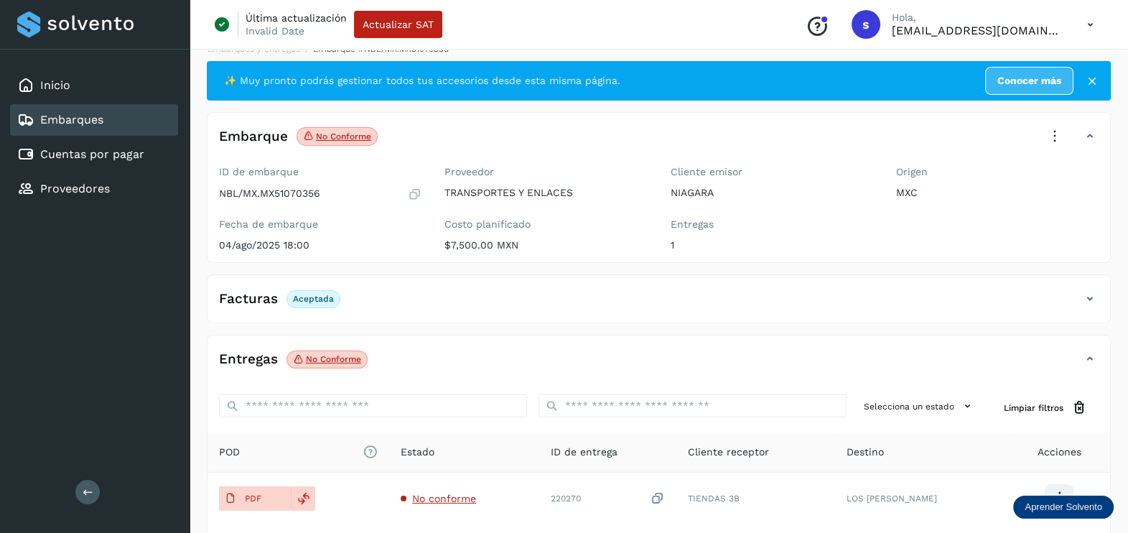
scroll to position [0, 0]
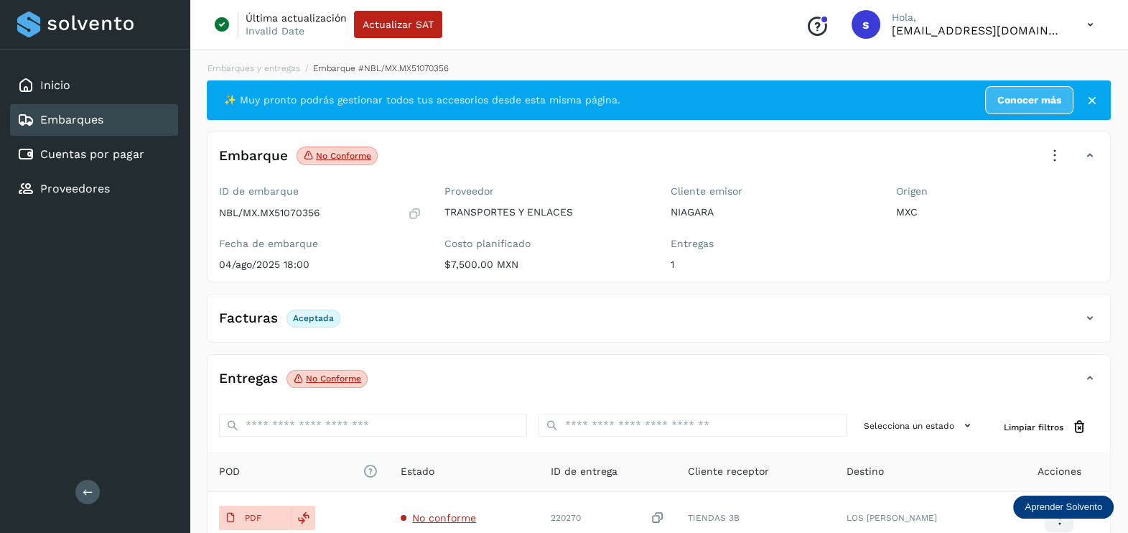
click at [1061, 153] on icon at bounding box center [1055, 156] width 32 height 32
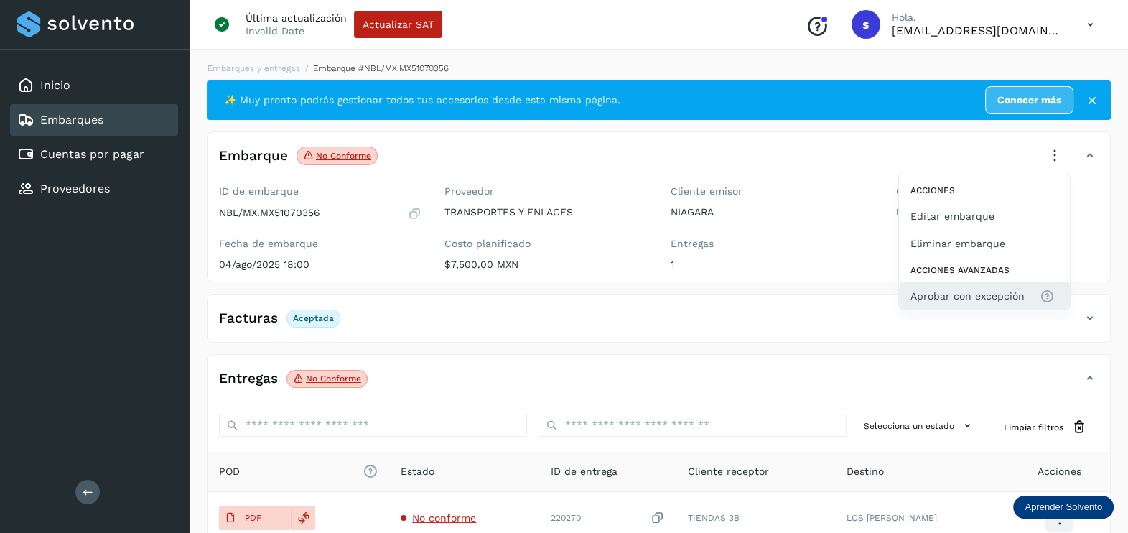
click at [962, 295] on span "Aprobar con excepción" at bounding box center [968, 296] width 114 height 16
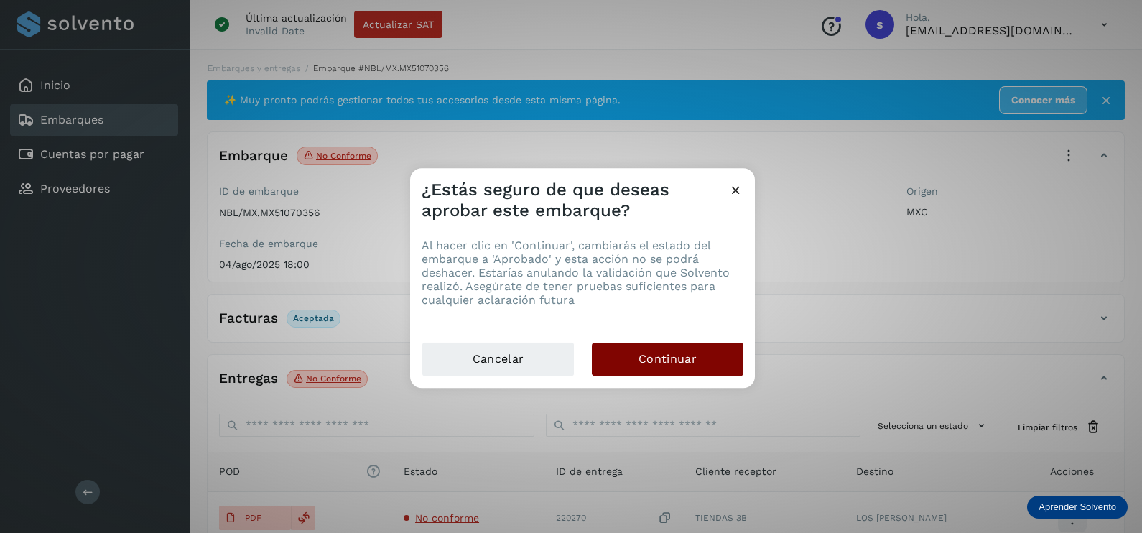
click at [692, 353] on span "Continuar" at bounding box center [667, 359] width 58 height 16
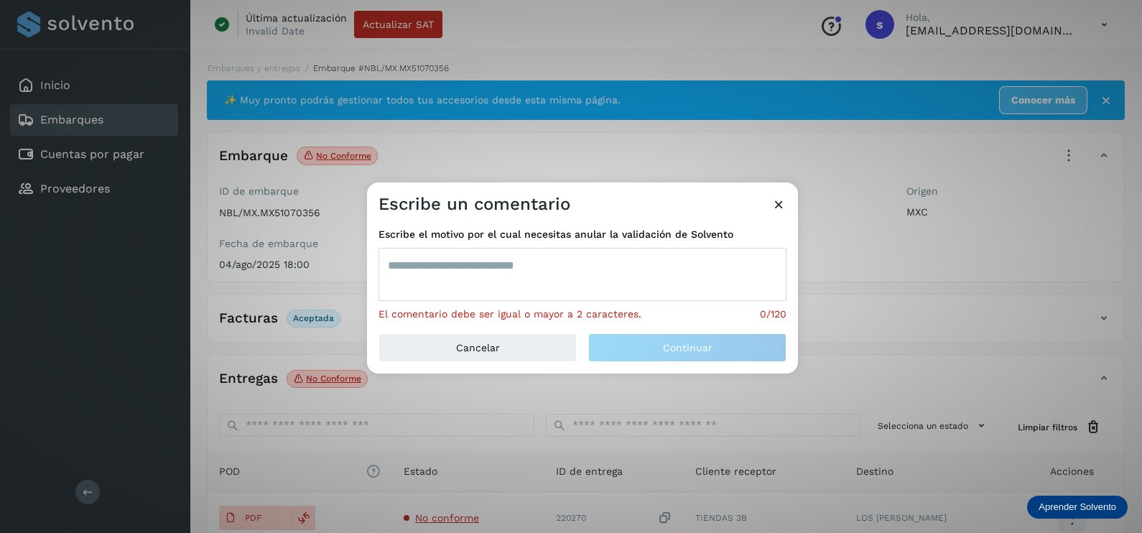
click at [591, 297] on textarea at bounding box center [582, 274] width 408 height 53
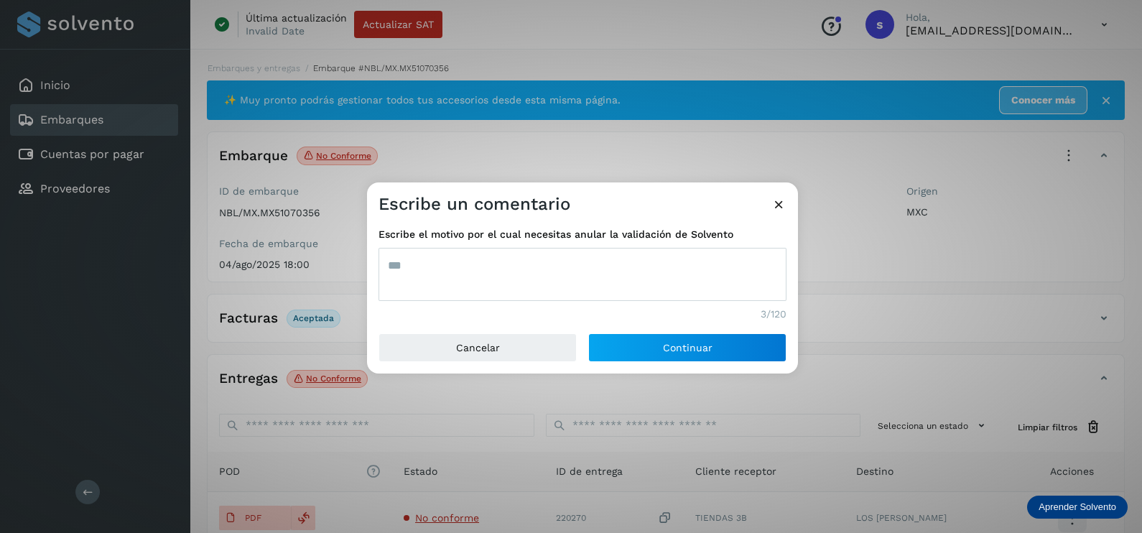
type textarea "***"
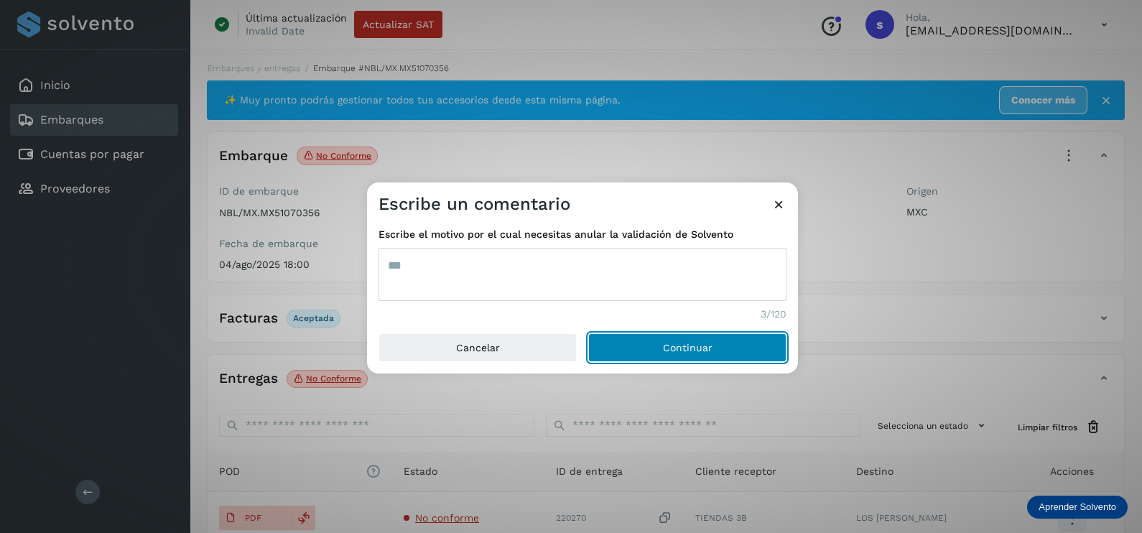
click at [588, 333] on button "Continuar" at bounding box center [687, 347] width 198 height 29
